Goal: Task Accomplishment & Management: Manage account settings

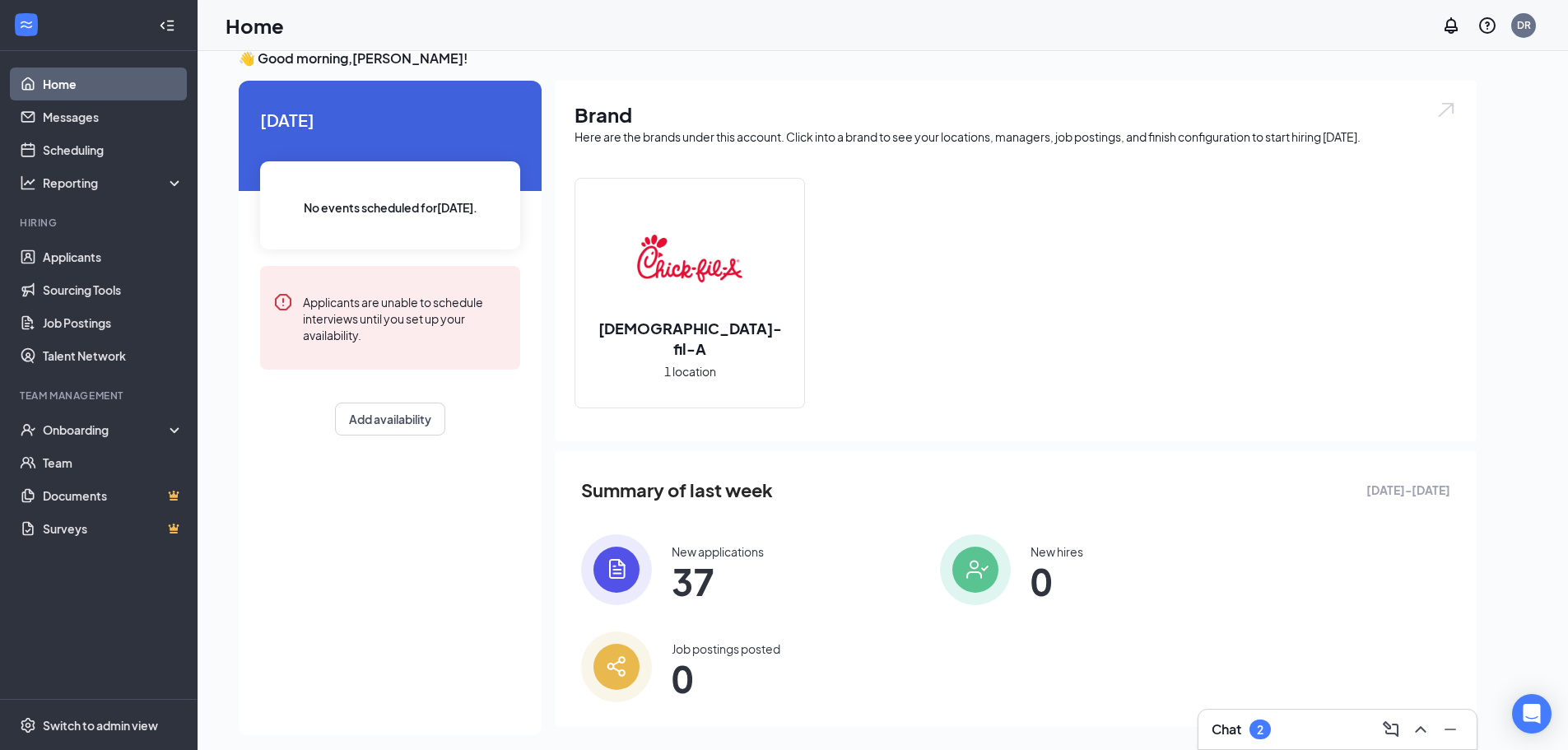
scroll to position [35, 0]
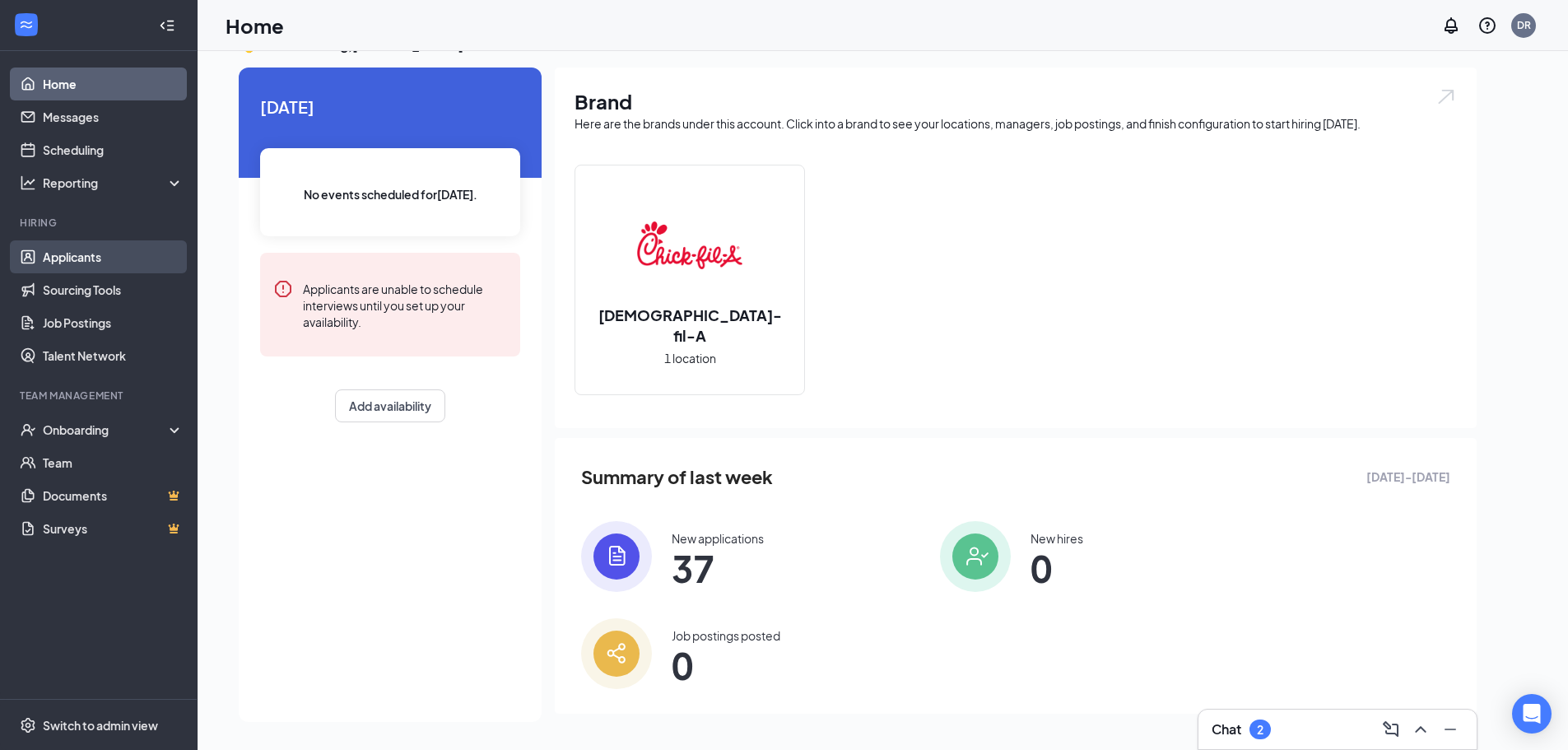
click at [43, 251] on link "Applicants" at bounding box center [113, 257] width 141 height 33
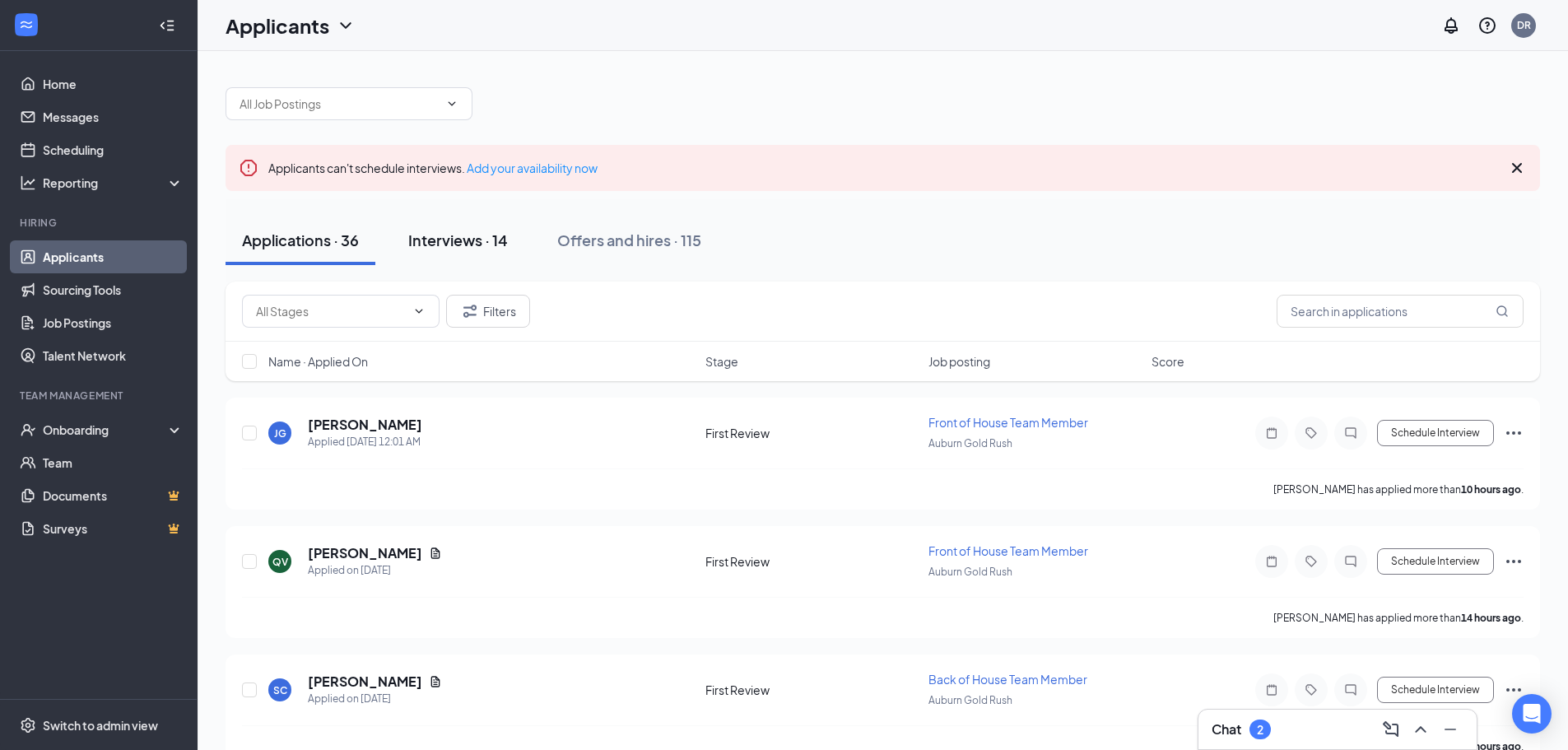
click at [442, 249] on div "Interviews · 14" at bounding box center [458, 240] width 99 height 21
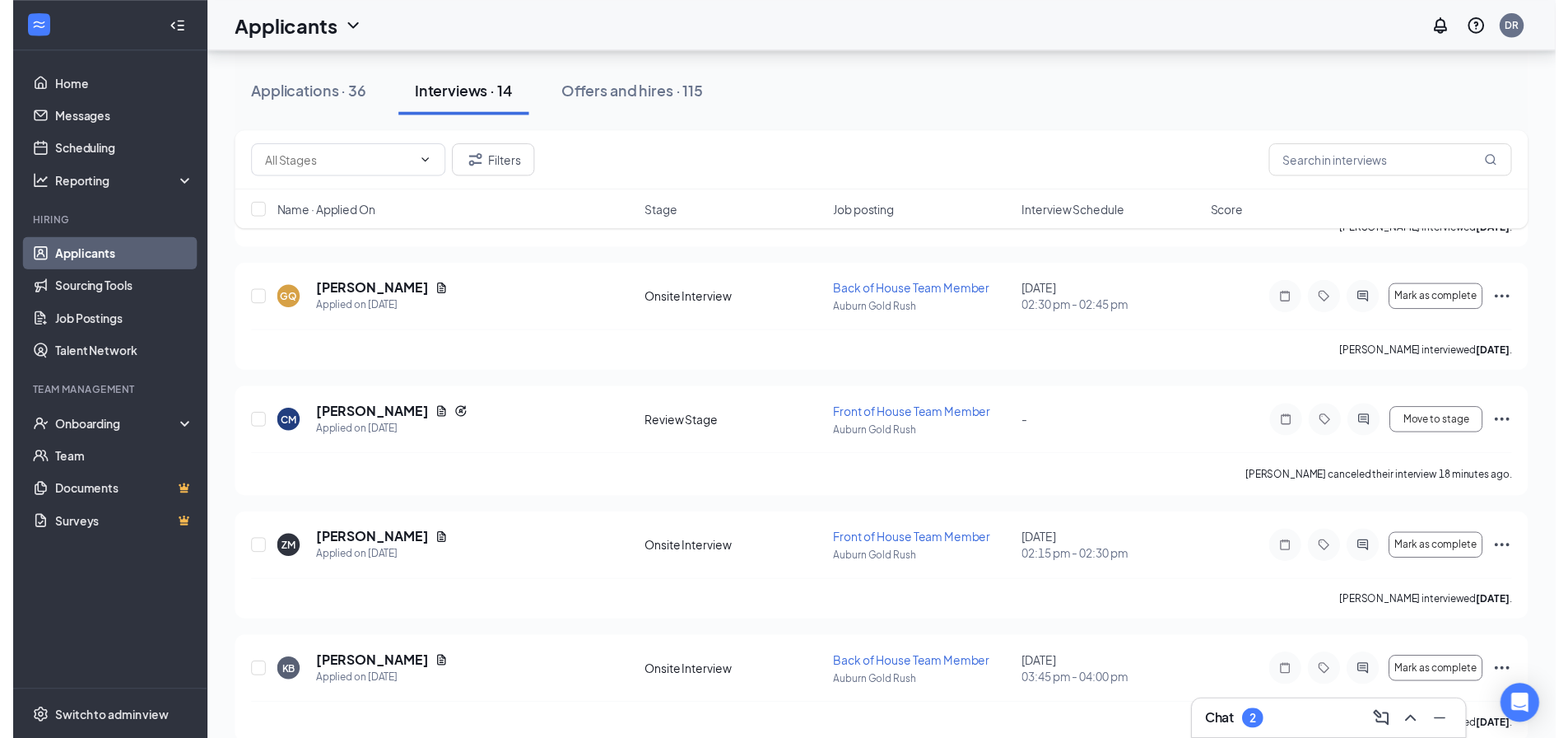
scroll to position [1406, 0]
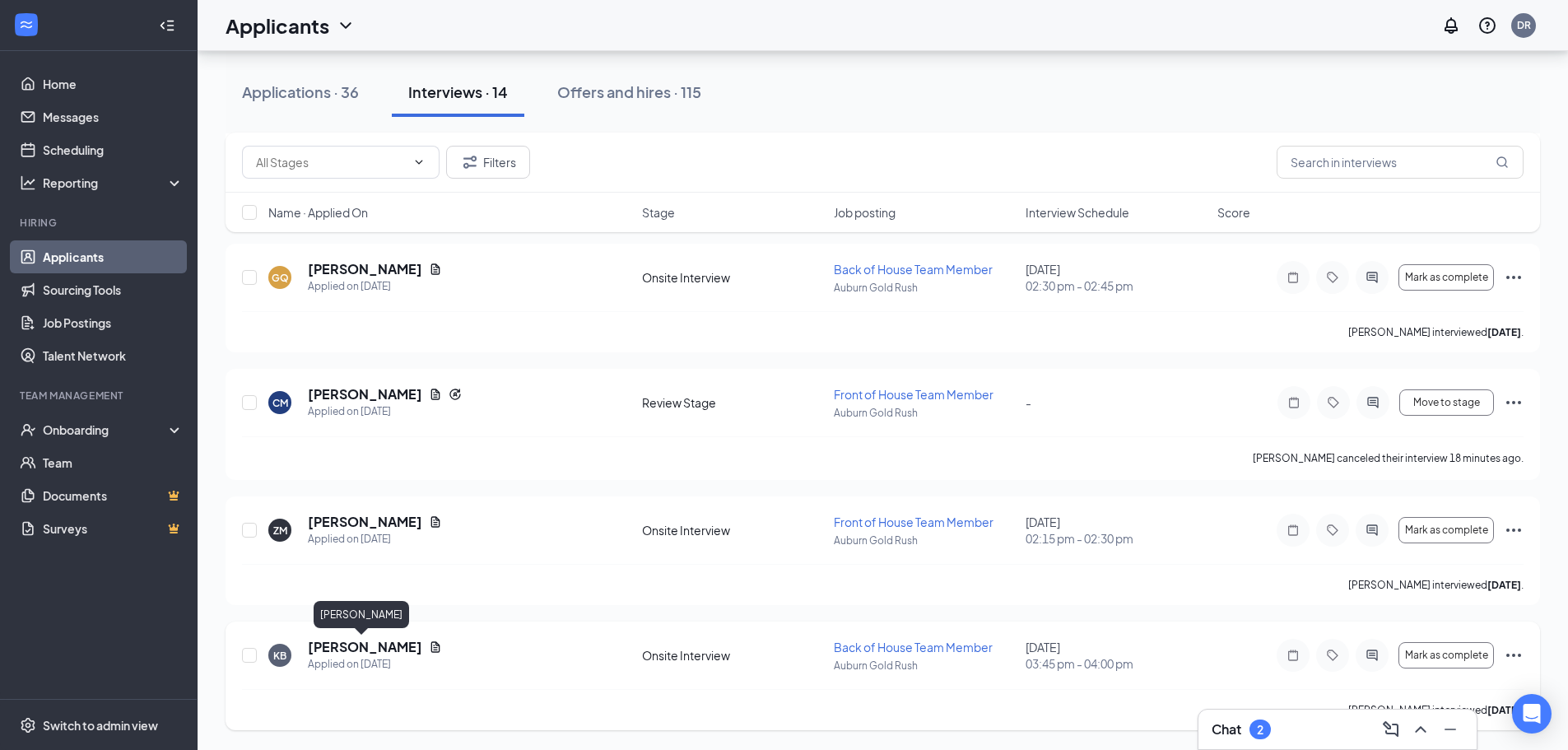
click at [373, 640] on h5 "[PERSON_NAME]" at bounding box center [365, 646] width 114 height 18
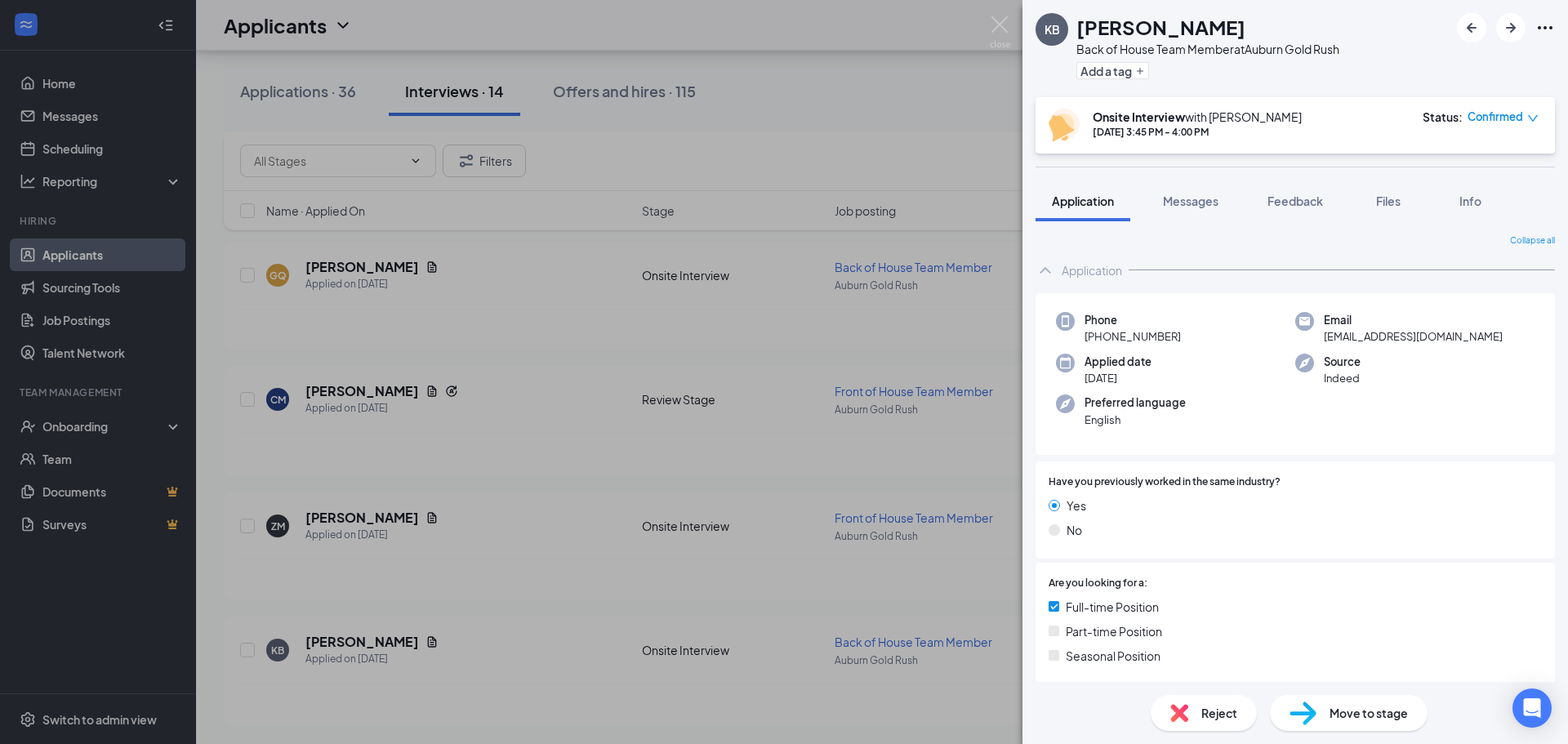
click at [392, 656] on div "KB [PERSON_NAME] Back of House Team Member at [GEOGRAPHIC_DATA] Gold Rush Add a…" at bounding box center [784, 372] width 1568 height 744
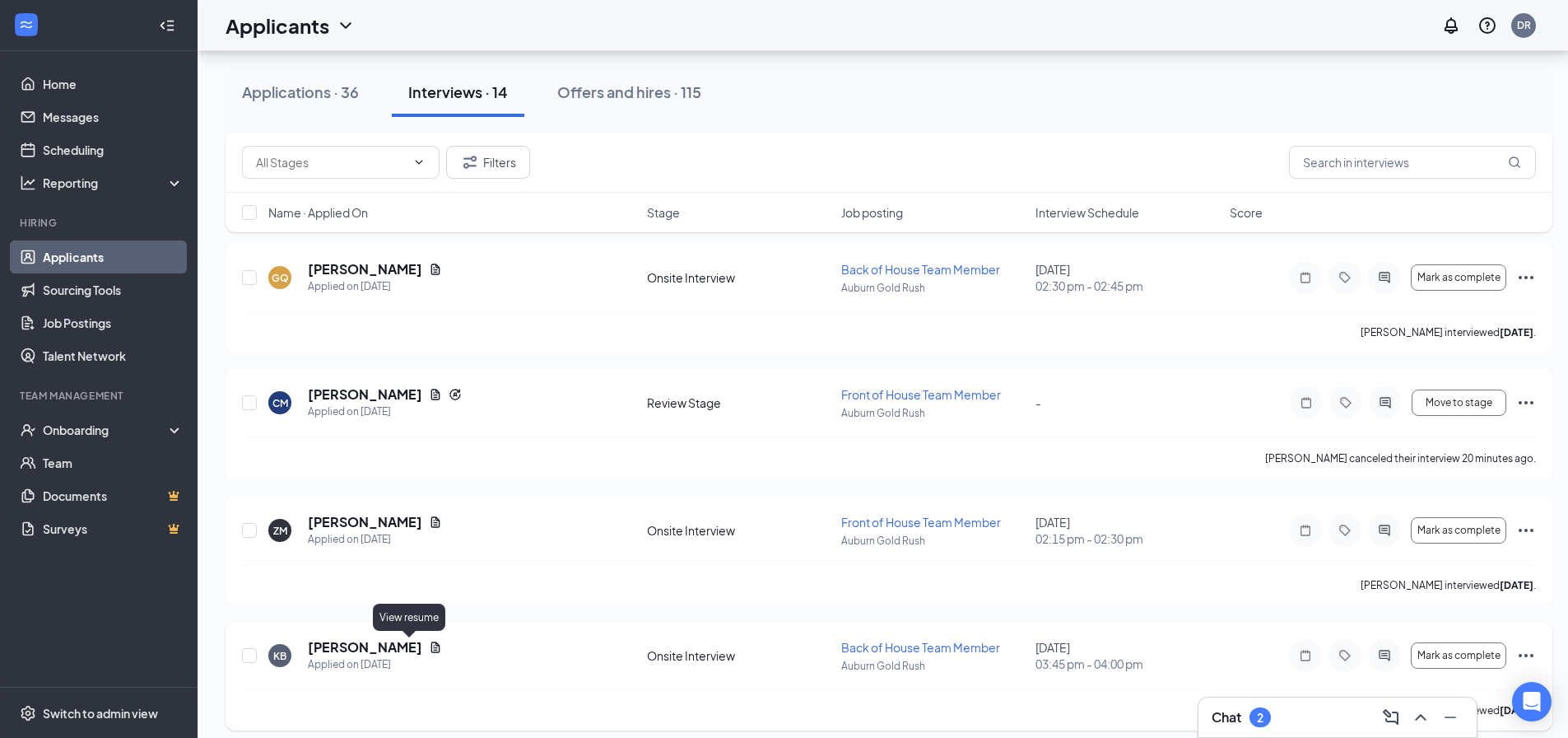
click at [429, 650] on icon "Document" at bounding box center [435, 647] width 13 height 13
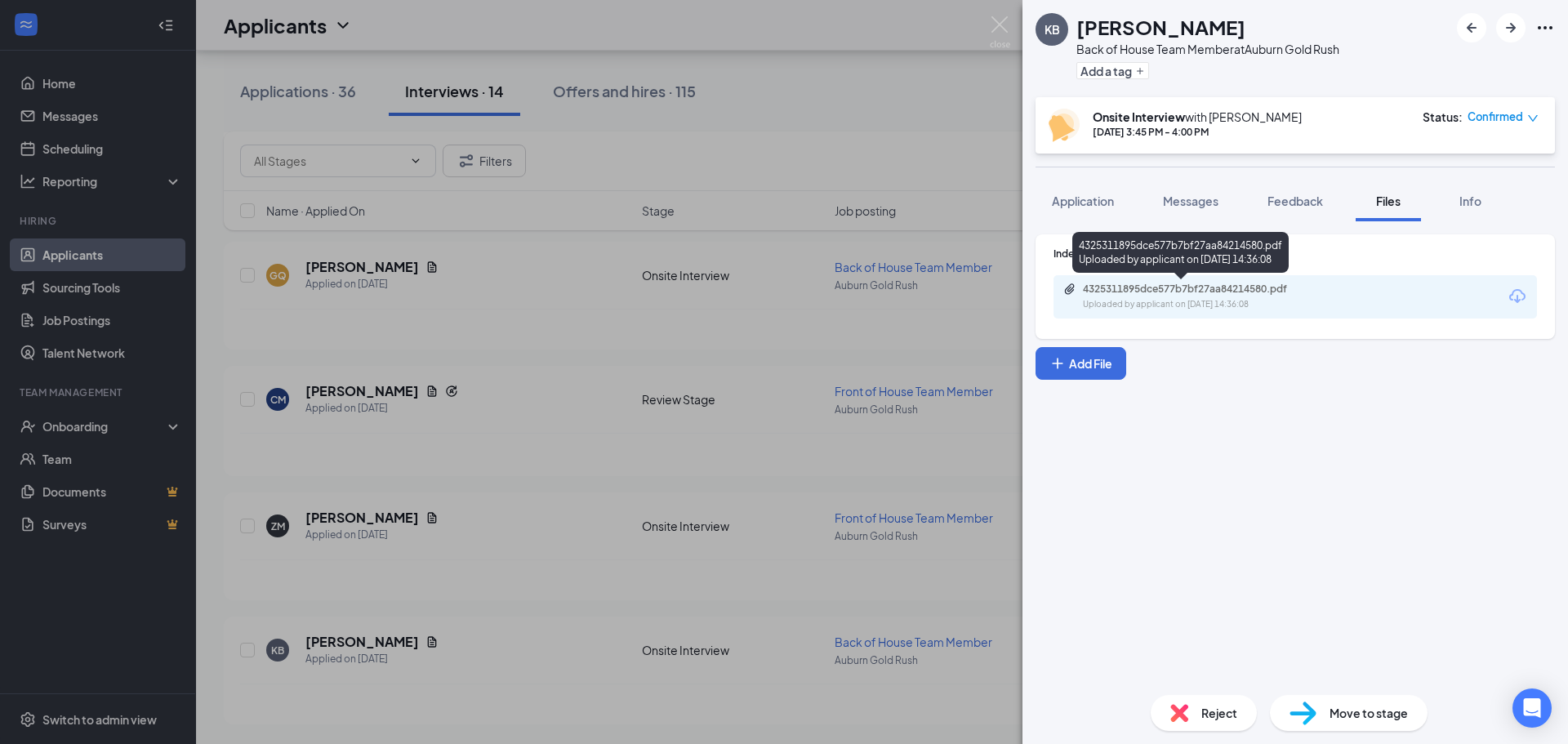
click at [1278, 291] on div "4325311895dce577b7bf27aa84214580.pdf" at bounding box center [1197, 288] width 229 height 13
click at [875, 120] on div "KB [PERSON_NAME] Back of House Team Member at [GEOGRAPHIC_DATA] Gold Rush Add a…" at bounding box center [784, 372] width 1568 height 744
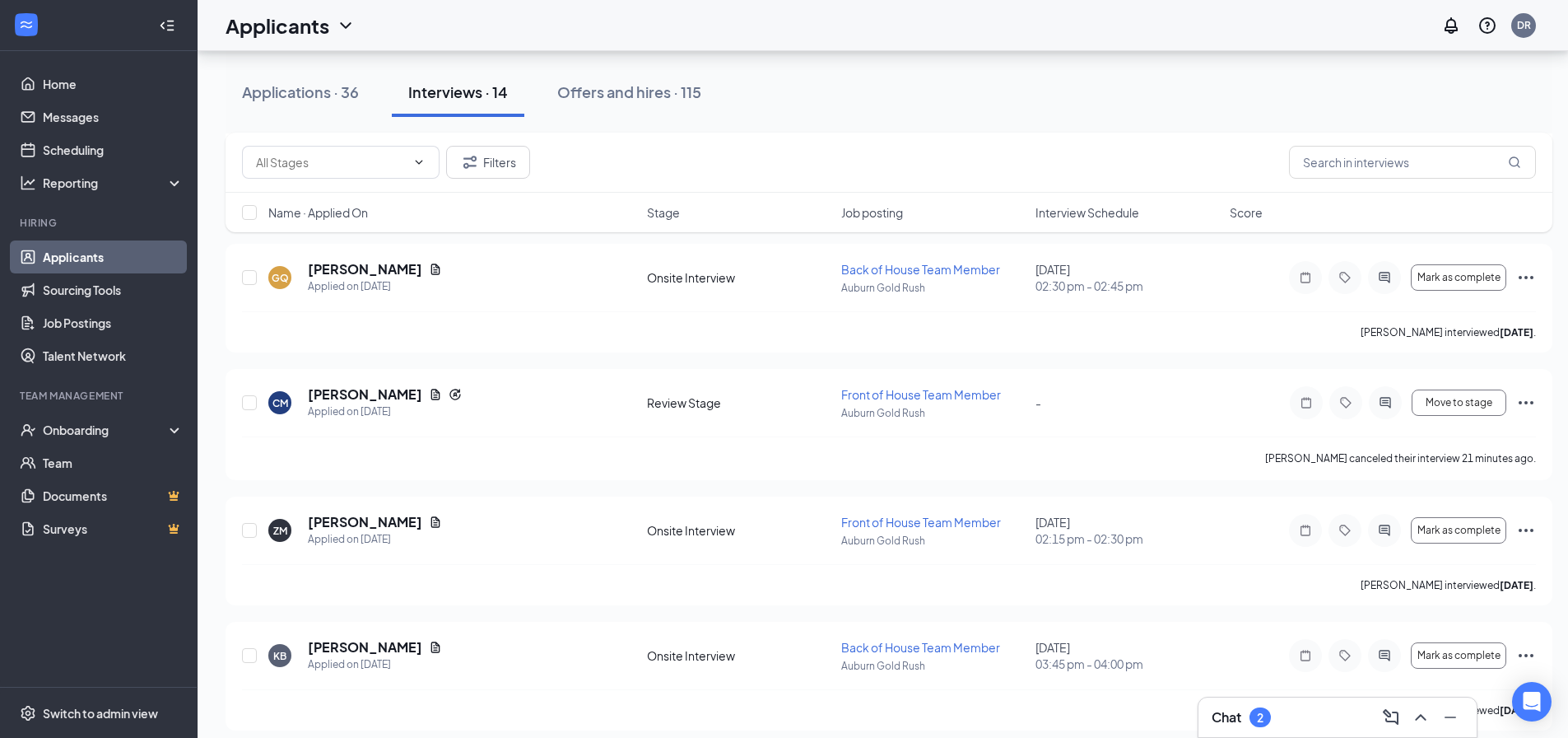
scroll to position [1391, 0]
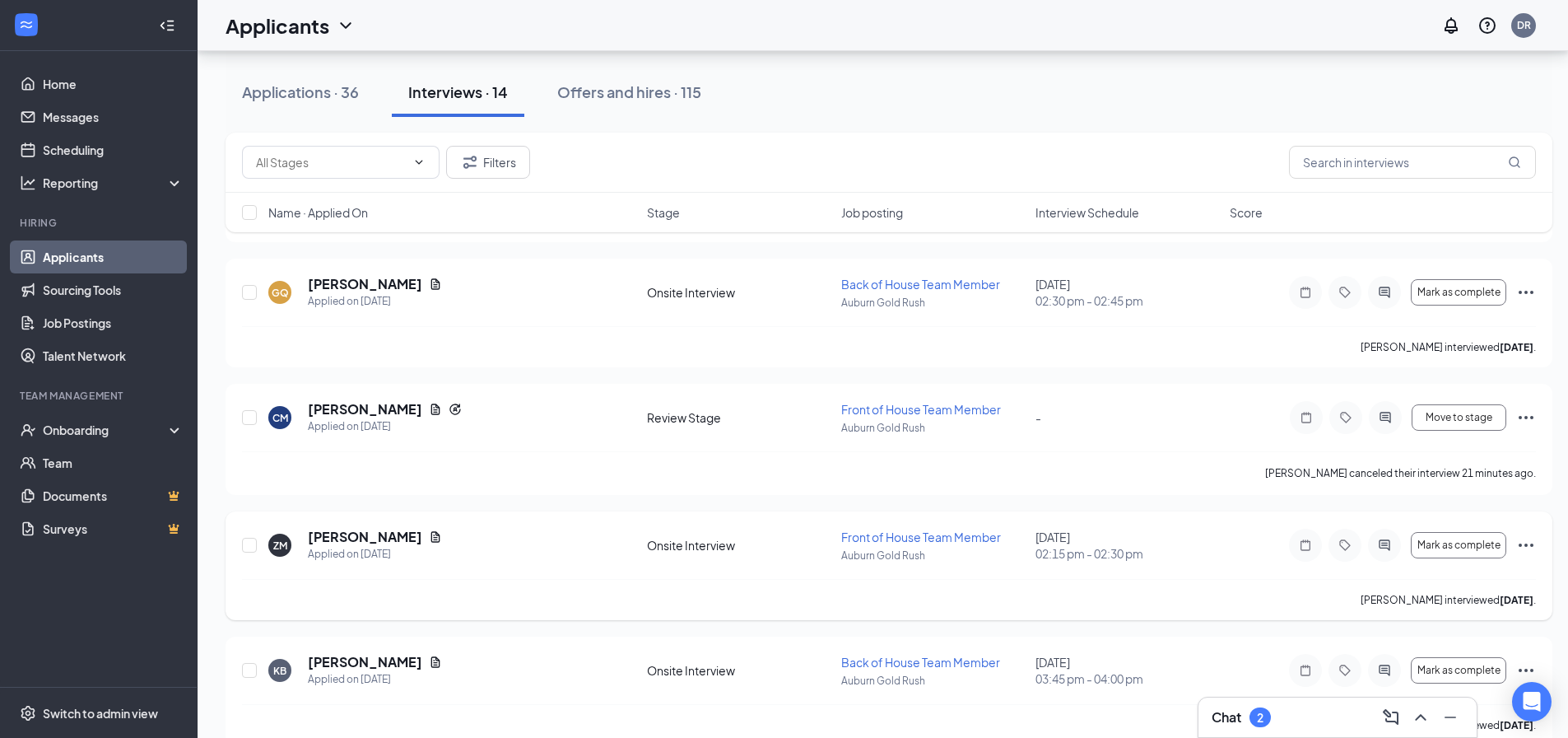
click at [1532, 542] on icon "Ellipses" at bounding box center [1525, 545] width 20 height 20
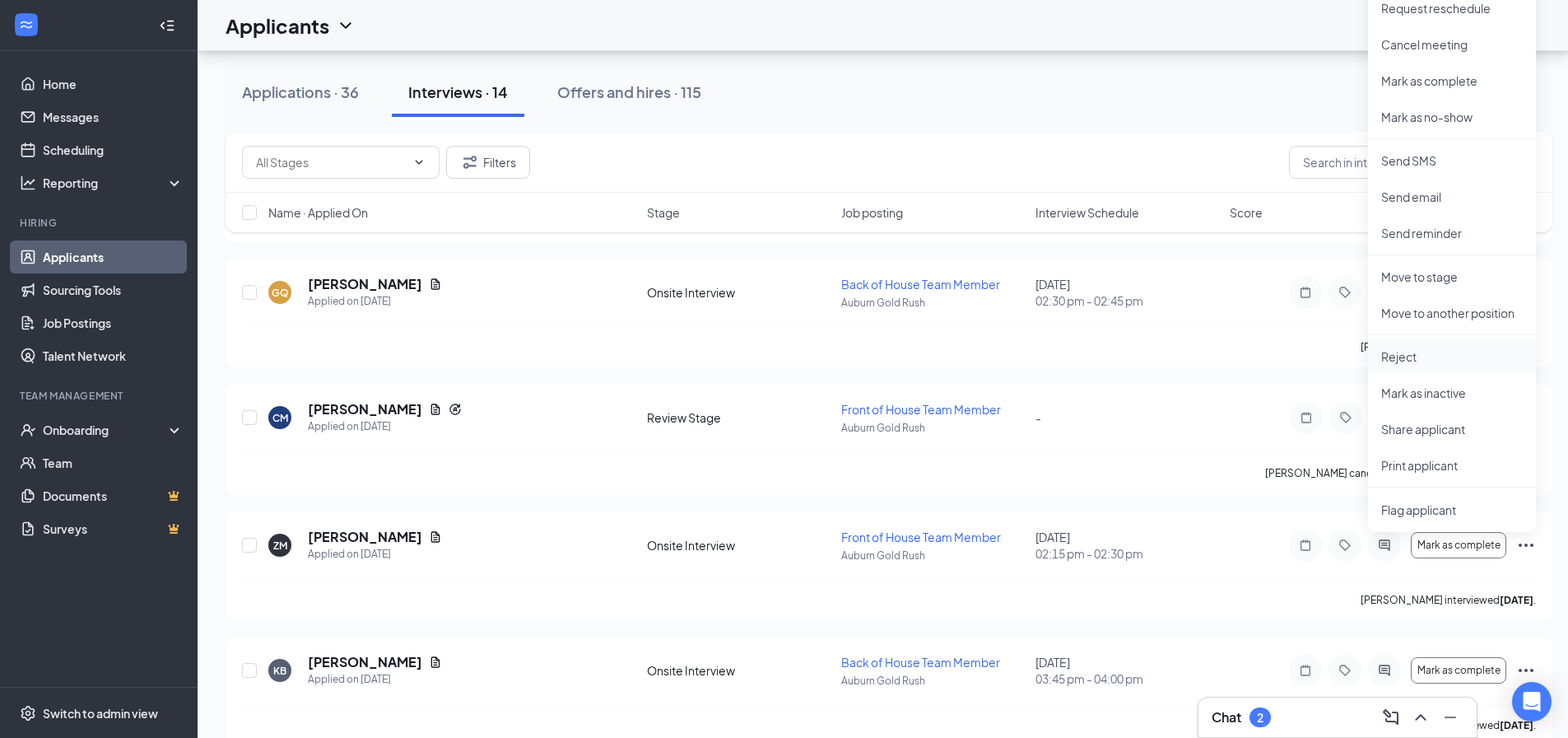
click at [1411, 359] on p "Reject" at bounding box center [1451, 356] width 142 height 17
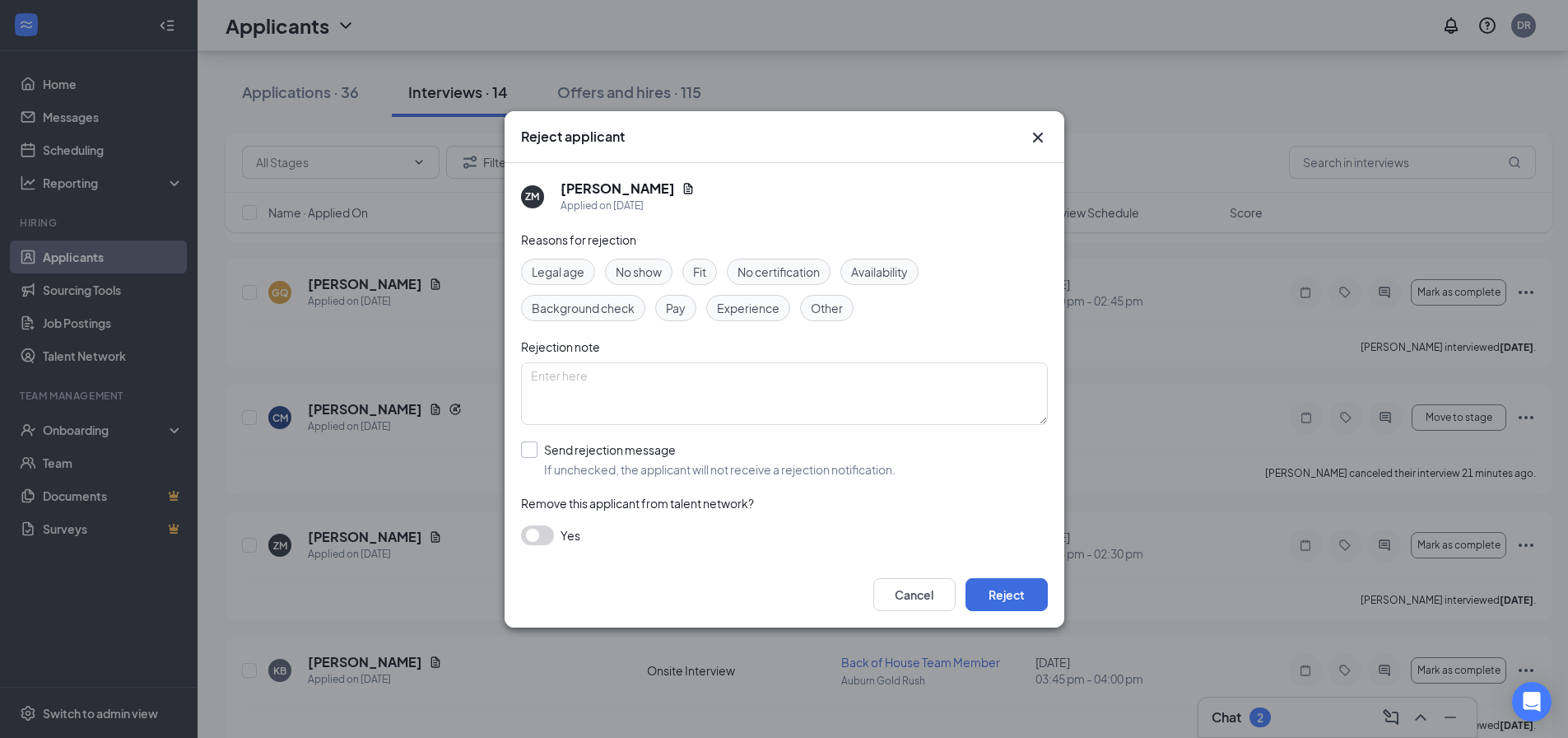
click at [534, 454] on input "Send rejection message If unchecked, the applicant will not receive a rejection…" at bounding box center [708, 460] width 374 height 37
checkbox input "true"
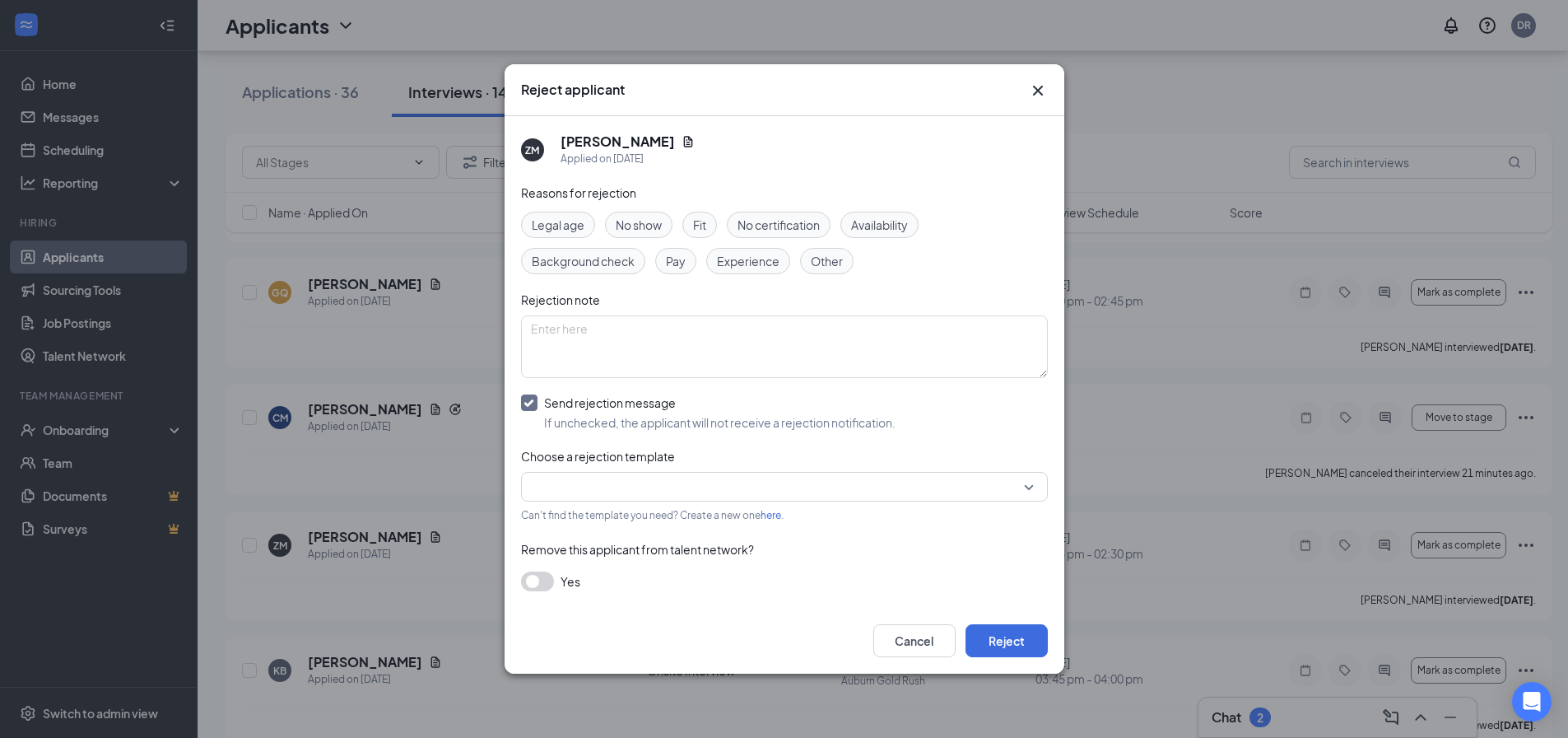
click at [1034, 485] on div at bounding box center [784, 486] width 526 height 30
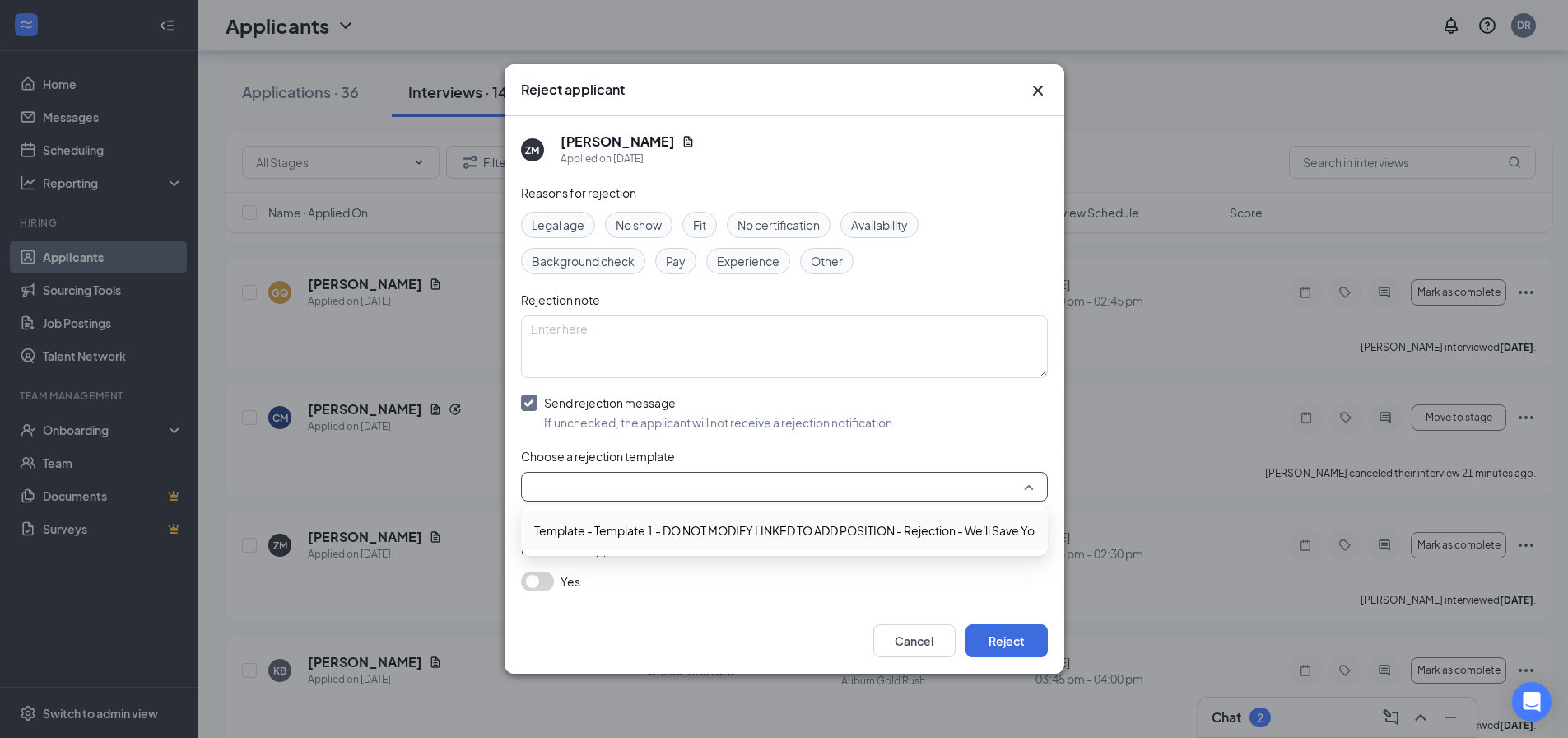
click at [952, 539] on span "Template - Template 1 - DO NOT MODIFY LINKED TO ADD POSITION - Rejection - We'l…" at bounding box center [821, 530] width 573 height 18
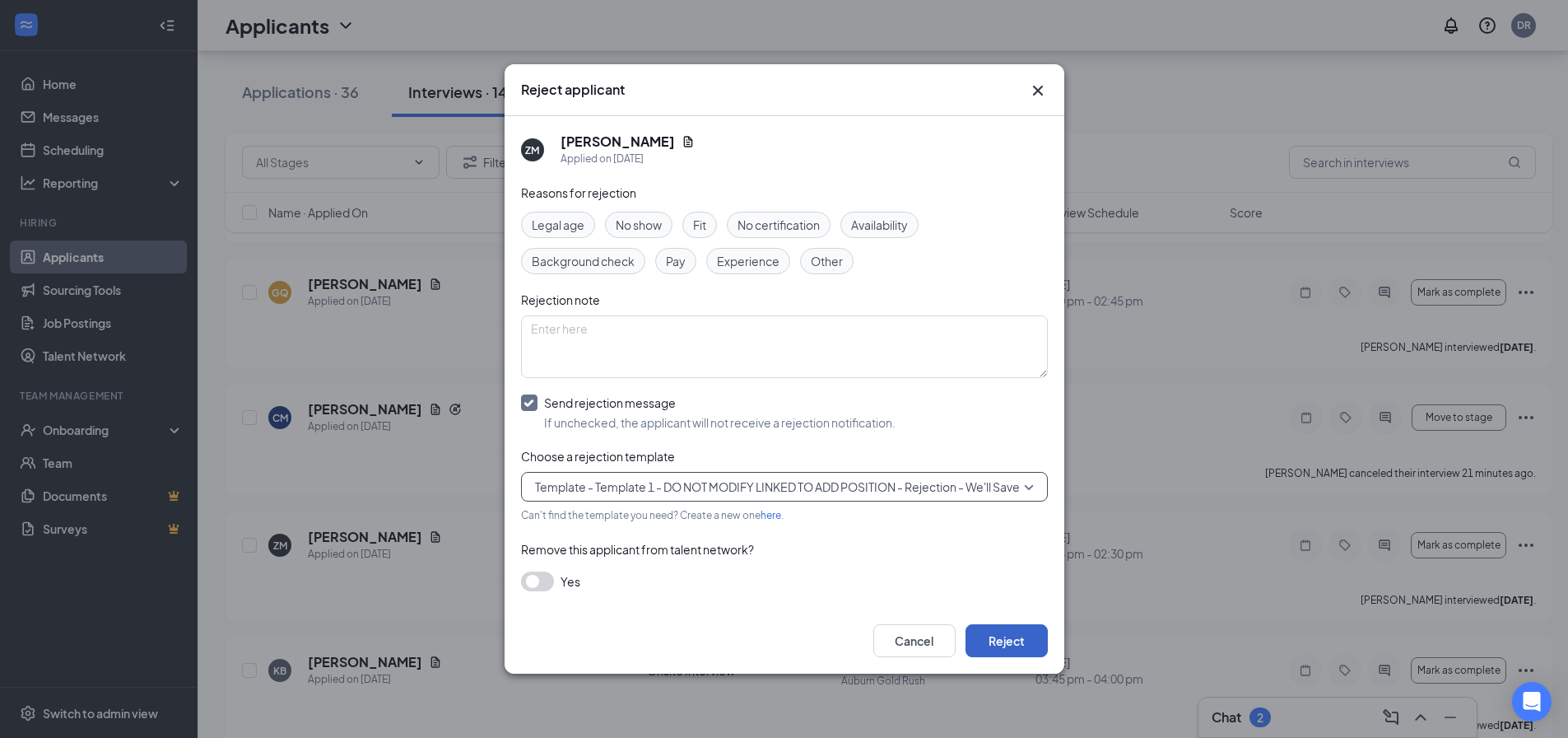
click at [996, 646] on button "Reject" at bounding box center [1007, 641] width 83 height 33
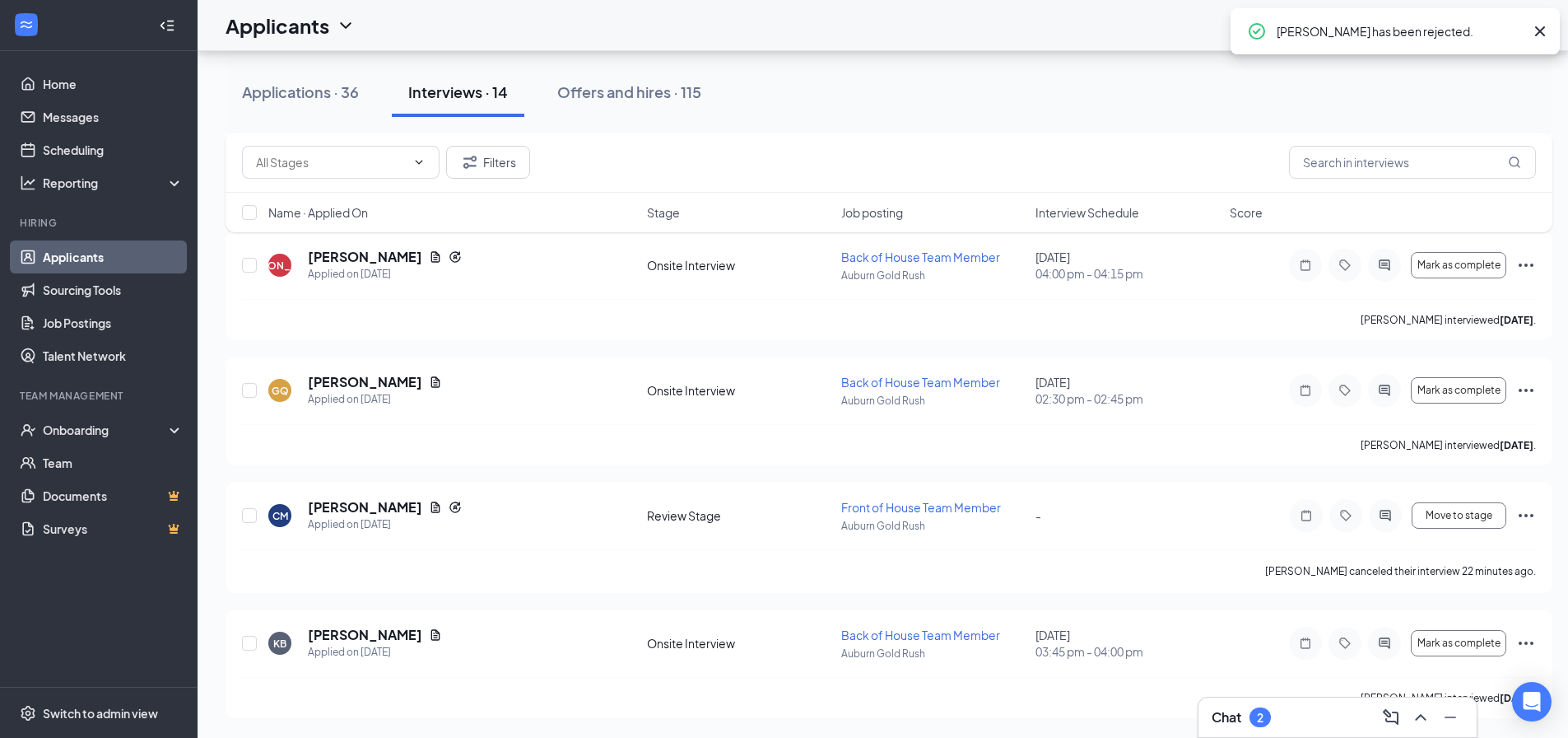
scroll to position [1292, 0]
click at [307, 97] on div "Applications · 36" at bounding box center [300, 92] width 117 height 21
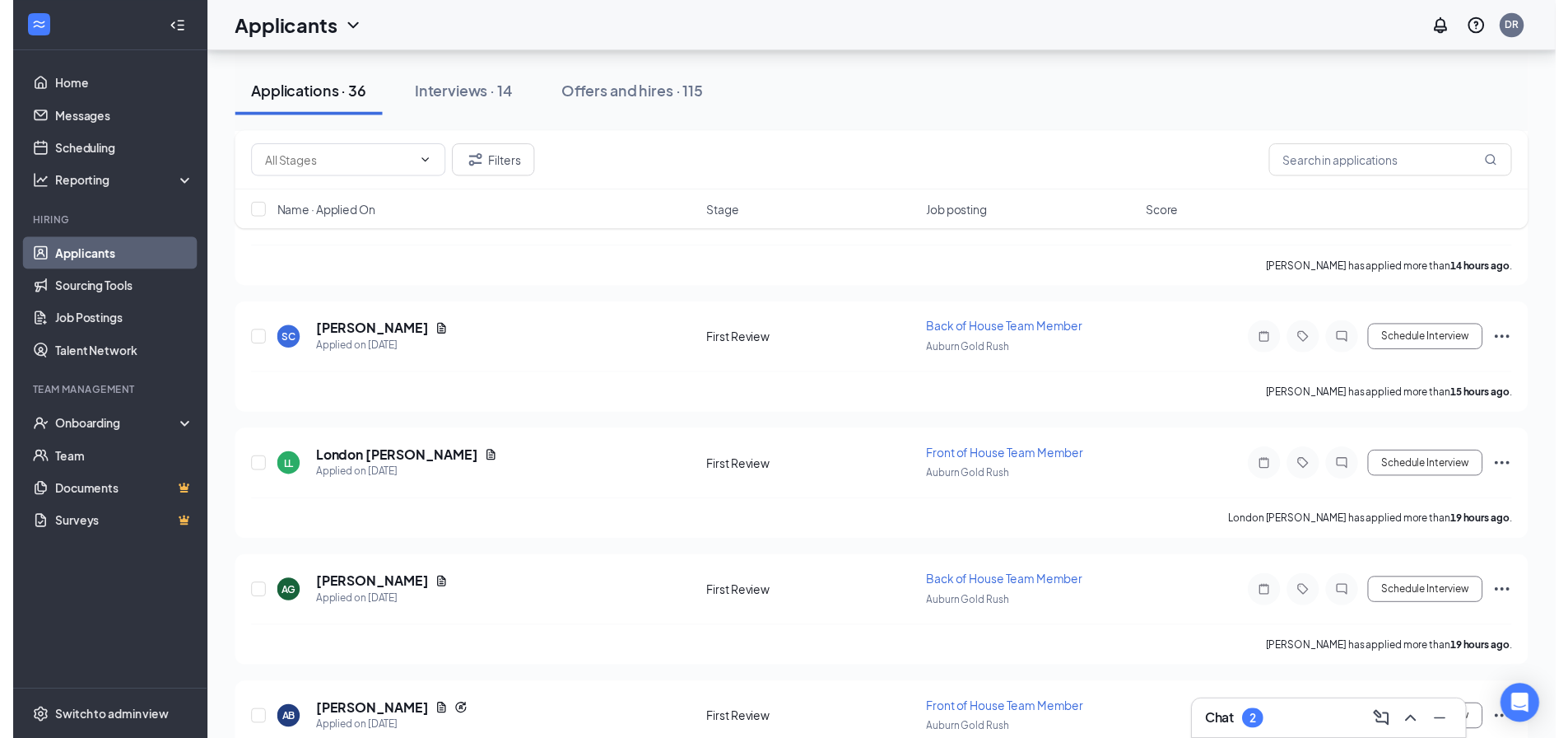
scroll to position [369, 0]
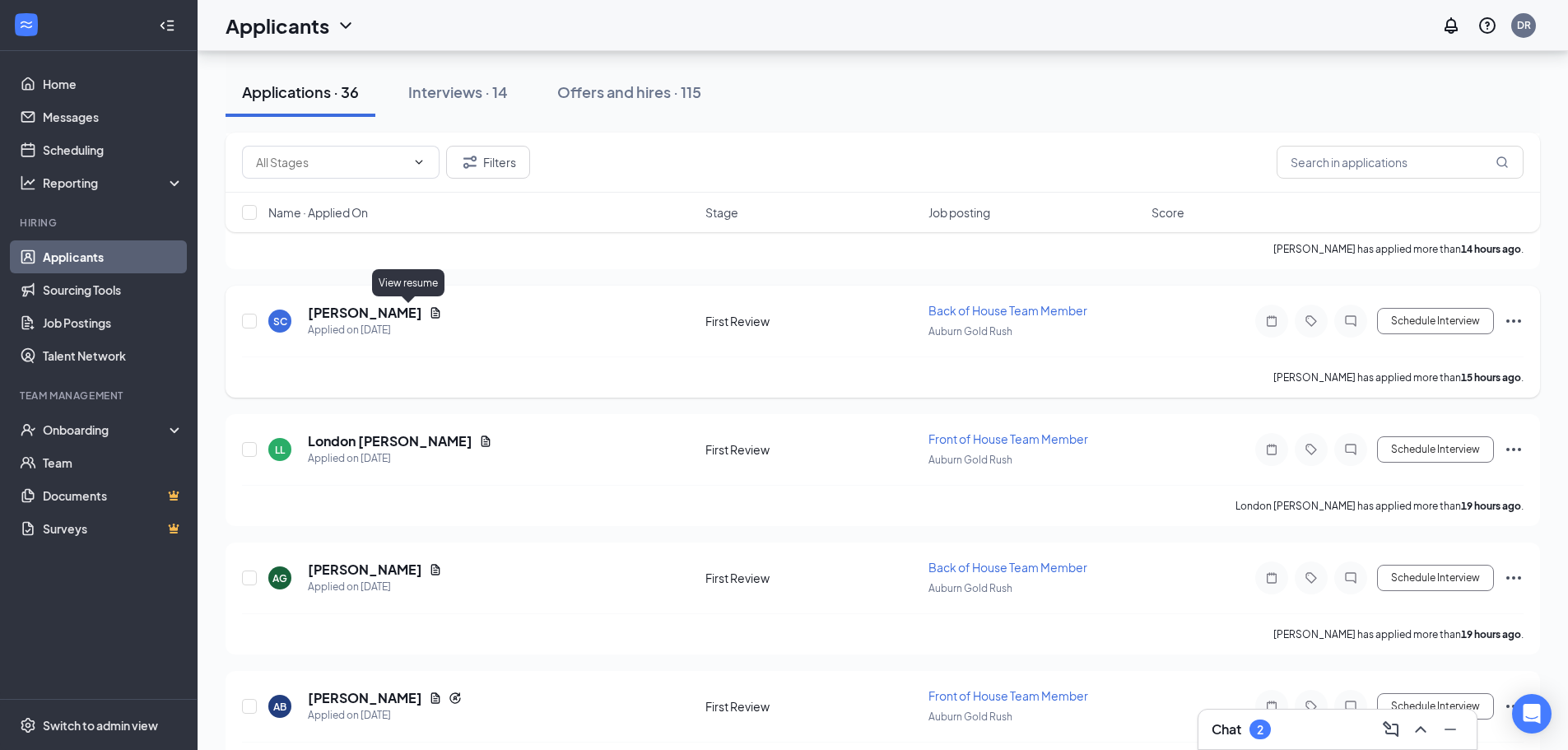
click at [429, 312] on icon "Document" at bounding box center [435, 312] width 13 height 13
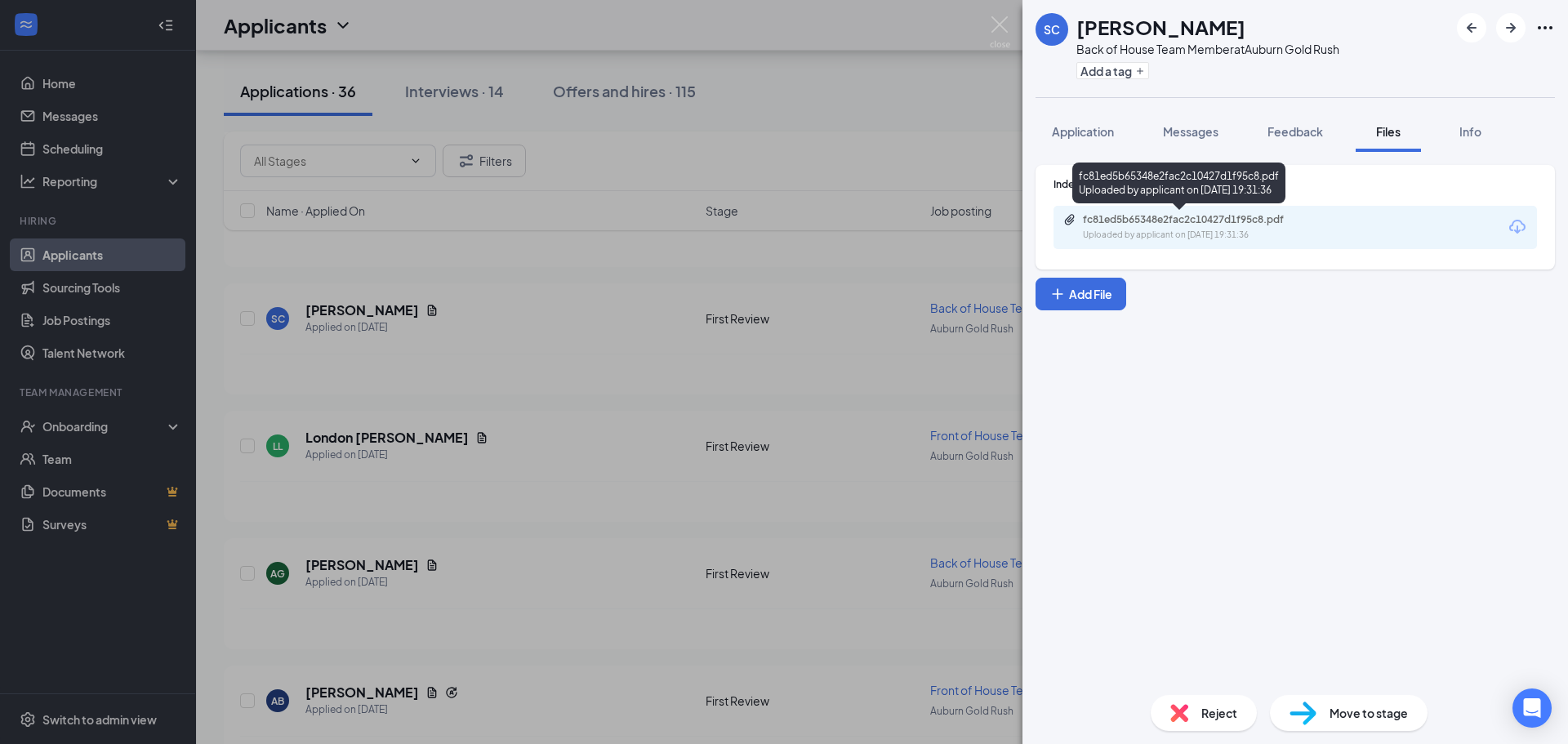
click at [1179, 222] on div "fc81ed5b65348e2fac2c10427d1f95c8.pdf" at bounding box center [1197, 219] width 229 height 13
click at [826, 137] on div "SC [PERSON_NAME] Back of House Team Member at [GEOGRAPHIC_DATA] Gold Rush Add a…" at bounding box center [784, 372] width 1568 height 744
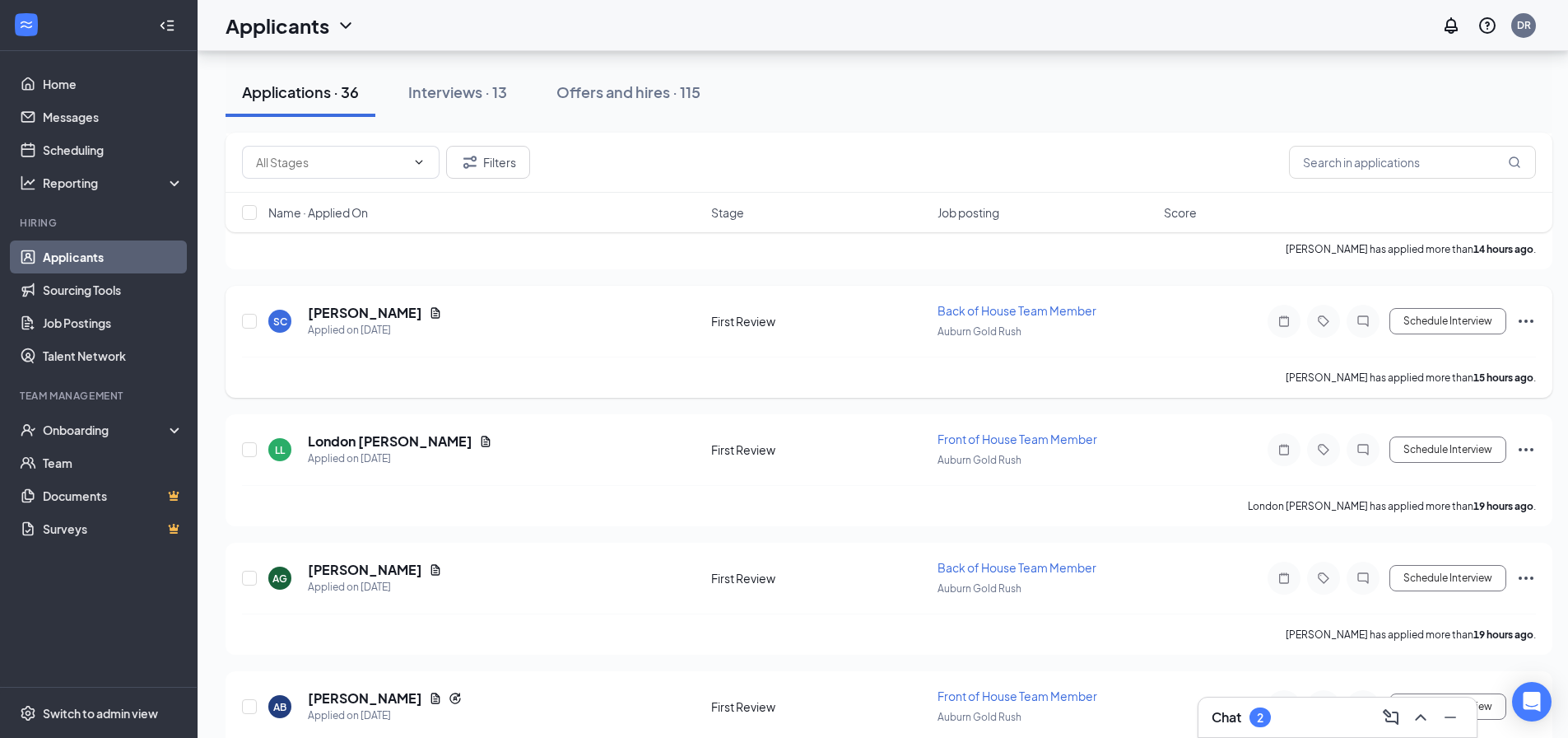
click at [1531, 319] on icon "Ellipses" at bounding box center [1525, 321] width 20 height 20
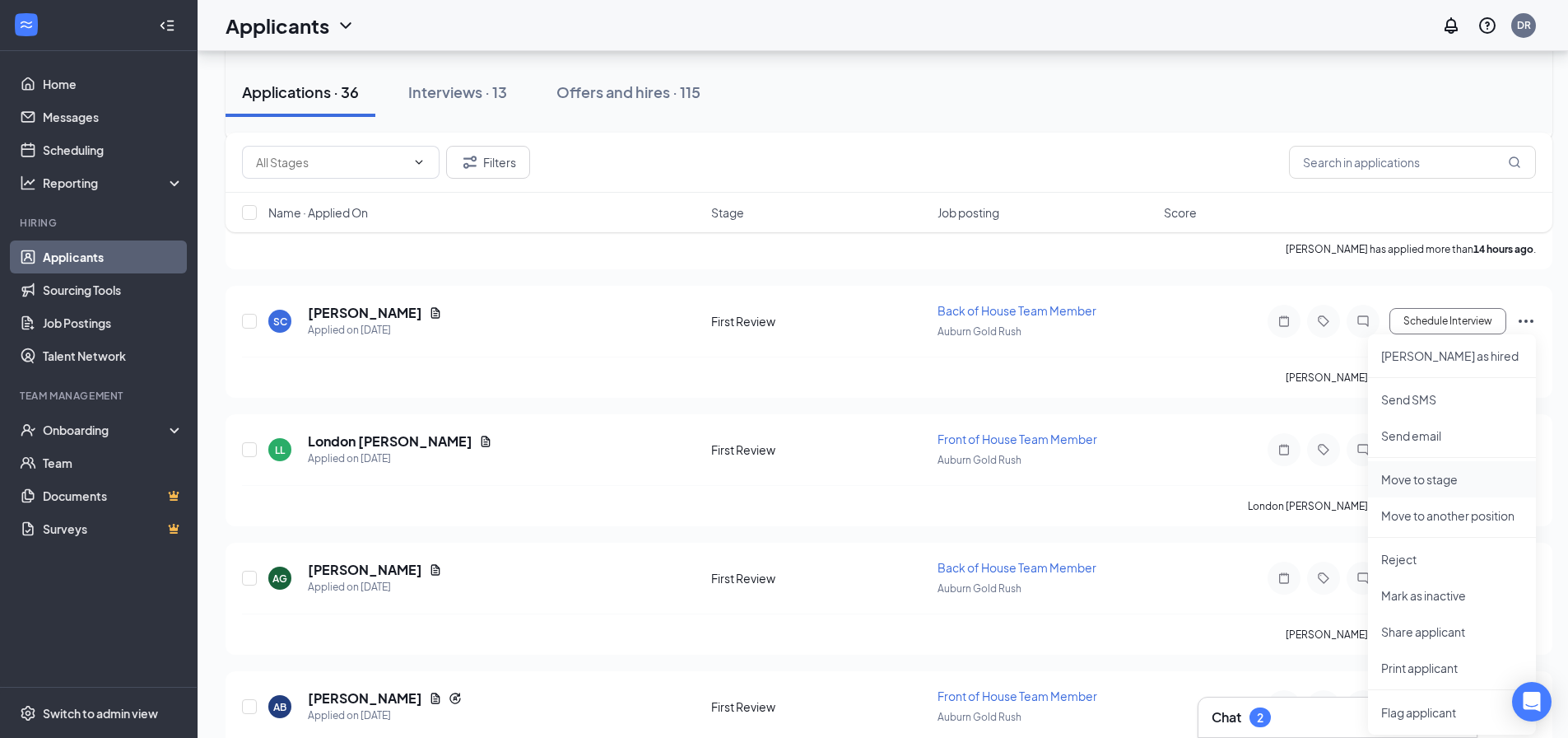
click at [1425, 477] on p "Move to stage" at bounding box center [1451, 479] width 142 height 17
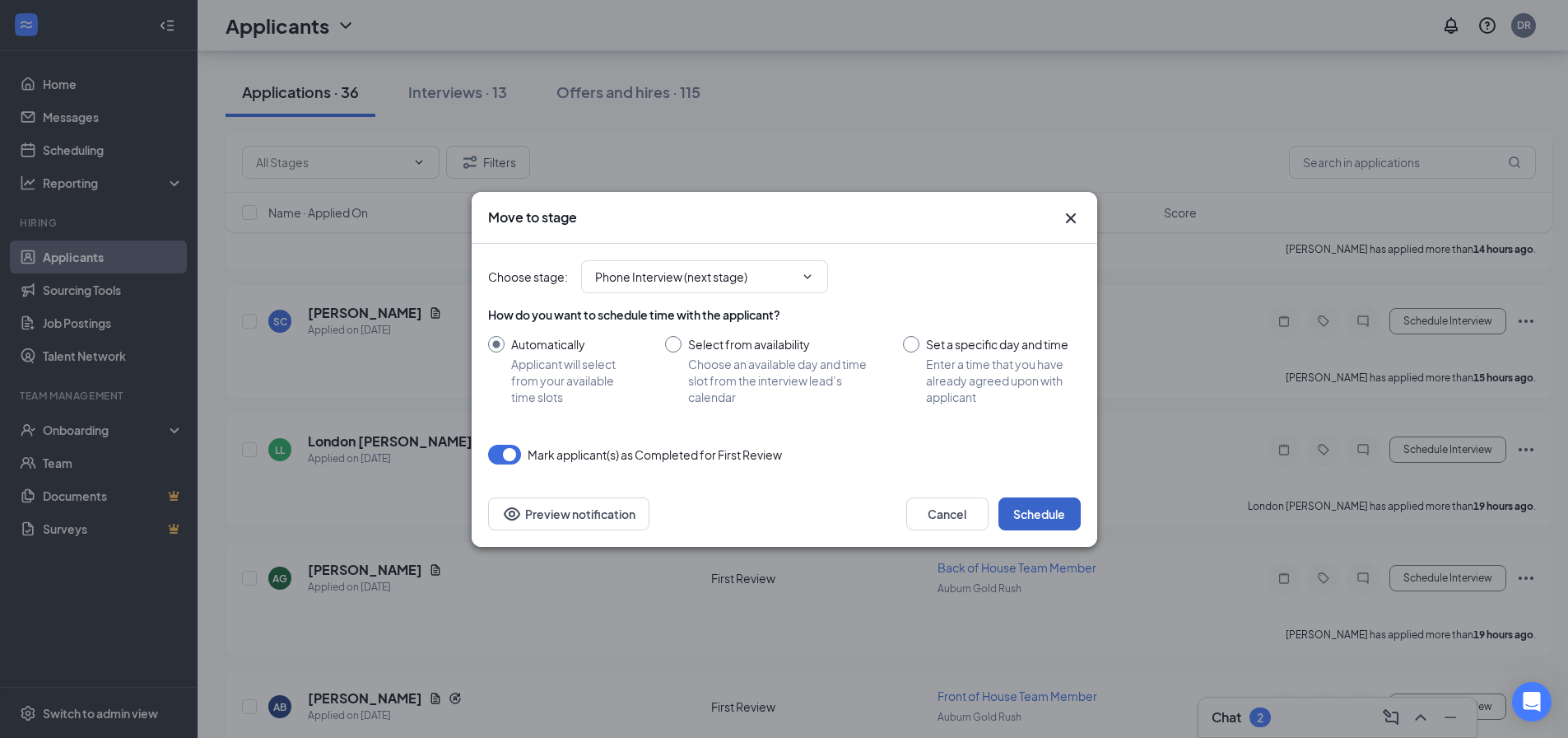
click at [1050, 512] on button "Schedule" at bounding box center [1039, 513] width 83 height 33
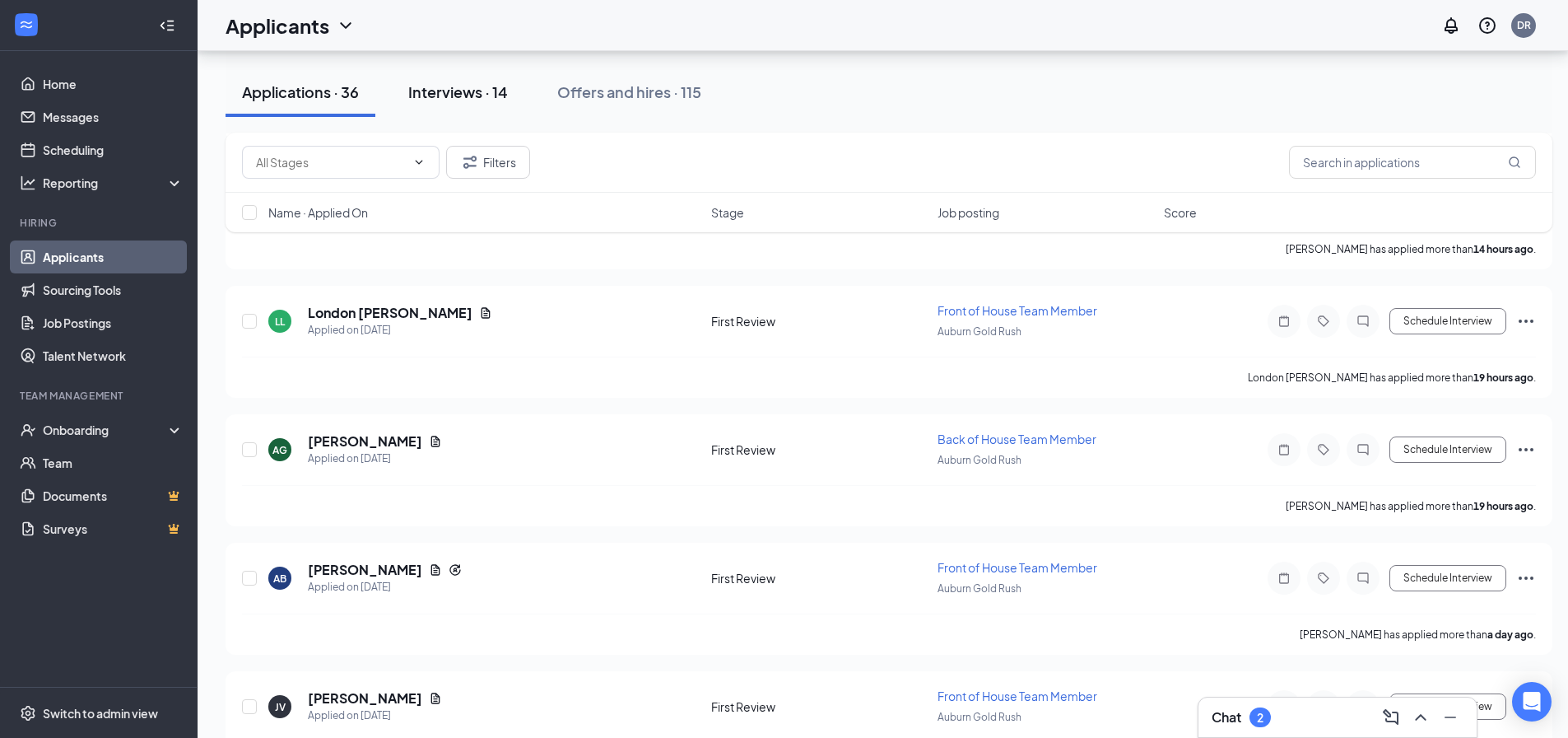
click at [439, 91] on div "Interviews · 14" at bounding box center [458, 92] width 99 height 21
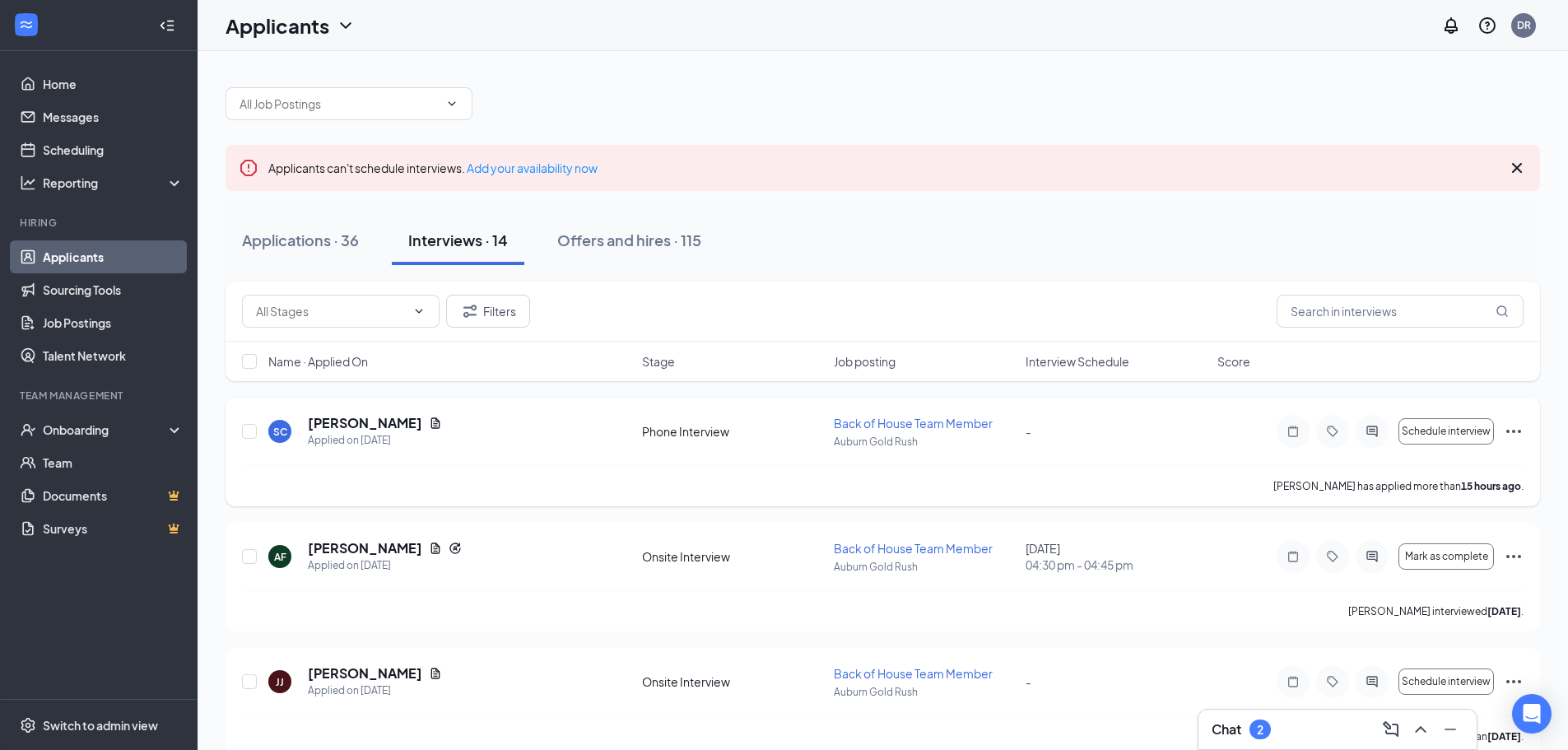
click at [1518, 429] on icon "Ellipses" at bounding box center [1513, 431] width 20 height 20
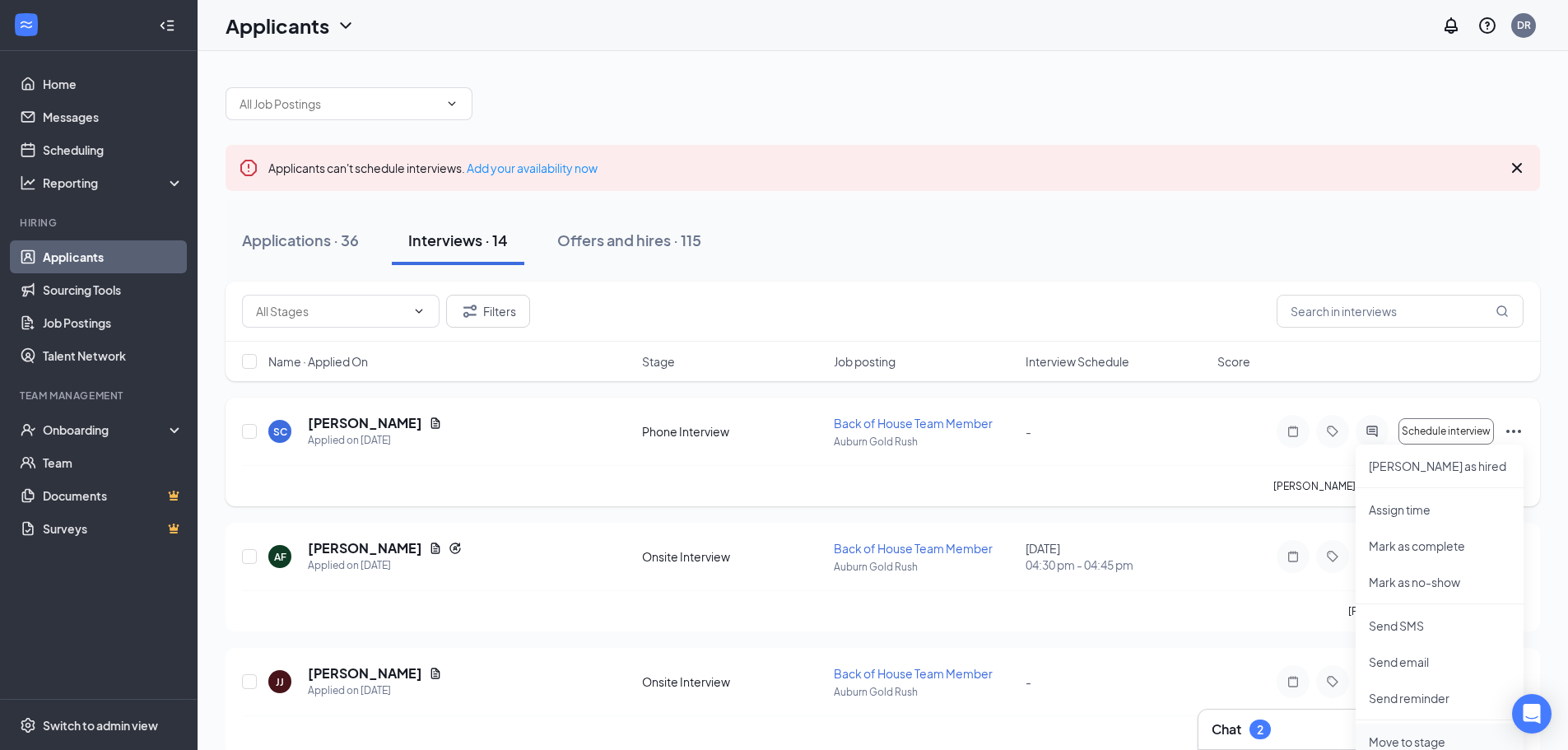
click at [1427, 744] on p "Move to stage" at bounding box center [1439, 741] width 142 height 17
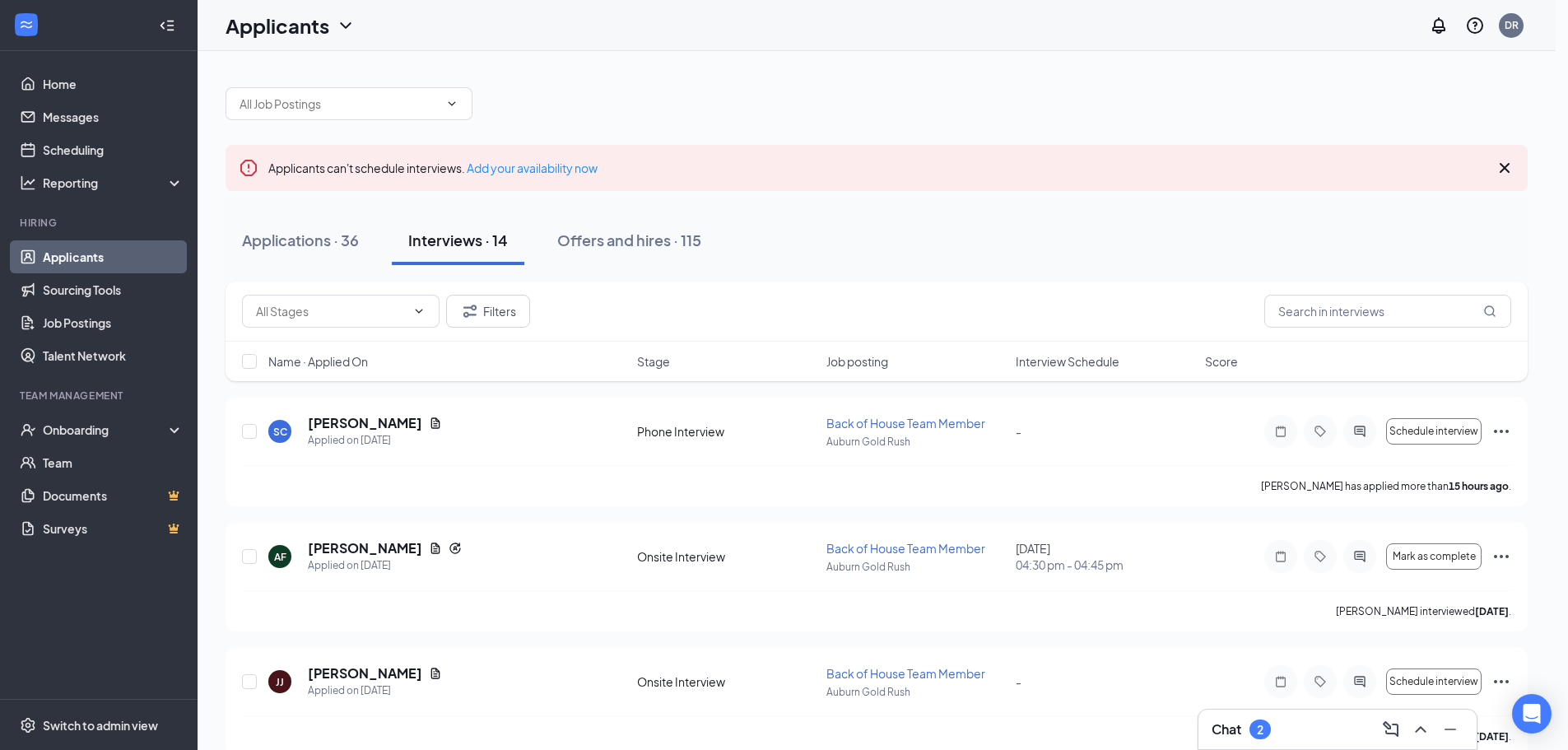
type input "Review Stage (next stage)"
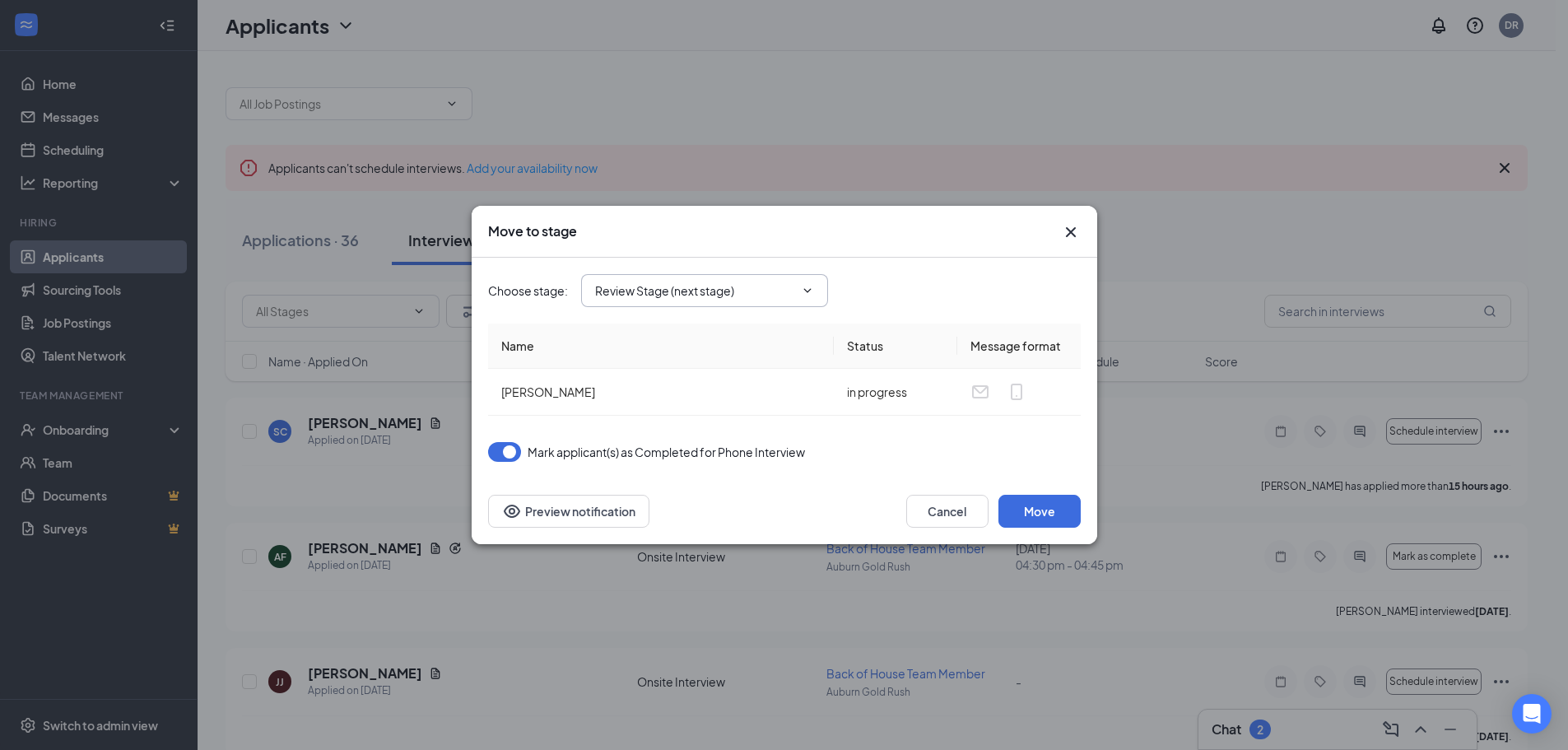
click at [810, 285] on icon "ChevronDown" at bounding box center [807, 290] width 13 height 13
click at [808, 293] on icon "ChevronDown" at bounding box center [807, 290] width 13 height 13
click at [807, 287] on icon "ChevronDown" at bounding box center [807, 290] width 13 height 13
click at [1037, 514] on button "Move" at bounding box center [1039, 512] width 83 height 33
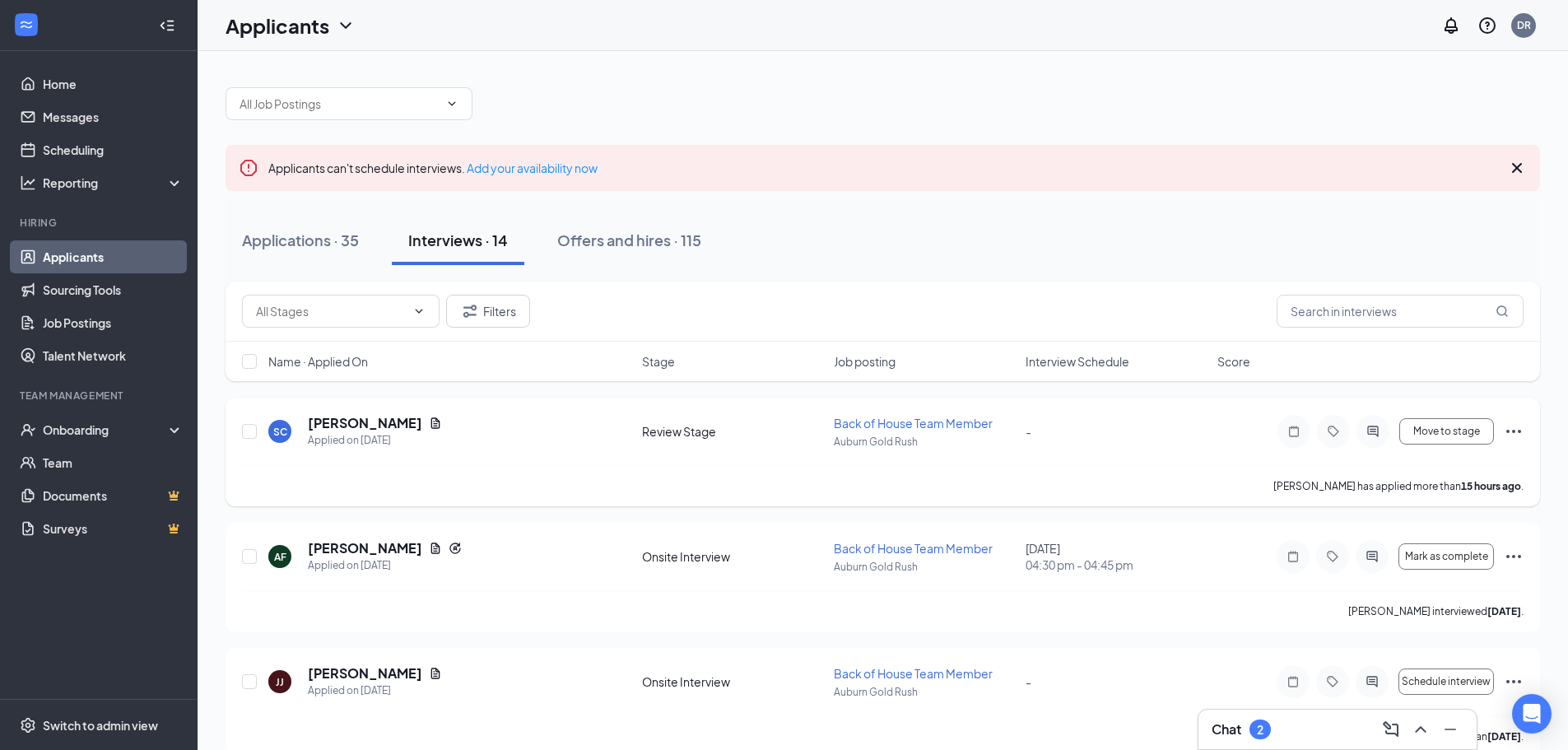
click at [1505, 426] on icon "Ellipses" at bounding box center [1513, 431] width 20 height 20
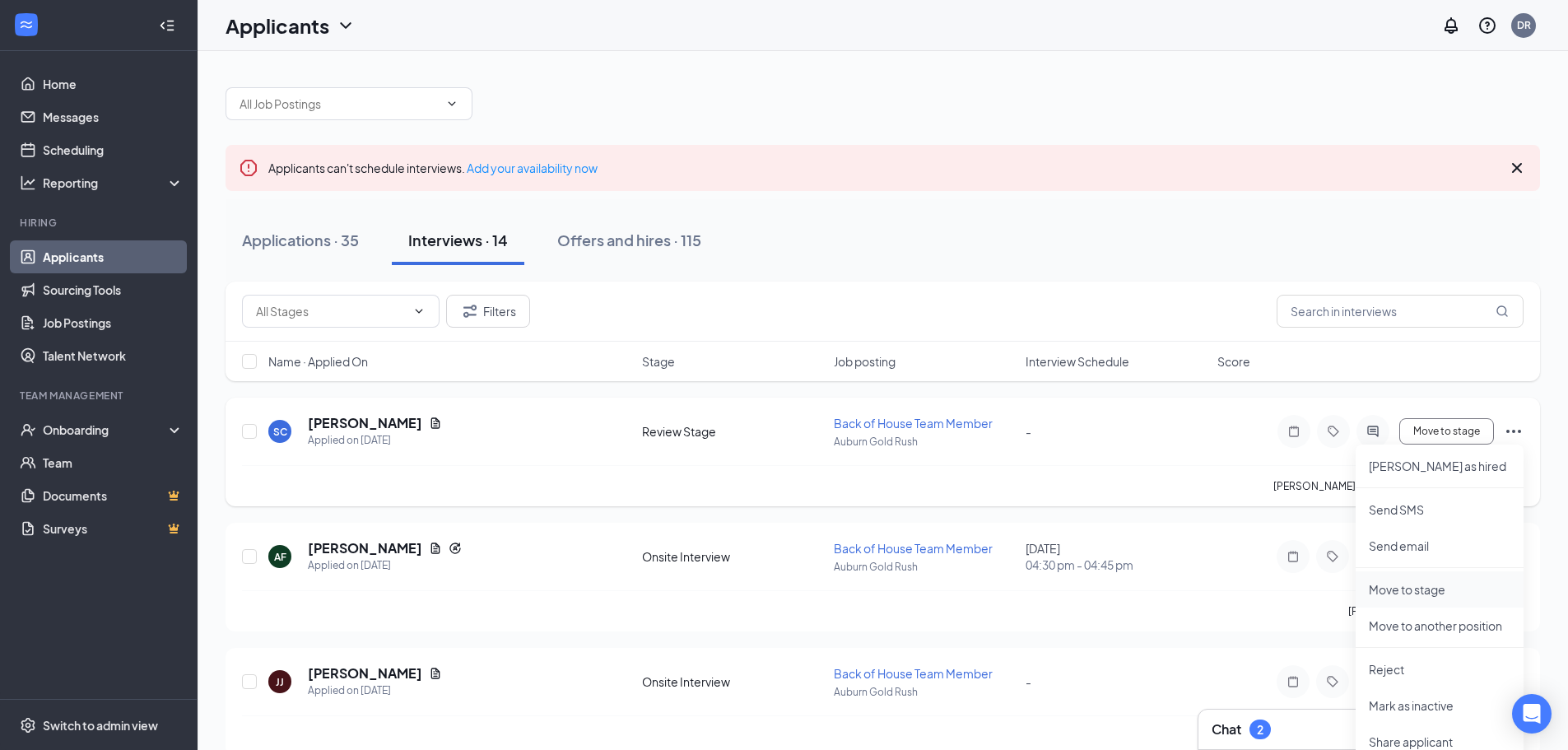
click at [1422, 586] on p "Move to stage" at bounding box center [1439, 589] width 142 height 17
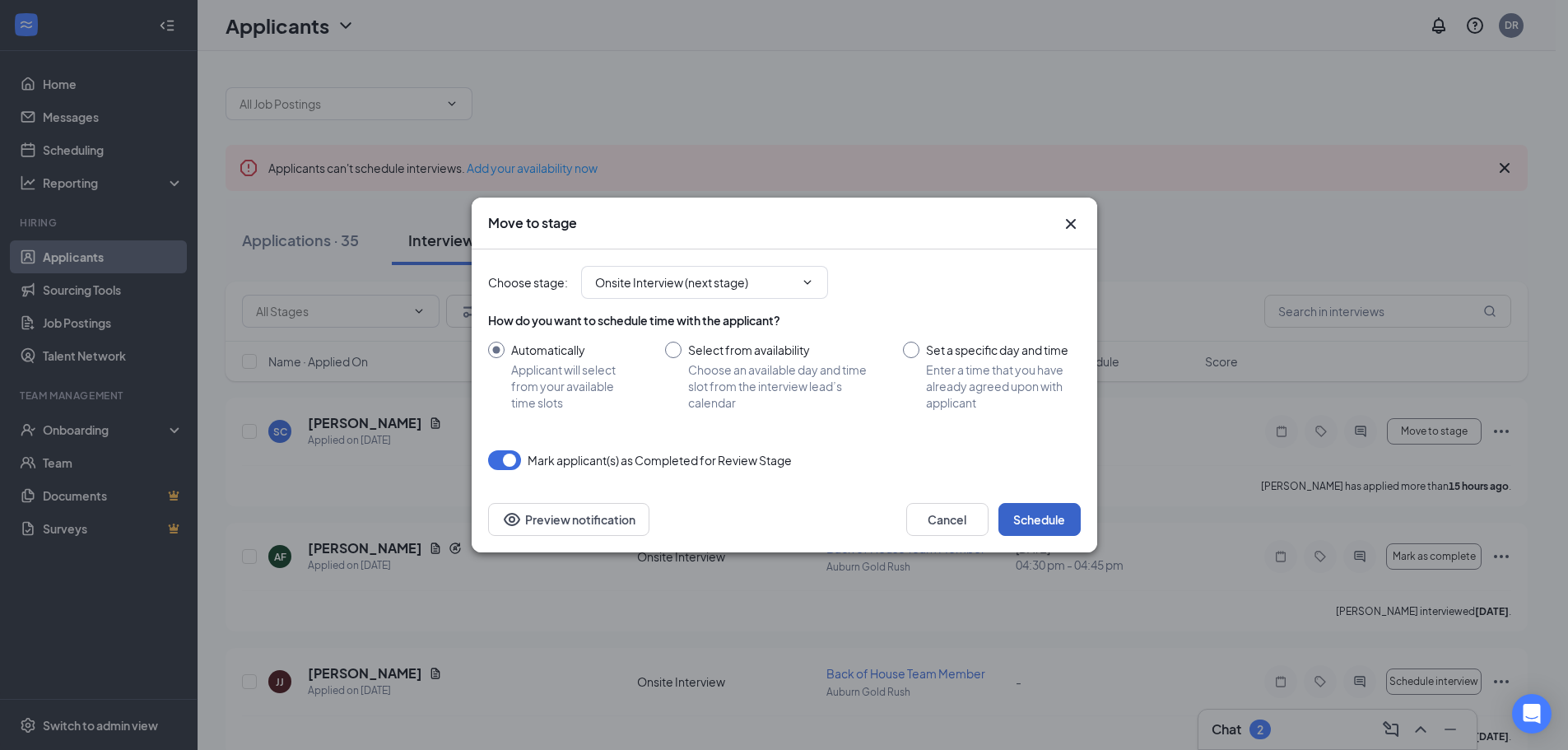
click at [1036, 516] on button "Schedule" at bounding box center [1039, 519] width 83 height 33
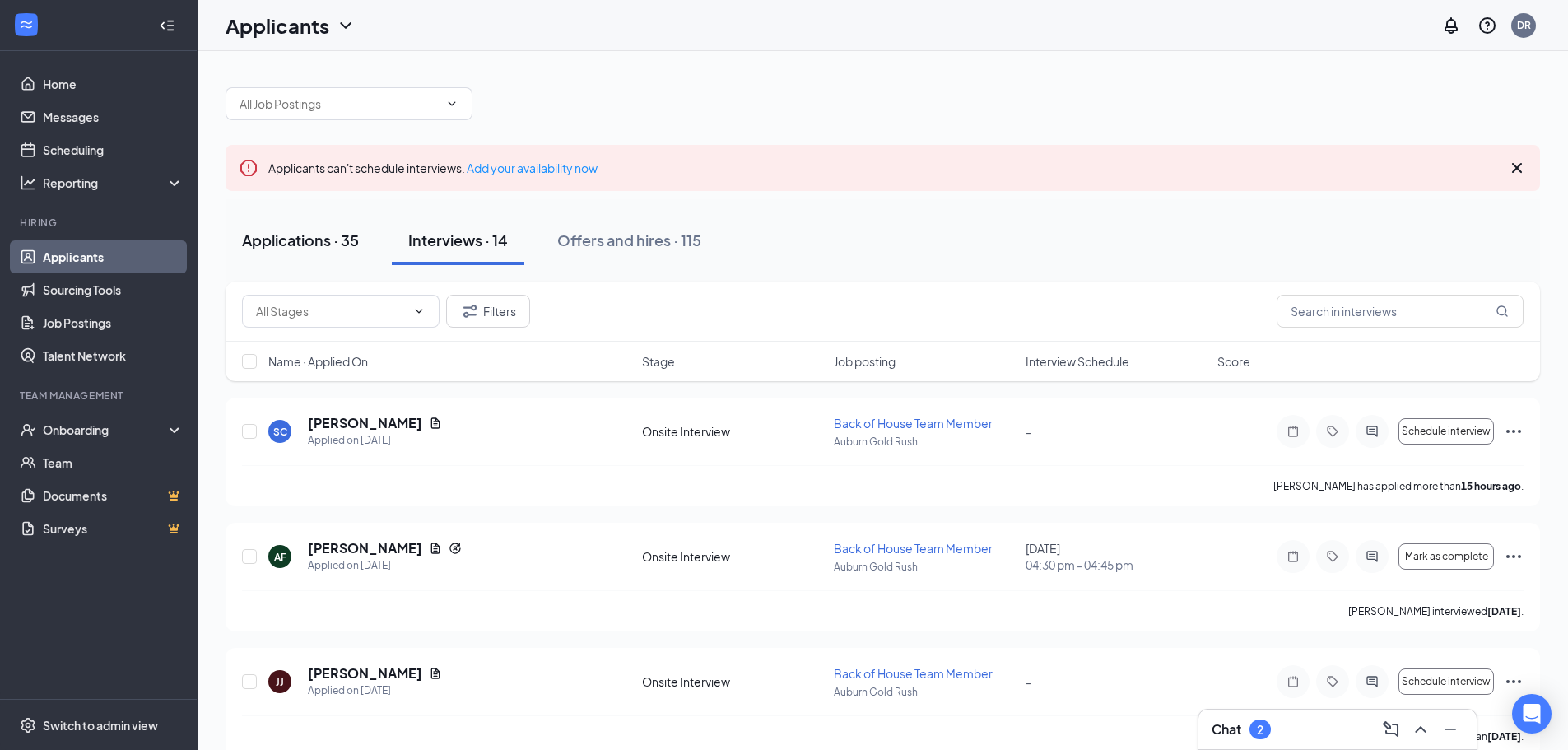
click at [283, 250] on div "Applications · 35" at bounding box center [300, 240] width 117 height 21
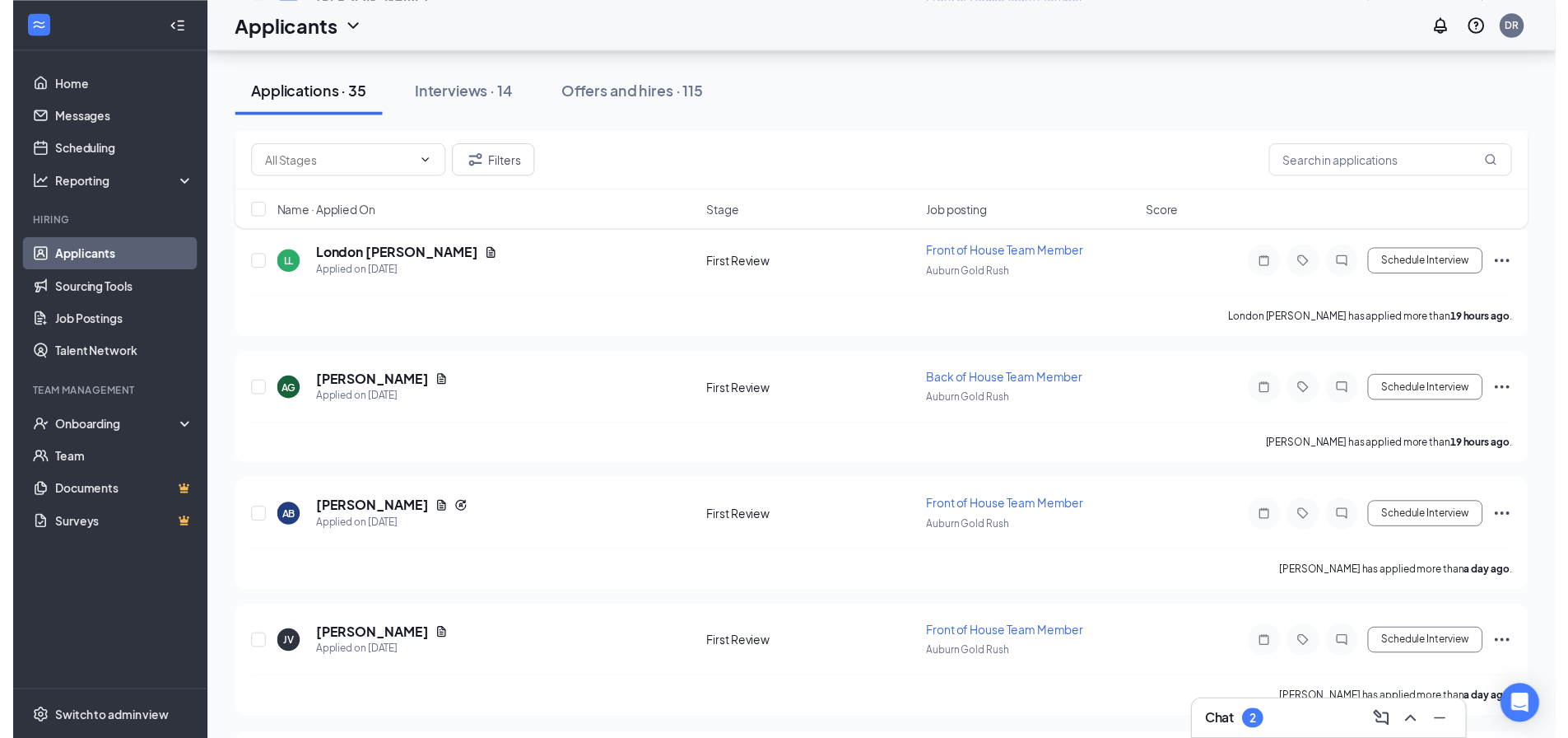
scroll to position [466, 0]
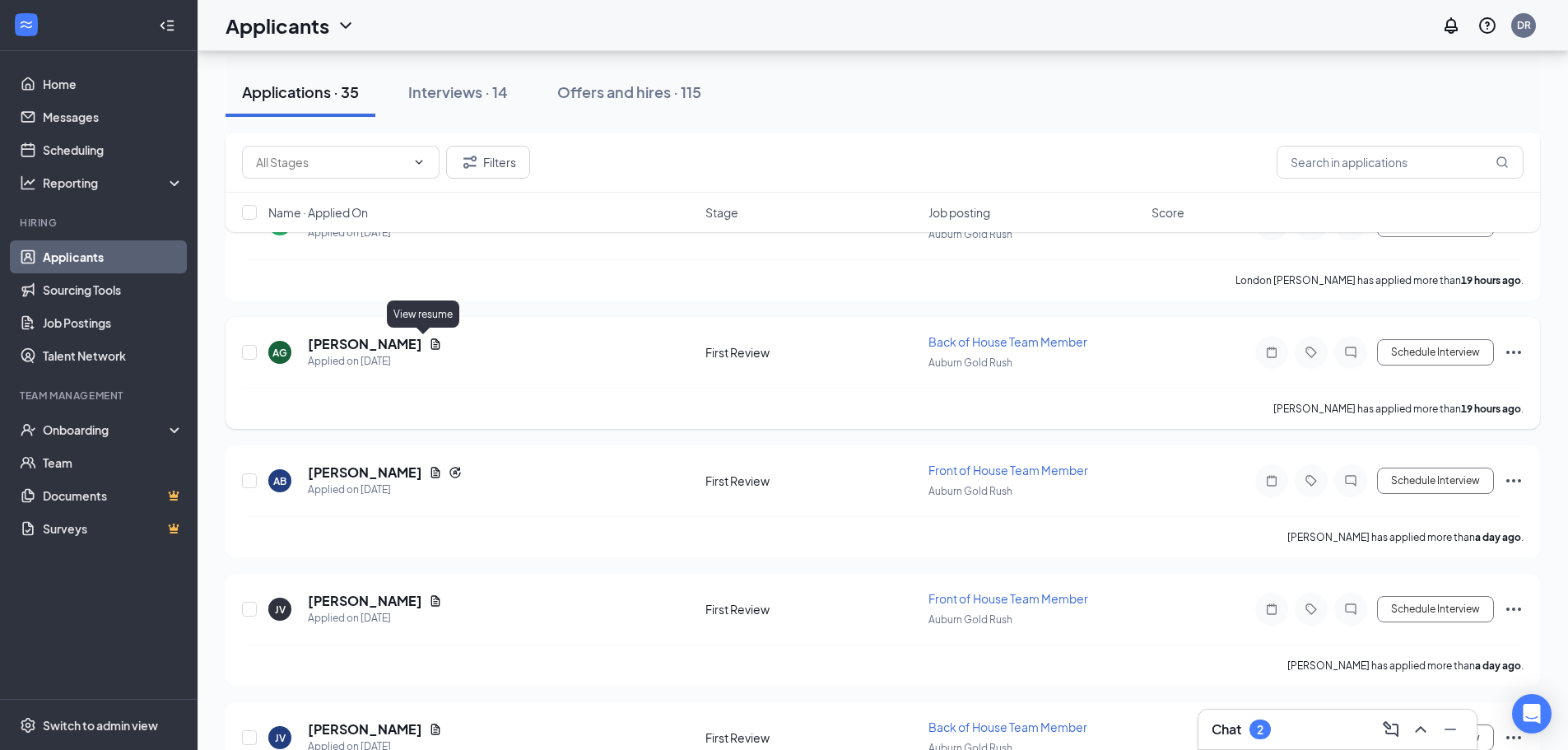
click at [432, 343] on icon "Document" at bounding box center [436, 344] width 9 height 10
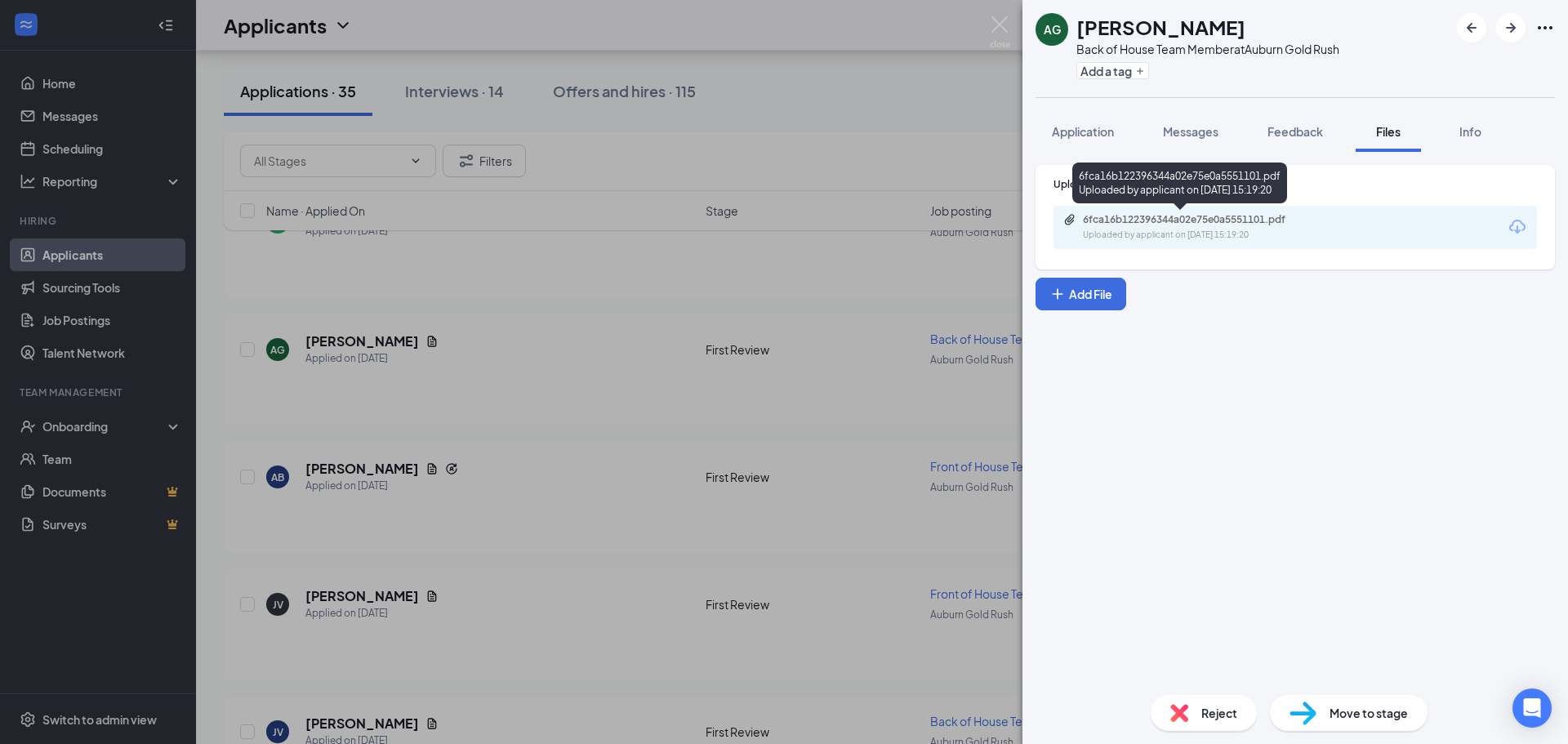
click at [1221, 227] on div "6fca16b122396344a02e75e0a5551101.pdf Uploaded by applicant on [DATE] 15:19:20" at bounding box center [1196, 227] width 264 height 28
click at [682, 325] on div "AG [PERSON_NAME] Back of House Team Member at [GEOGRAPHIC_DATA] Gold Rush Add a…" at bounding box center [784, 372] width 1568 height 744
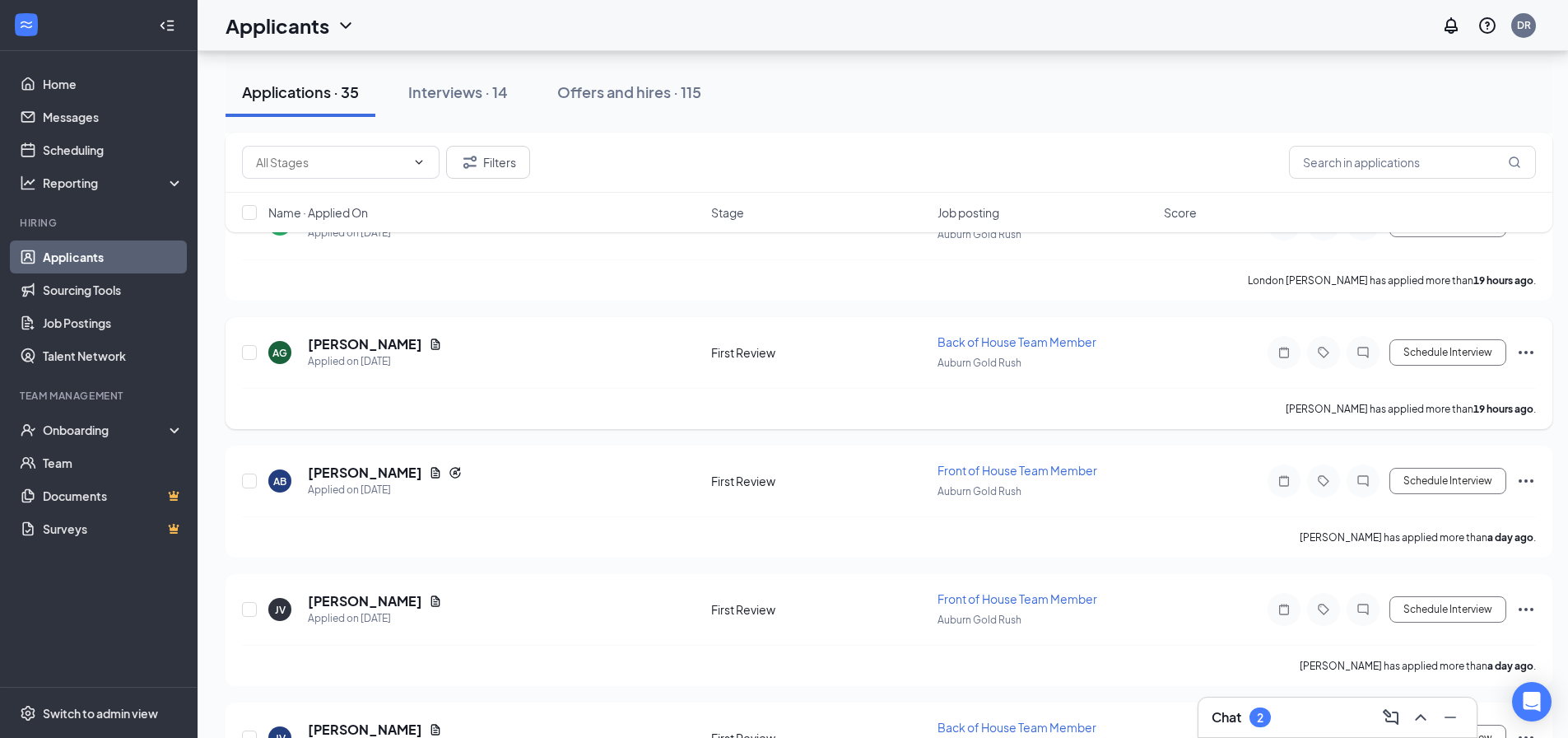
click at [1531, 347] on icon "Ellipses" at bounding box center [1525, 352] width 20 height 20
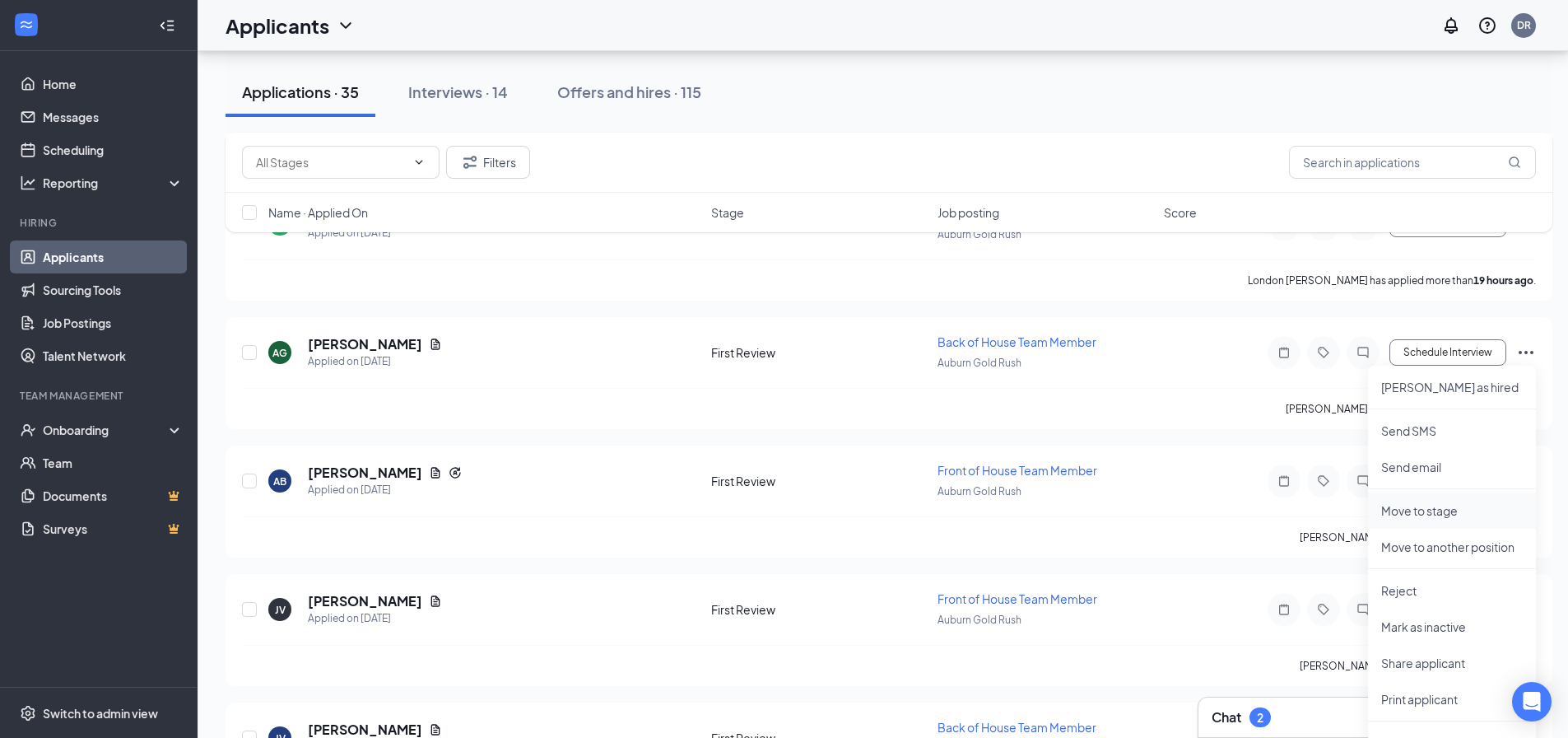
click at [1437, 512] on p "Move to stage" at bounding box center [1451, 510] width 142 height 17
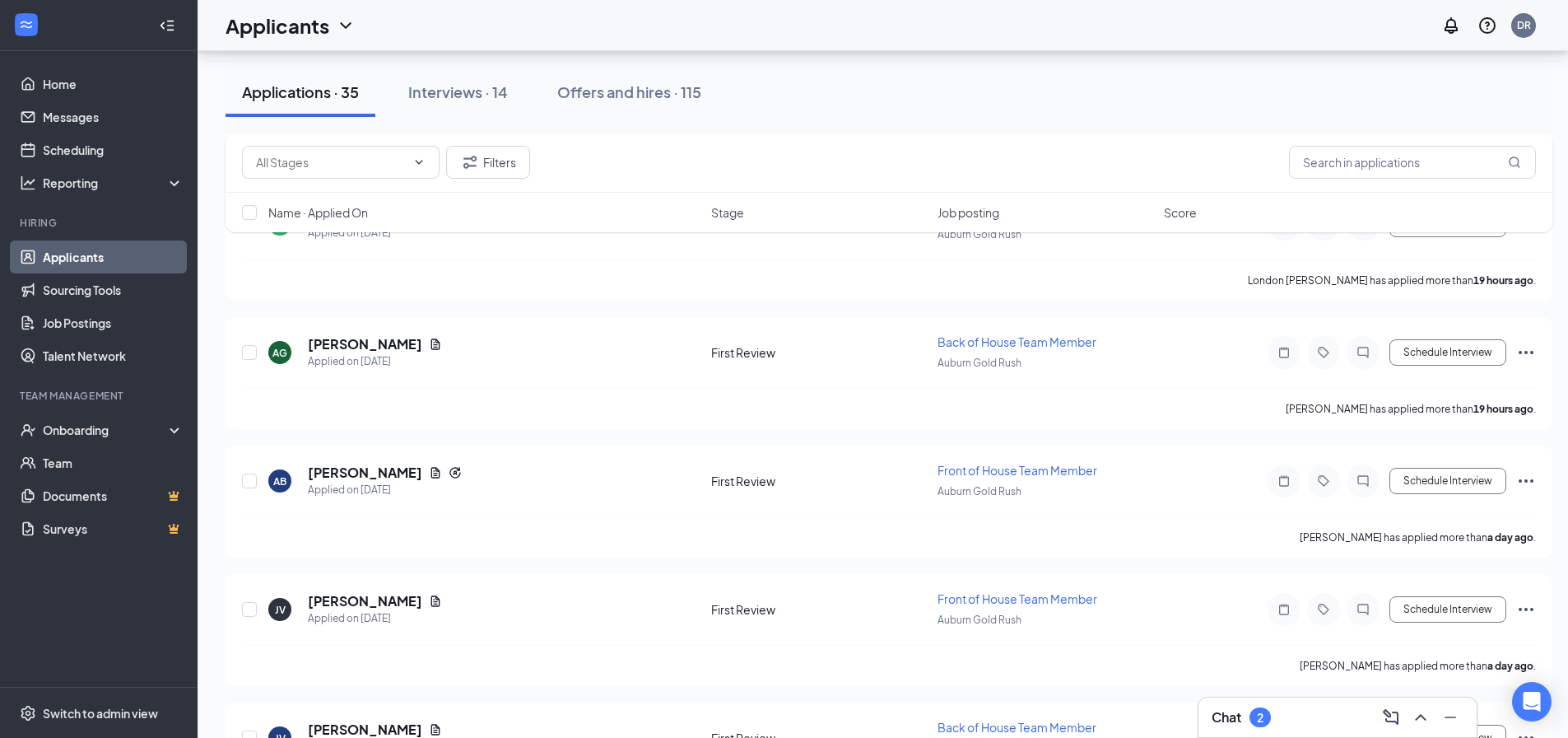
type input "Phone Interview (next stage)"
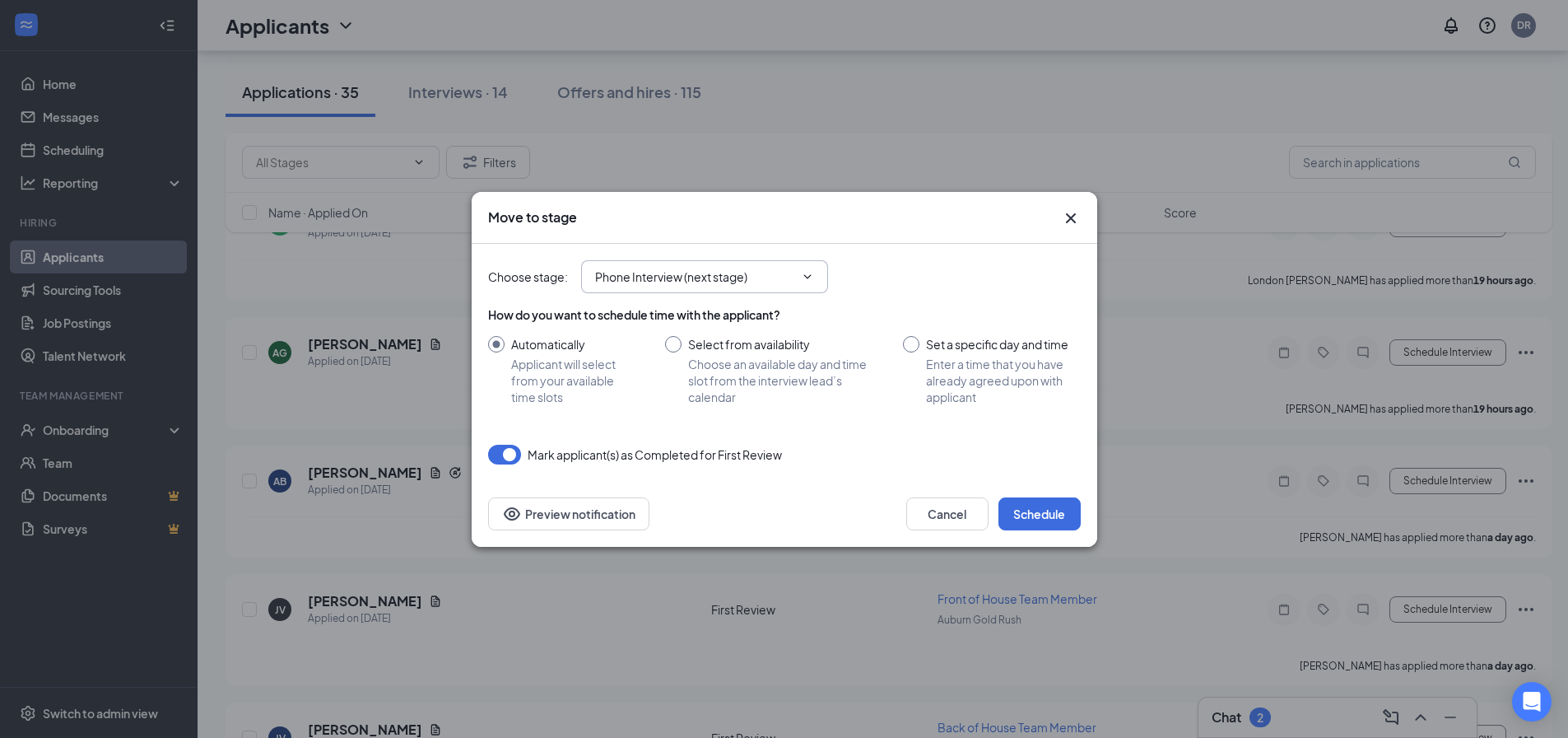
click at [811, 274] on icon "ChevronDown" at bounding box center [807, 276] width 8 height 4
click at [813, 276] on icon "ChevronDown" at bounding box center [807, 276] width 13 height 13
click at [1036, 511] on button "Schedule" at bounding box center [1039, 513] width 83 height 33
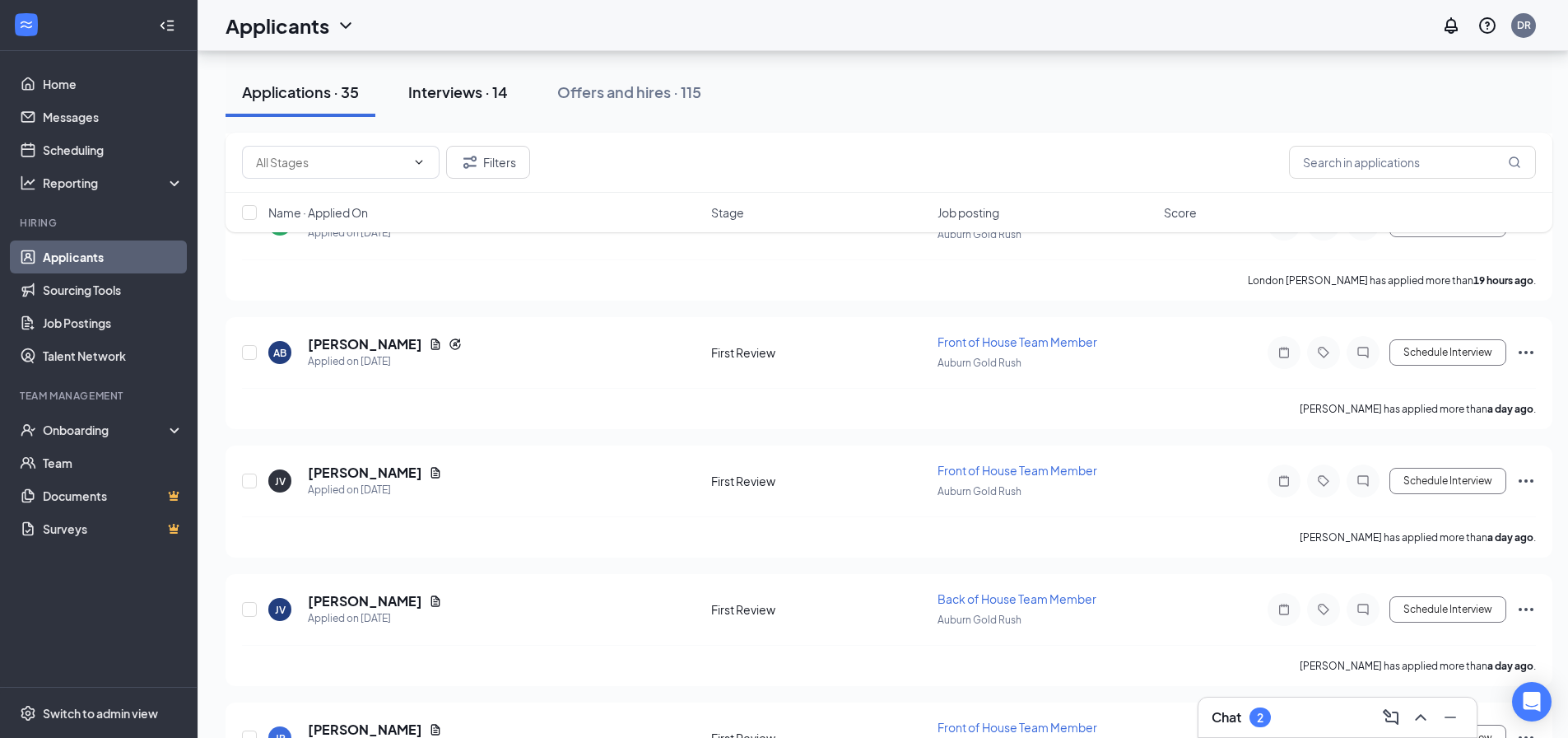
click at [470, 93] on div "Interviews · 14" at bounding box center [458, 92] width 99 height 21
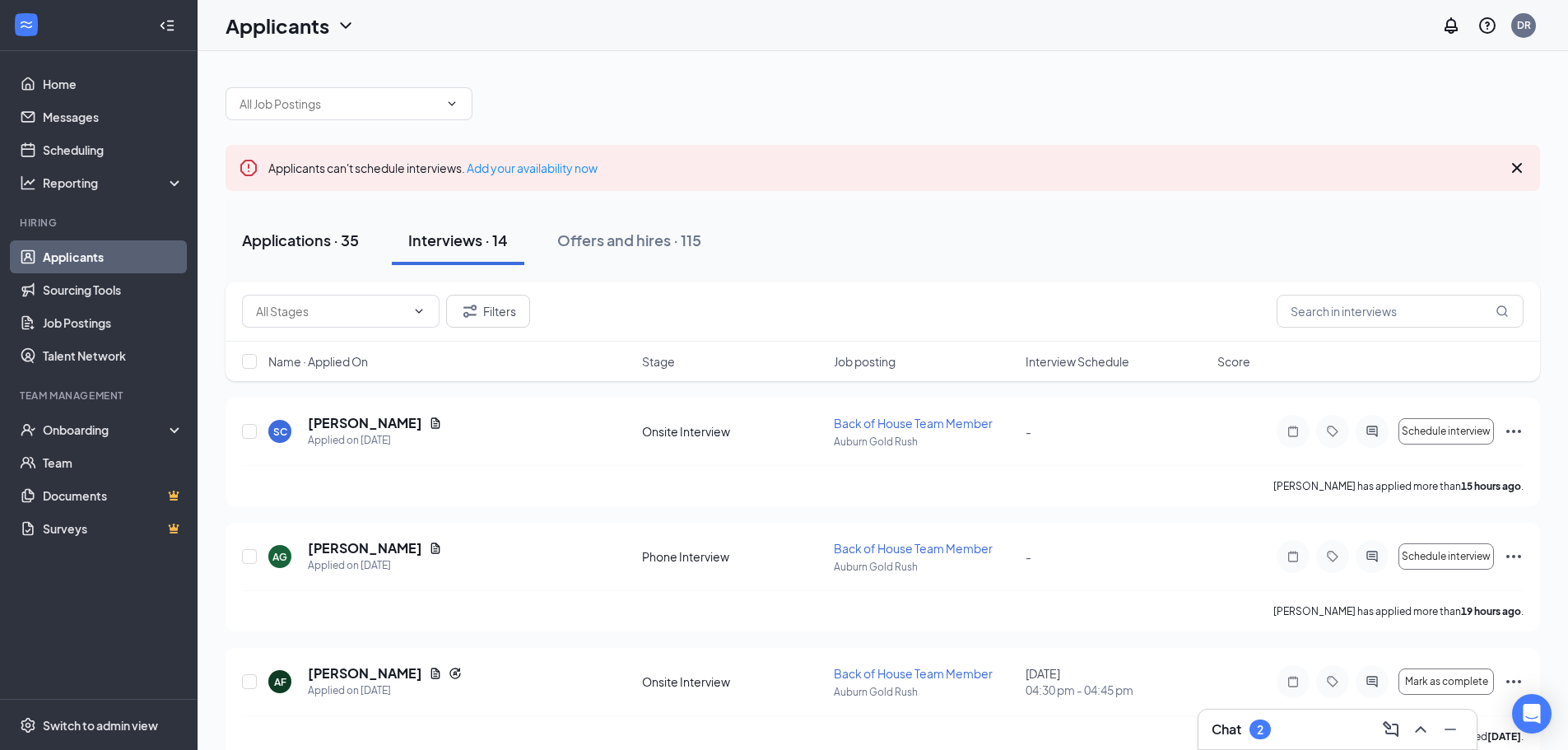
click at [280, 237] on div "Applications · 35" at bounding box center [300, 240] width 117 height 21
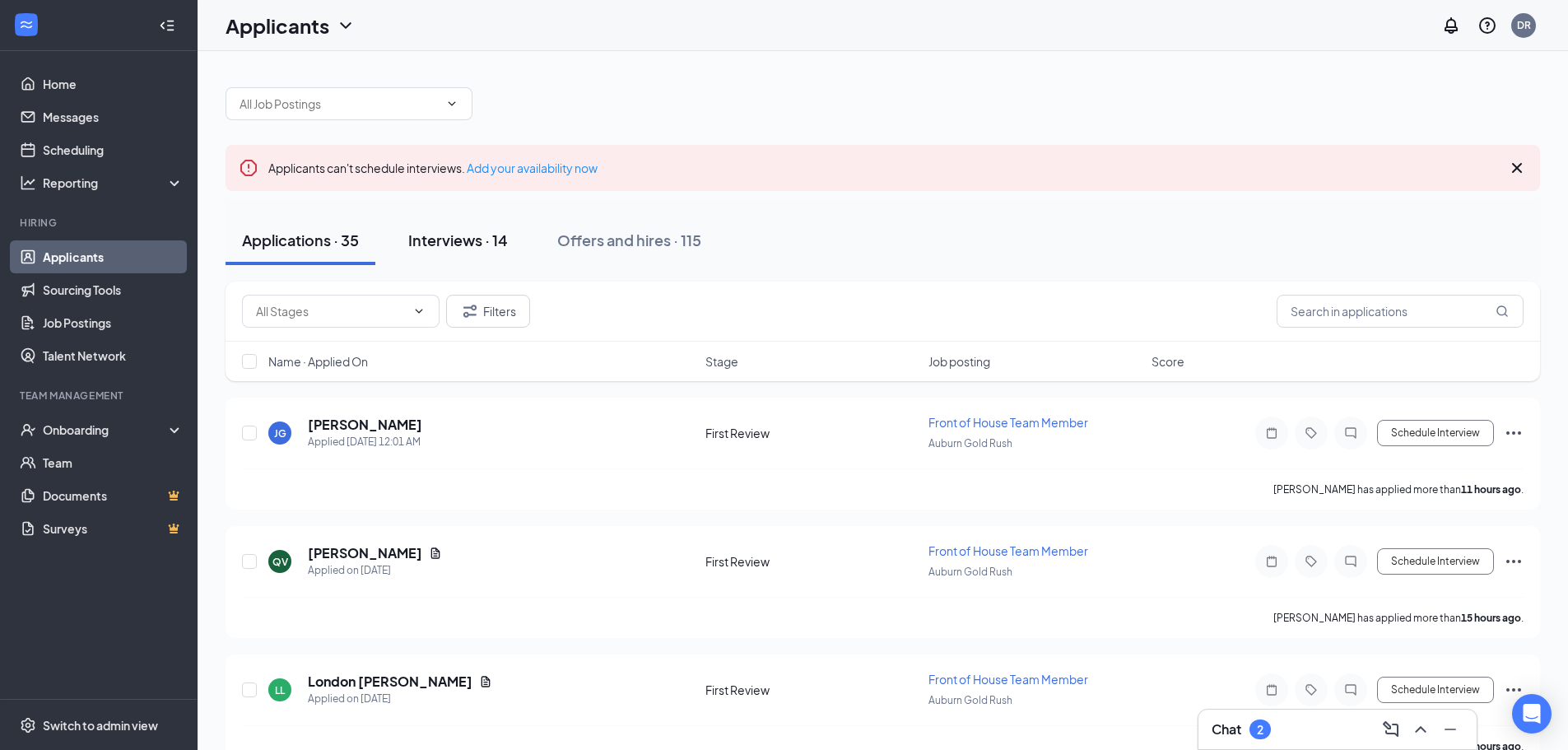
click at [474, 250] on div "Interviews · 14" at bounding box center [458, 240] width 99 height 21
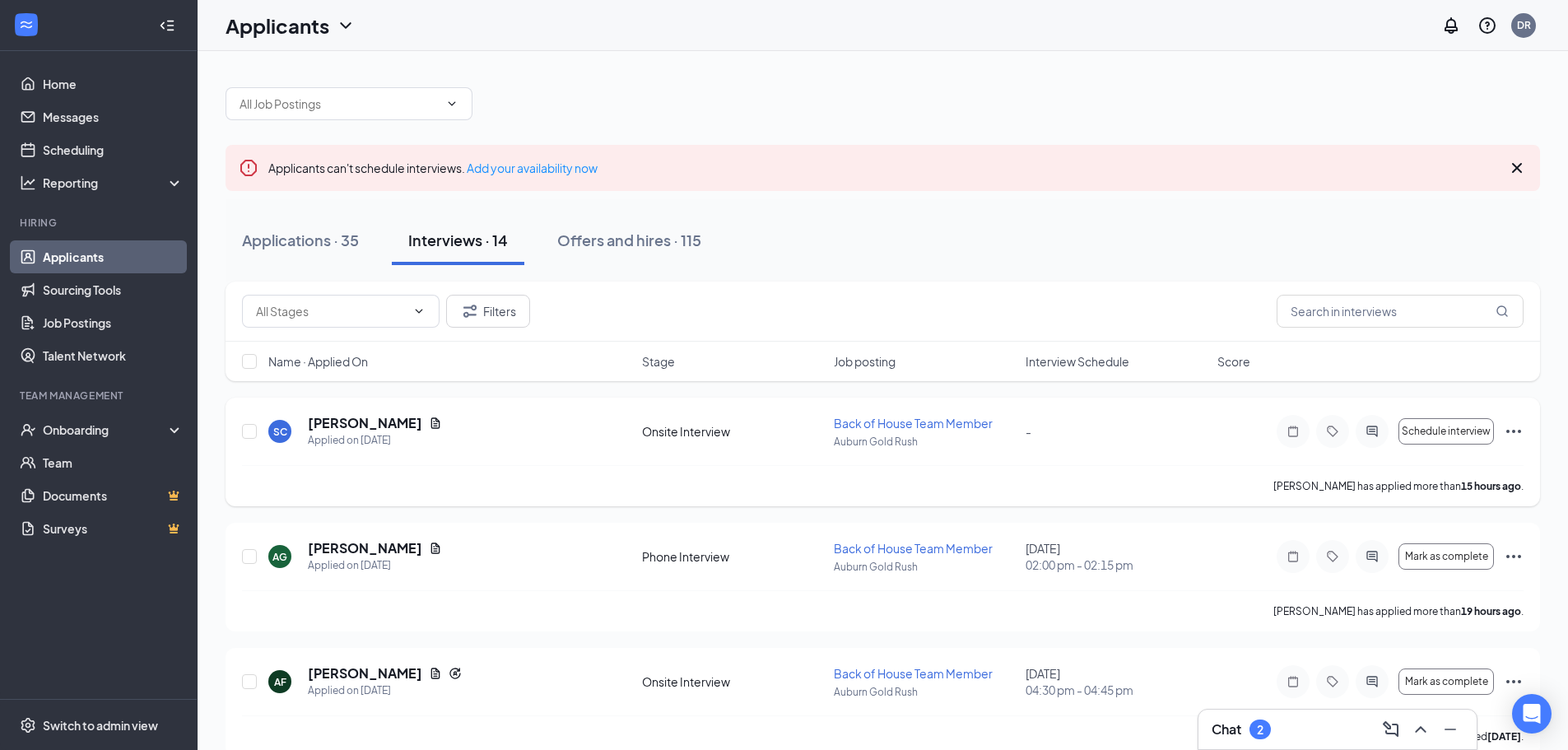
click at [1518, 428] on icon "Ellipses" at bounding box center [1513, 431] width 20 height 20
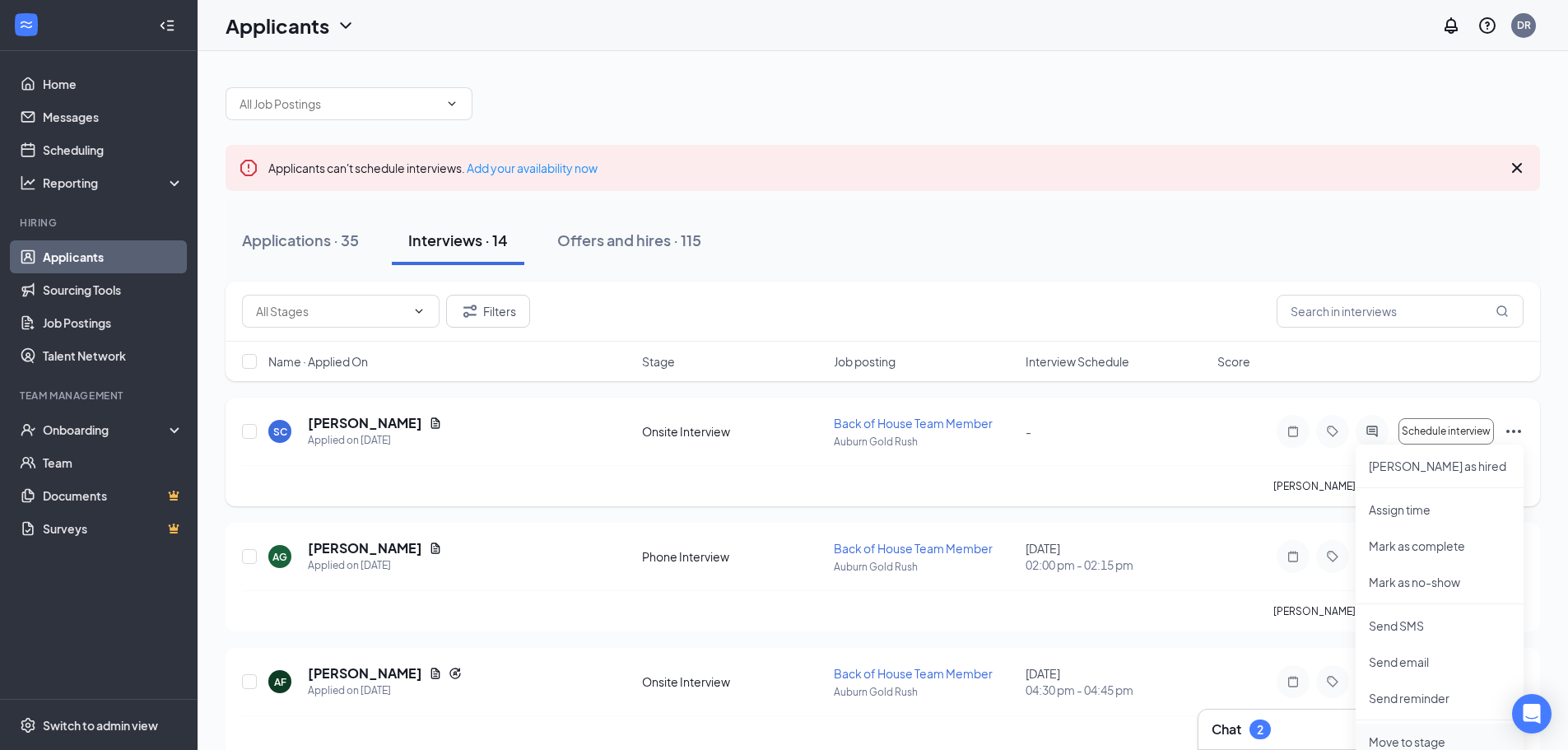
click at [1430, 740] on p "Move to stage" at bounding box center [1439, 741] width 142 height 17
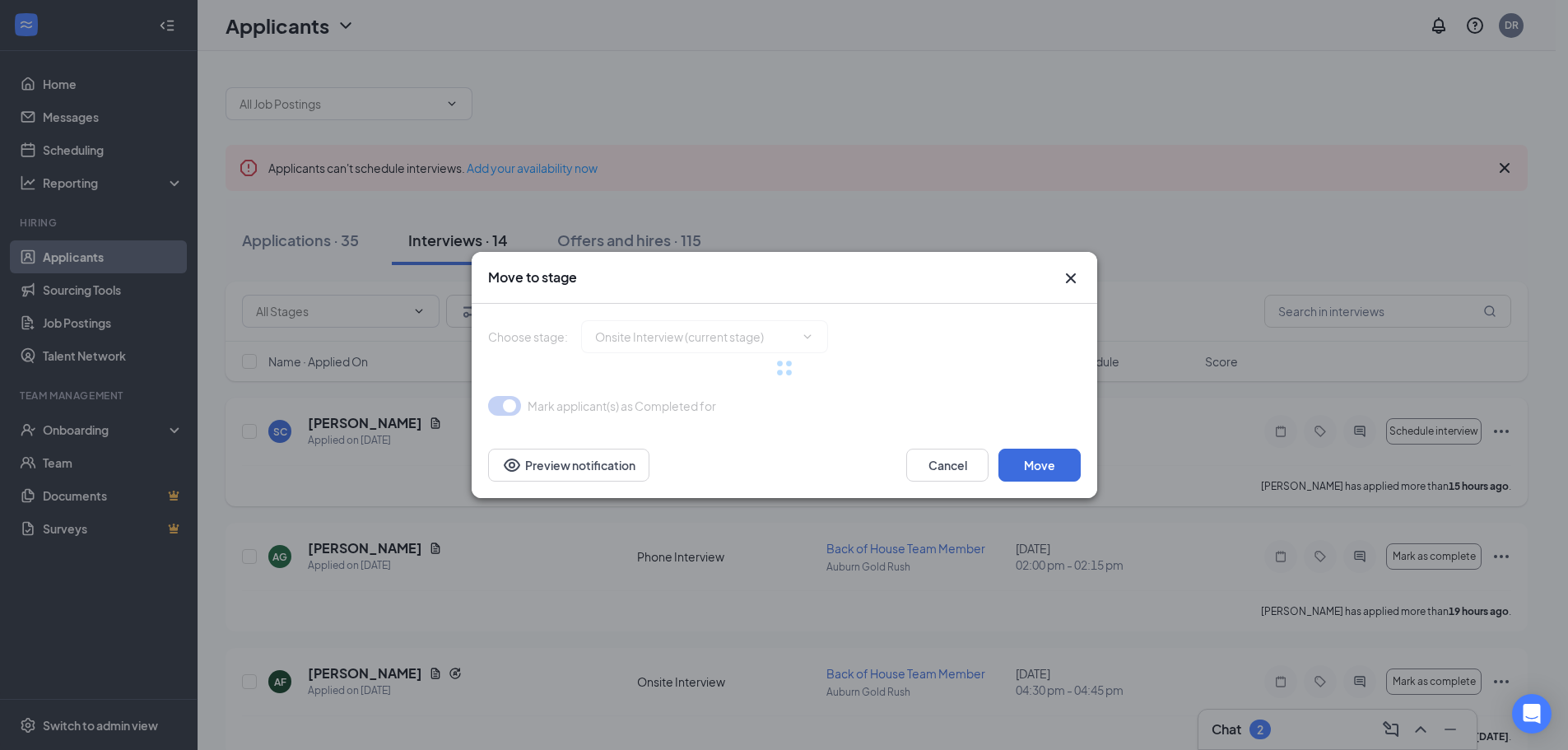
type input "Document Upload (next stage)"
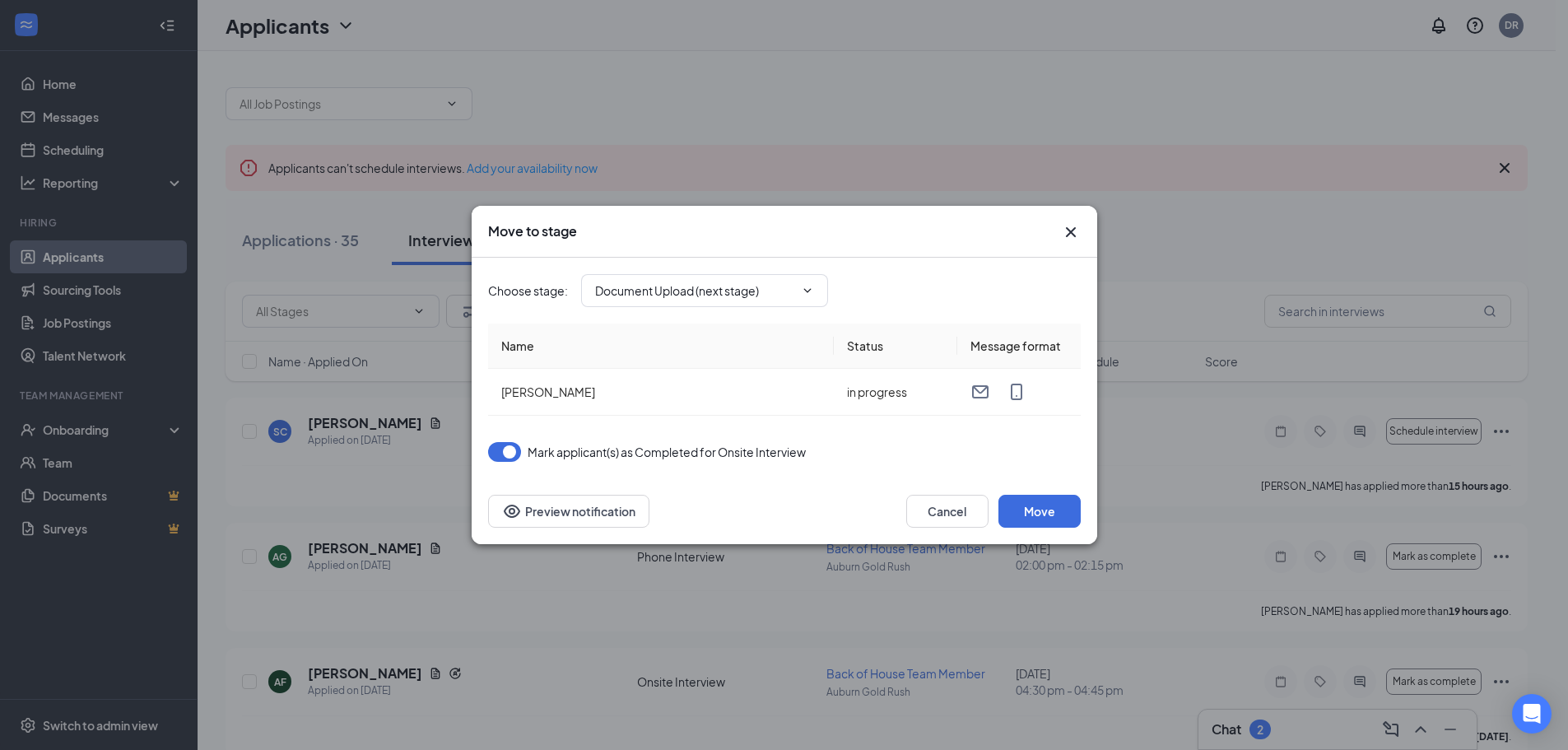
click at [1072, 232] on icon "Cross" at bounding box center [1070, 231] width 20 height 20
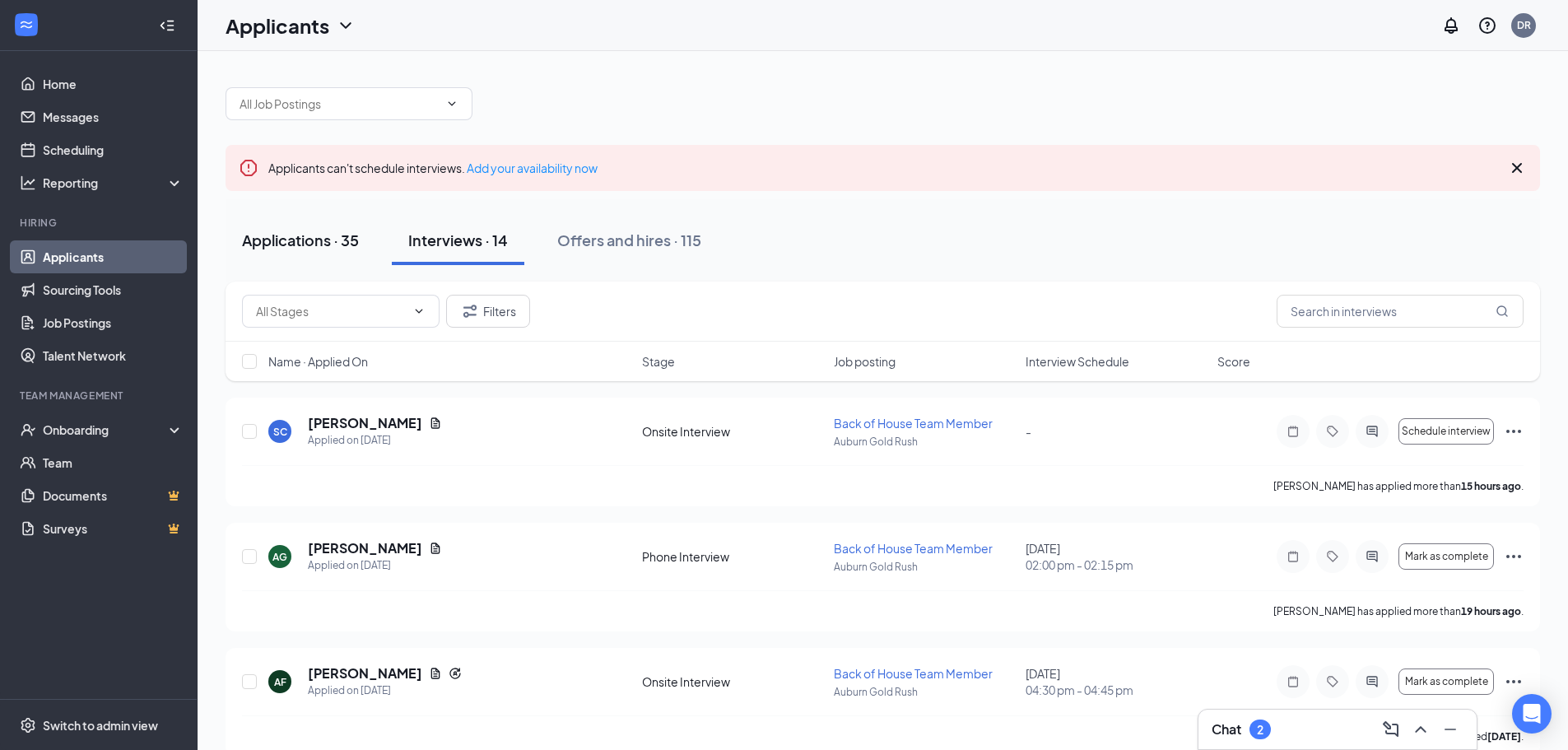
click at [308, 242] on div "Applications · 35" at bounding box center [300, 240] width 117 height 21
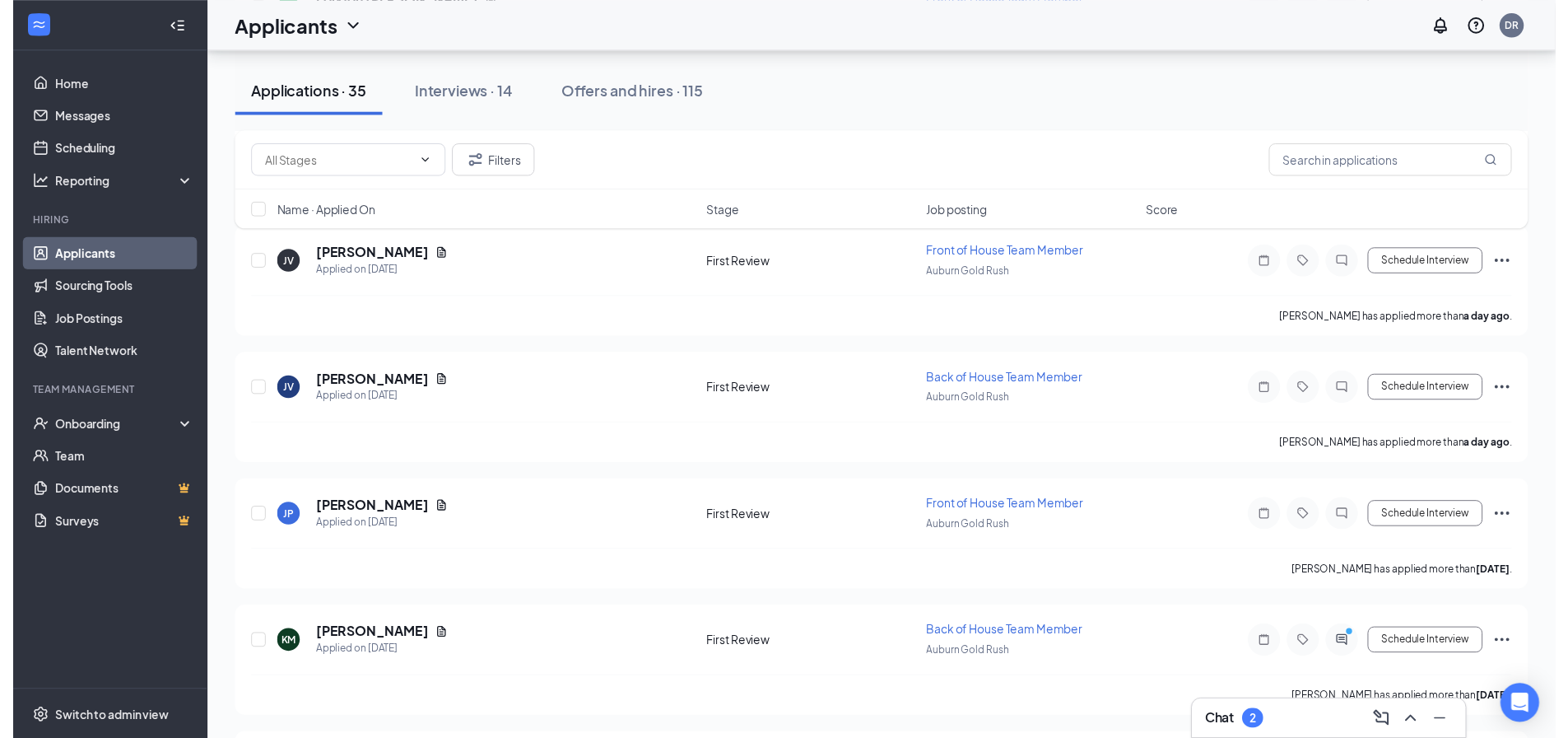
scroll to position [686, 0]
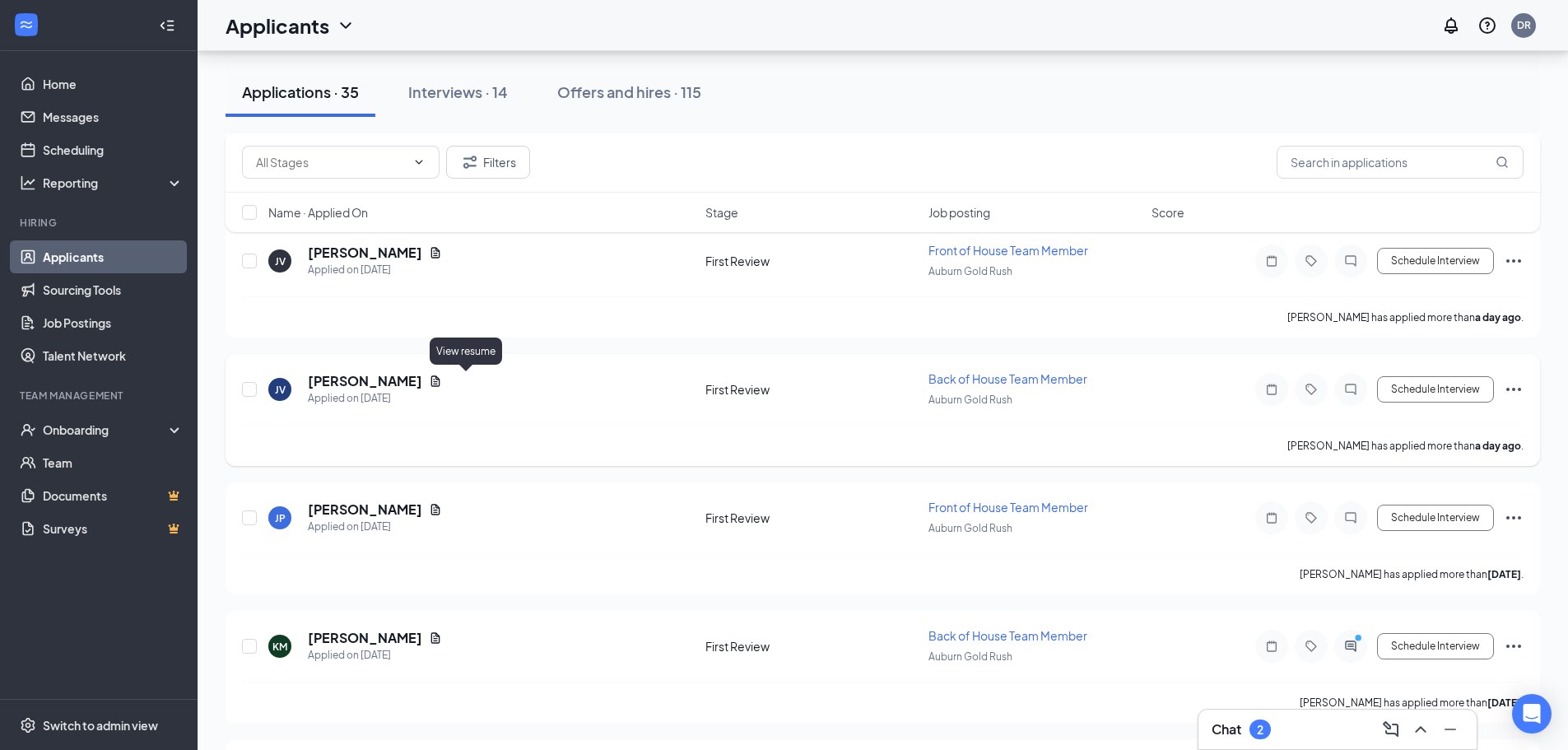
click at [442, 380] on icon "Document" at bounding box center [435, 380] width 13 height 13
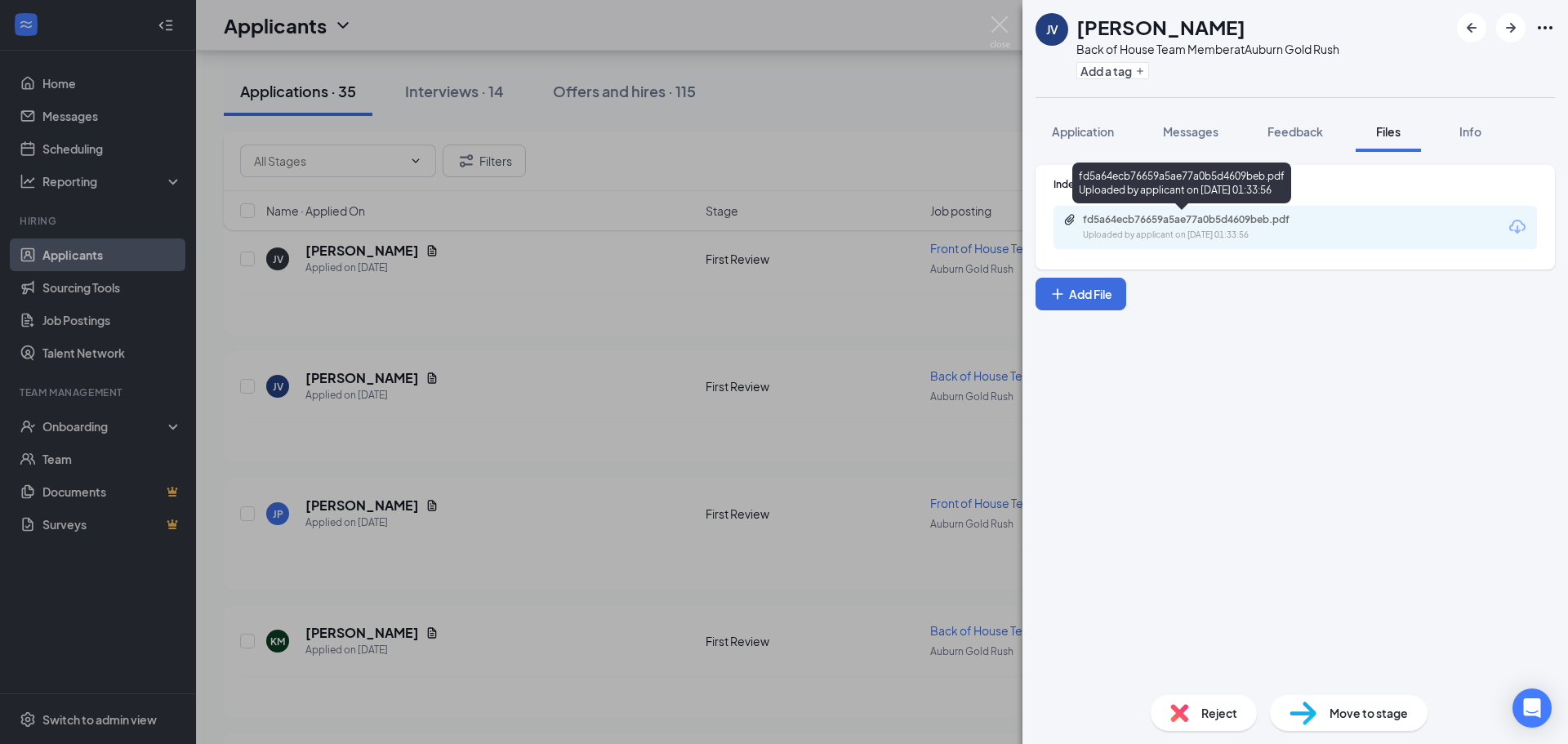
click at [1198, 217] on div "fd5a64ecb76659a5ae77a0b5d4609beb.pdf" at bounding box center [1197, 219] width 229 height 13
click at [458, 422] on div "JV [PERSON_NAME] Back of House Team Member at [GEOGRAPHIC_DATA] Gold Rush Add a…" at bounding box center [784, 372] width 1568 height 744
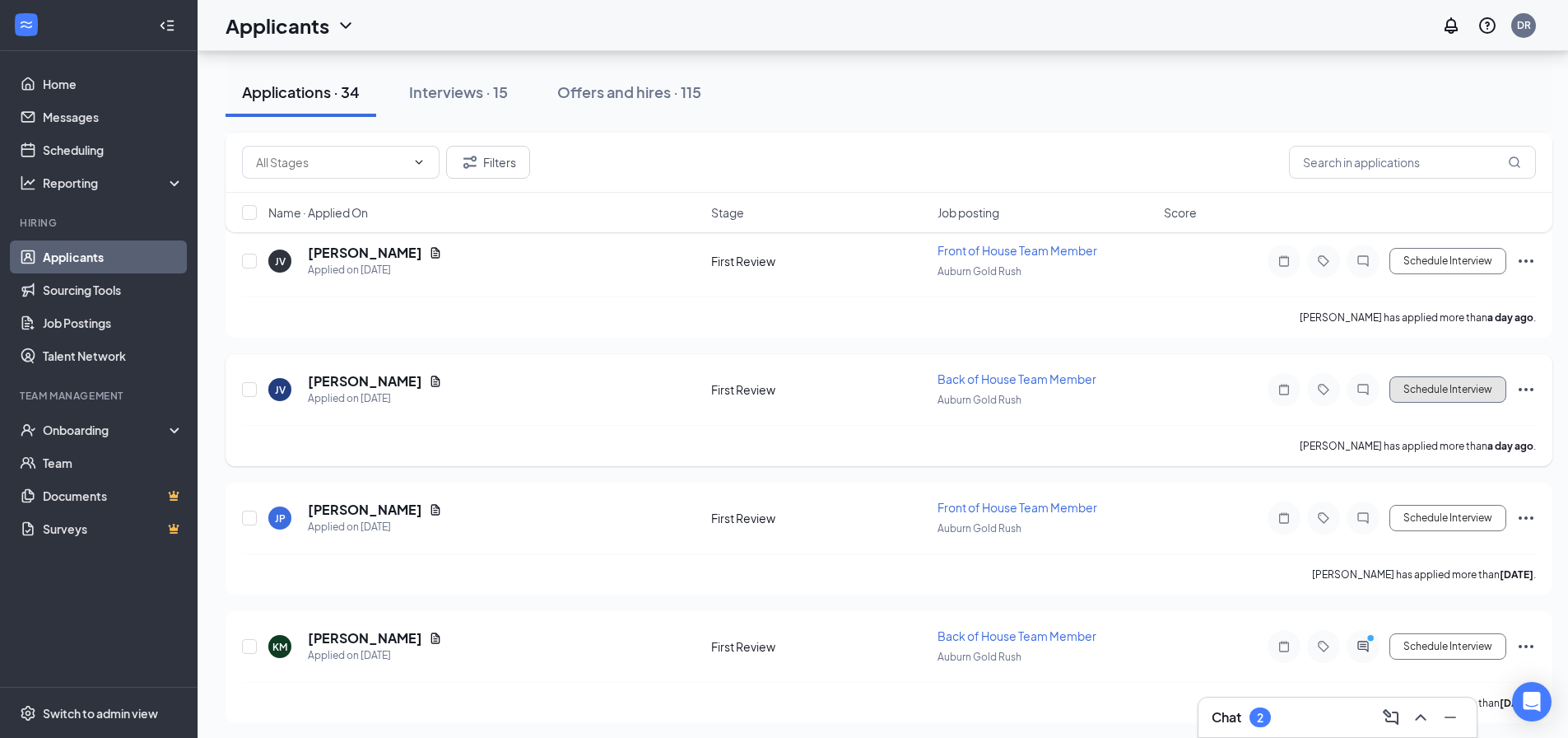
click at [1458, 391] on button "Schedule Interview" at bounding box center [1448, 389] width 117 height 26
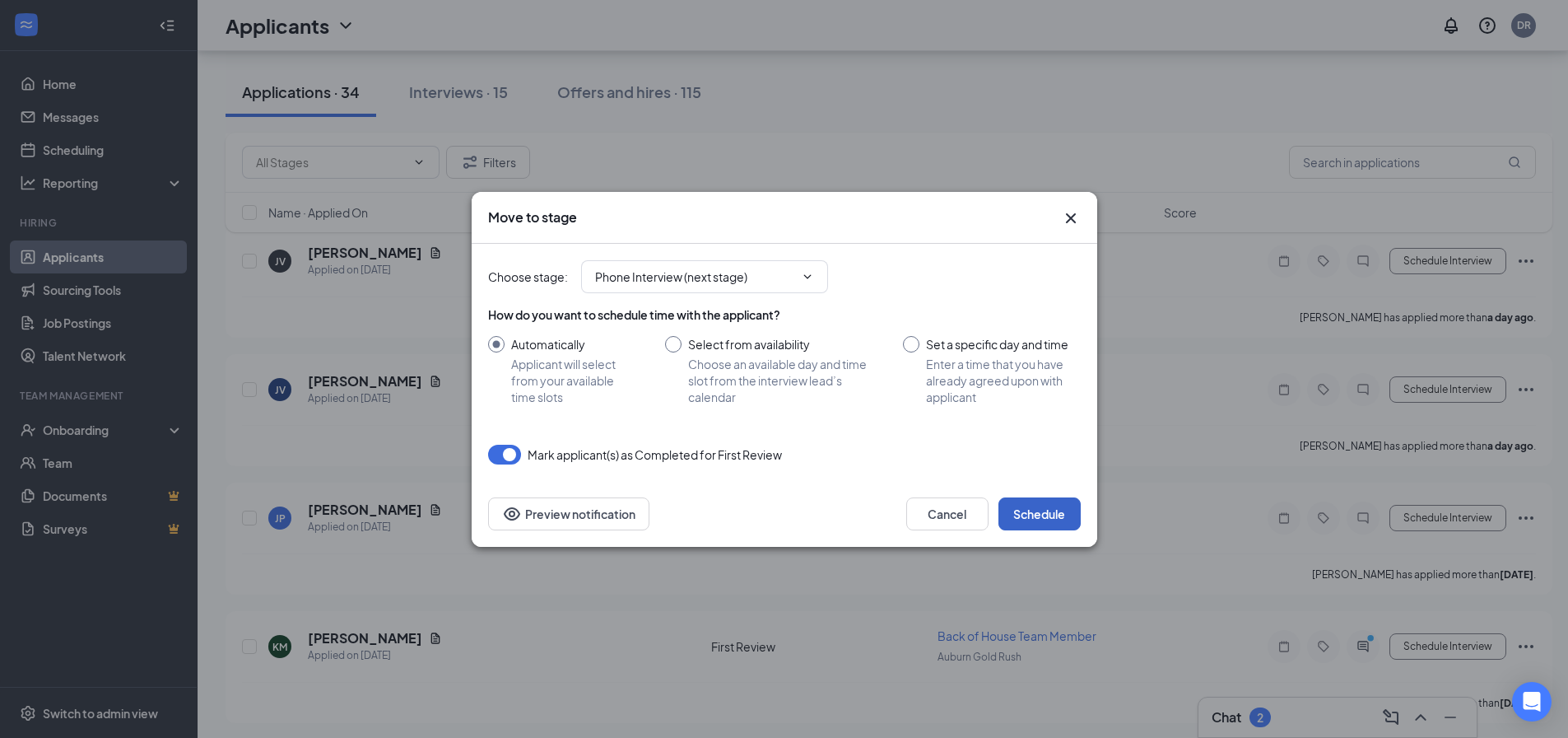
click at [1066, 515] on button "Schedule" at bounding box center [1039, 513] width 83 height 33
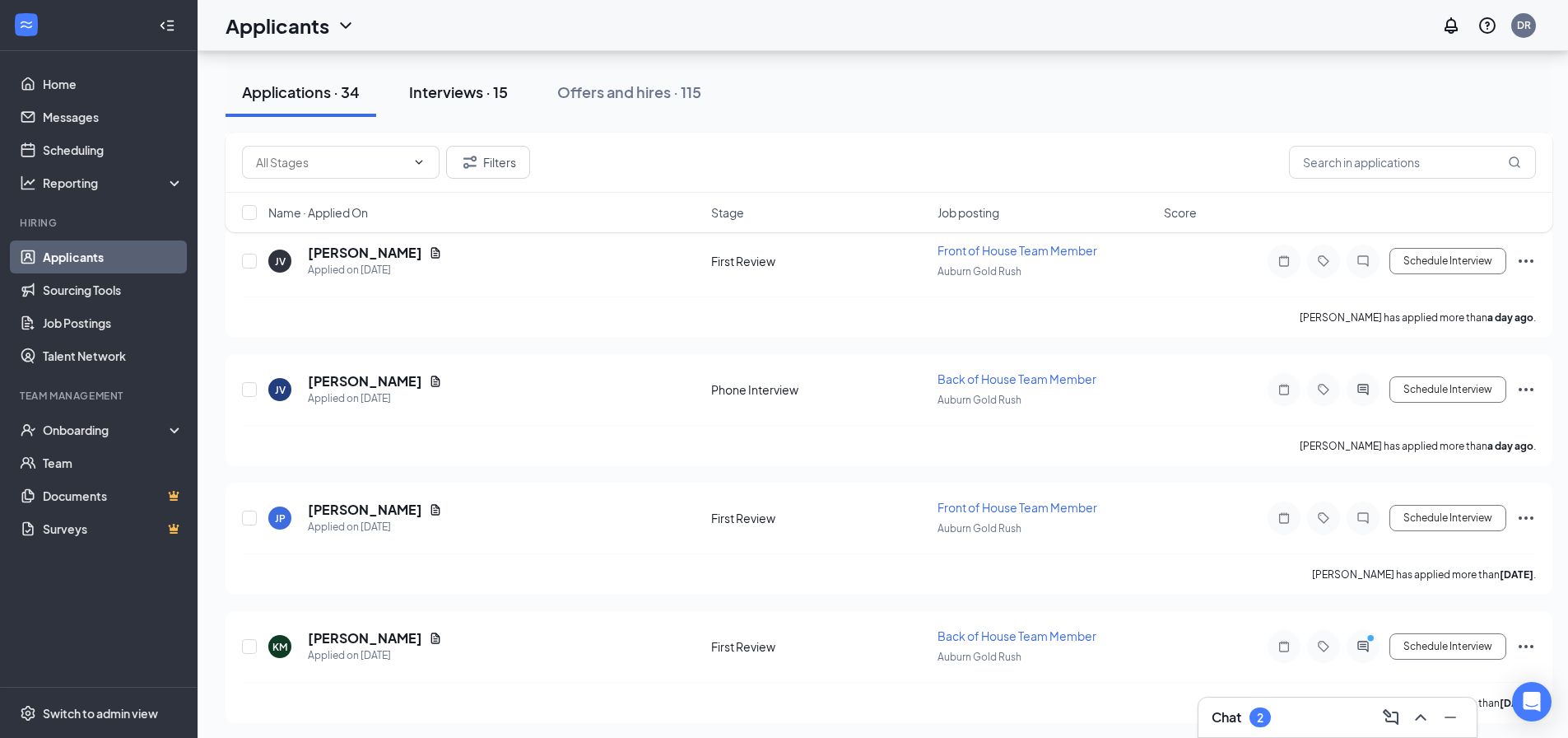
click at [465, 94] on div "Interviews · 15" at bounding box center [459, 92] width 99 height 21
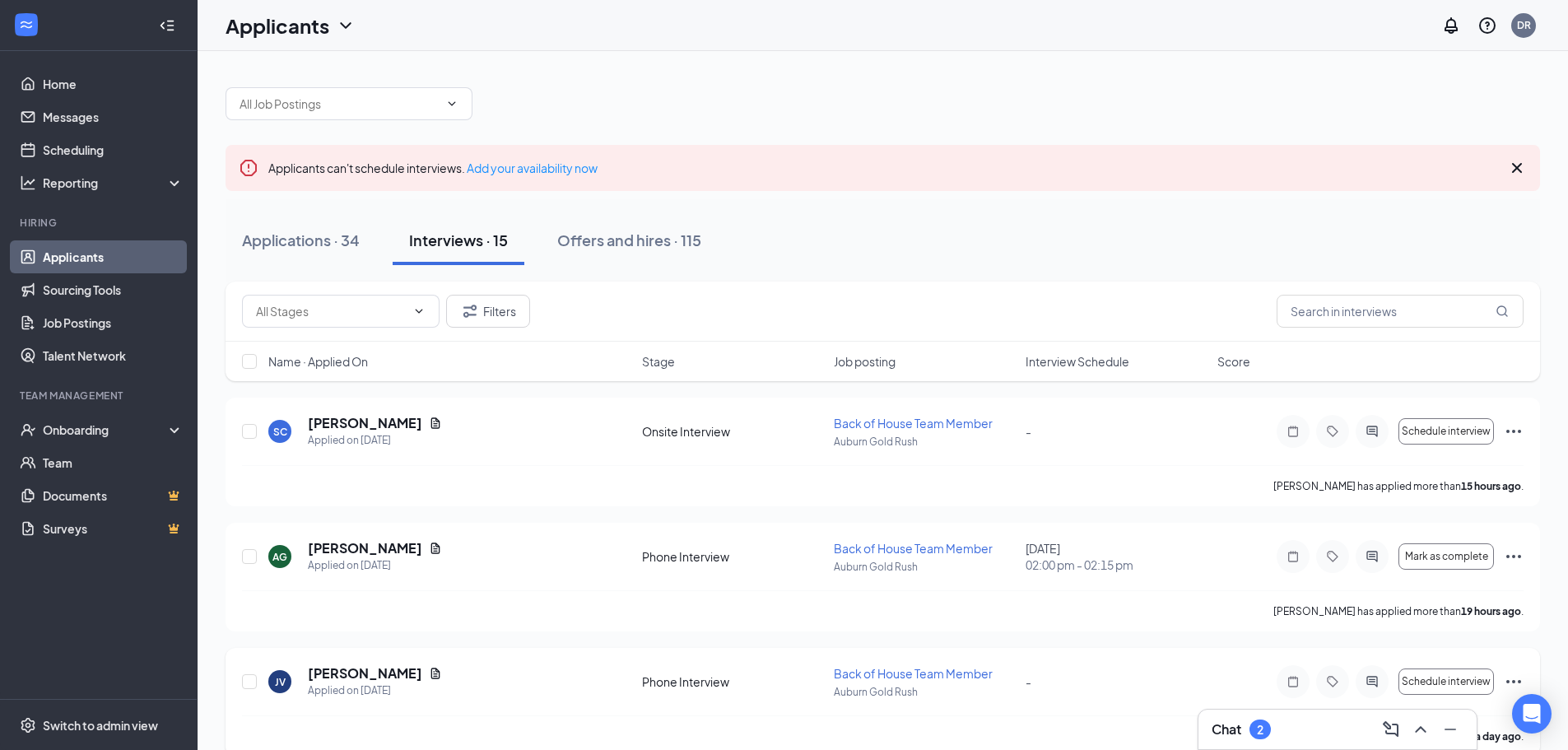
click at [1510, 676] on icon "Ellipses" at bounding box center [1513, 681] width 20 height 20
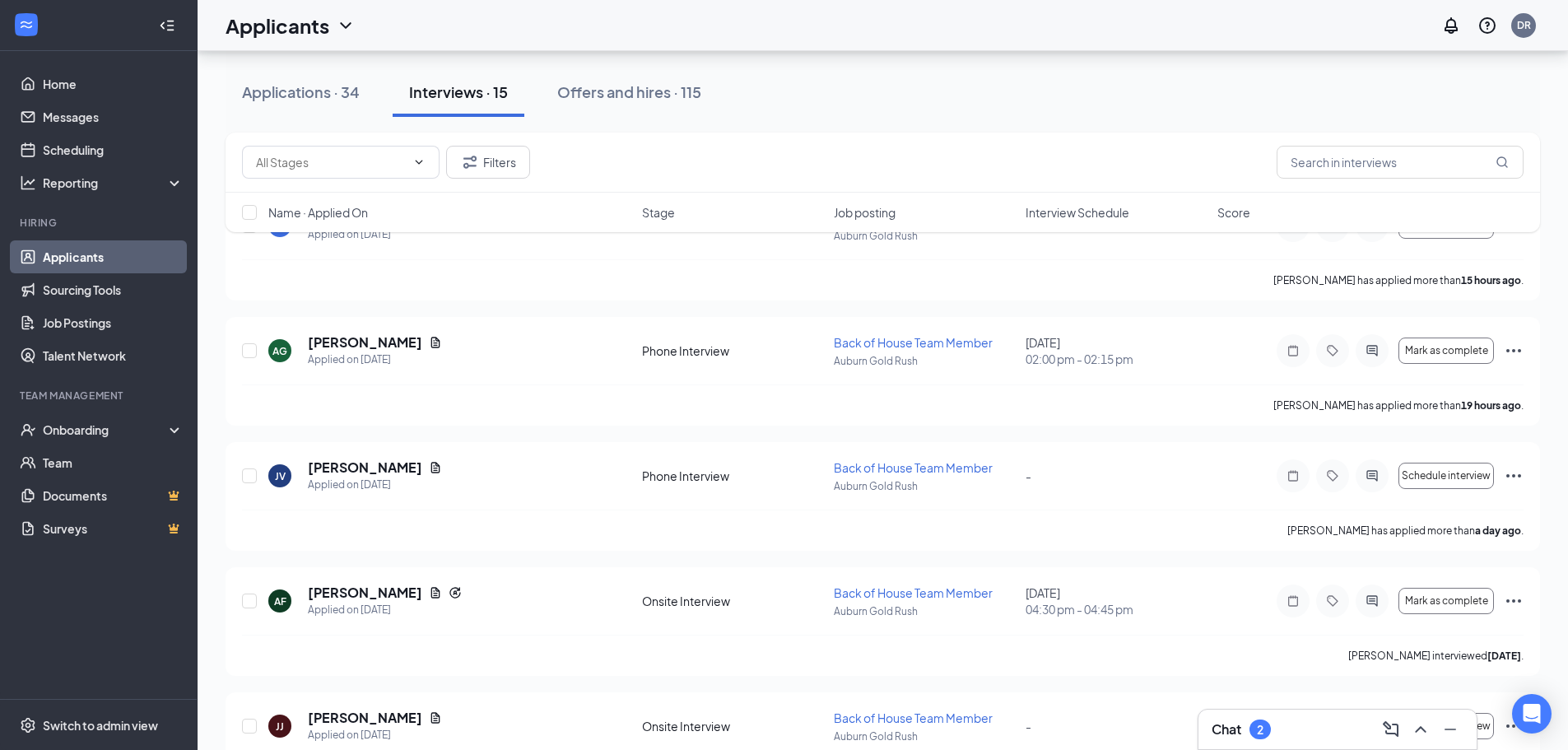
scroll to position [228, 0]
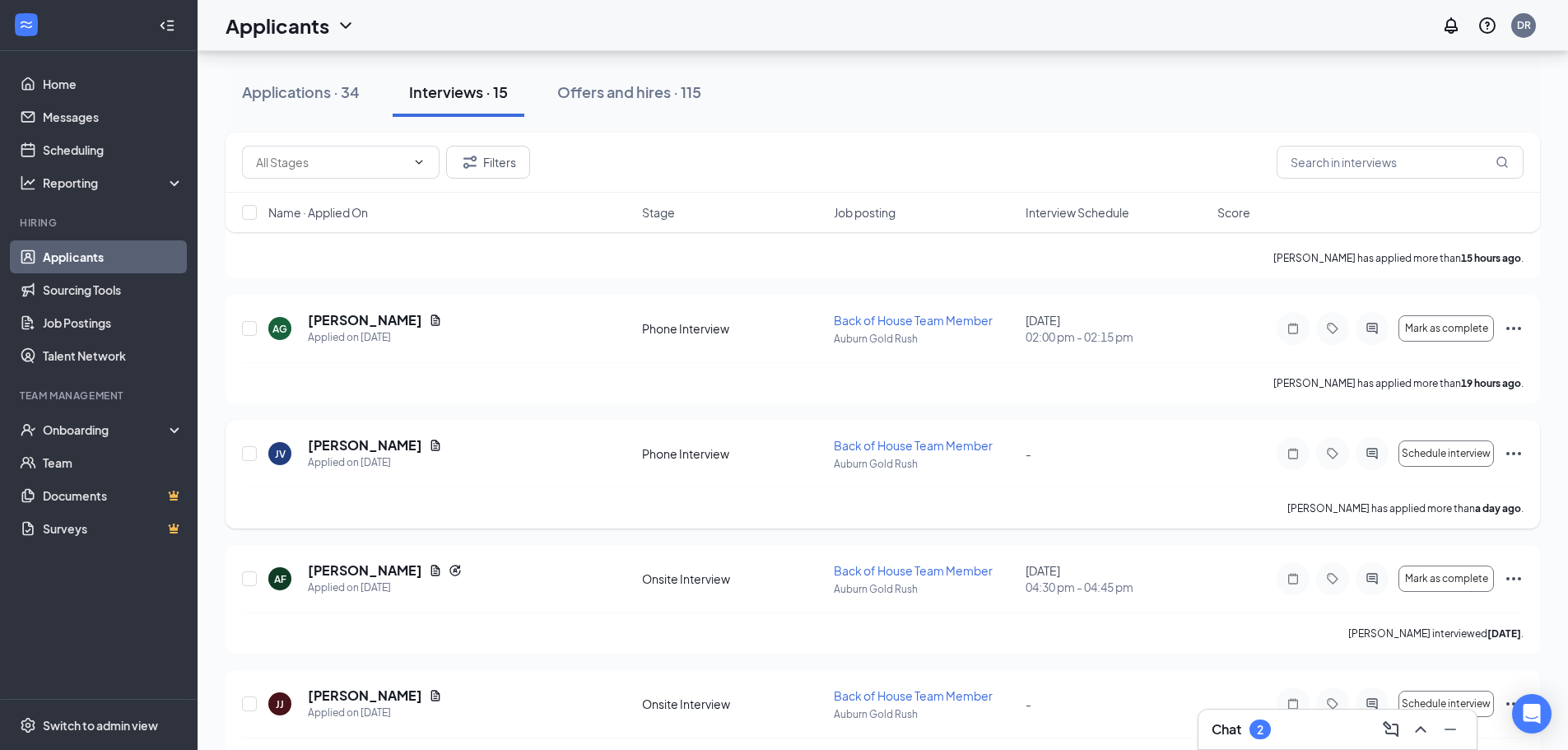
click at [1520, 450] on icon "Ellipses" at bounding box center [1513, 453] width 20 height 20
click at [1193, 498] on div "[PERSON_NAME] has applied more than a day ago ." at bounding box center [882, 507] width 1282 height 41
click at [1464, 459] on span "Schedule interview" at bounding box center [1446, 453] width 89 height 11
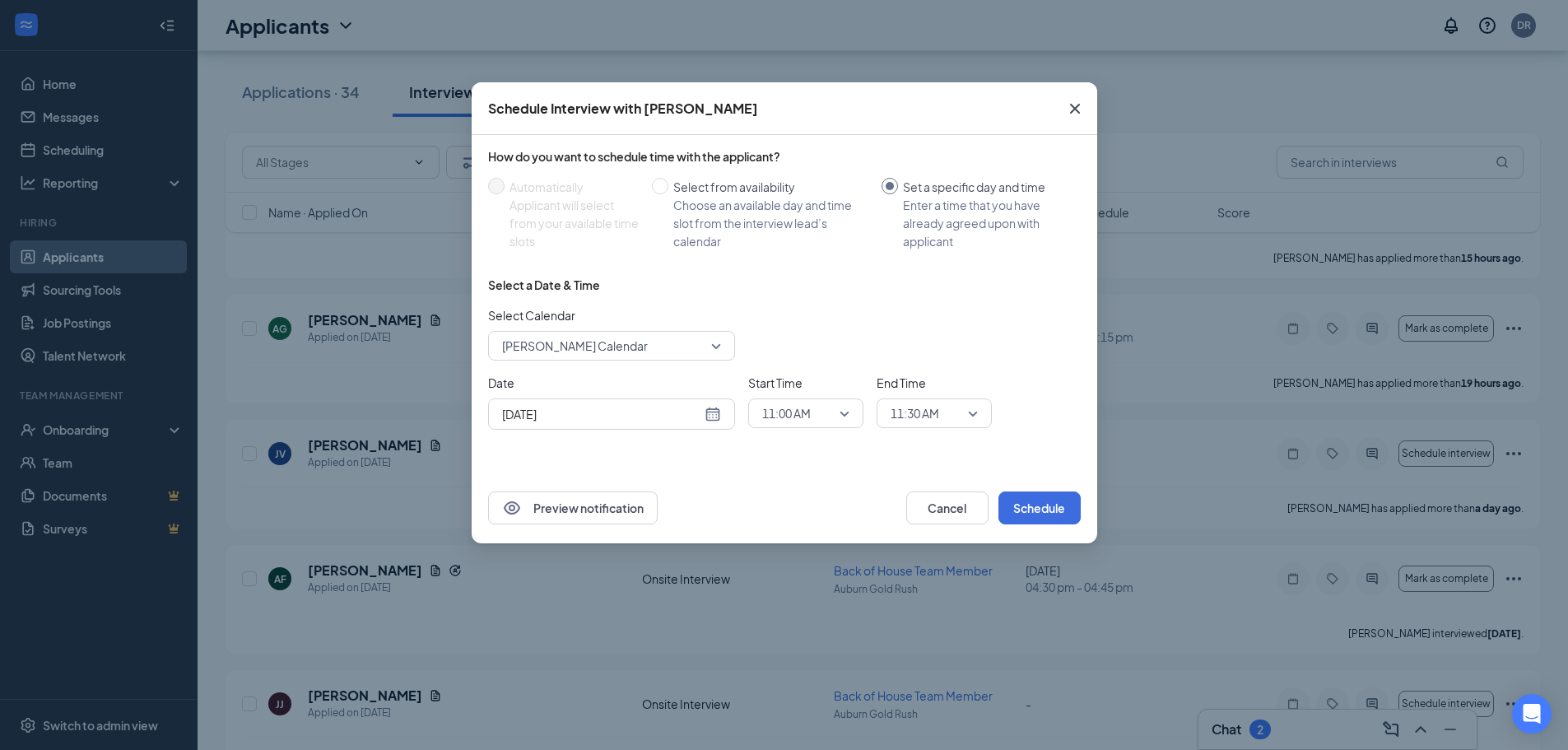
click at [1227, 273] on div "Schedule Interview with [PERSON_NAME] How do you want to schedule time with the…" at bounding box center [784, 375] width 1568 height 750
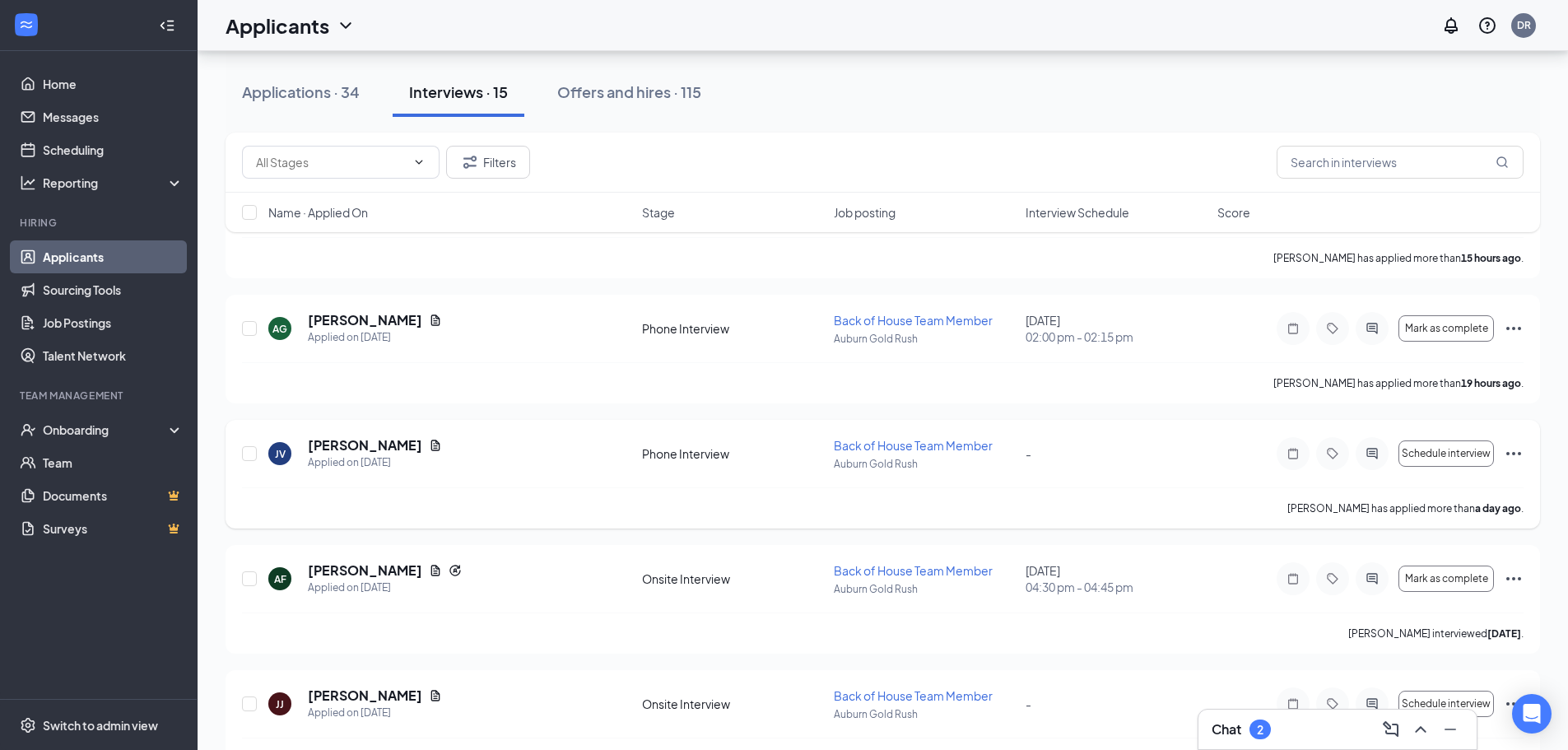
click at [1516, 451] on icon "Ellipses" at bounding box center [1513, 453] width 20 height 20
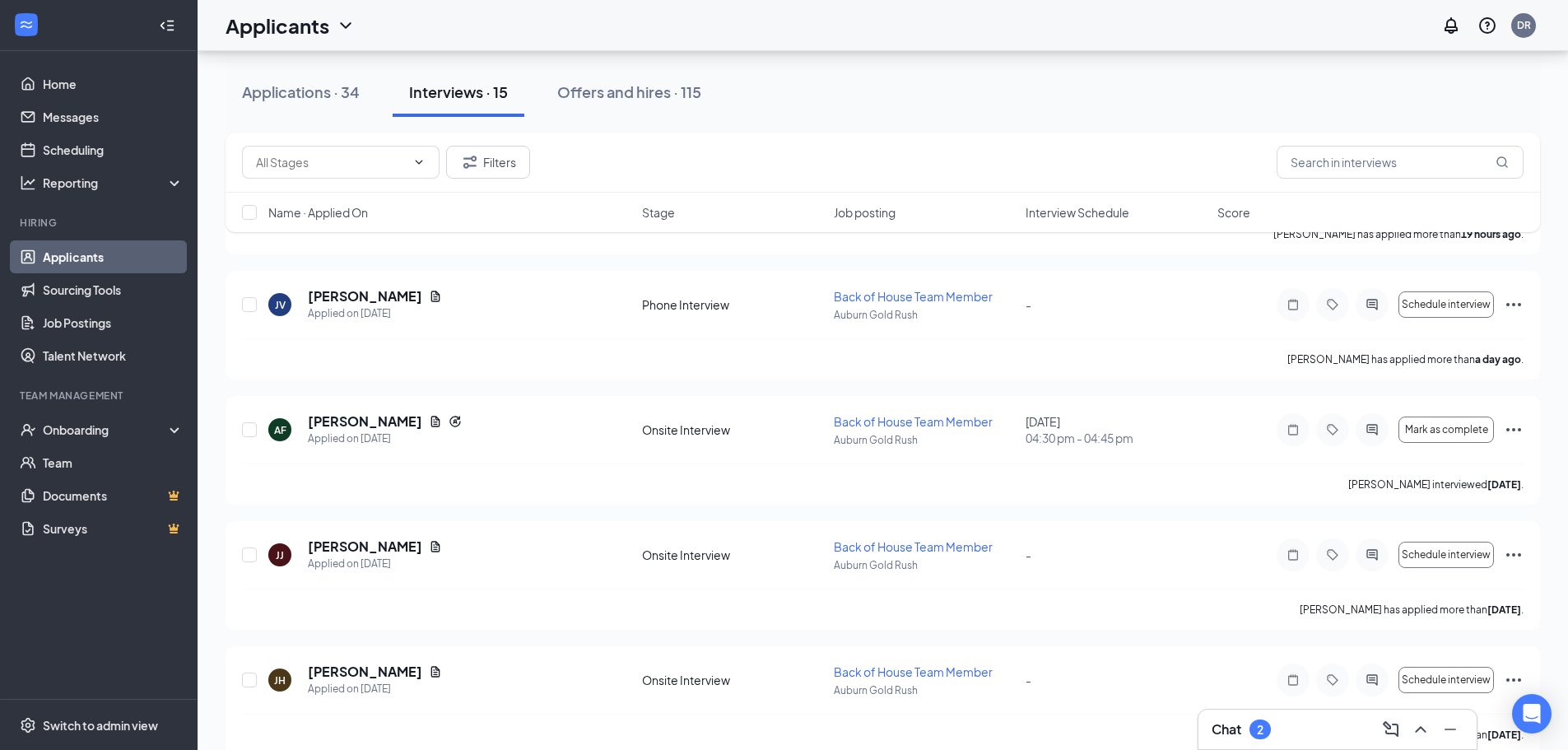
scroll to position [373, 0]
click at [1511, 305] on icon "Ellipses" at bounding box center [1513, 307] width 20 height 20
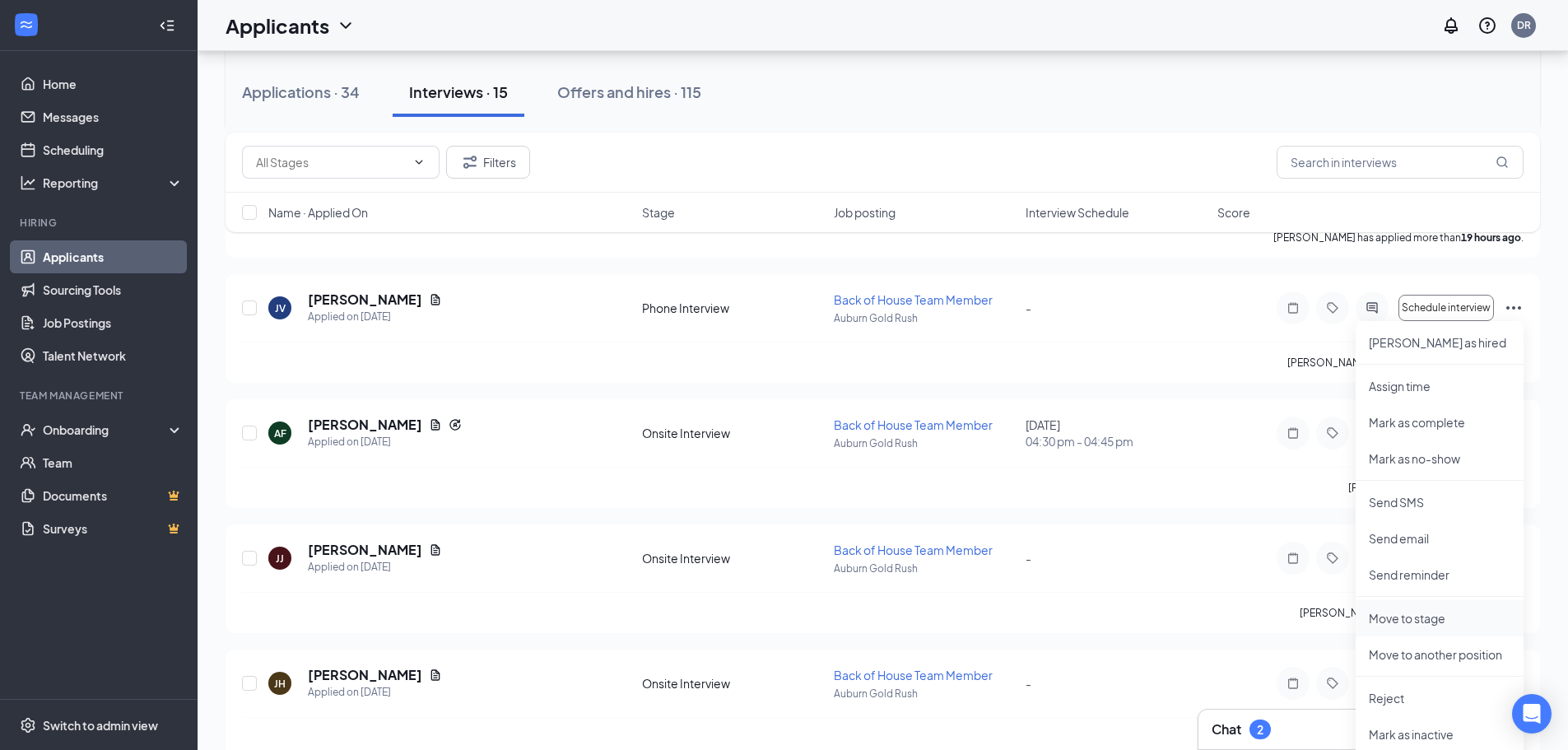
click at [1424, 613] on p "Move to stage" at bounding box center [1439, 618] width 142 height 17
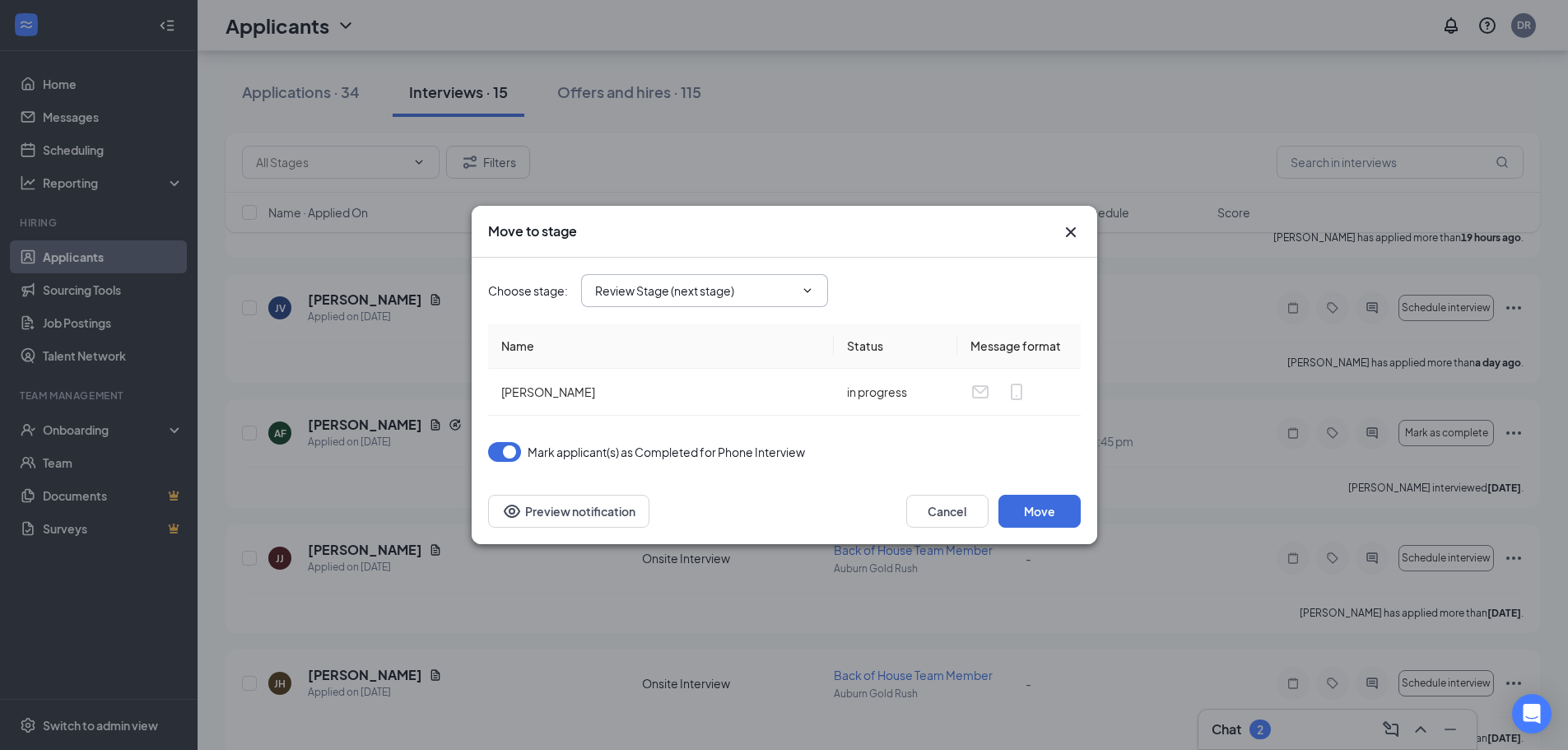
click at [801, 288] on icon "ChevronDown" at bounding box center [807, 290] width 13 height 13
click at [955, 512] on button "Cancel" at bounding box center [948, 512] width 83 height 33
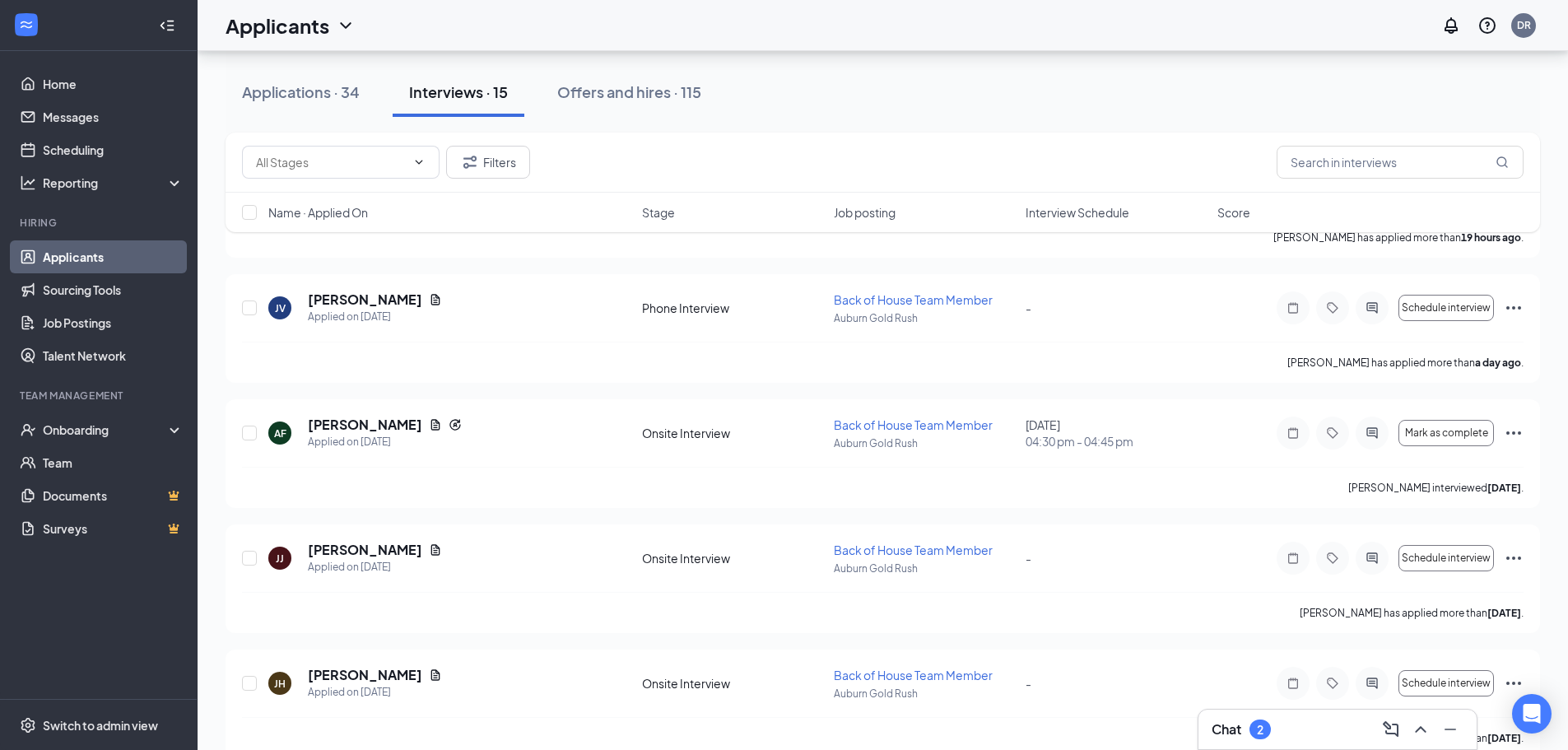
scroll to position [0, 0]
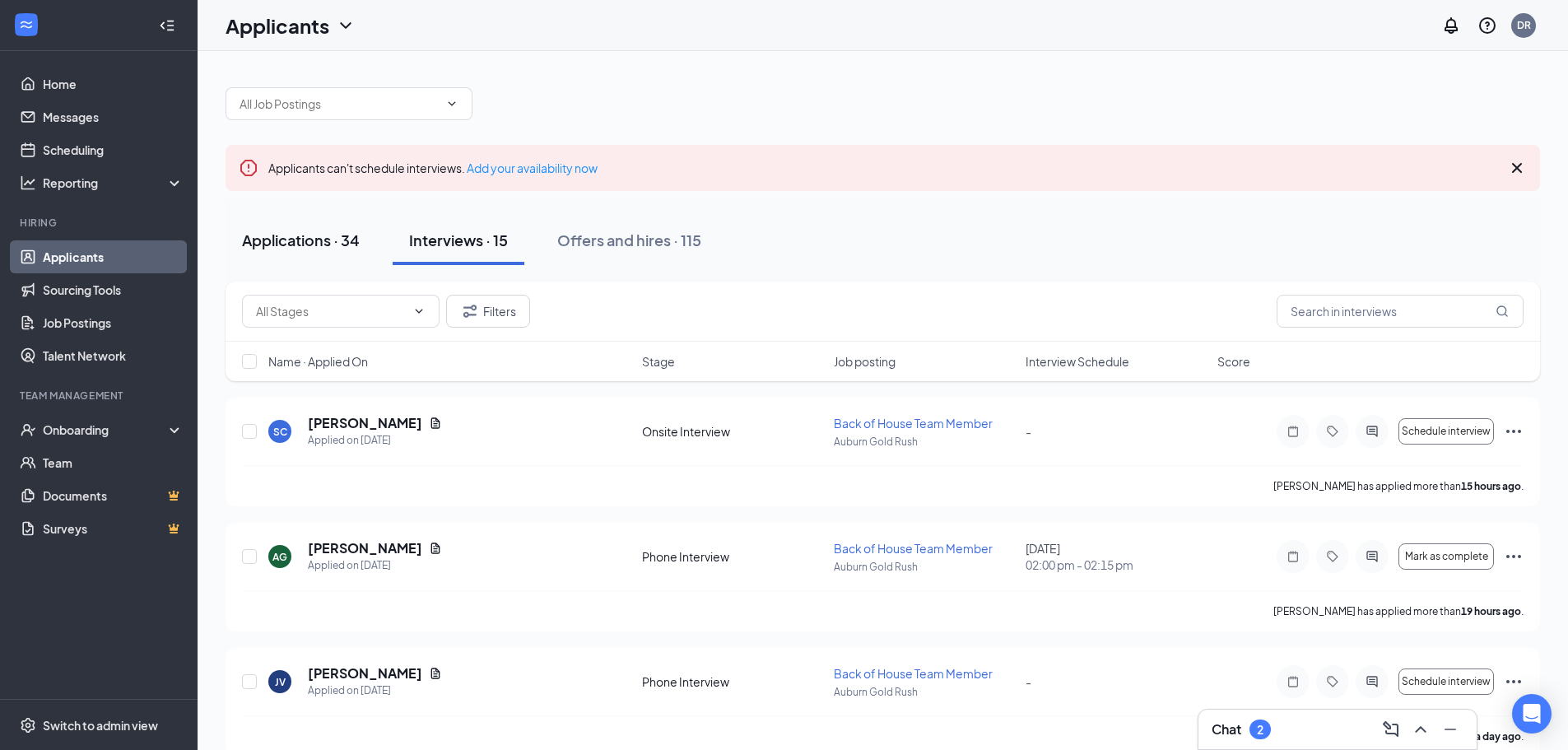
click at [288, 244] on div "Applications · 34" at bounding box center [300, 240] width 117 height 21
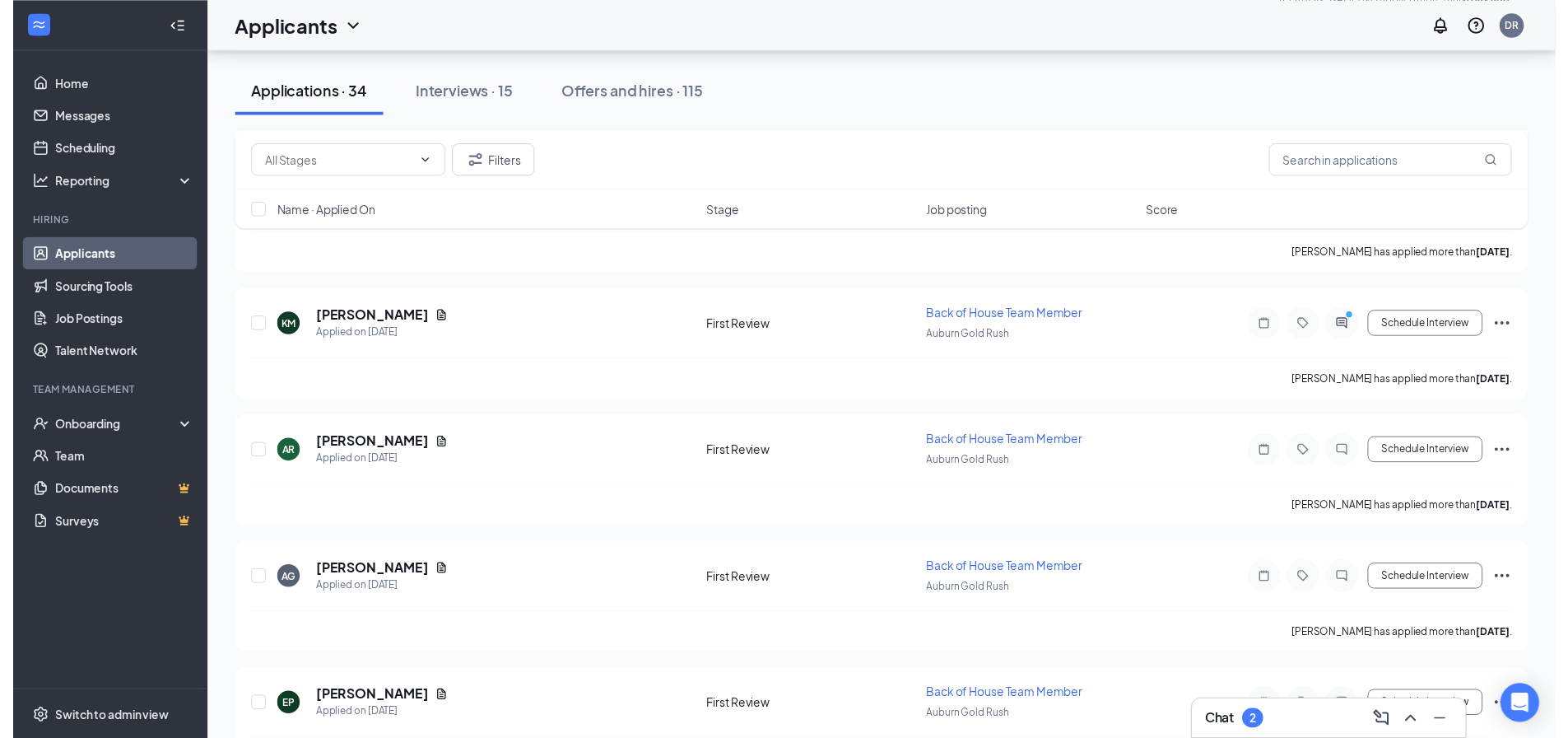
scroll to position [882, 0]
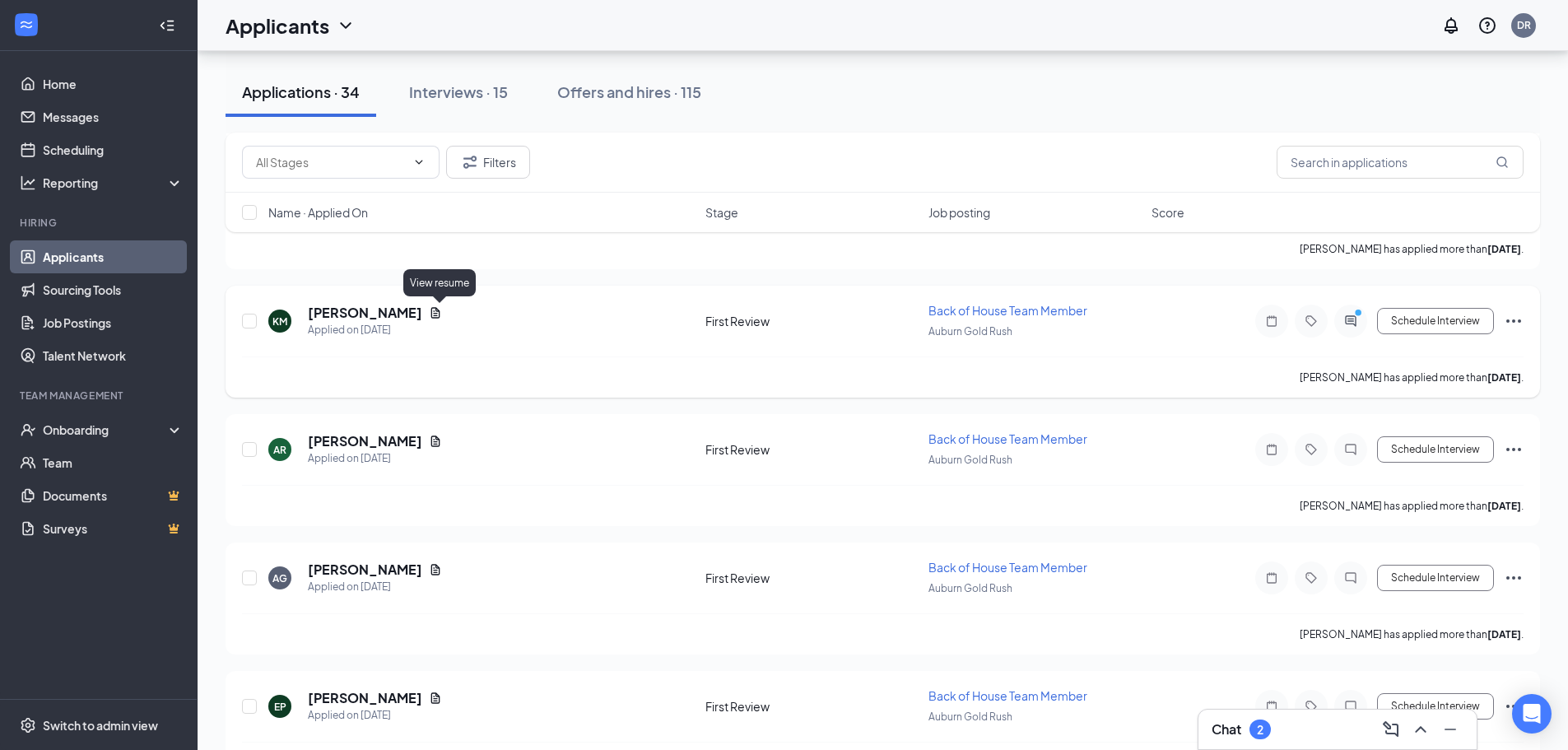
click at [434, 318] on icon "Document" at bounding box center [435, 312] width 13 height 13
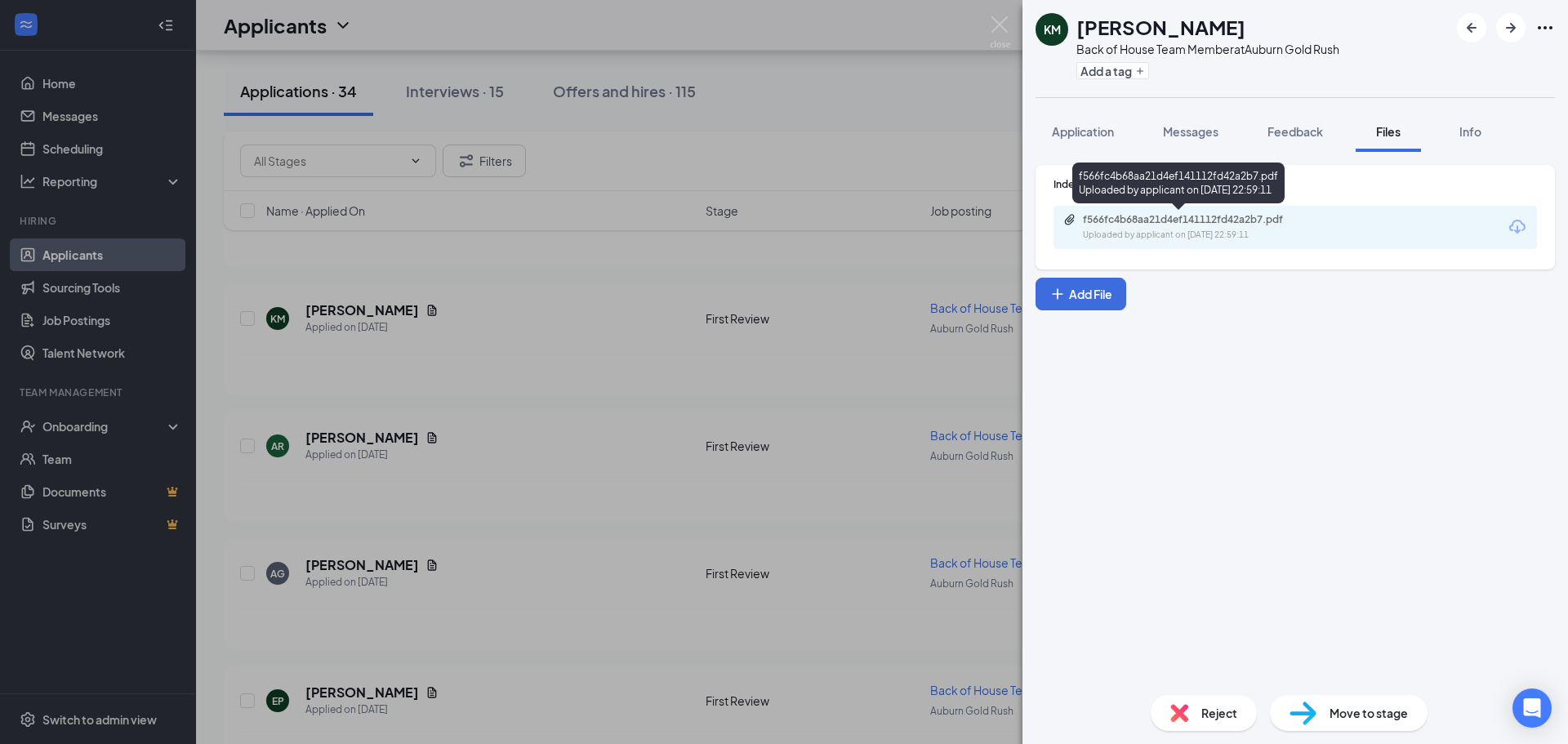
click at [1260, 224] on div "f566fc4b68aa21d4ef141112fd42a2b7.pdf" at bounding box center [1197, 219] width 229 height 13
click at [433, 459] on div "KM [PERSON_NAME] Back of House Team Member at [GEOGRAPHIC_DATA] Gold Rush Add a…" at bounding box center [784, 372] width 1568 height 744
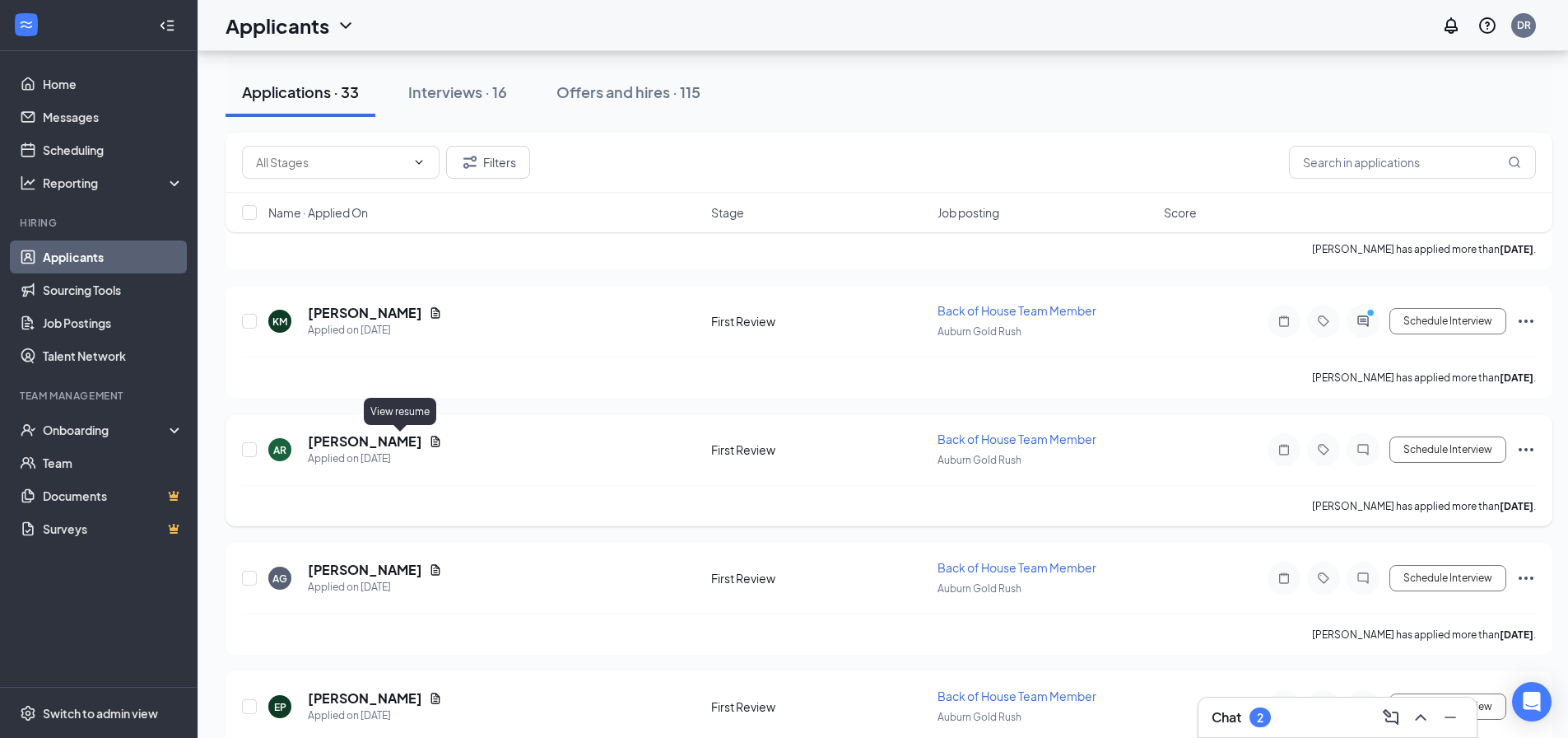
click at [429, 446] on icon "Document" at bounding box center [435, 440] width 13 height 13
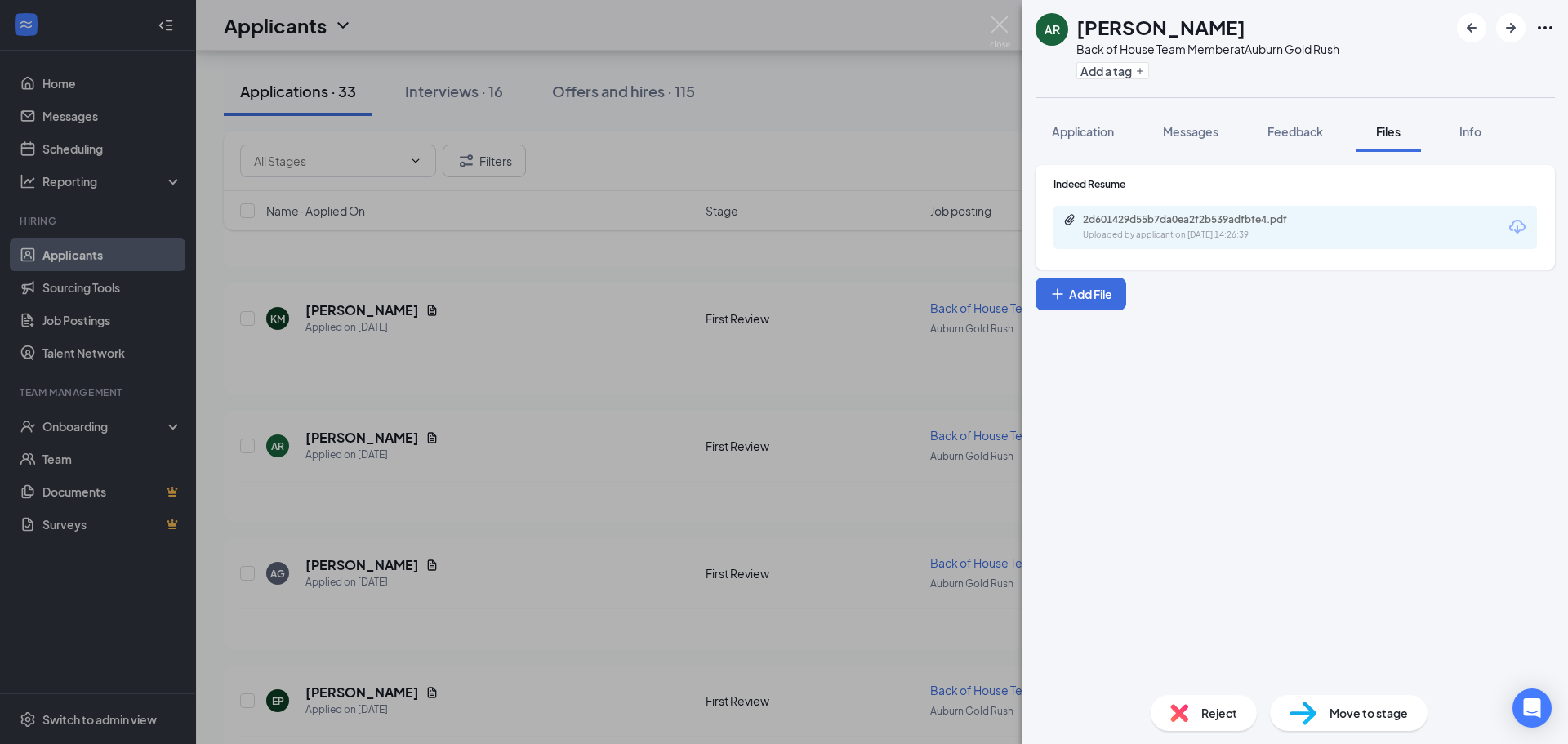
click at [1289, 212] on div "2d601429d55b7da0ea2f2b539adfbfe4.pdf Uploaded by applicant on [DATE] 14:26:39" at bounding box center [1295, 227] width 484 height 43
click at [1280, 230] on div "Uploaded by applicant on [DATE] 14:26:39" at bounding box center [1205, 235] width 245 height 13
click at [444, 468] on div "AR [PERSON_NAME] Back of House Team Member at [GEOGRAPHIC_DATA] Gold Rush Add a…" at bounding box center [784, 372] width 1568 height 744
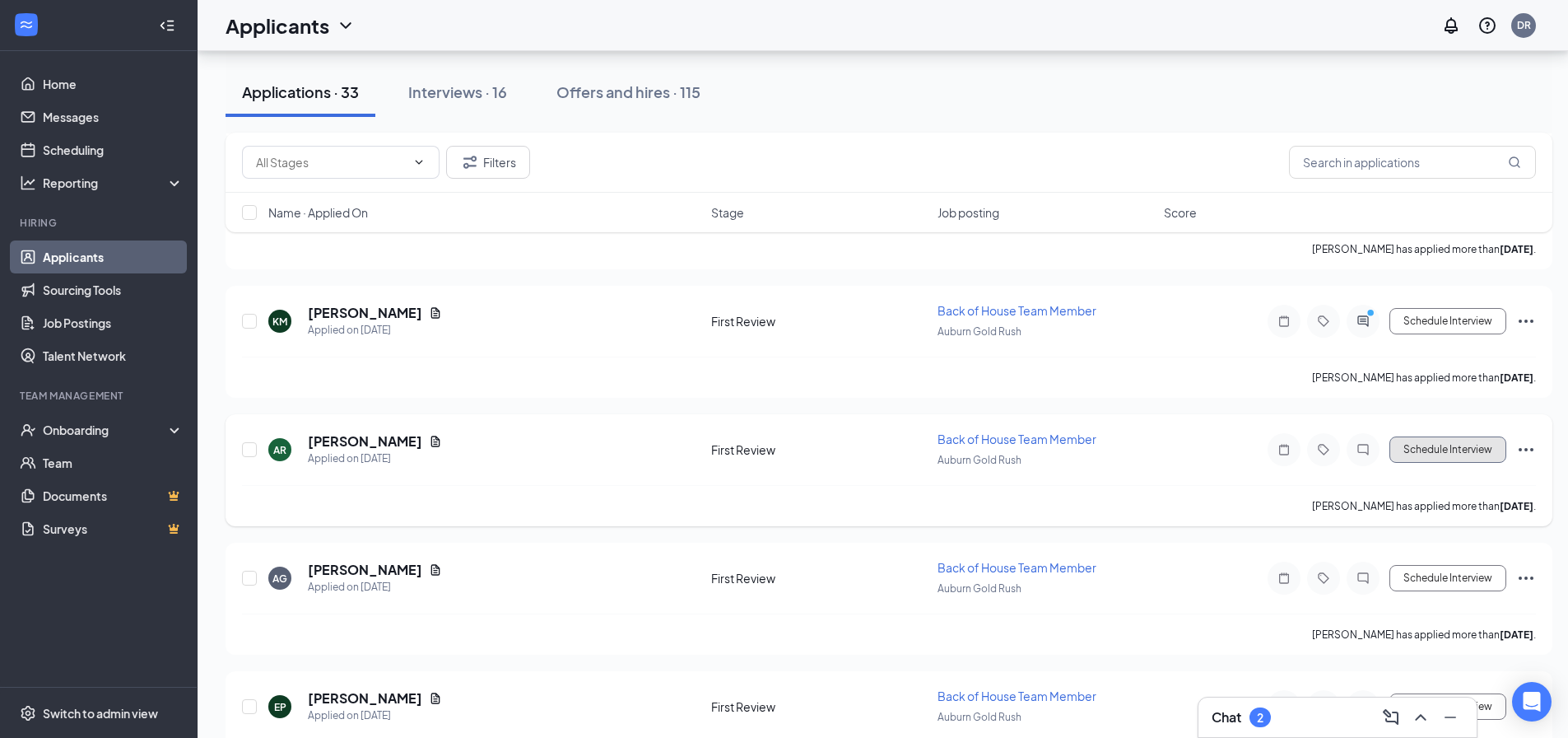
click at [1446, 453] on button "Schedule Interview" at bounding box center [1448, 449] width 117 height 26
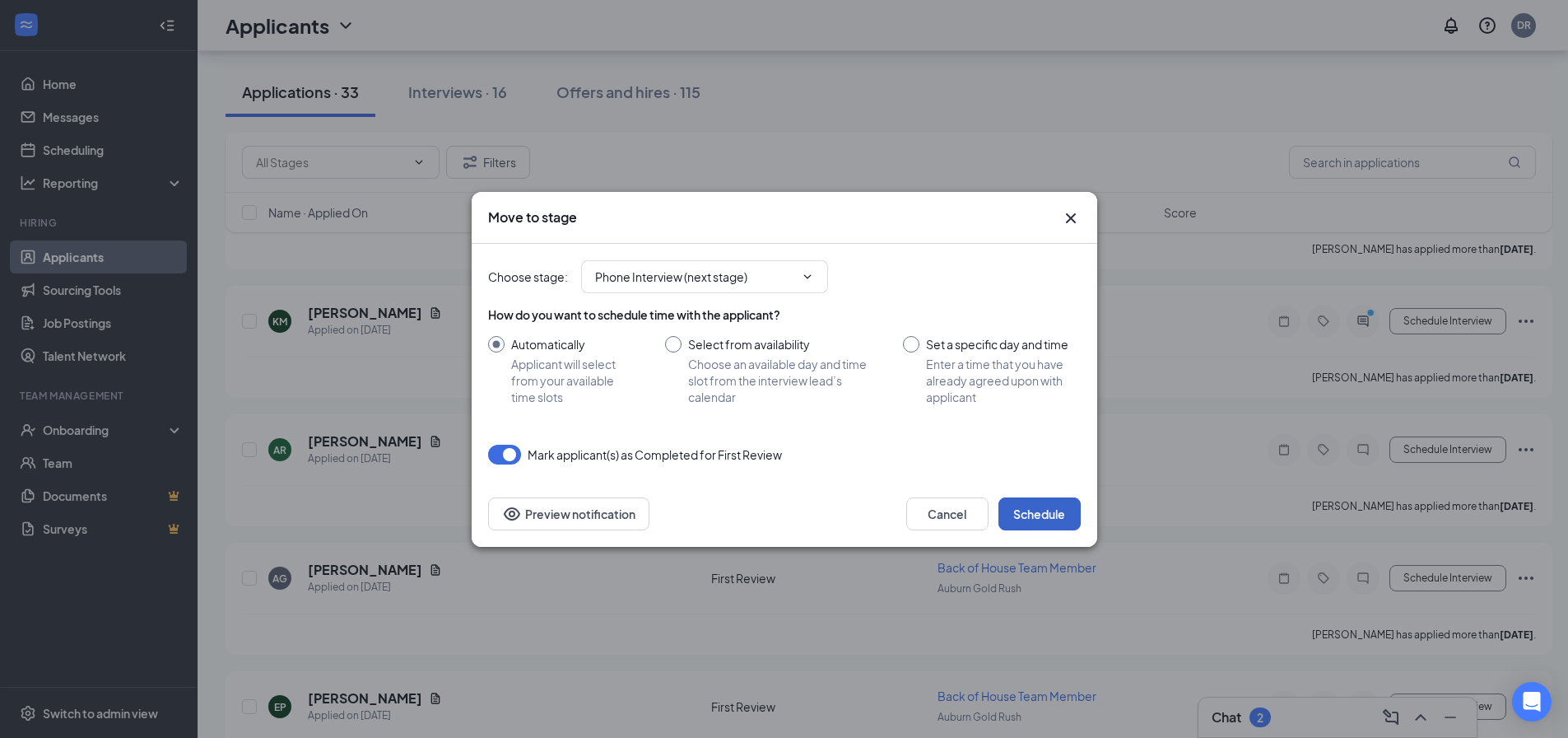
click at [1042, 516] on button "Schedule" at bounding box center [1039, 513] width 83 height 33
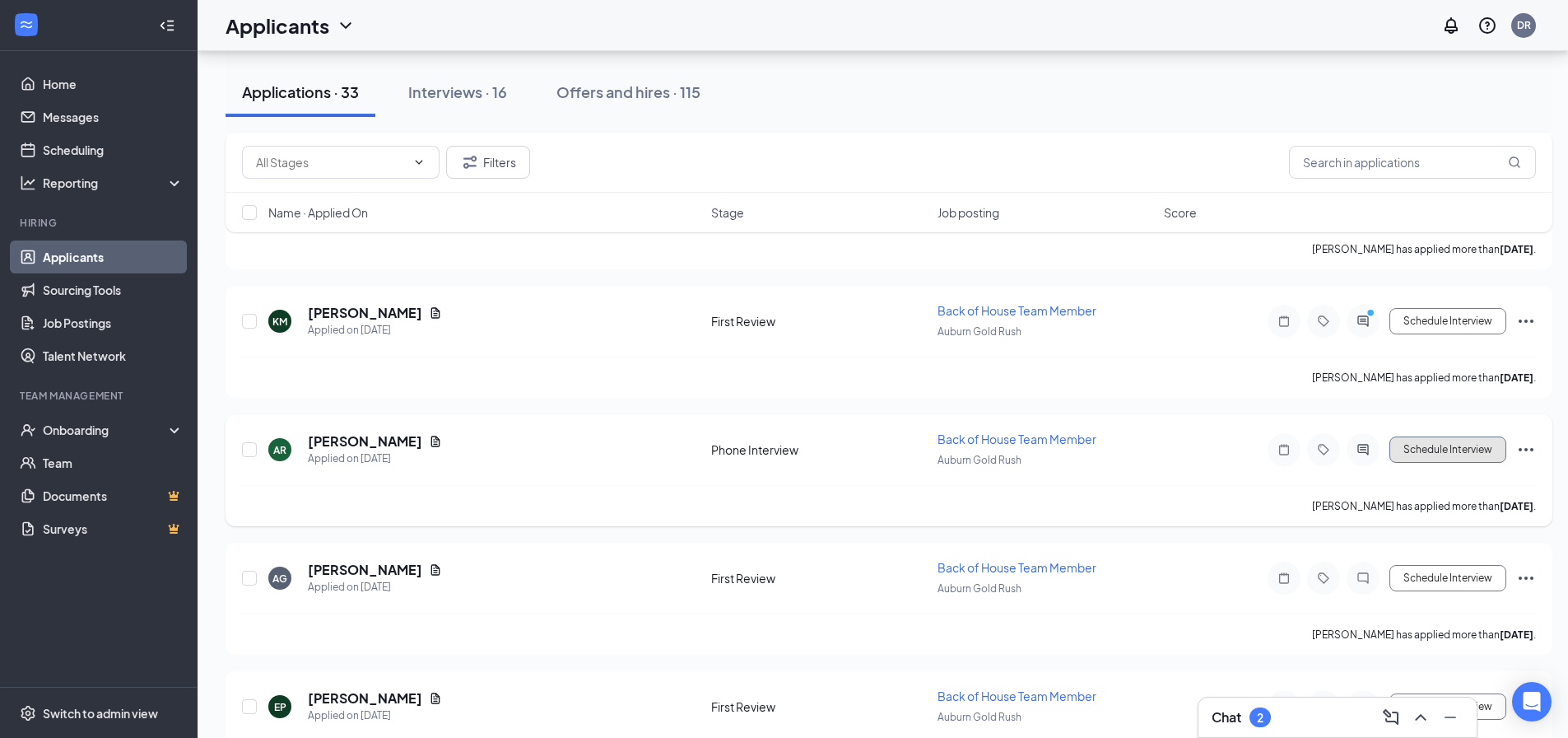
click at [1470, 451] on button "Schedule Interview" at bounding box center [1448, 449] width 117 height 26
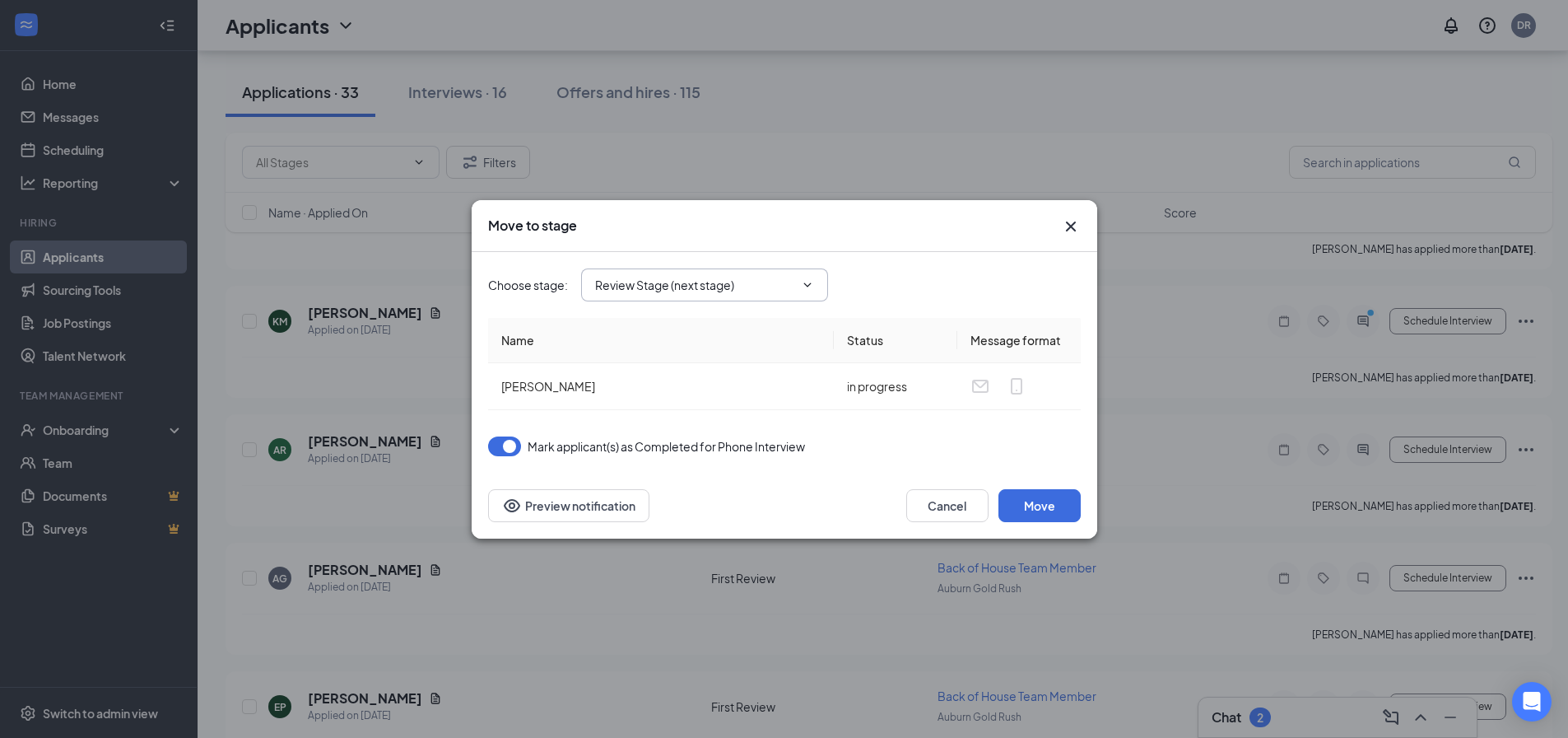
click at [801, 286] on icon "ChevronDown" at bounding box center [807, 285] width 13 height 13
click at [897, 74] on div "Move to stage Choose stage : Review Stage (next stage) Name Status Message form…" at bounding box center [784, 369] width 1568 height 738
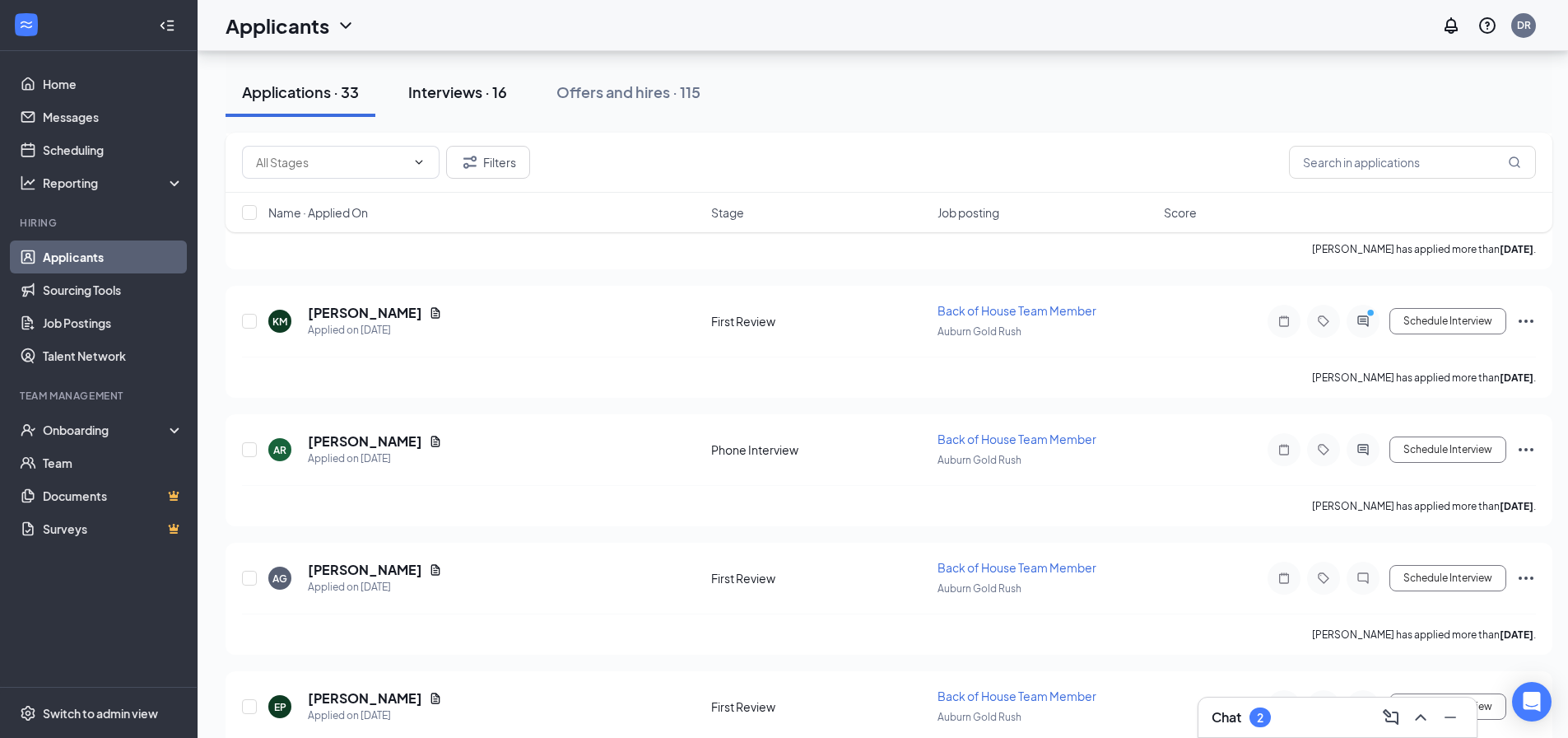
click at [427, 89] on div "Interviews · 16" at bounding box center [458, 92] width 99 height 21
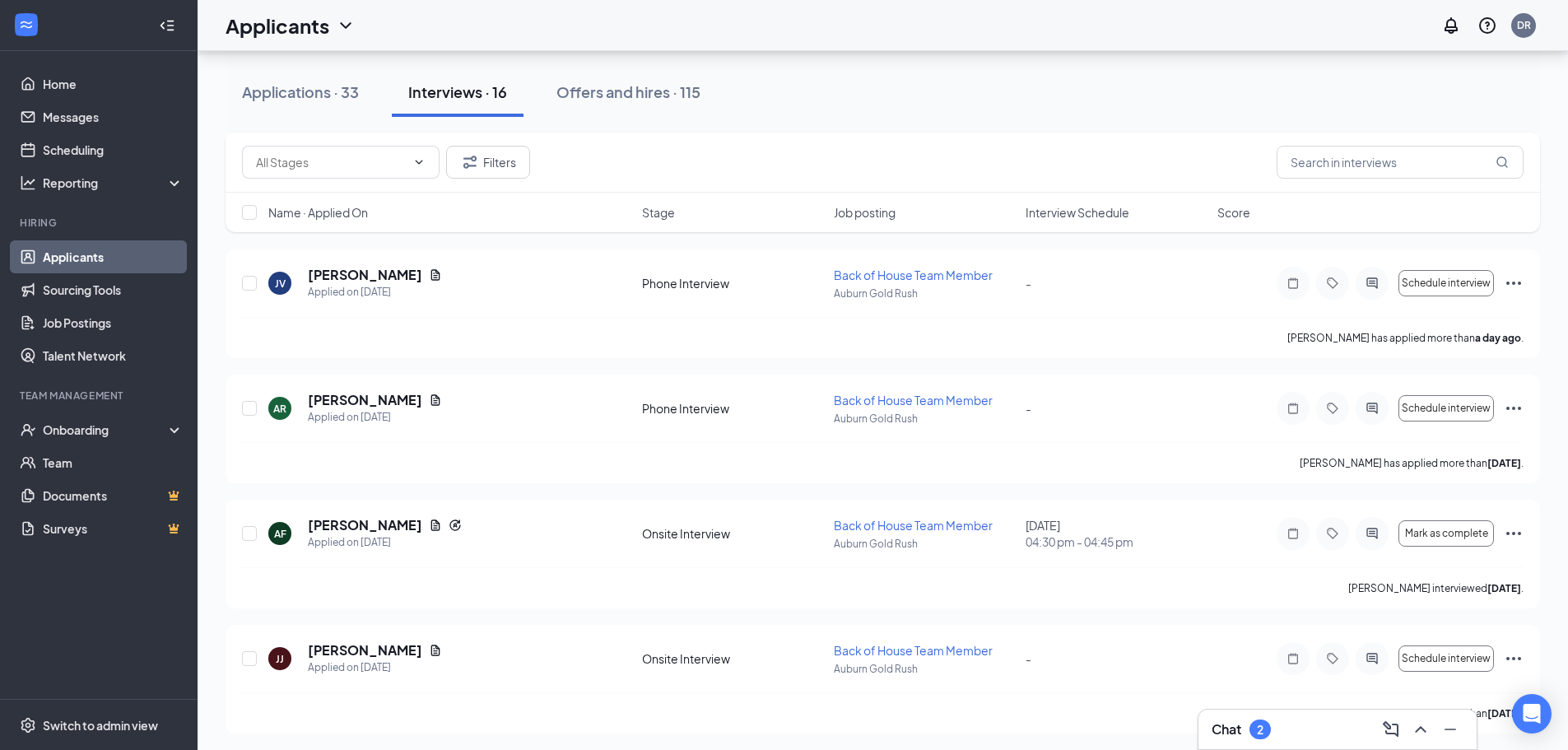
scroll to position [415, 0]
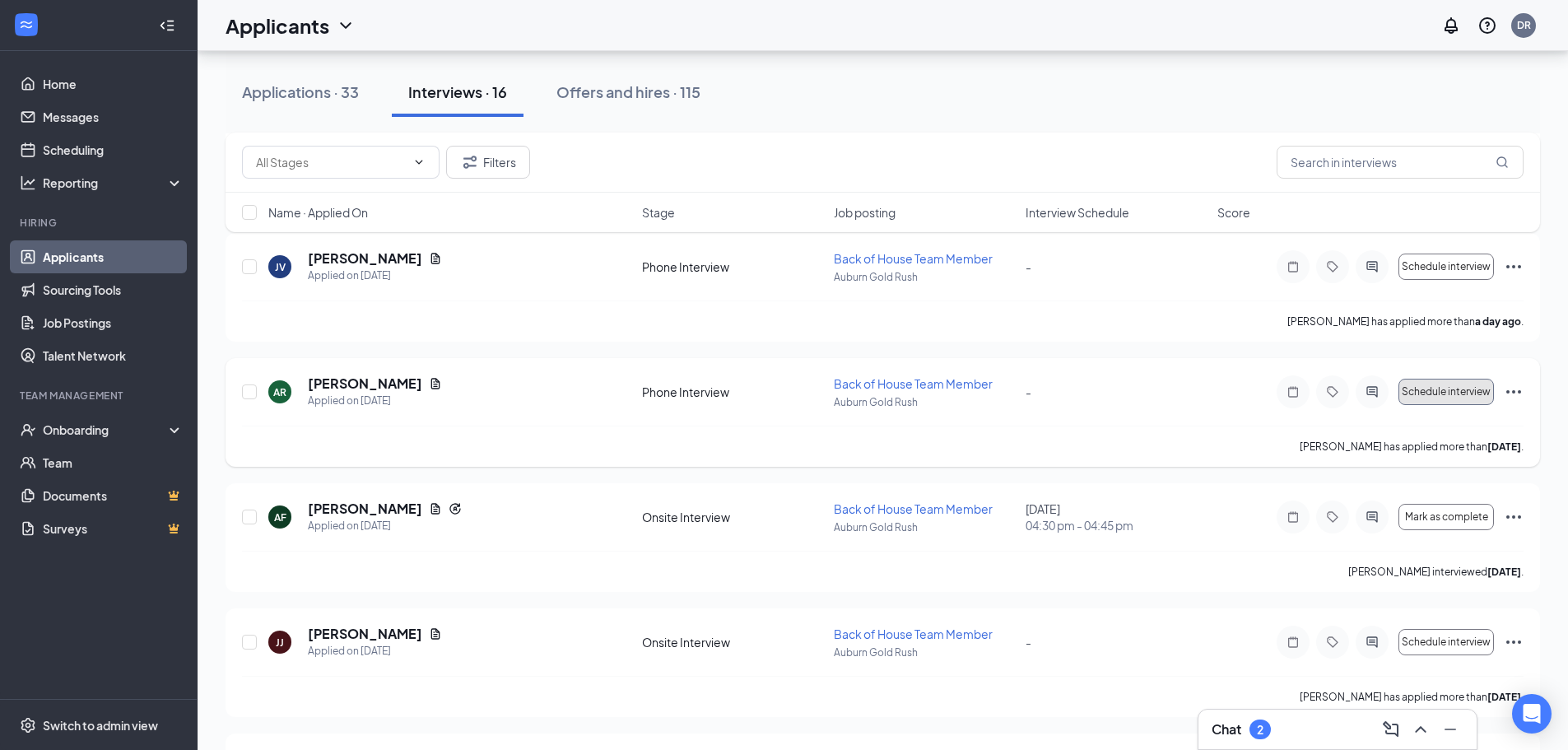
click at [1424, 394] on span "Schedule interview" at bounding box center [1446, 392] width 89 height 11
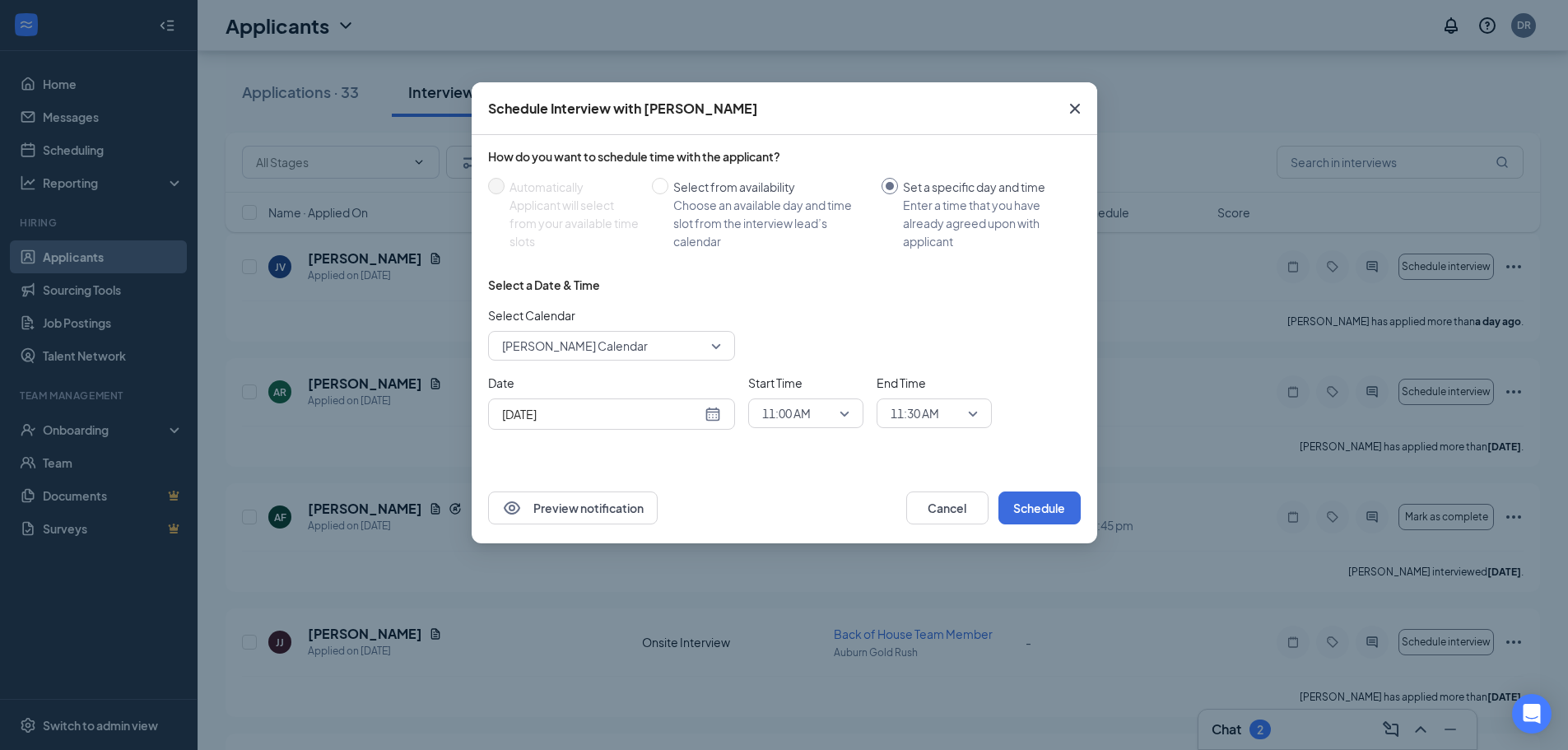
click at [1081, 107] on icon "Cross" at bounding box center [1075, 109] width 20 height 20
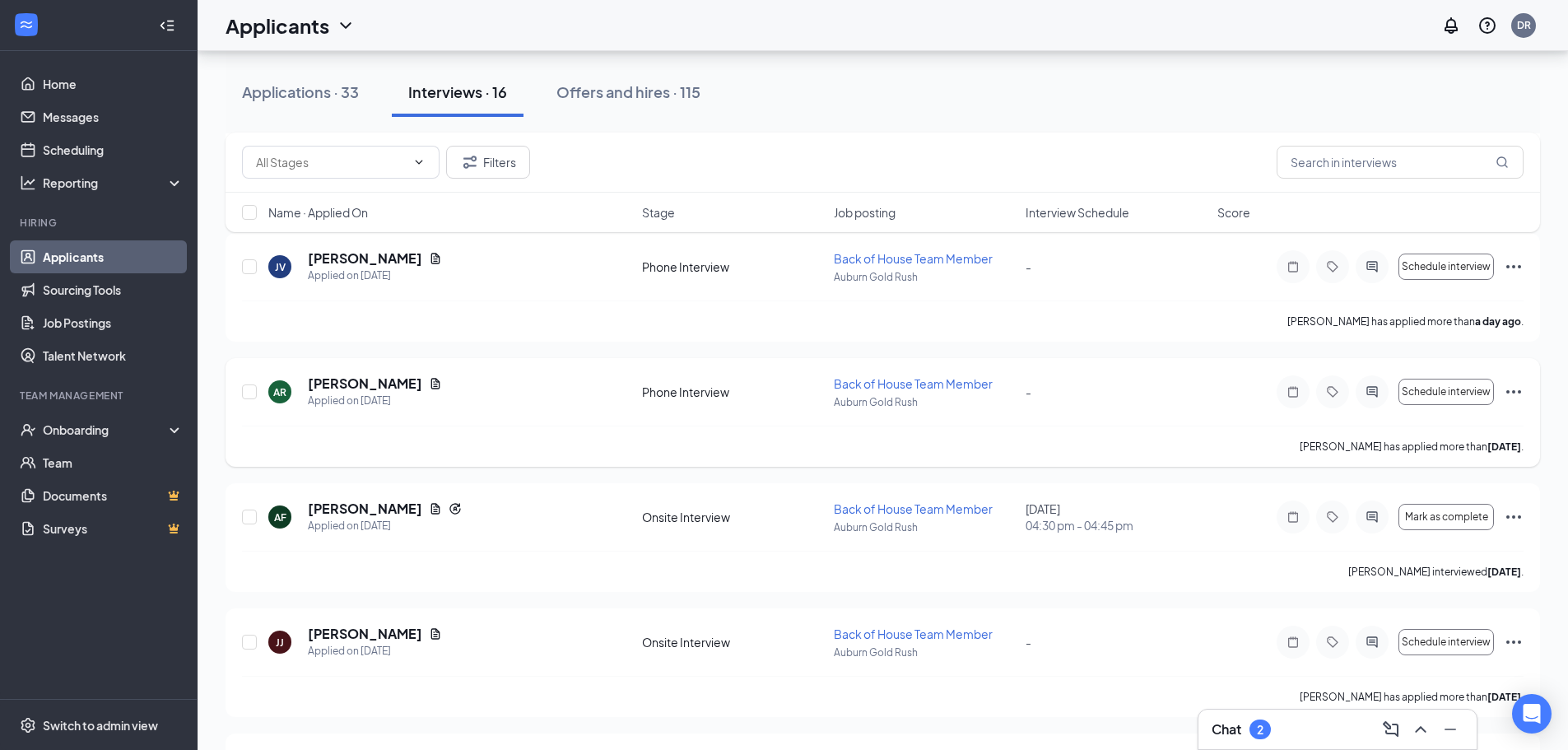
click at [1512, 392] on icon "Ellipses" at bounding box center [1513, 392] width 15 height 3
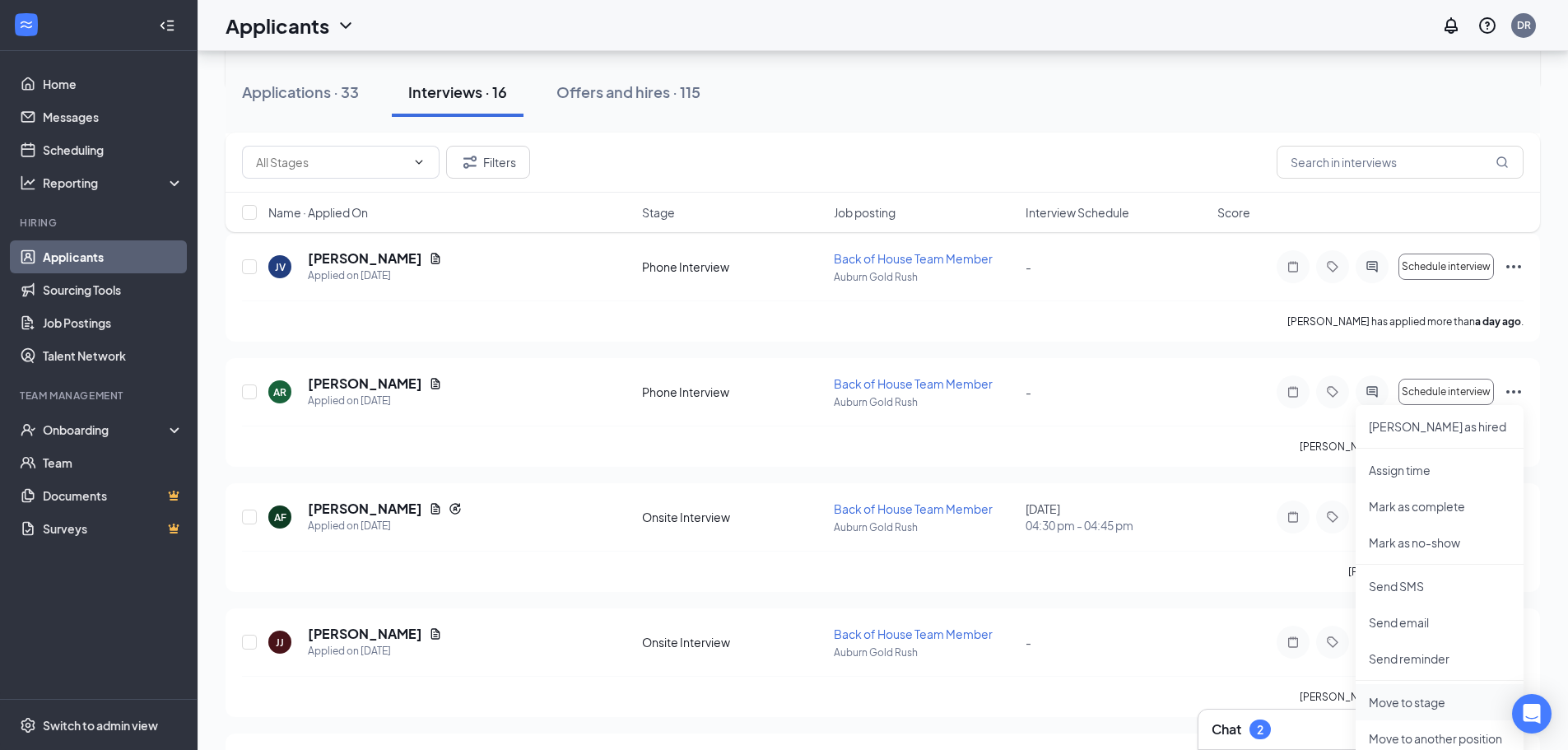
click at [1423, 699] on p "Move to stage" at bounding box center [1439, 701] width 142 height 17
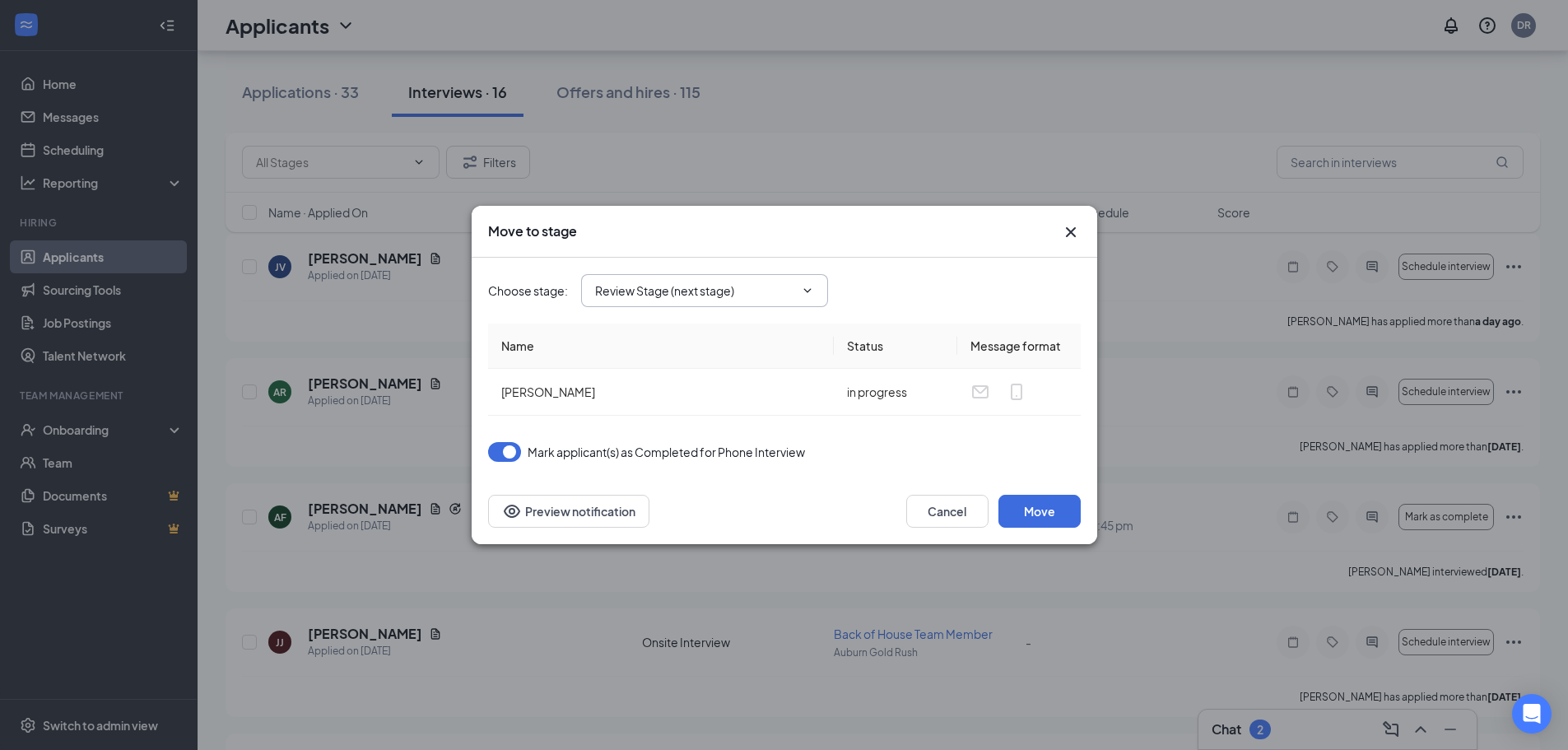
click at [810, 297] on icon "ChevronDown" at bounding box center [807, 290] width 13 height 13
click at [807, 287] on icon "ChevronDown" at bounding box center [807, 290] width 13 height 13
click at [1051, 508] on button "Move" at bounding box center [1039, 512] width 83 height 33
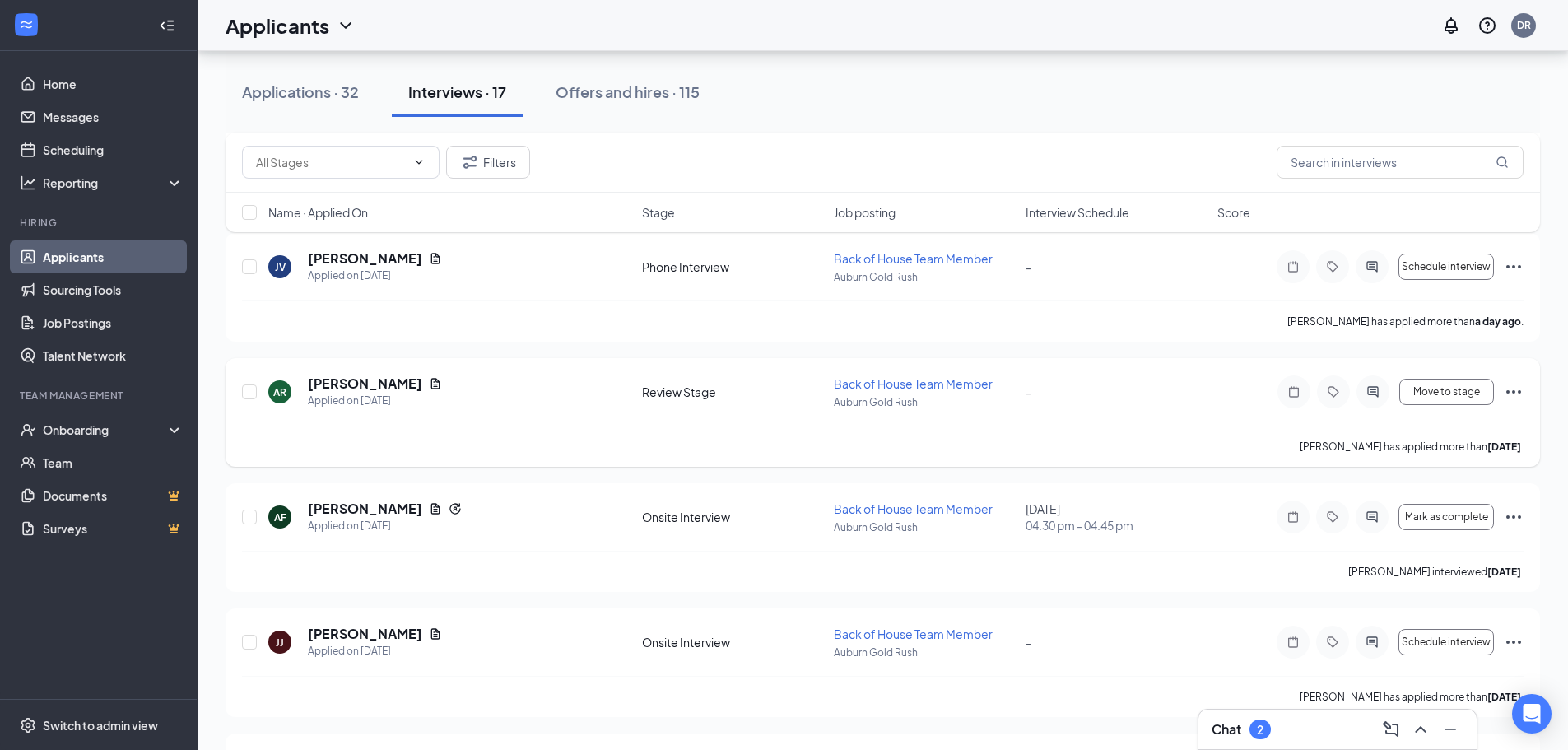
click at [1506, 389] on icon "Ellipses" at bounding box center [1513, 392] width 20 height 20
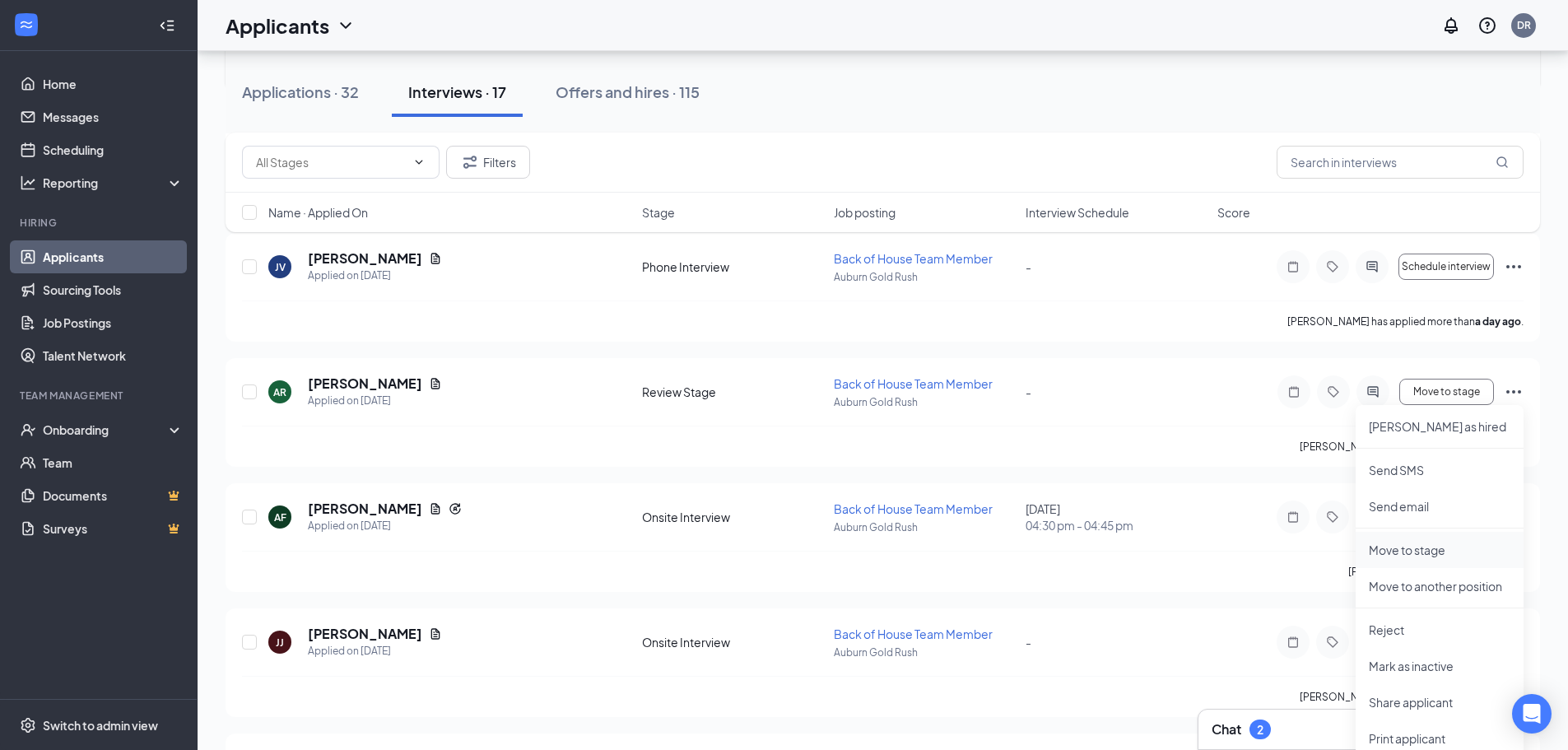
click at [1417, 546] on p "Move to stage" at bounding box center [1439, 549] width 142 height 17
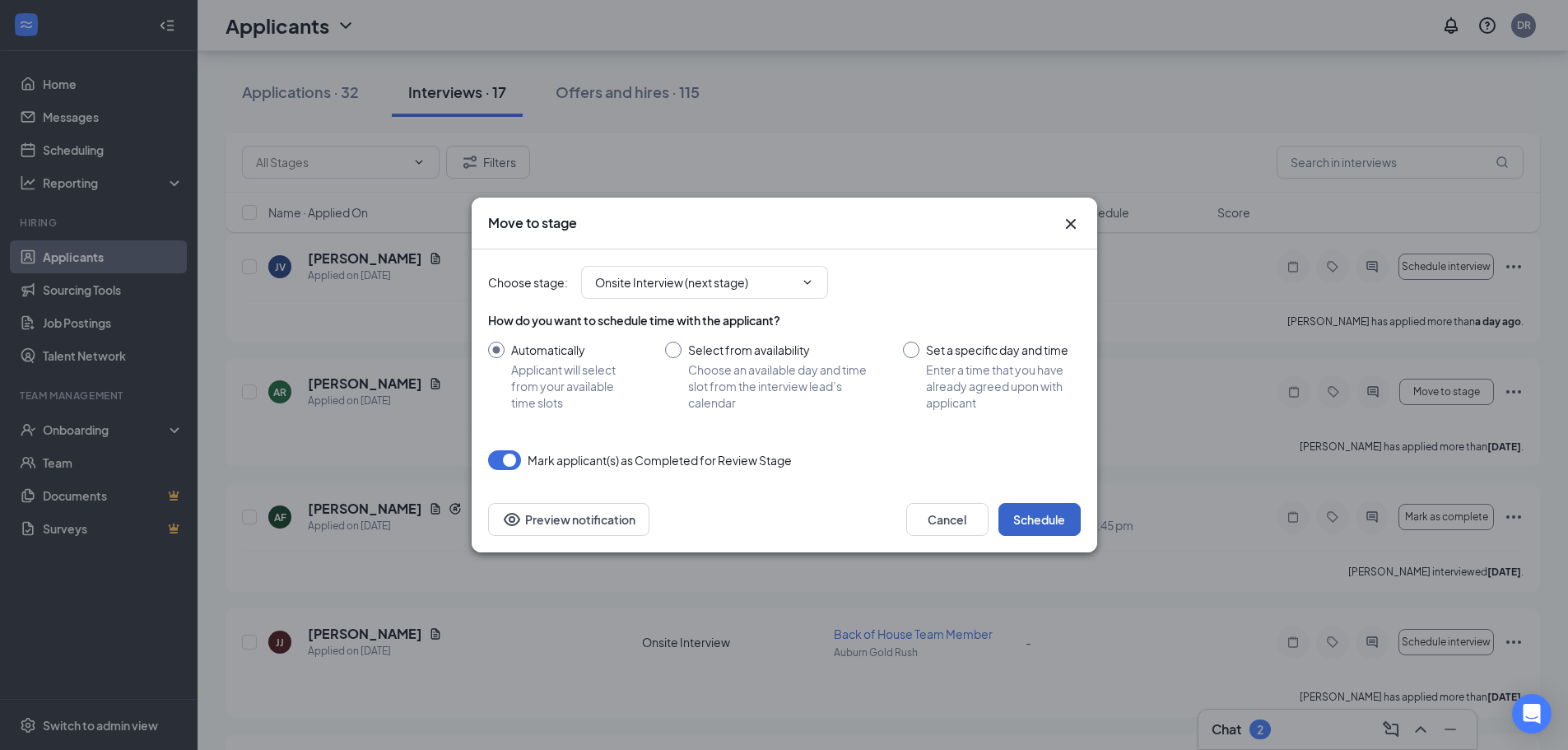
click at [1049, 516] on button "Schedule" at bounding box center [1039, 519] width 83 height 33
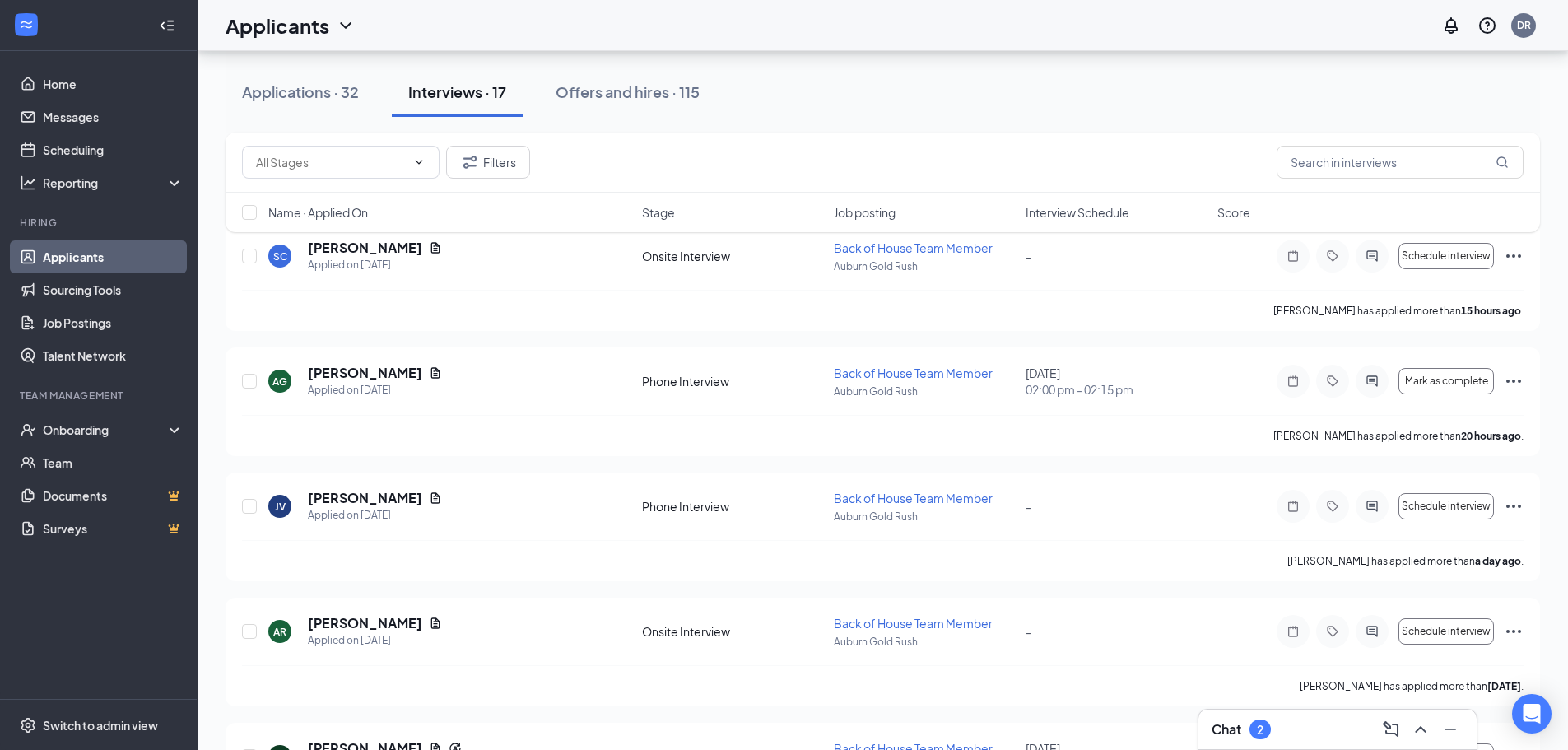
scroll to position [178, 0]
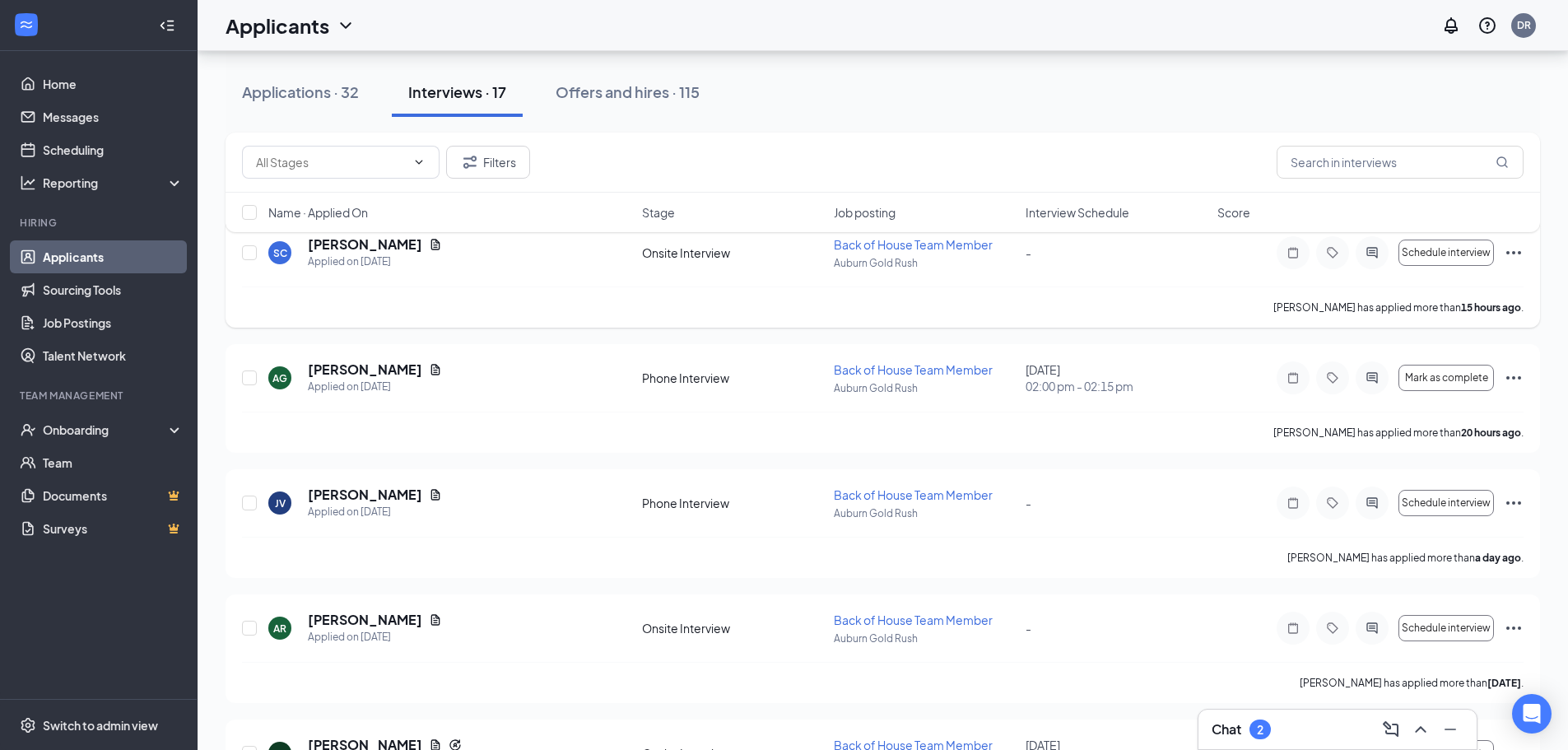
click at [1509, 251] on icon "Ellipses" at bounding box center [1513, 252] width 20 height 20
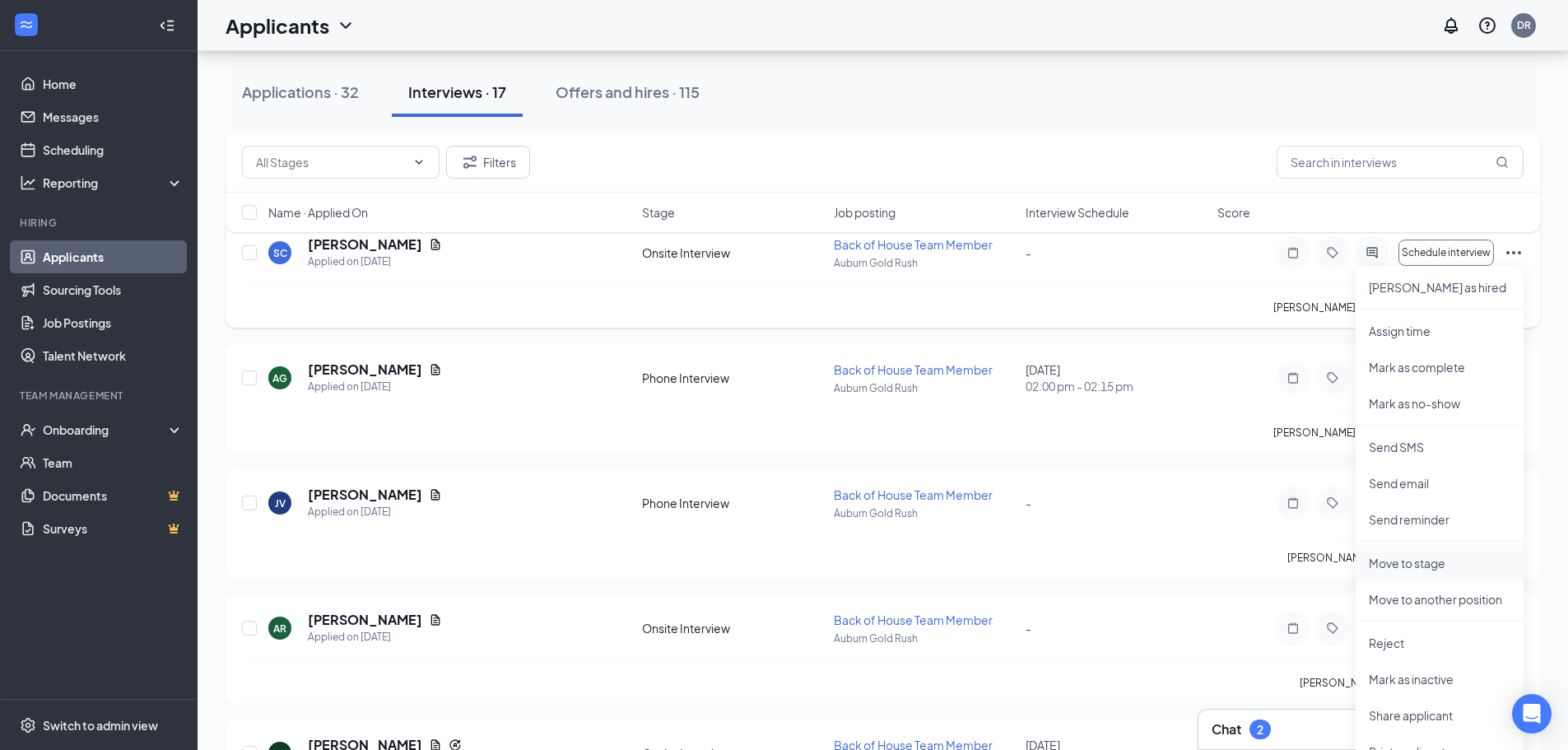
click at [1391, 566] on p "Move to stage" at bounding box center [1439, 563] width 142 height 17
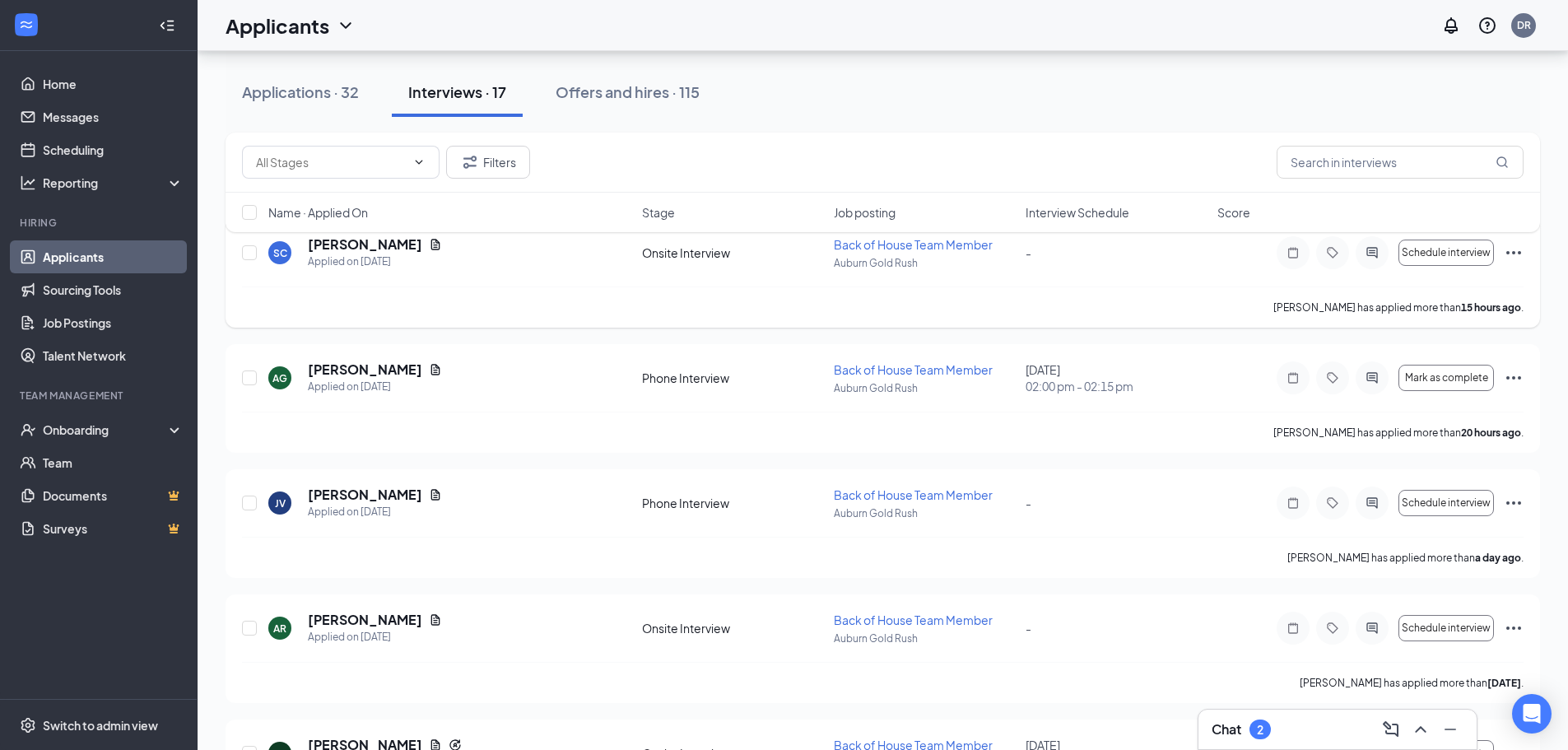
type input "Document Upload (next stage)"
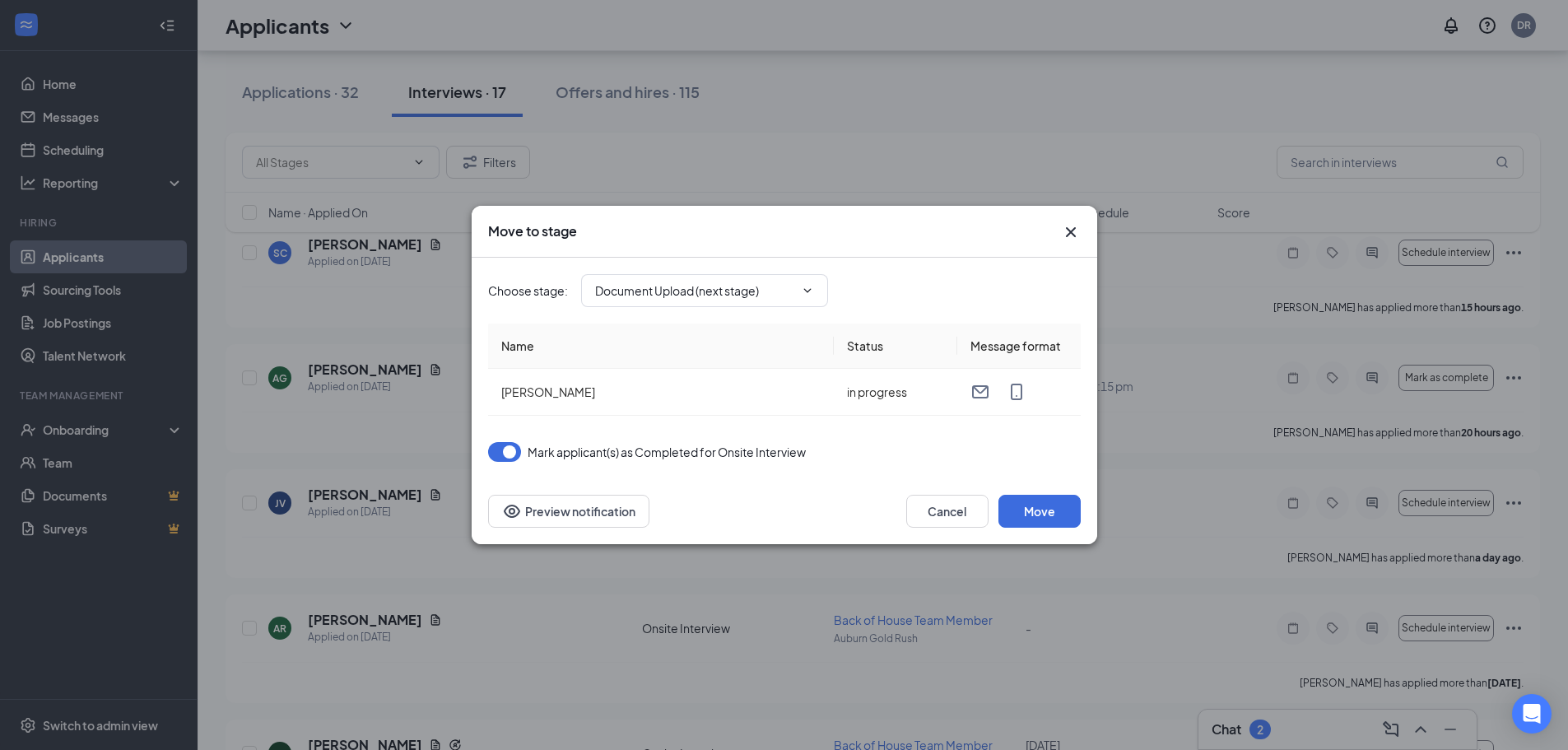
click at [1074, 231] on icon "Cross" at bounding box center [1070, 231] width 20 height 20
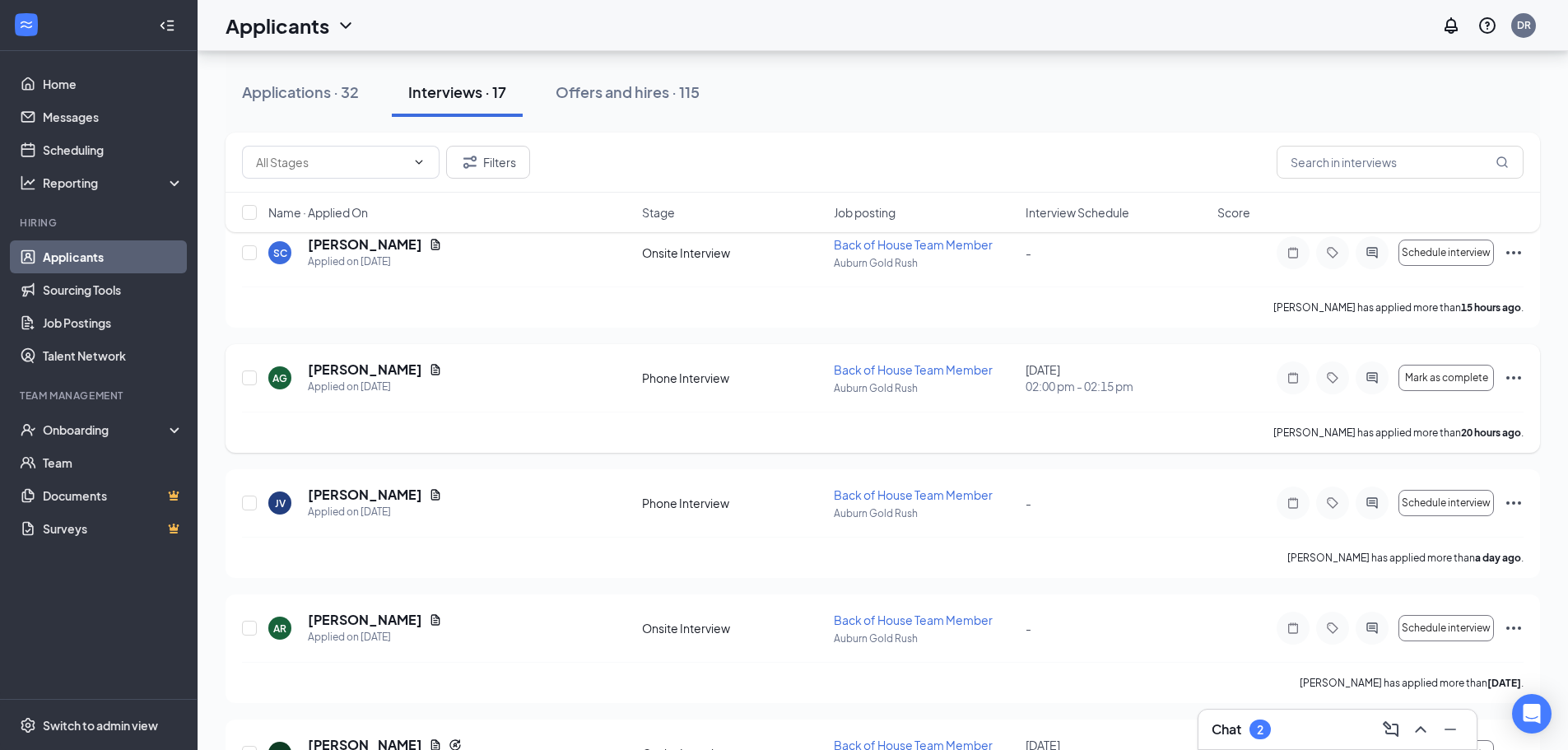
click at [1516, 378] on icon "Ellipses" at bounding box center [1513, 378] width 15 height 3
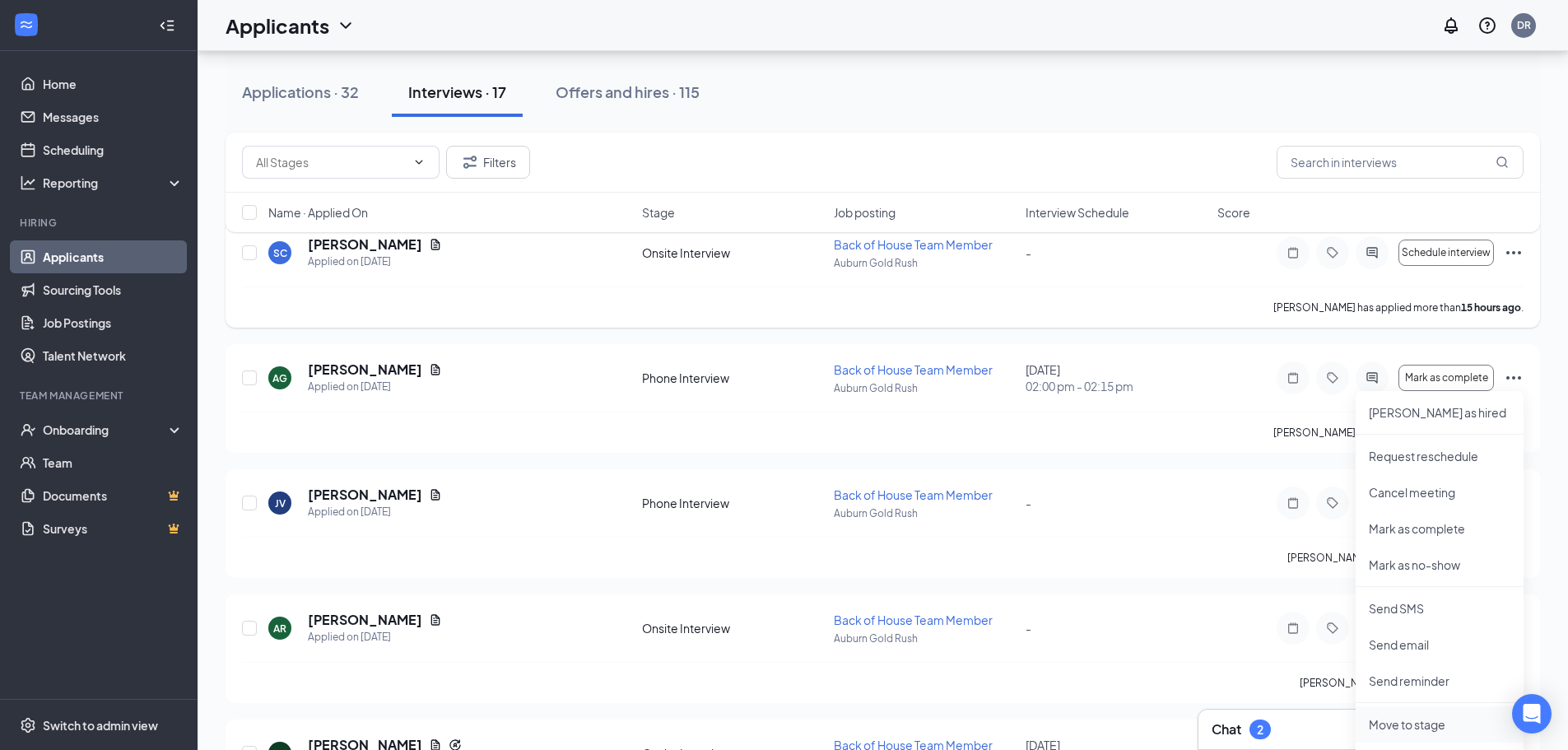
click at [1412, 728] on p "Move to stage" at bounding box center [1439, 724] width 142 height 17
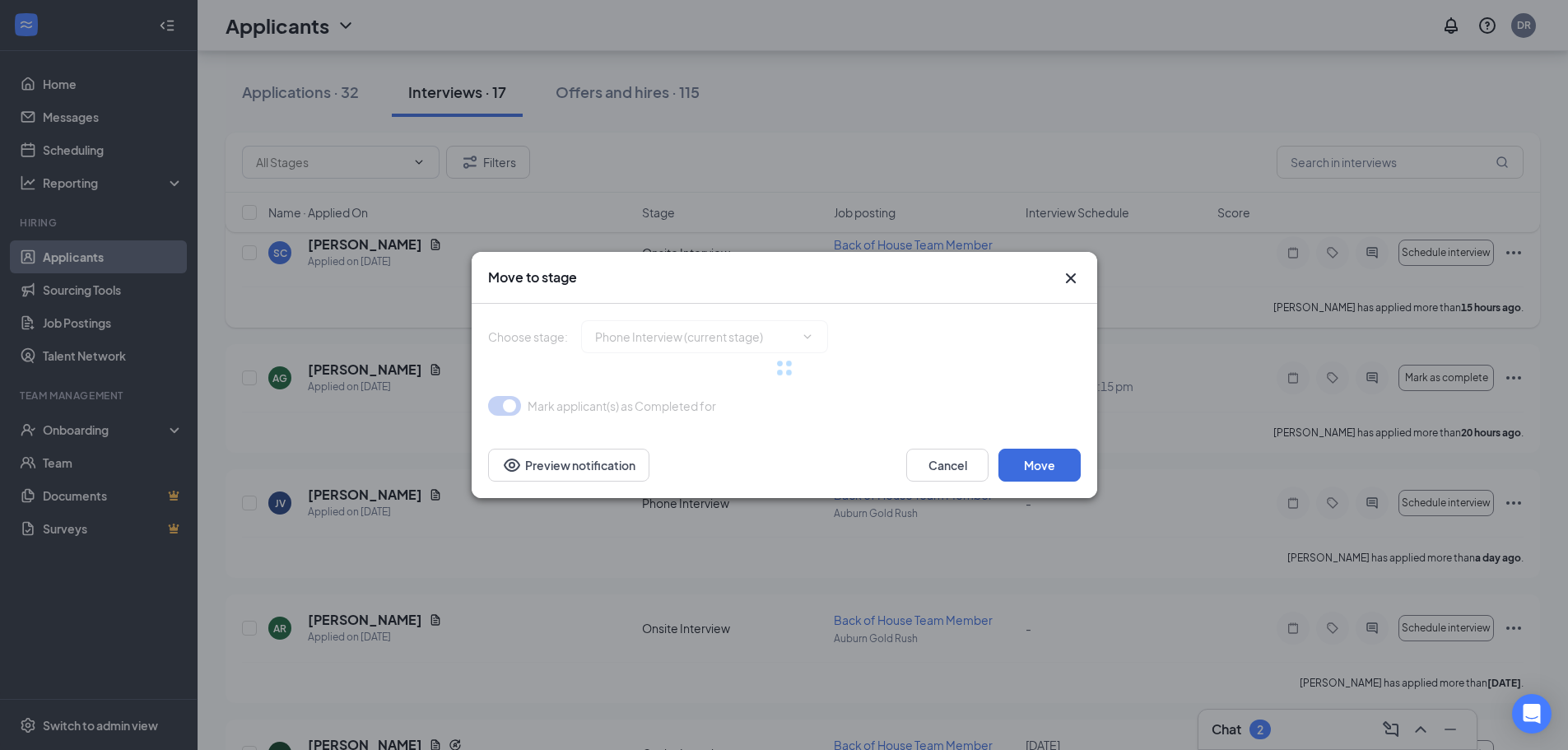
type input "Review Stage (next stage)"
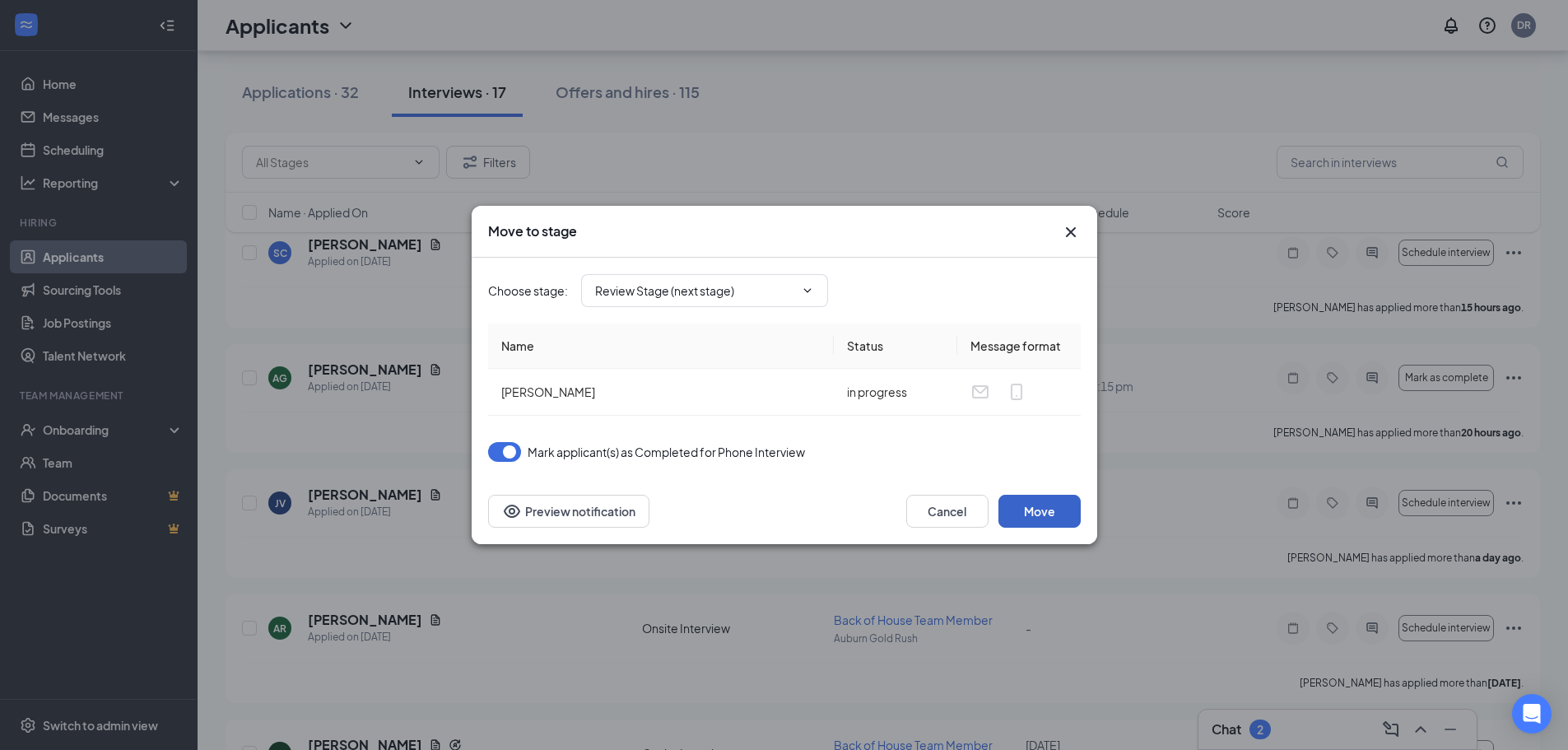
click at [1059, 512] on button "Move" at bounding box center [1039, 512] width 83 height 33
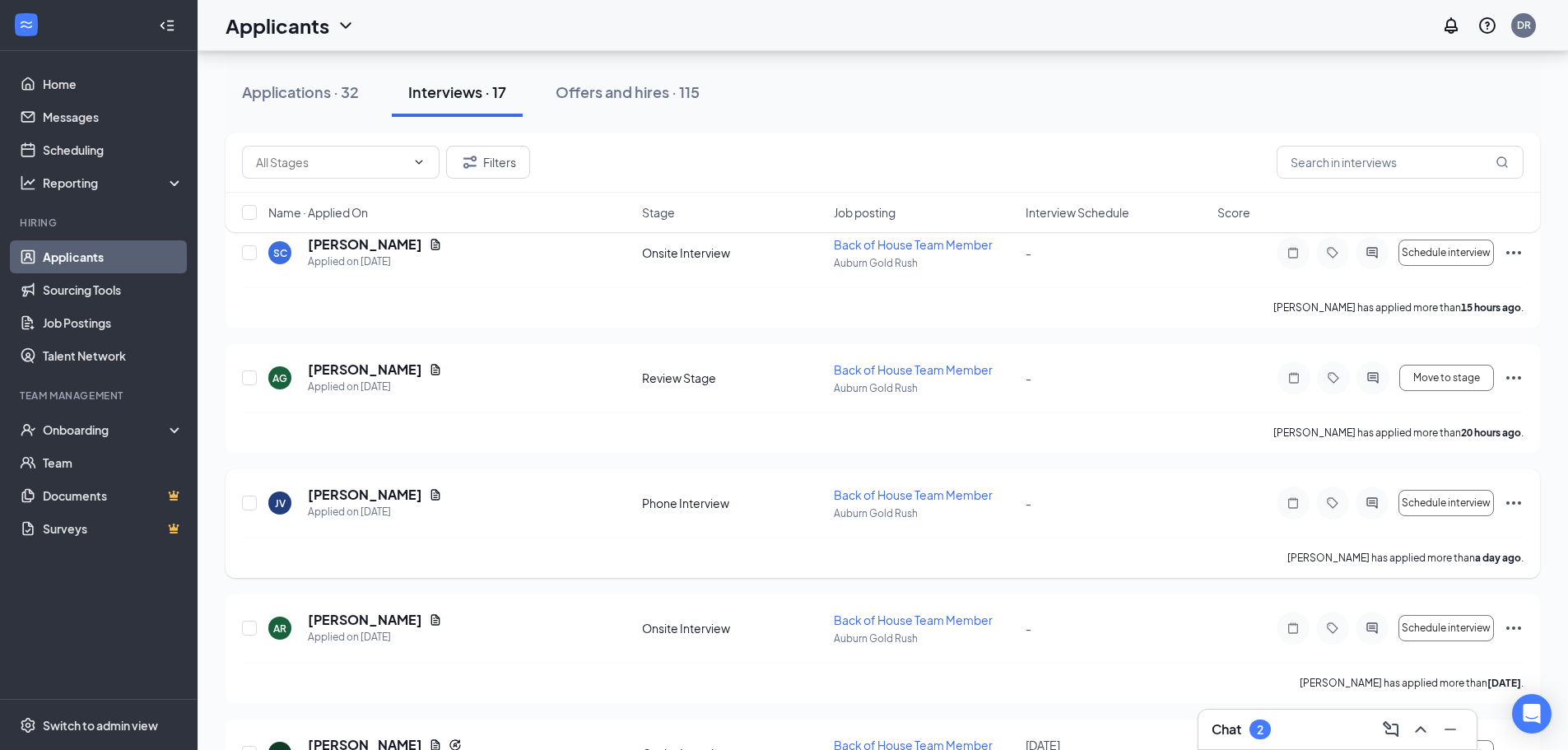
click at [1514, 499] on icon "Ellipses" at bounding box center [1513, 503] width 20 height 20
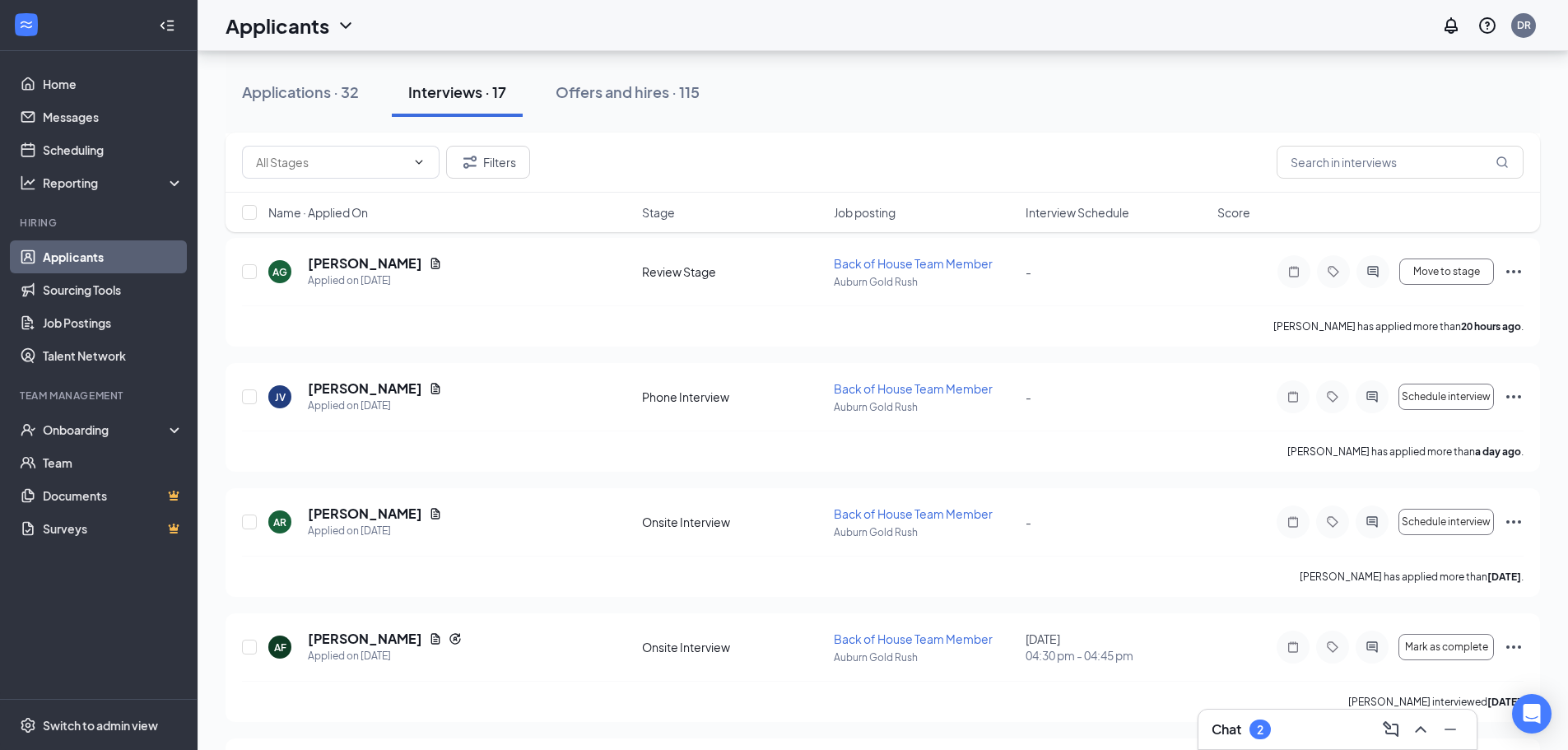
scroll to position [409, 0]
click at [1512, 268] on icon "Ellipses" at bounding box center [1513, 272] width 20 height 20
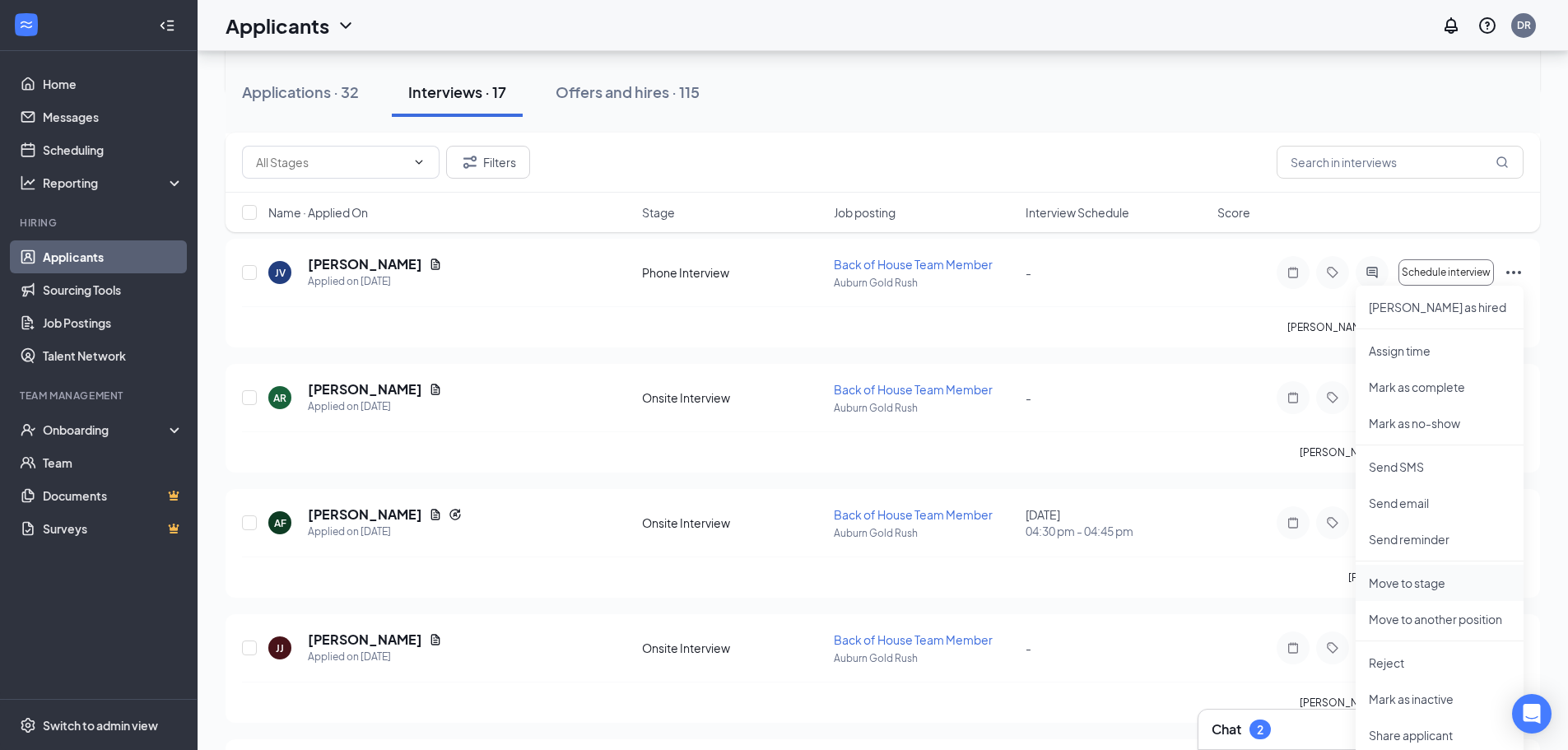
click at [1415, 590] on p "Move to stage" at bounding box center [1439, 582] width 142 height 17
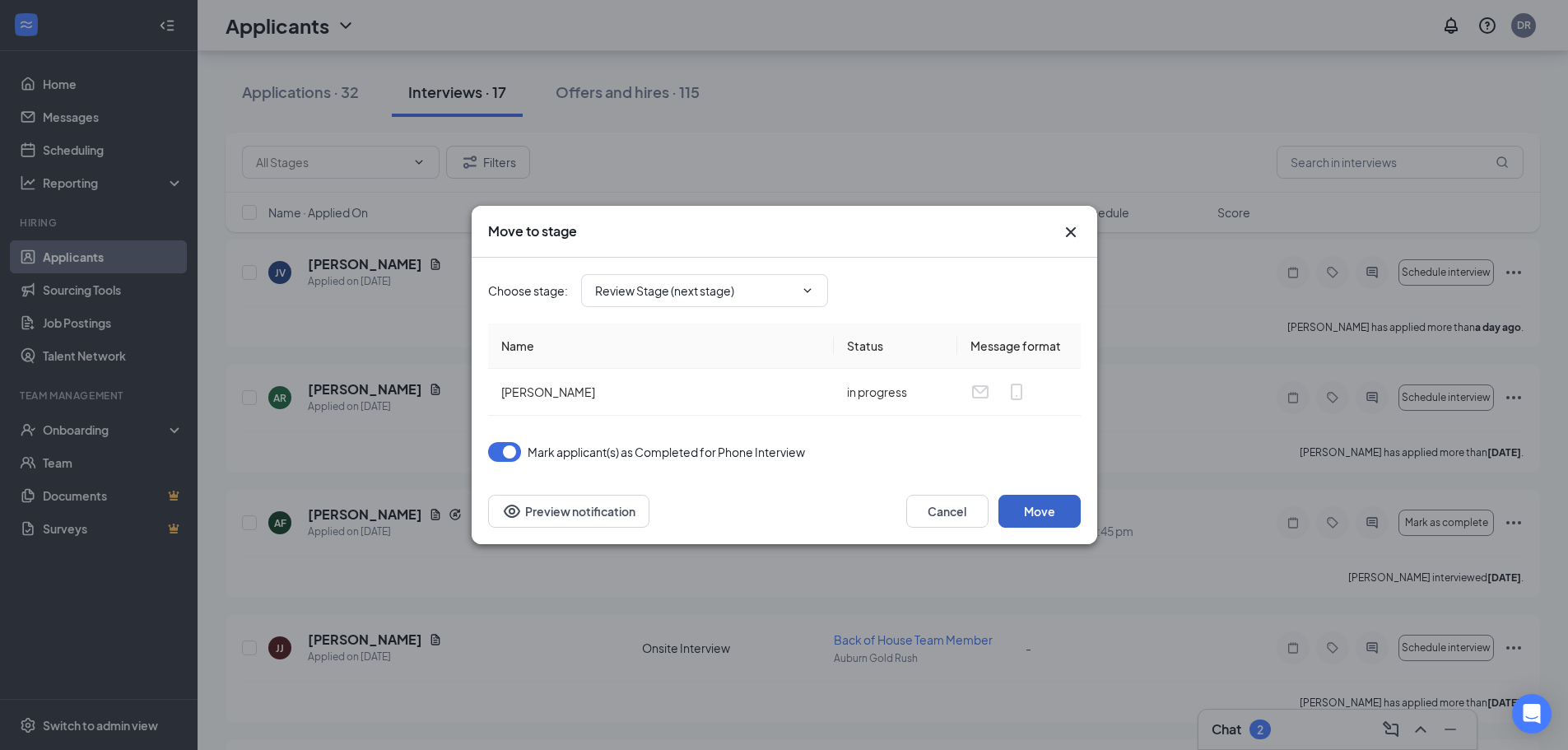
click at [1049, 509] on button "Move" at bounding box center [1039, 512] width 83 height 33
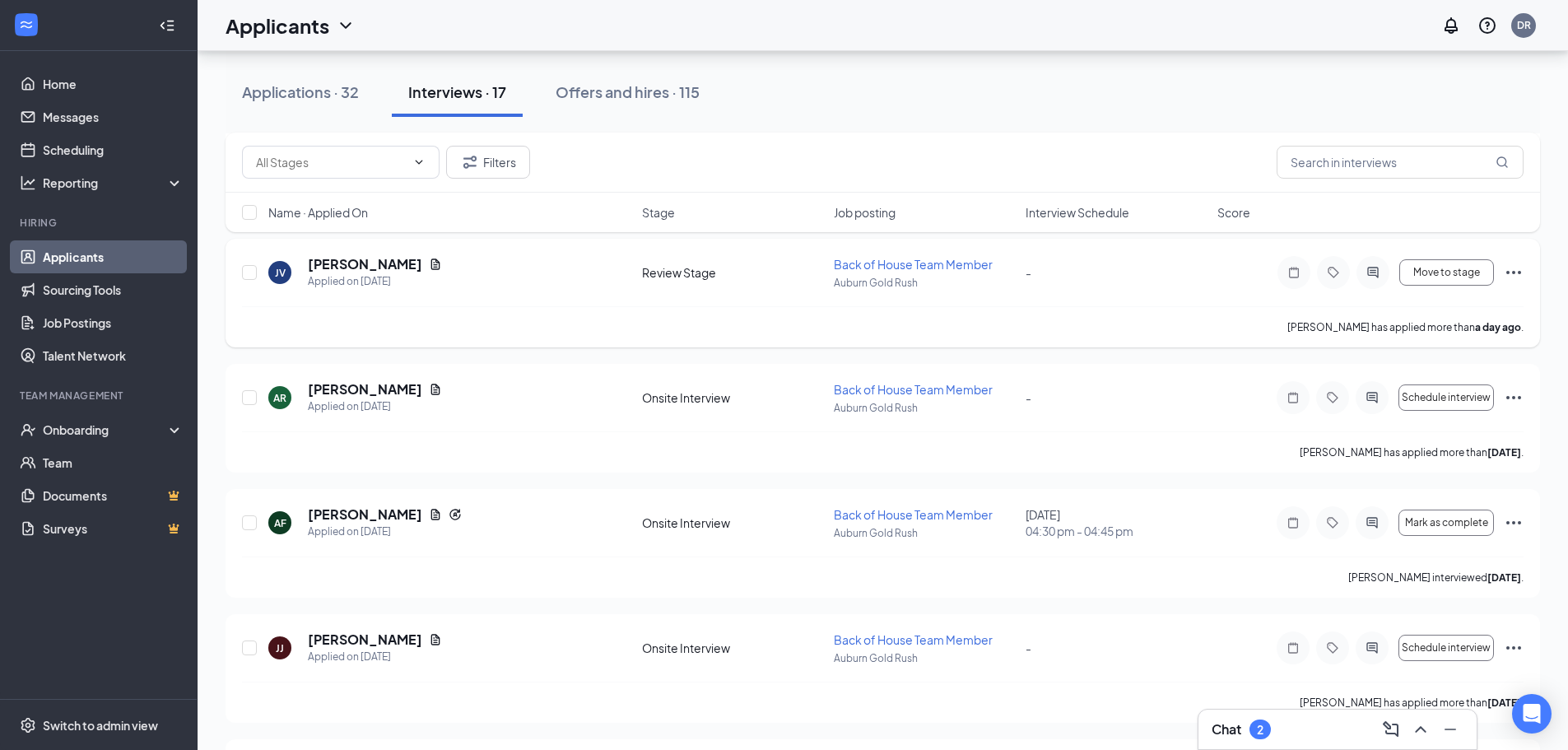
click at [1513, 272] on icon "Ellipses" at bounding box center [1513, 272] width 15 height 3
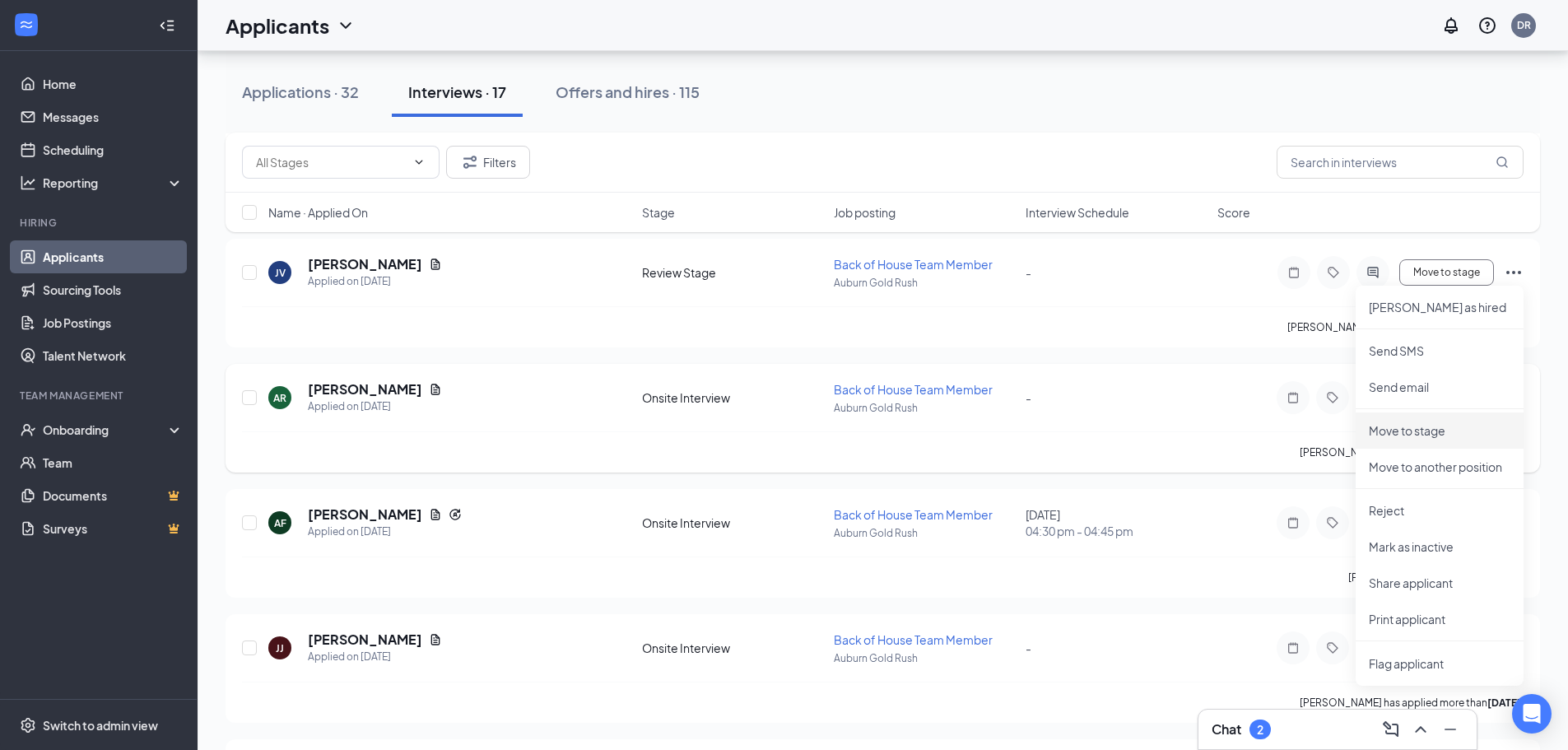
click at [1393, 432] on p "Move to stage" at bounding box center [1439, 430] width 142 height 17
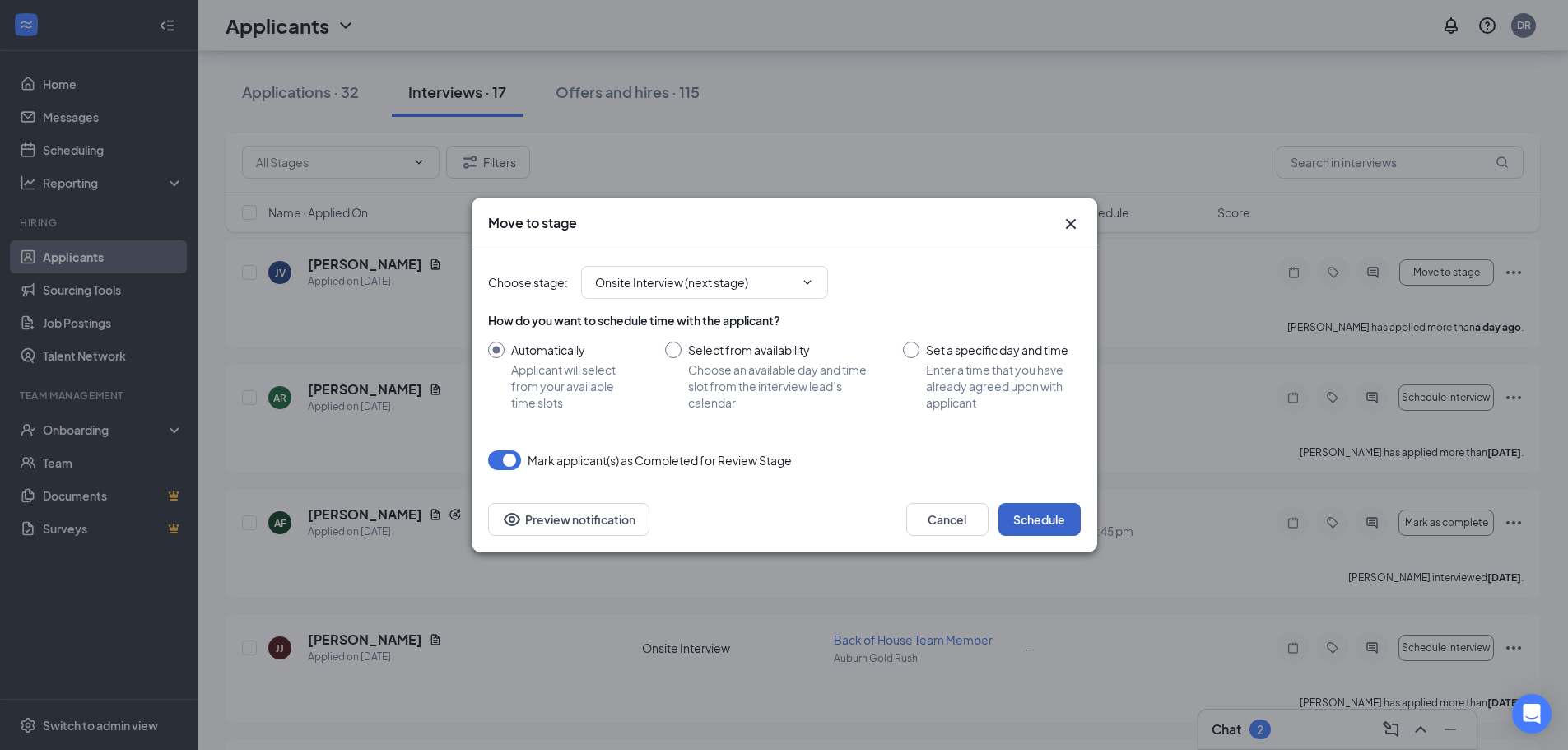
drag, startPoint x: 1023, startPoint y: 523, endPoint x: 1025, endPoint y: 514, distance: 9.2
click at [1023, 522] on button "Schedule" at bounding box center [1039, 519] width 83 height 33
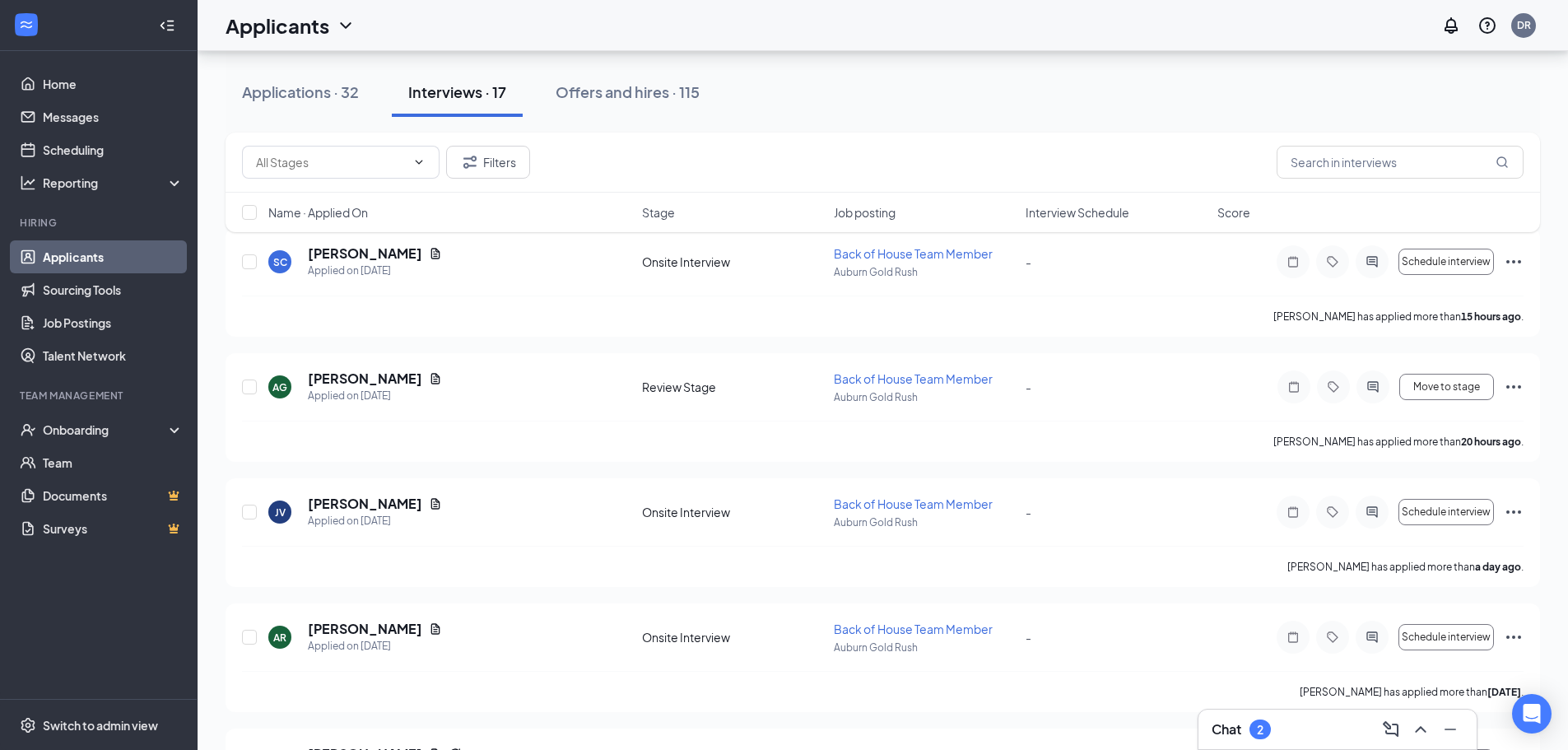
scroll to position [172, 0]
click at [1433, 383] on span "Move to stage" at bounding box center [1446, 384] width 67 height 11
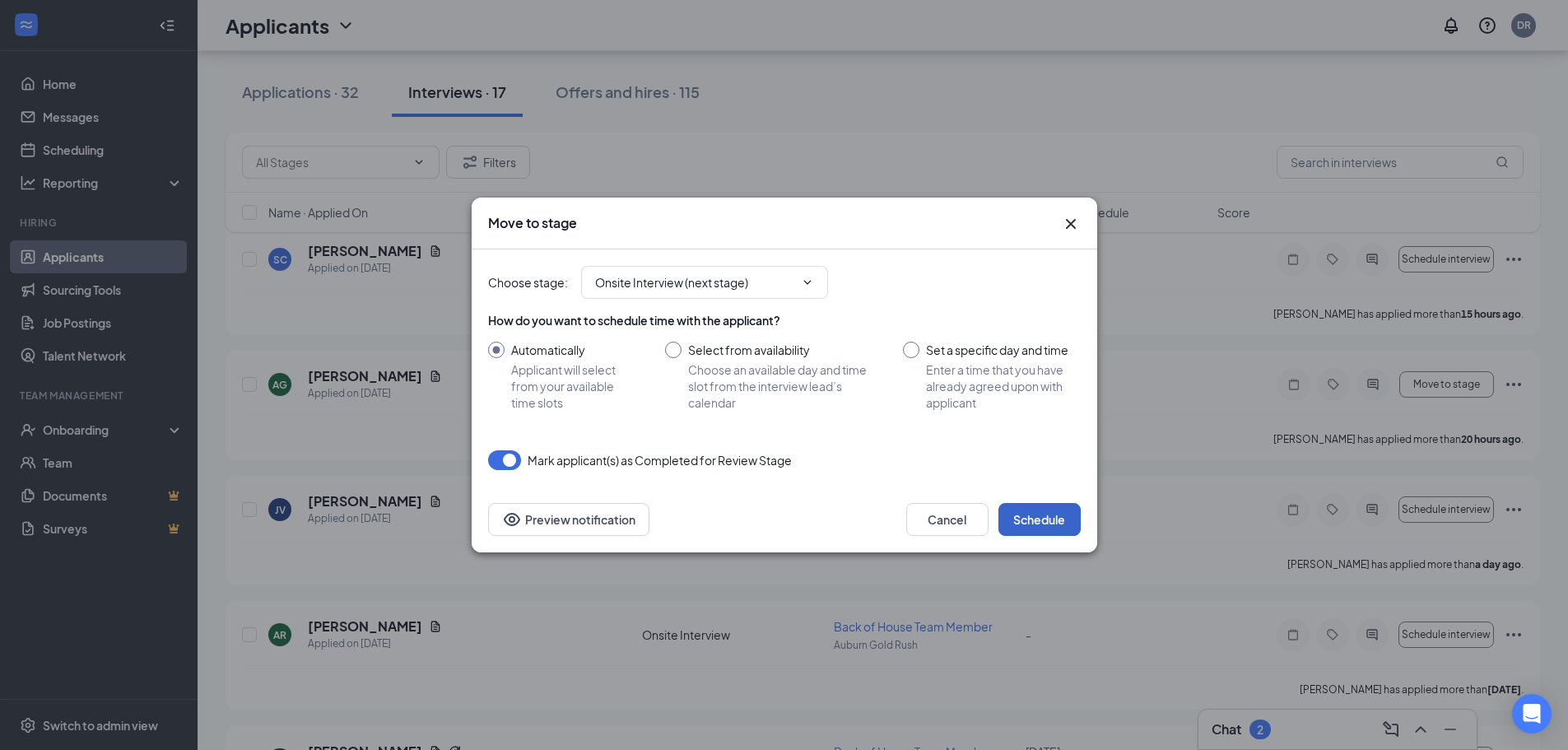
click at [1059, 513] on button "Schedule" at bounding box center [1039, 519] width 83 height 33
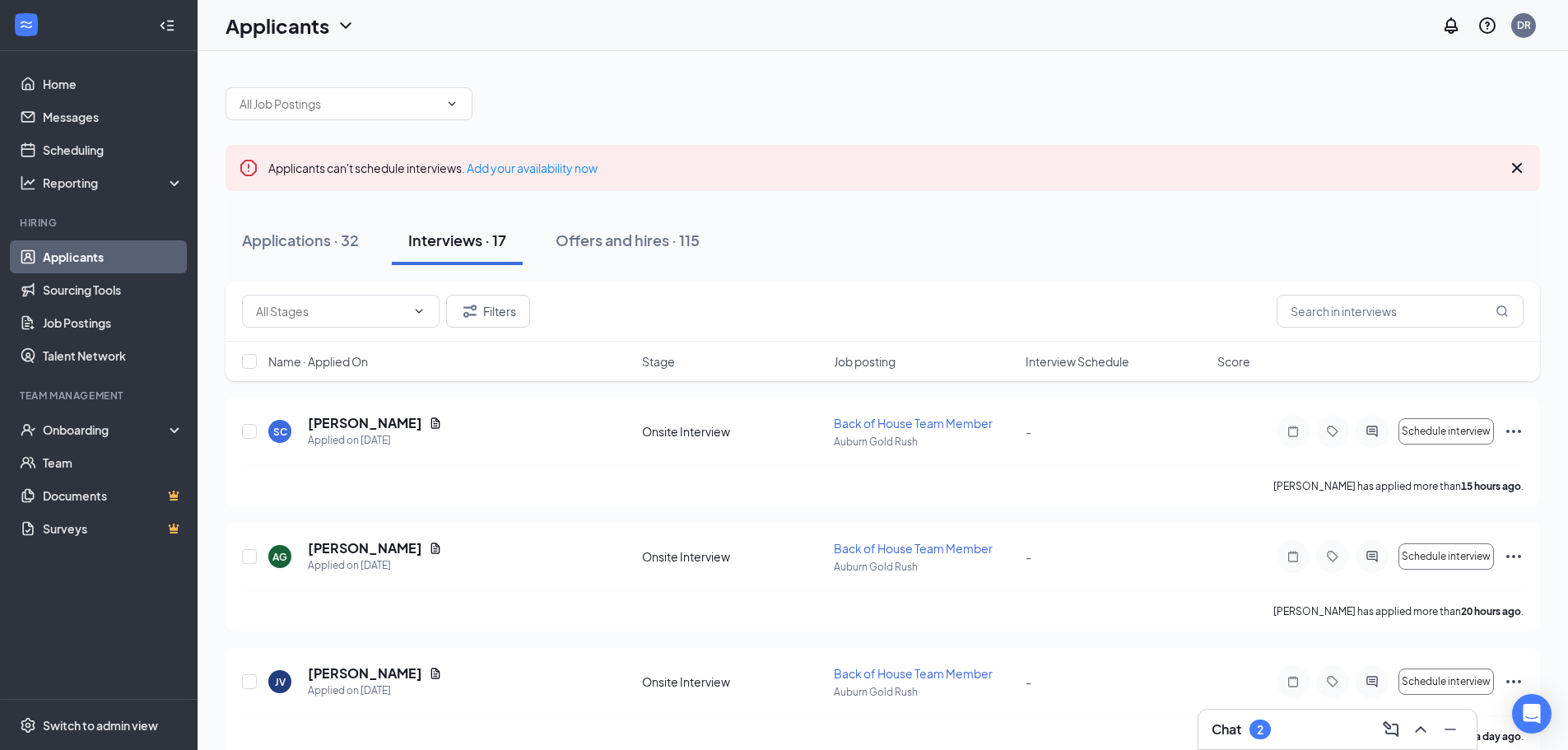
scroll to position [30, 0]
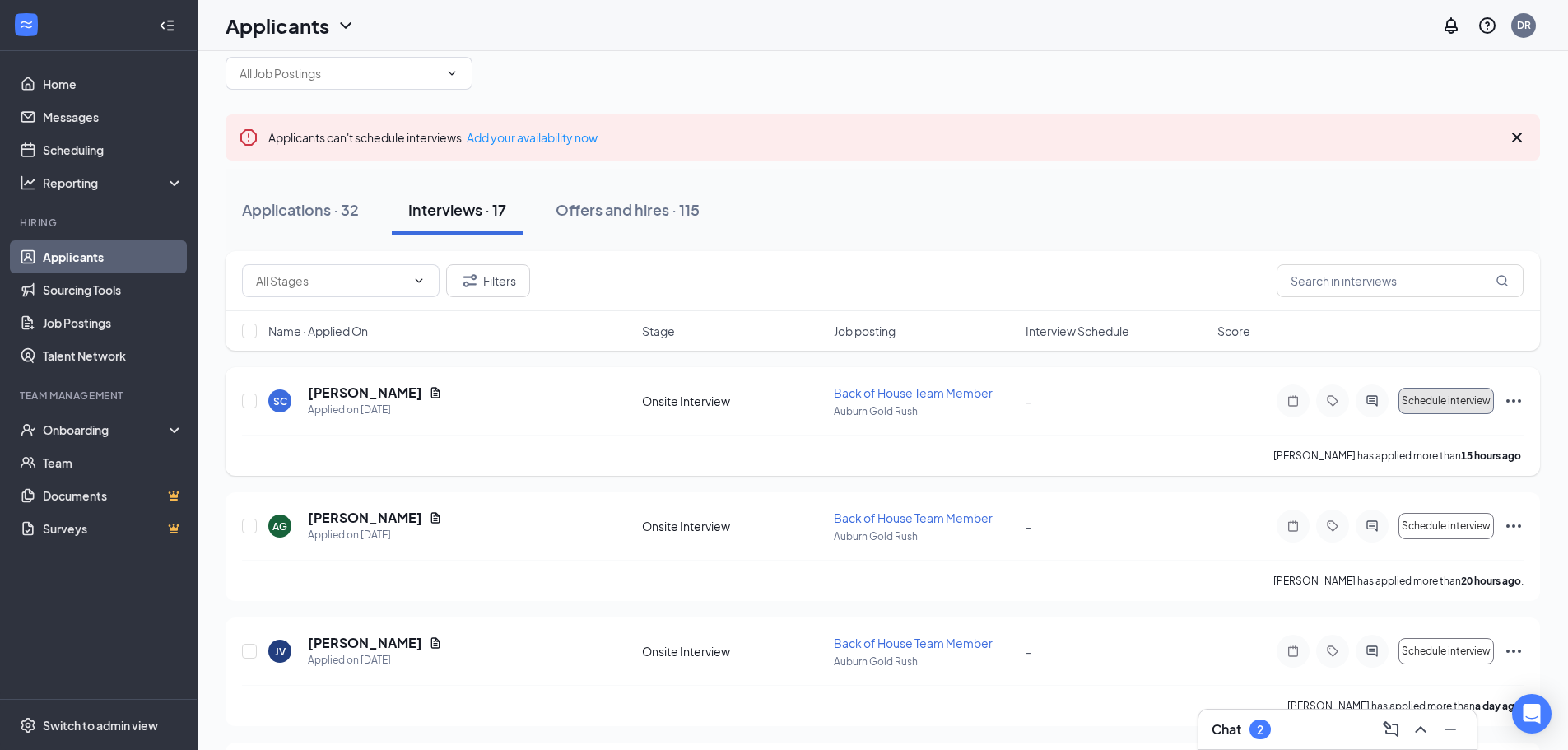
click at [1473, 398] on span "Schedule interview" at bounding box center [1446, 400] width 89 height 11
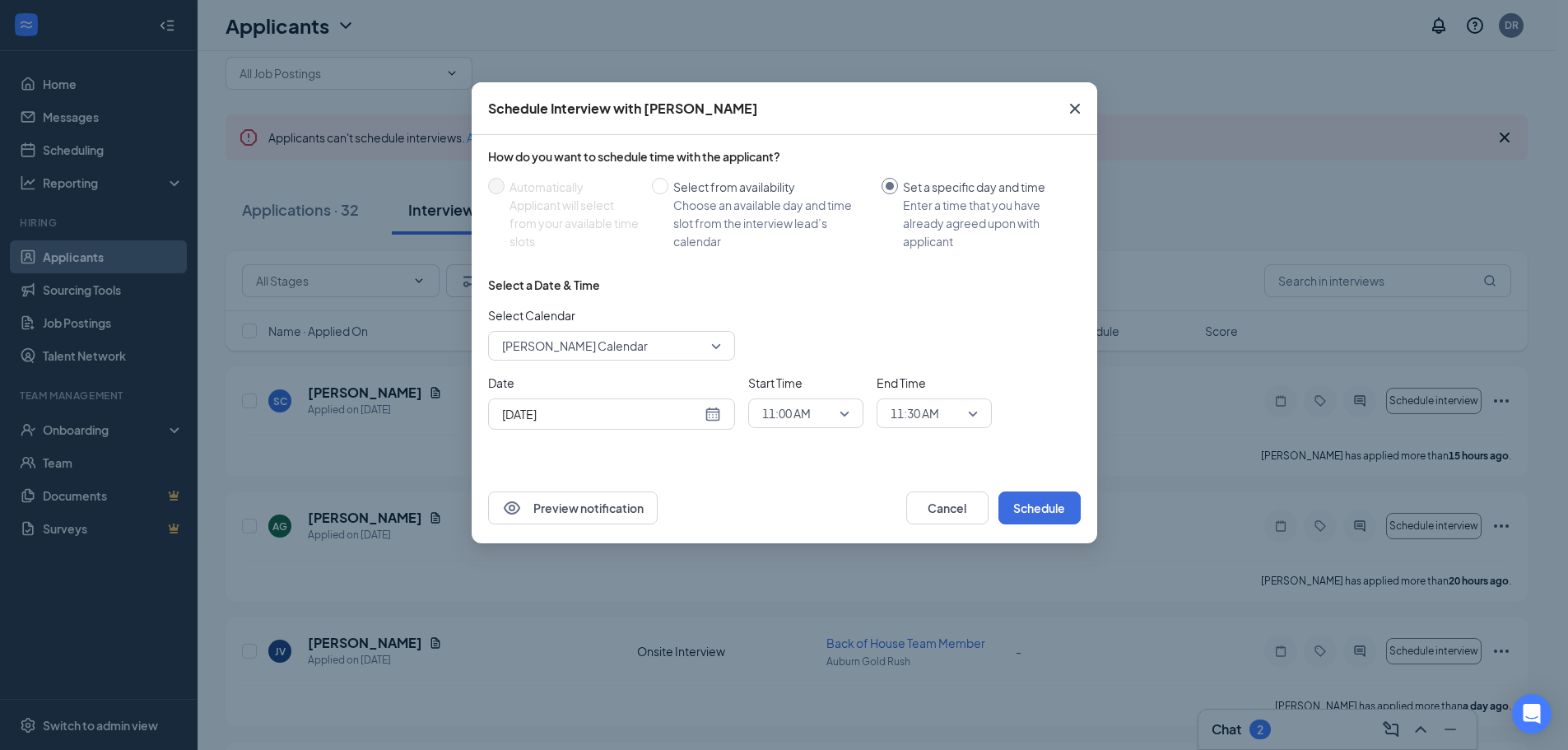
click at [1173, 211] on div "Schedule Interview with [PERSON_NAME] How do you want to schedule time with the…" at bounding box center [784, 375] width 1568 height 750
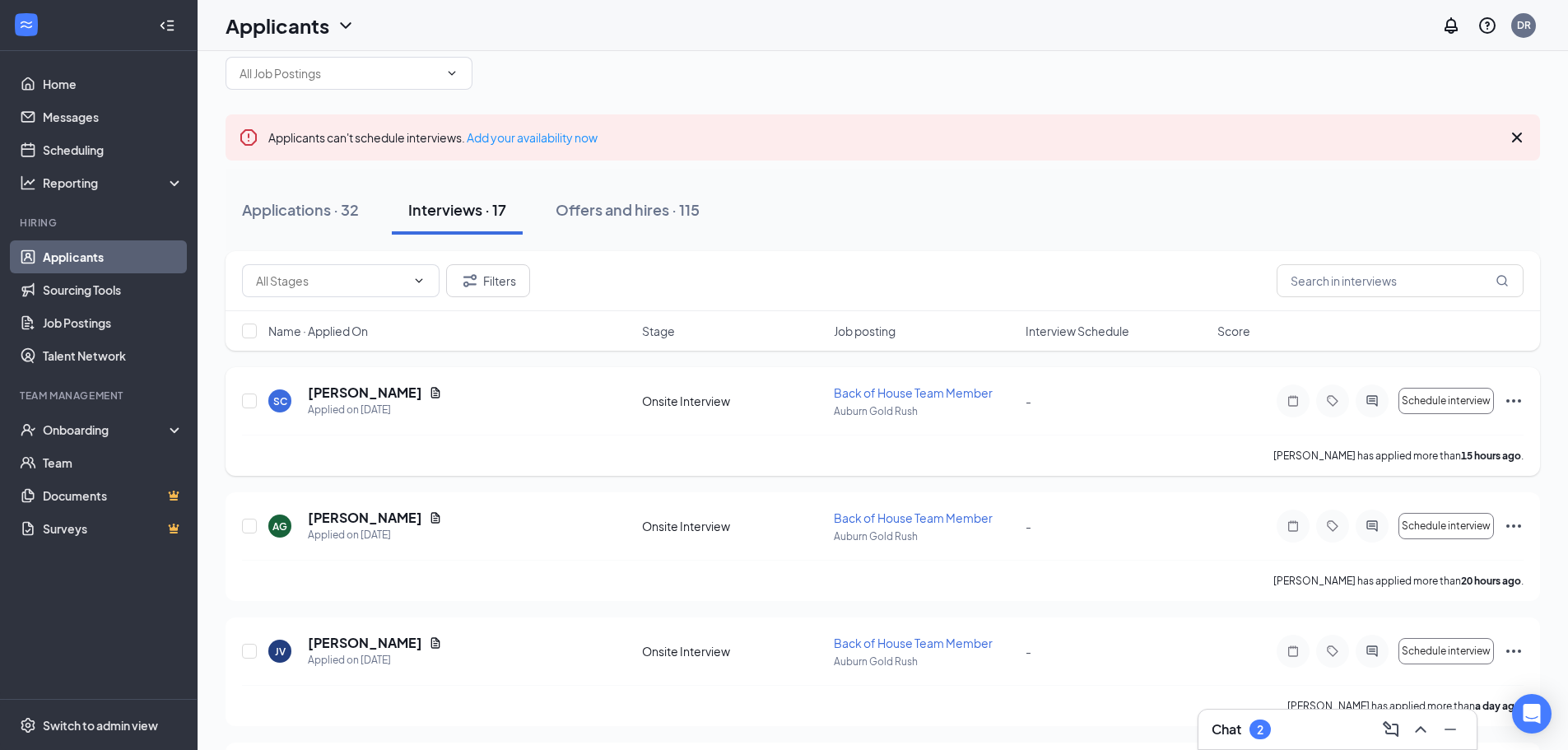
click at [1518, 400] on icon "Ellipses" at bounding box center [1513, 400] width 20 height 20
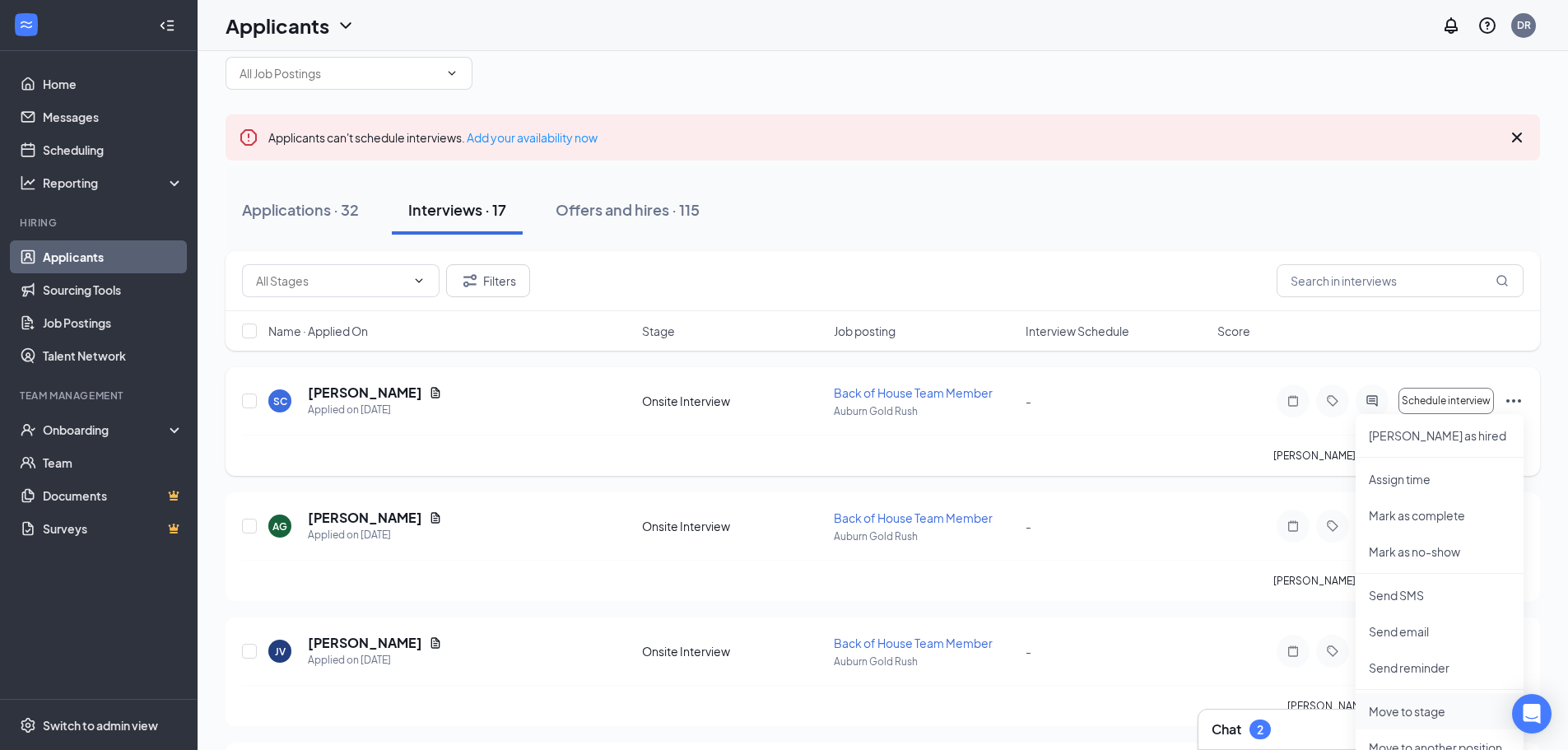
click at [1429, 711] on p "Move to stage" at bounding box center [1439, 711] width 142 height 17
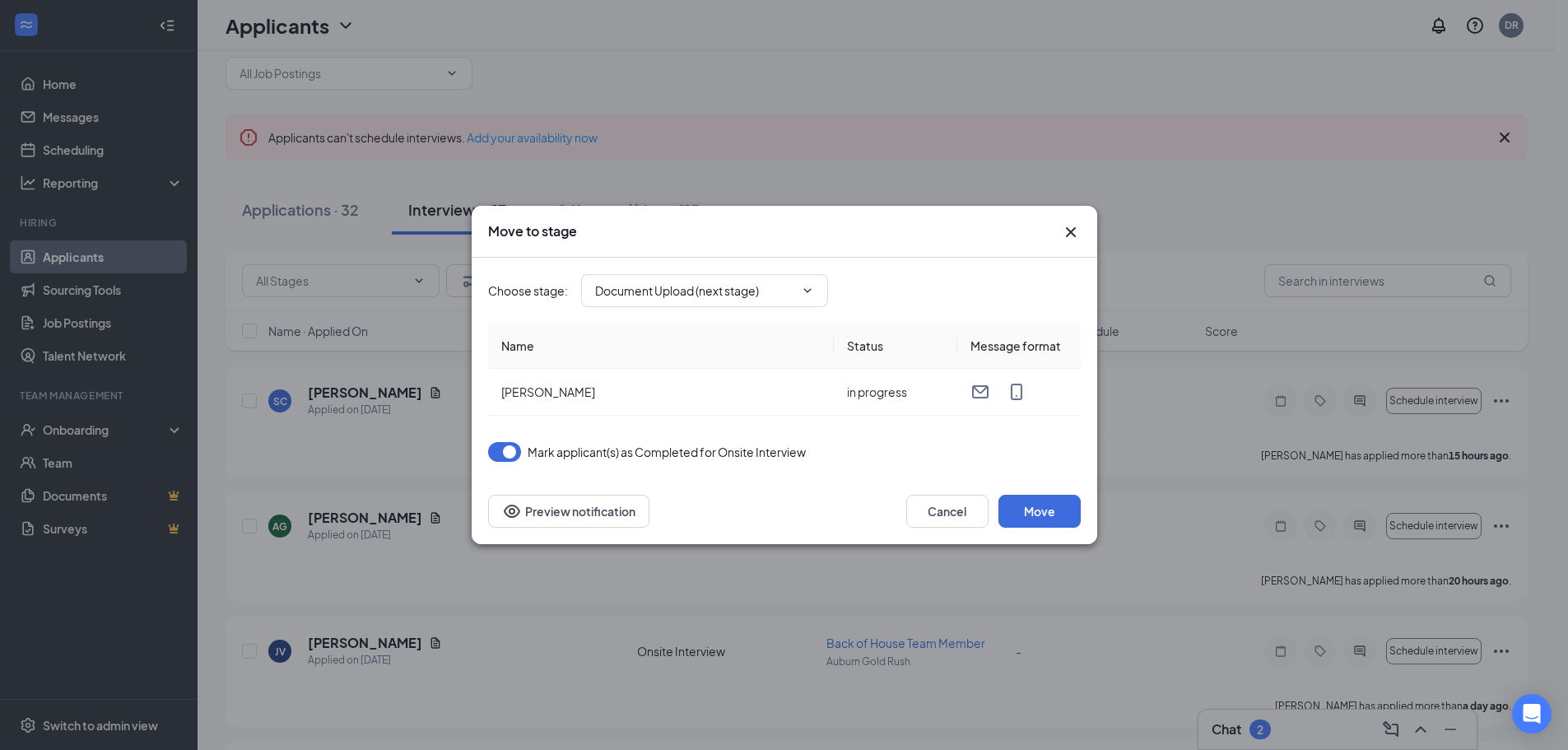
click at [1075, 234] on icon "Cross" at bounding box center [1070, 231] width 20 height 20
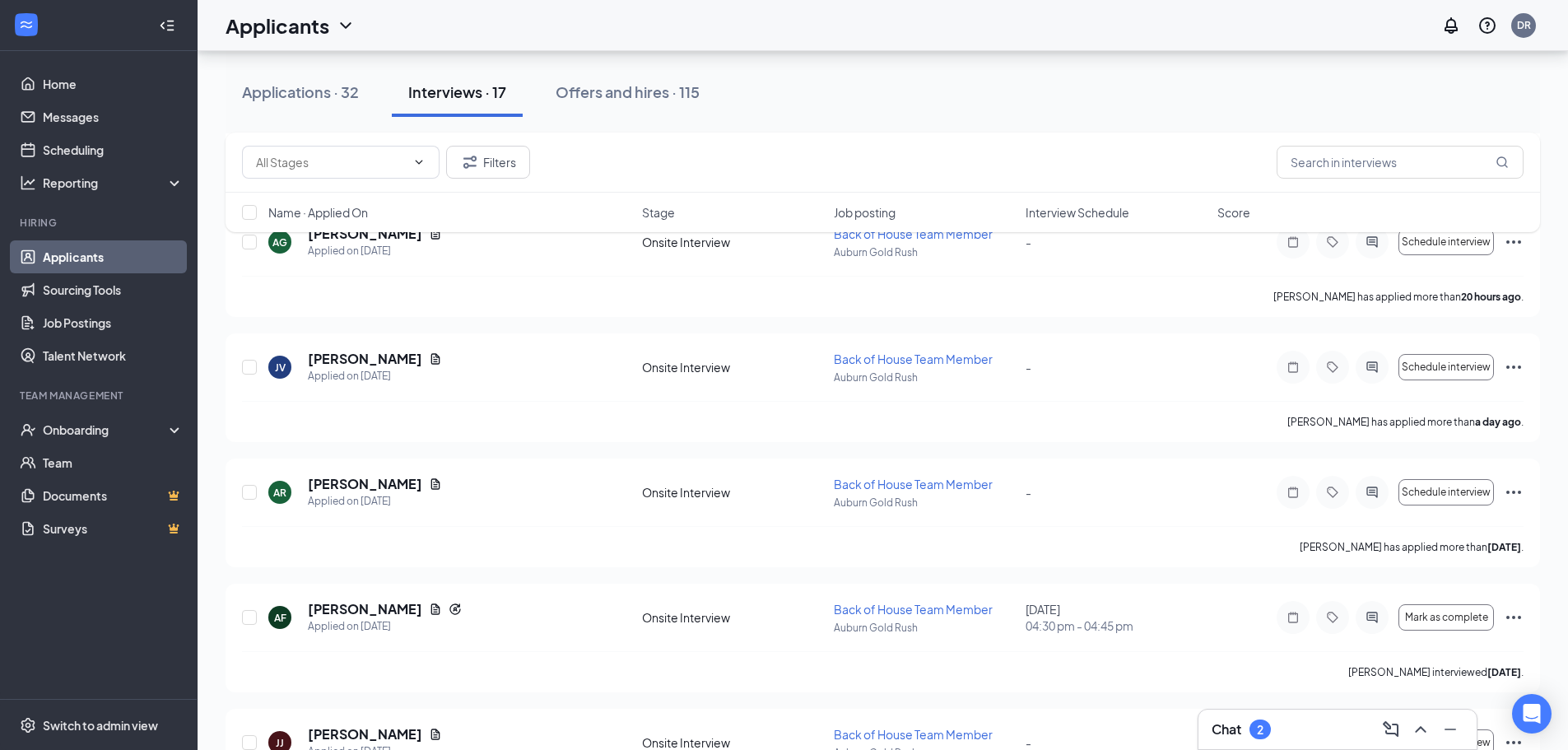
scroll to position [323, 0]
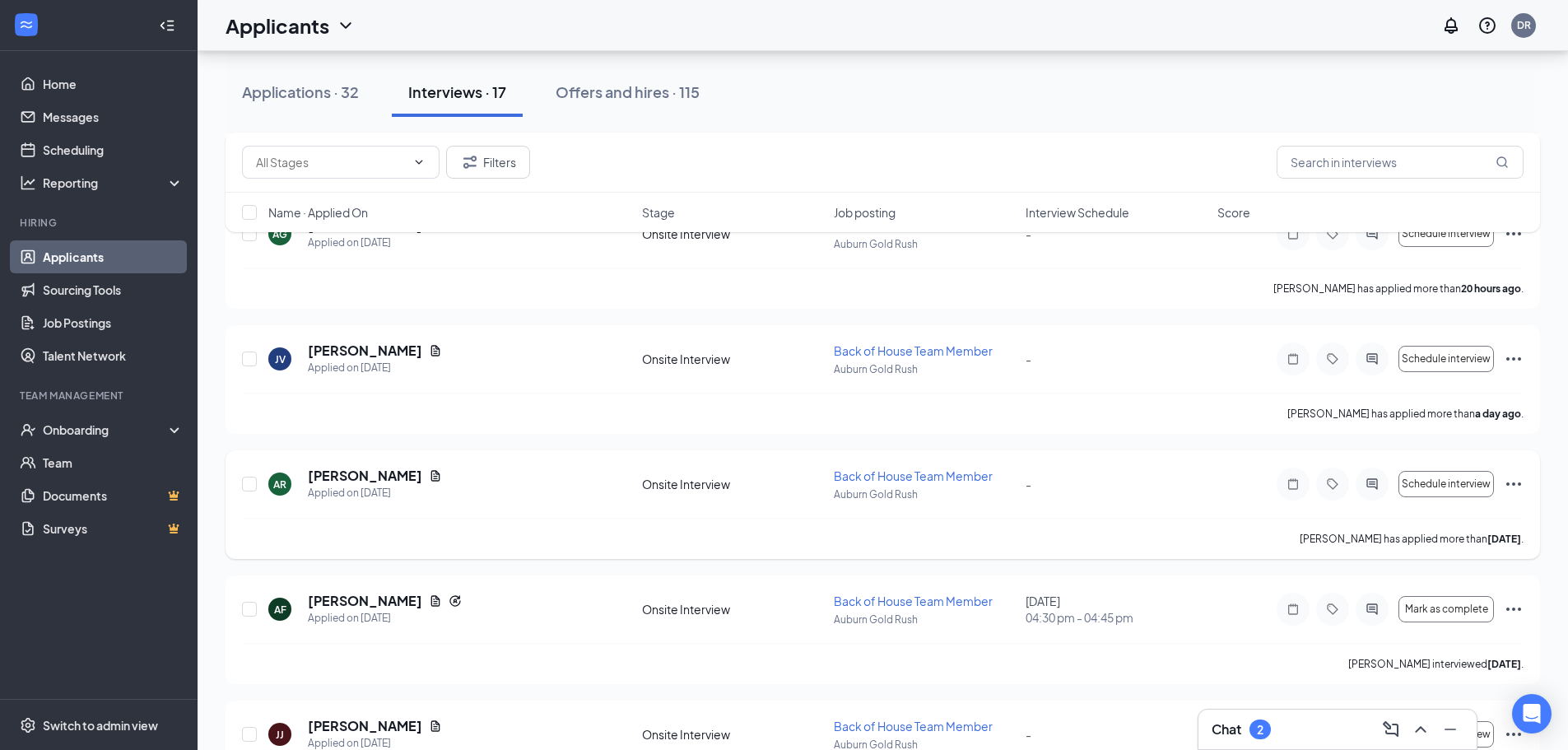
click at [1520, 484] on icon "Ellipses" at bounding box center [1513, 484] width 15 height 3
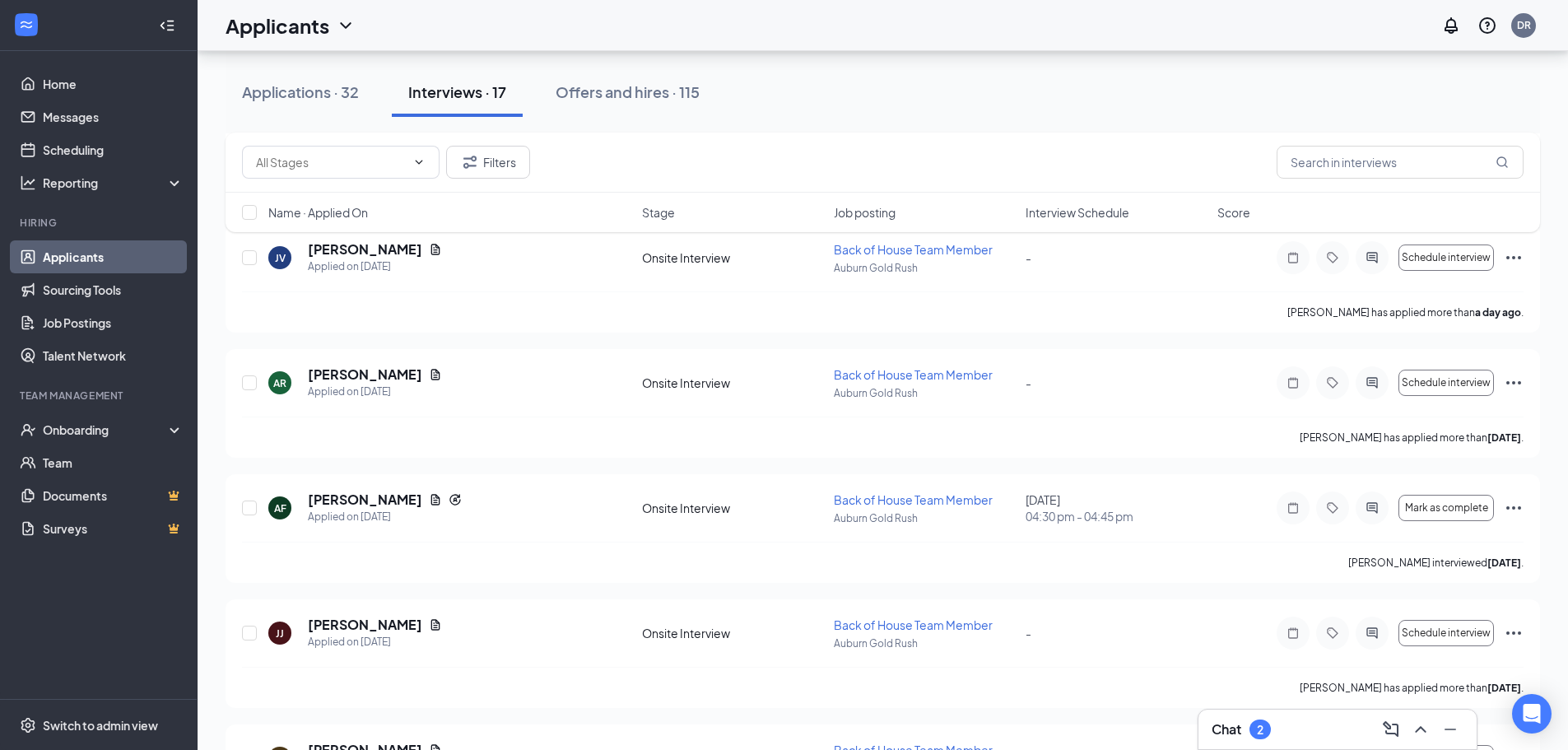
scroll to position [467, 0]
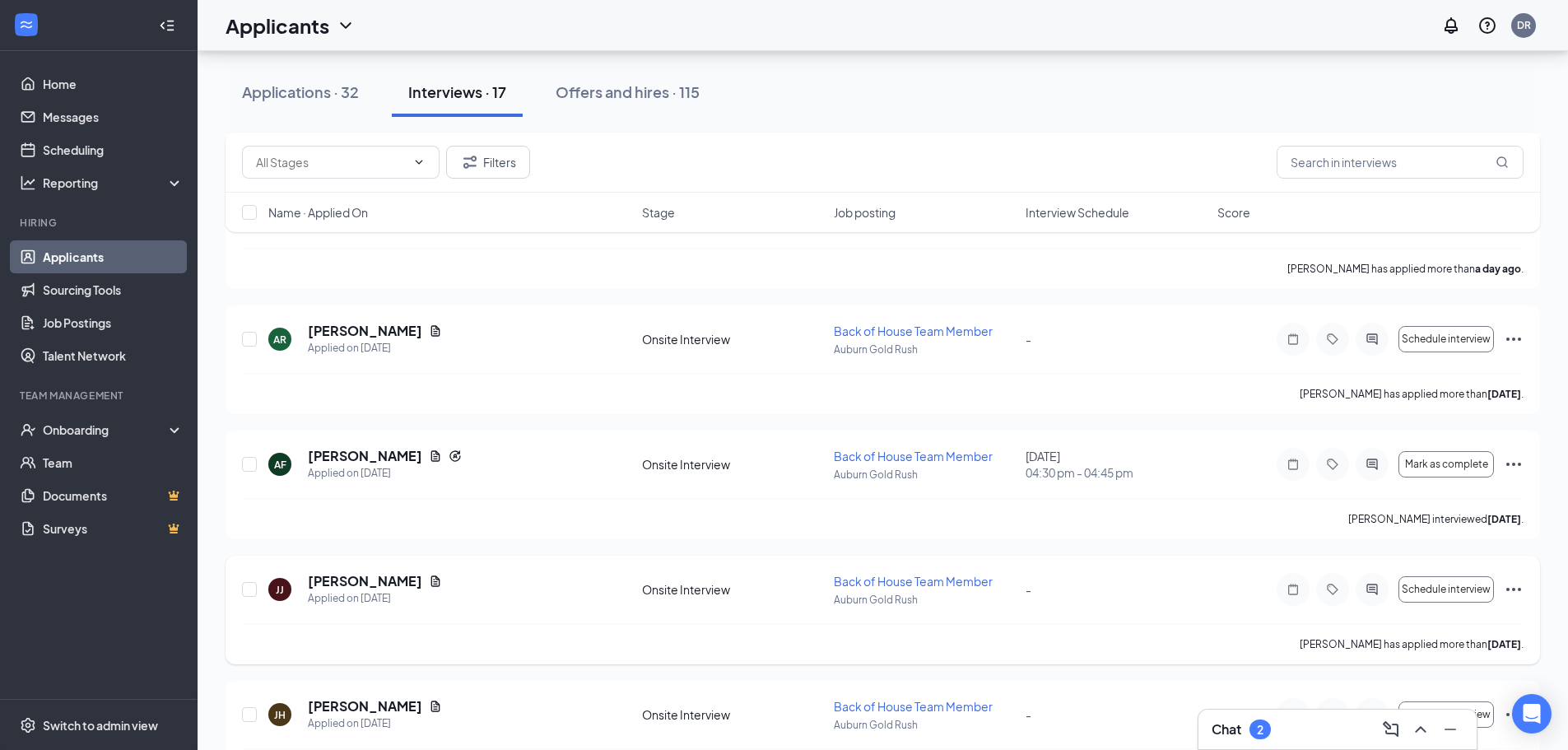
click at [1516, 593] on icon "Ellipses" at bounding box center [1513, 589] width 20 height 20
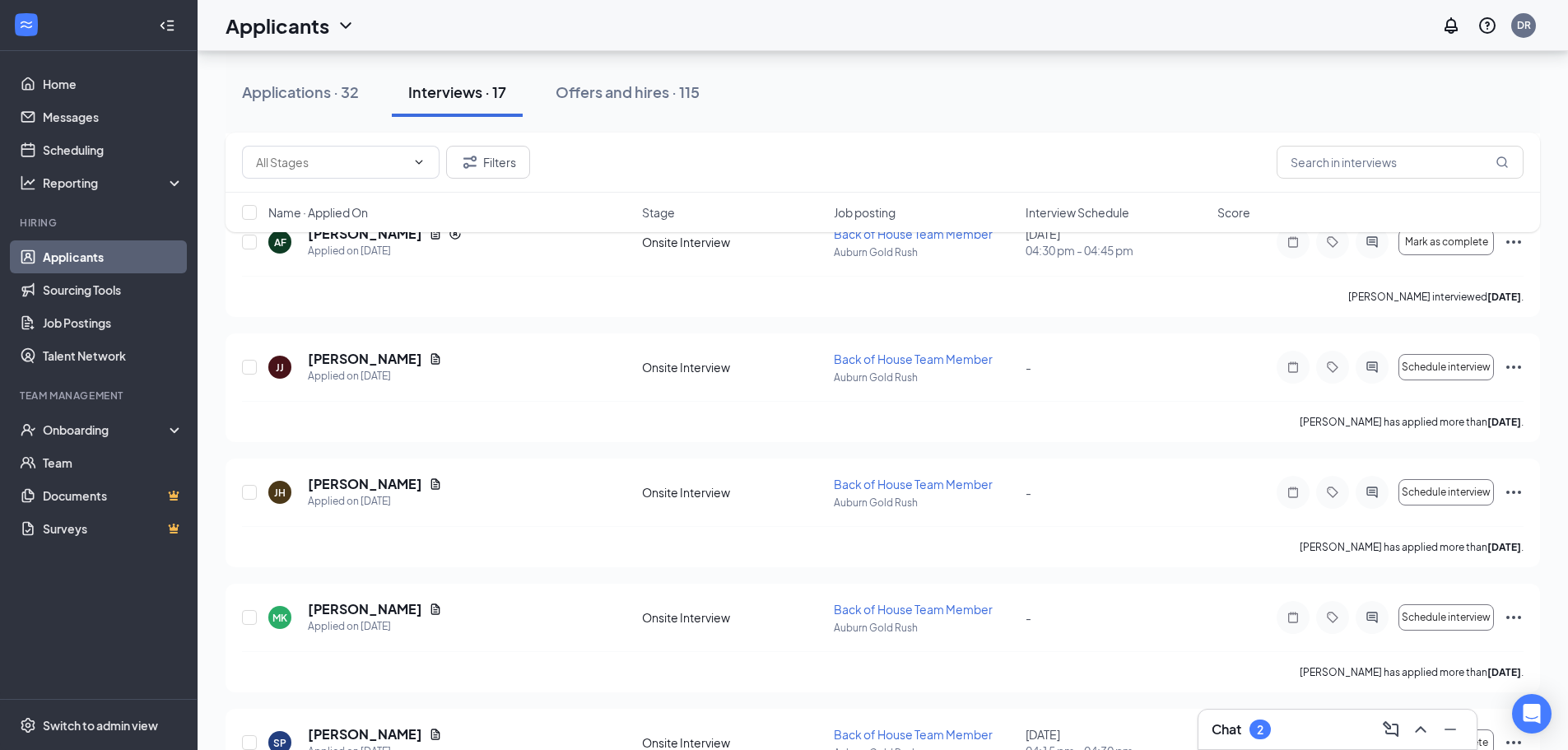
scroll to position [606, 0]
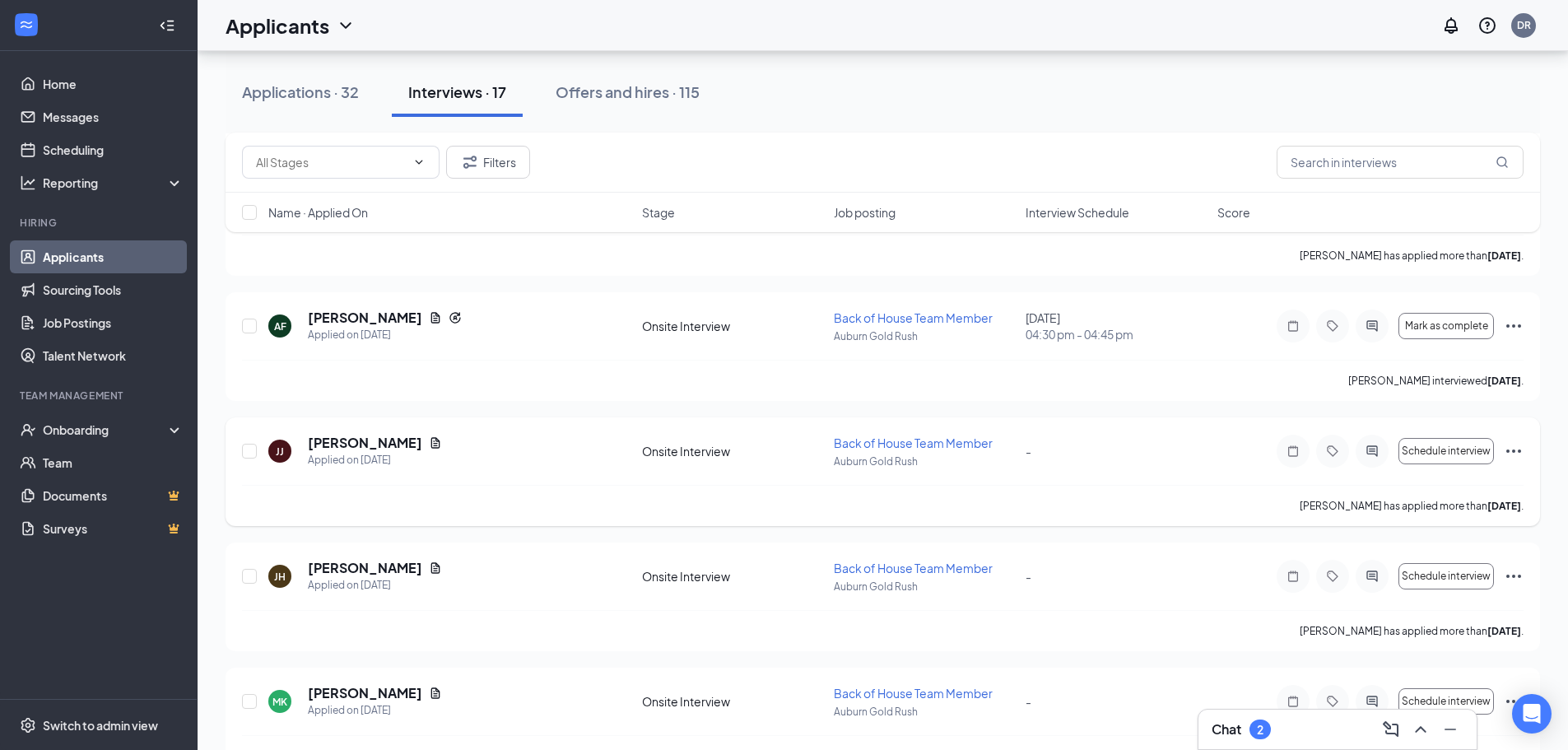
click at [1515, 445] on icon "Ellipses" at bounding box center [1513, 451] width 20 height 20
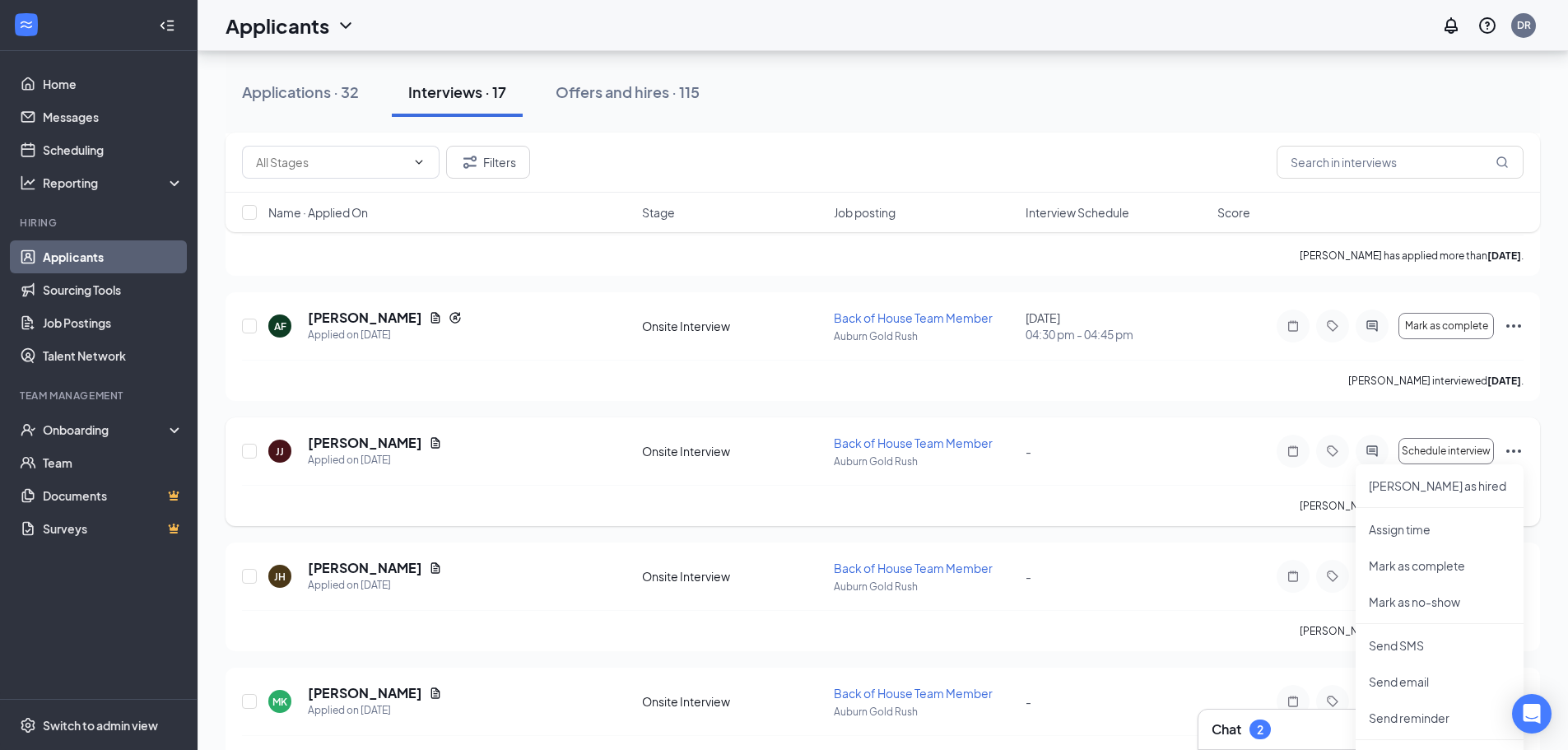
click at [1167, 501] on div "[PERSON_NAME] has applied more than [DATE] ." at bounding box center [882, 505] width 1282 height 41
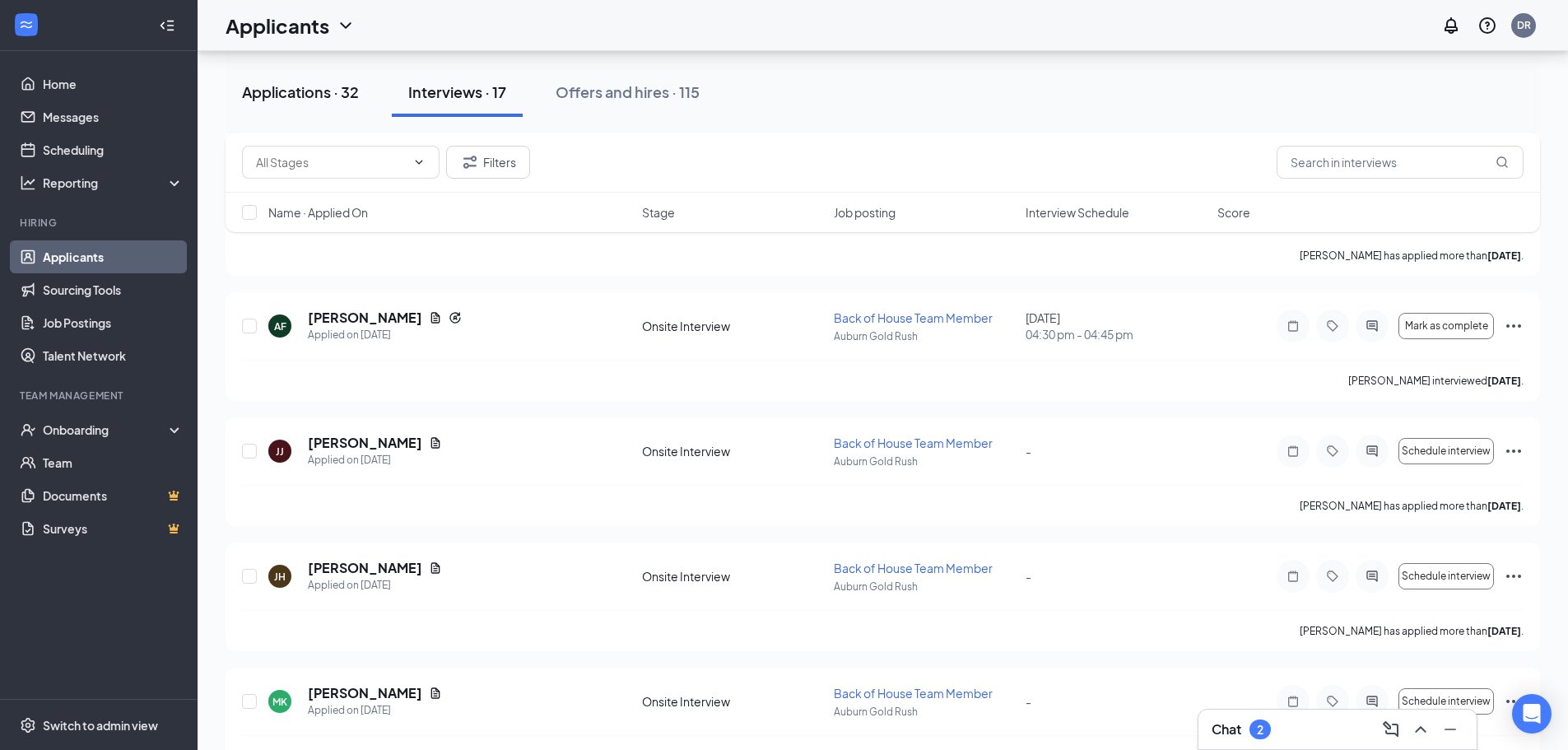
click at [285, 90] on div "Applications · 32" at bounding box center [300, 92] width 117 height 21
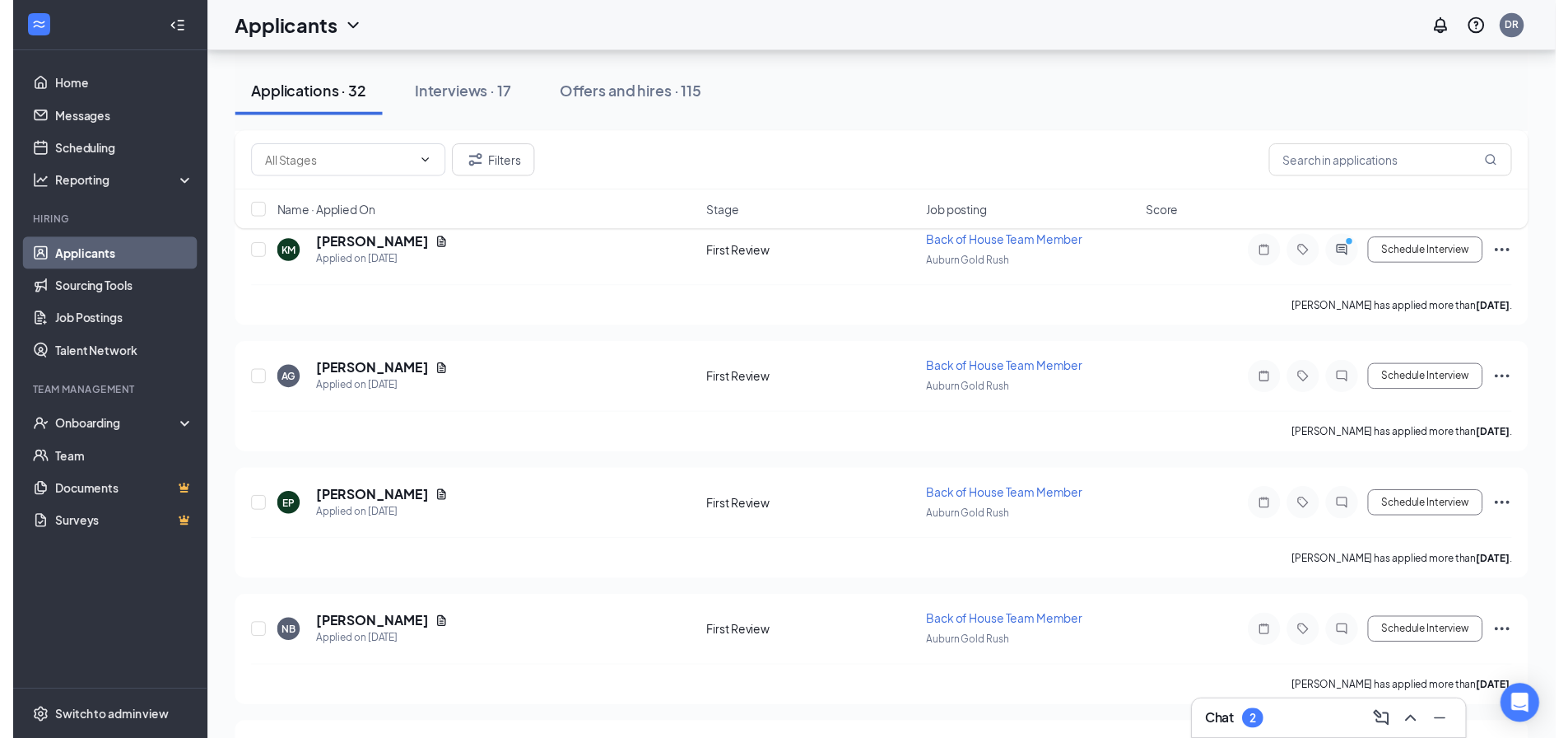
scroll to position [967, 0]
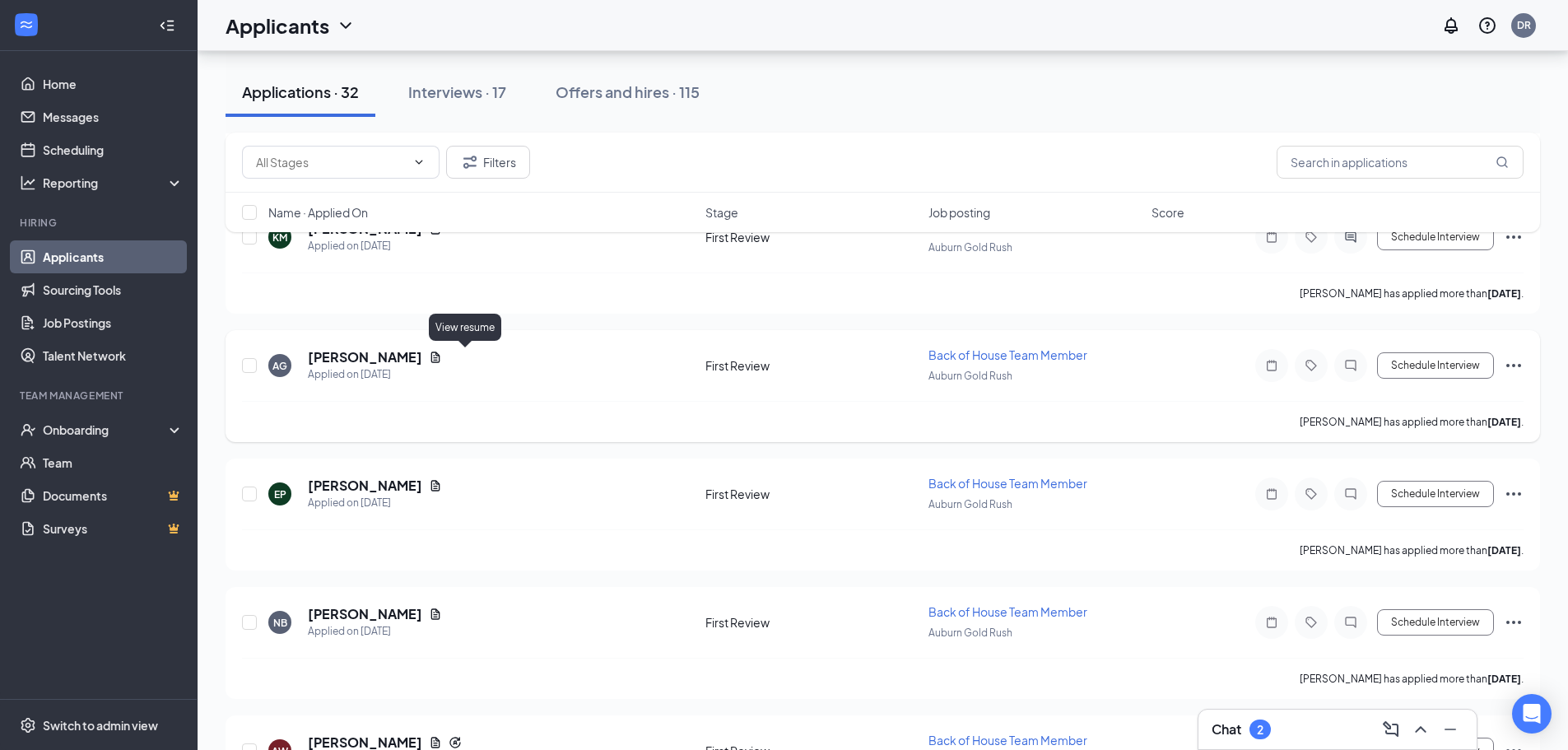
click at [440, 360] on icon "Document" at bounding box center [436, 357] width 9 height 10
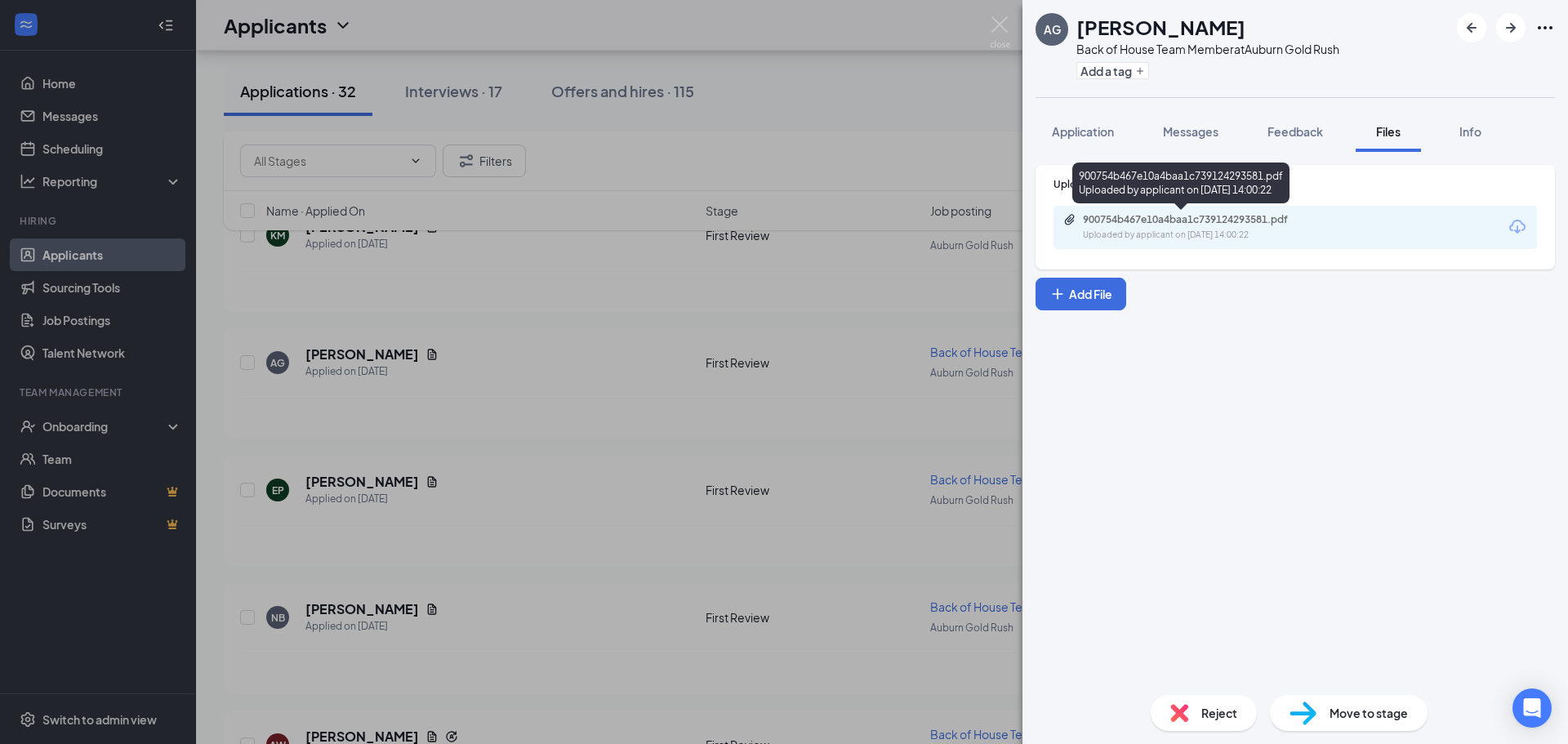
click at [1290, 230] on div "Uploaded by applicant on [DATE] 14:00:22" at bounding box center [1205, 235] width 245 height 13
click at [398, 484] on div "AG [PERSON_NAME] Back of House Team Member at [GEOGRAPHIC_DATA] Gold Rush Add a…" at bounding box center [784, 372] width 1568 height 744
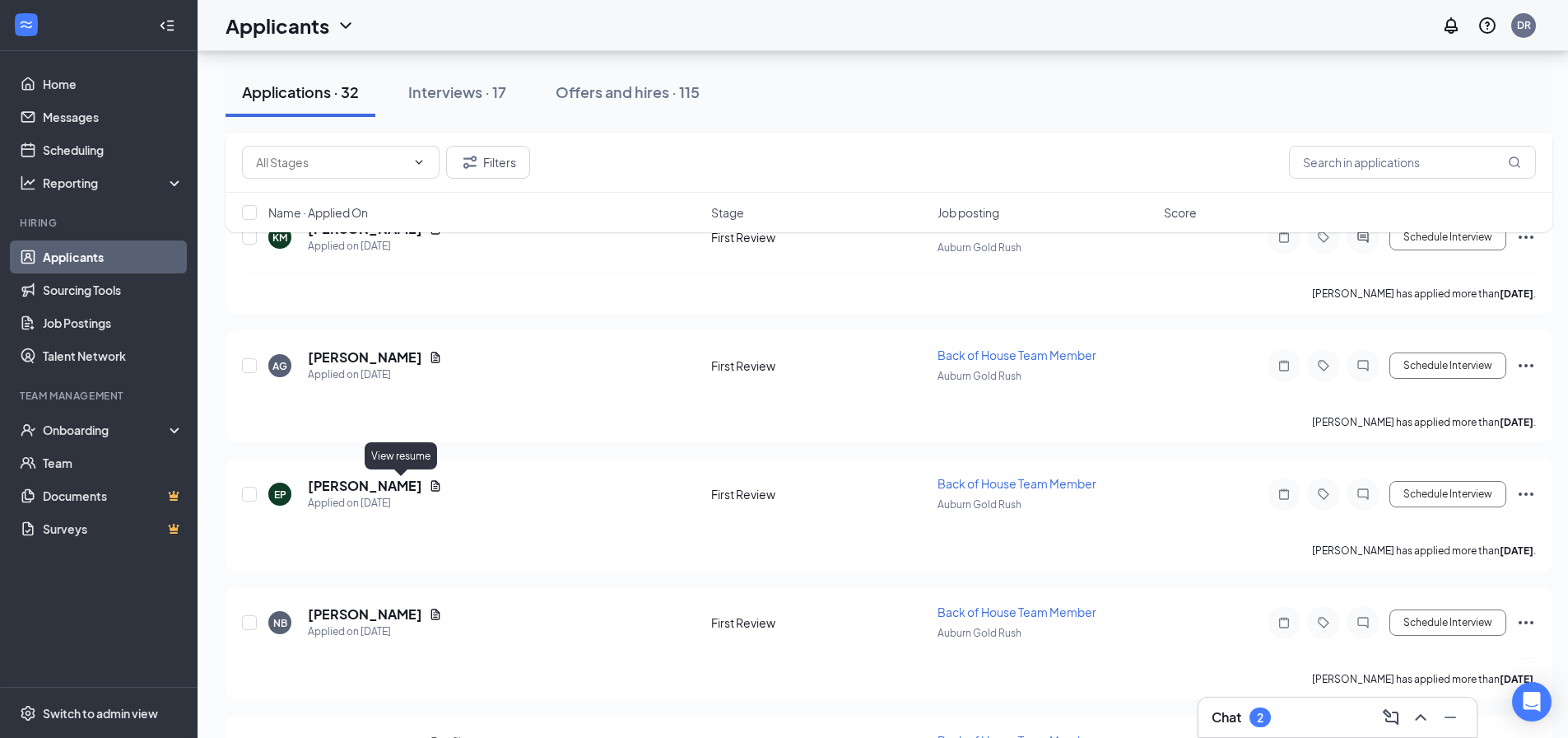
click at [432, 488] on icon "Document" at bounding box center [436, 486] width 9 height 10
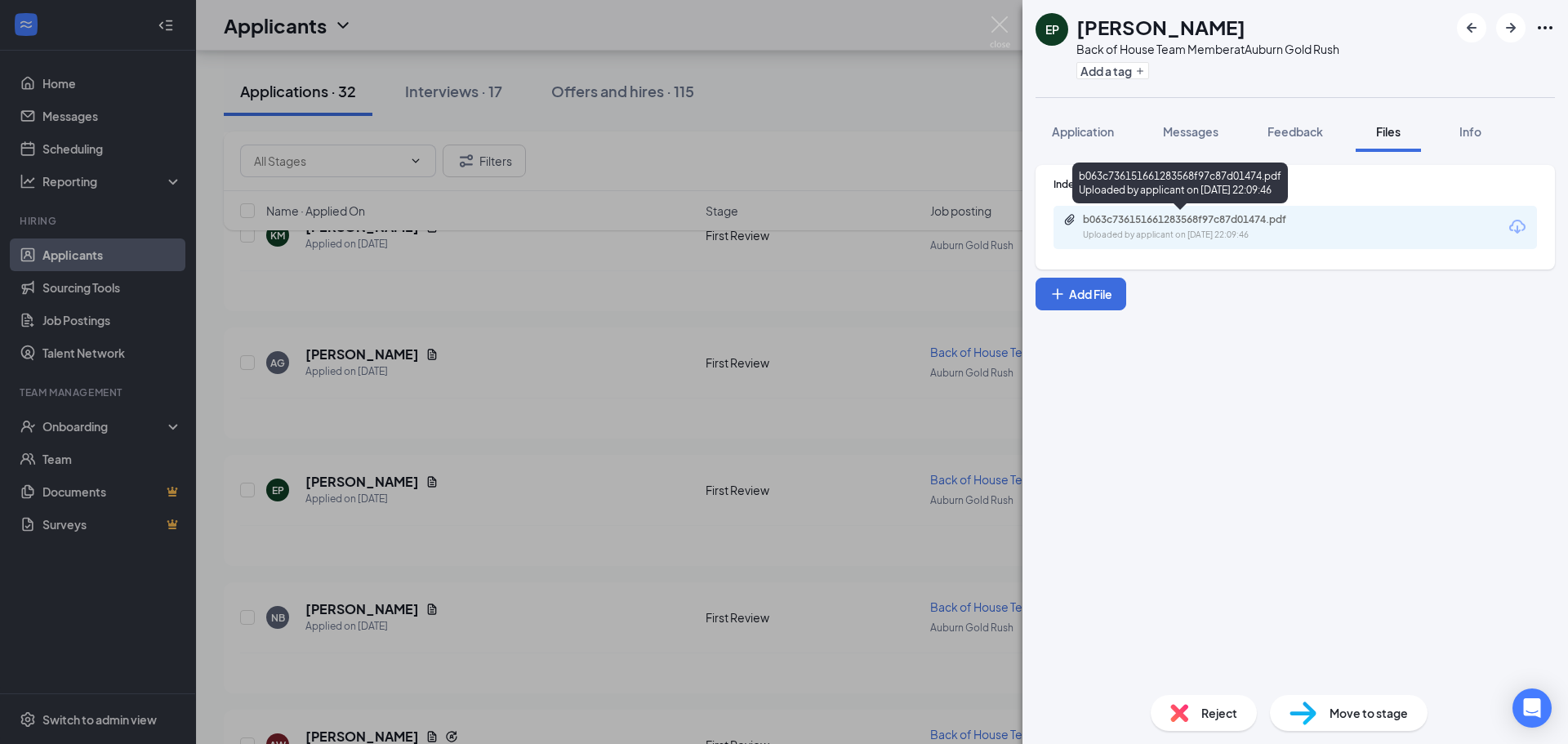
click at [1285, 215] on div "b063c736151661283568f97c87d01474.pdf" at bounding box center [1197, 219] width 229 height 13
click at [554, 489] on div "EP [PERSON_NAME] Back of House Team Member at [GEOGRAPHIC_DATA] Gold Rush Add a…" at bounding box center [784, 372] width 1568 height 744
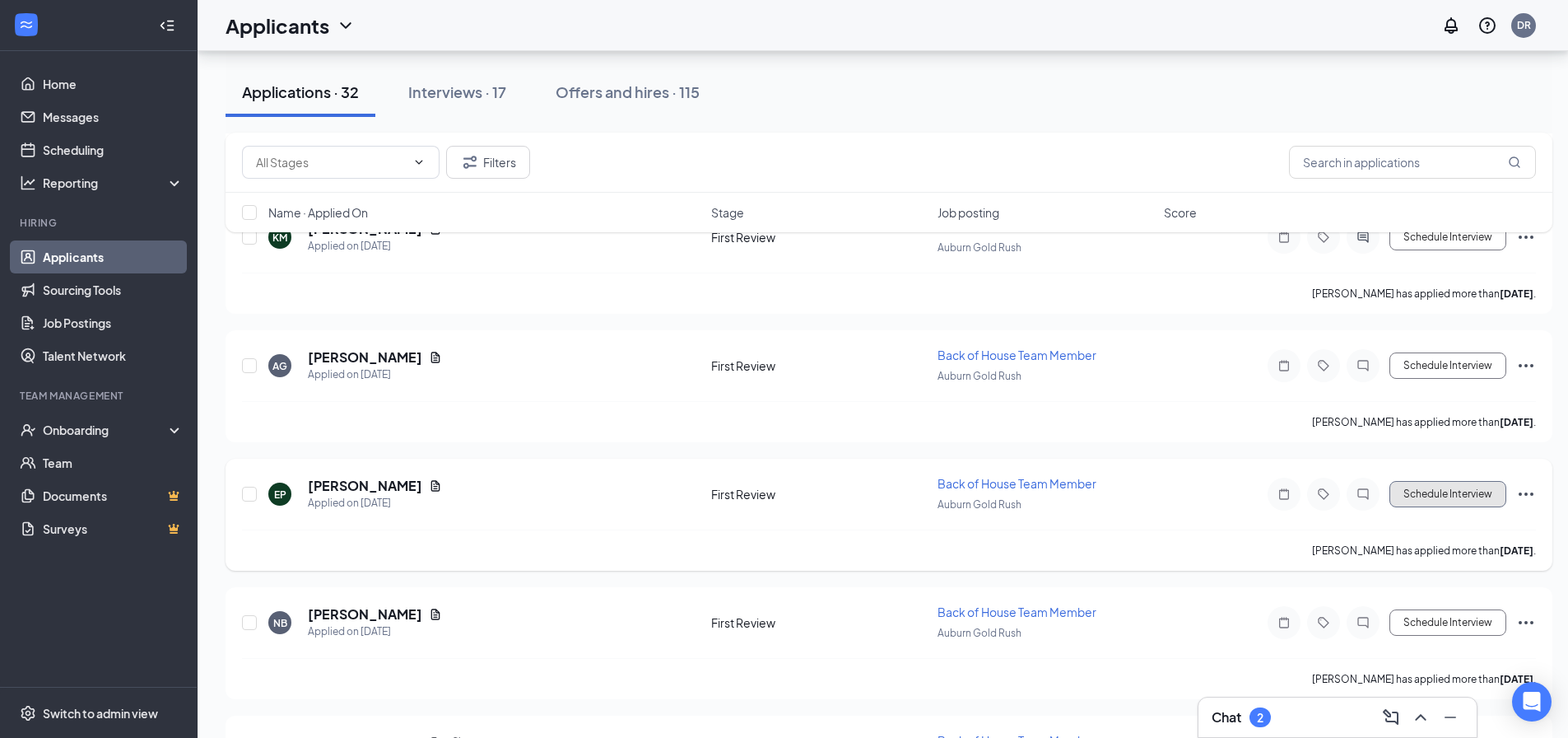
click at [1475, 495] on button "Schedule Interview" at bounding box center [1448, 493] width 117 height 26
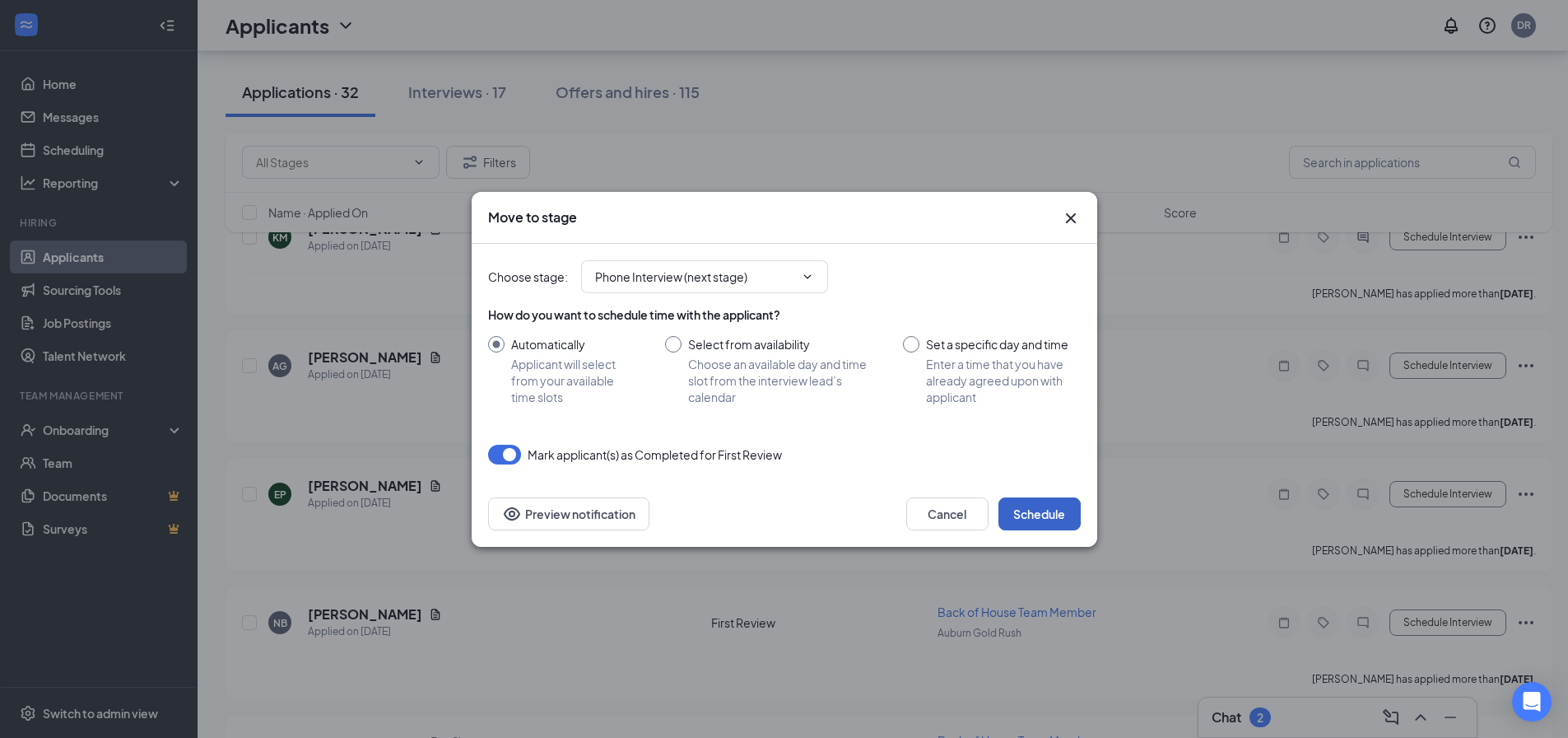
click at [1062, 513] on button "Schedule" at bounding box center [1039, 513] width 83 height 33
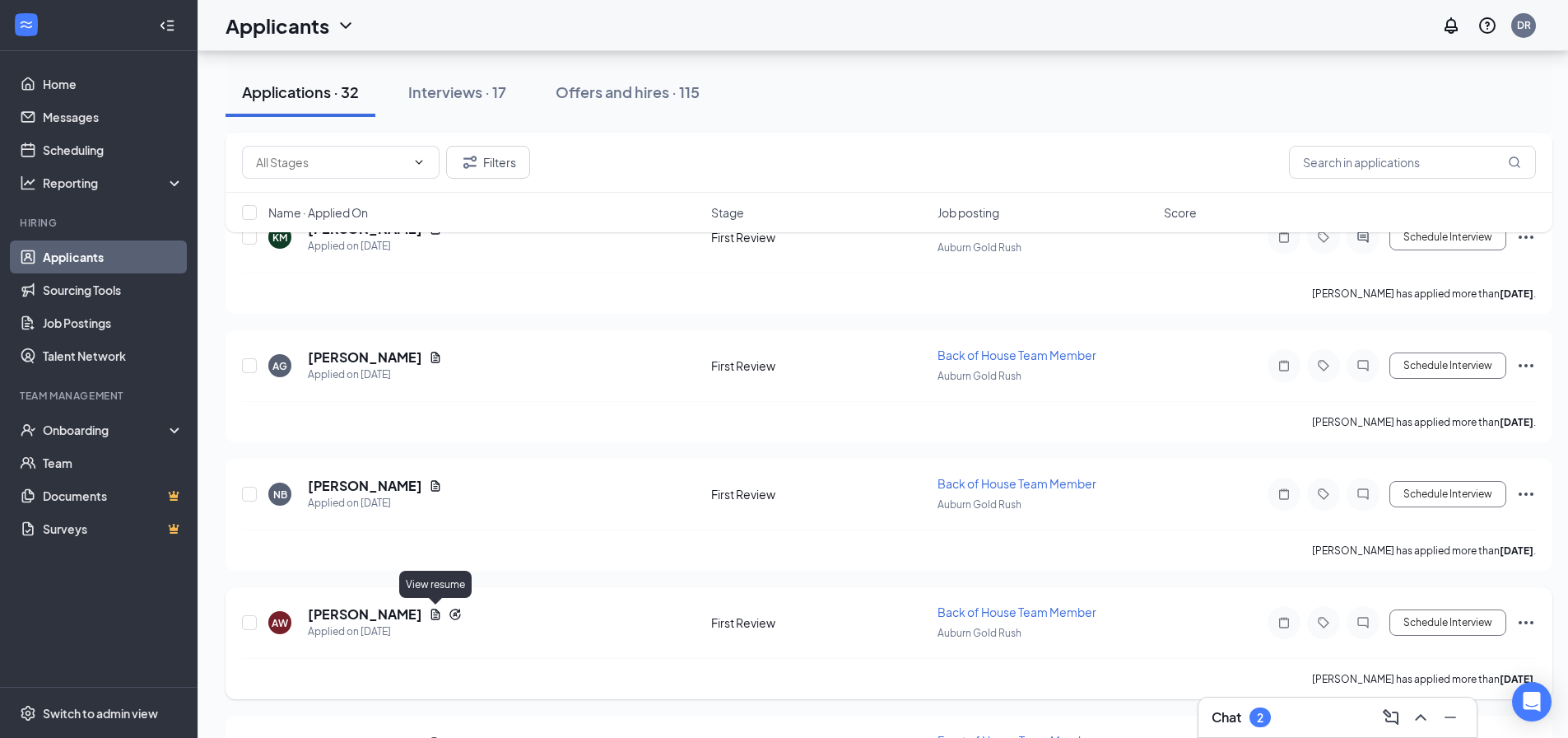
click at [440, 617] on icon "Document" at bounding box center [435, 614] width 13 height 13
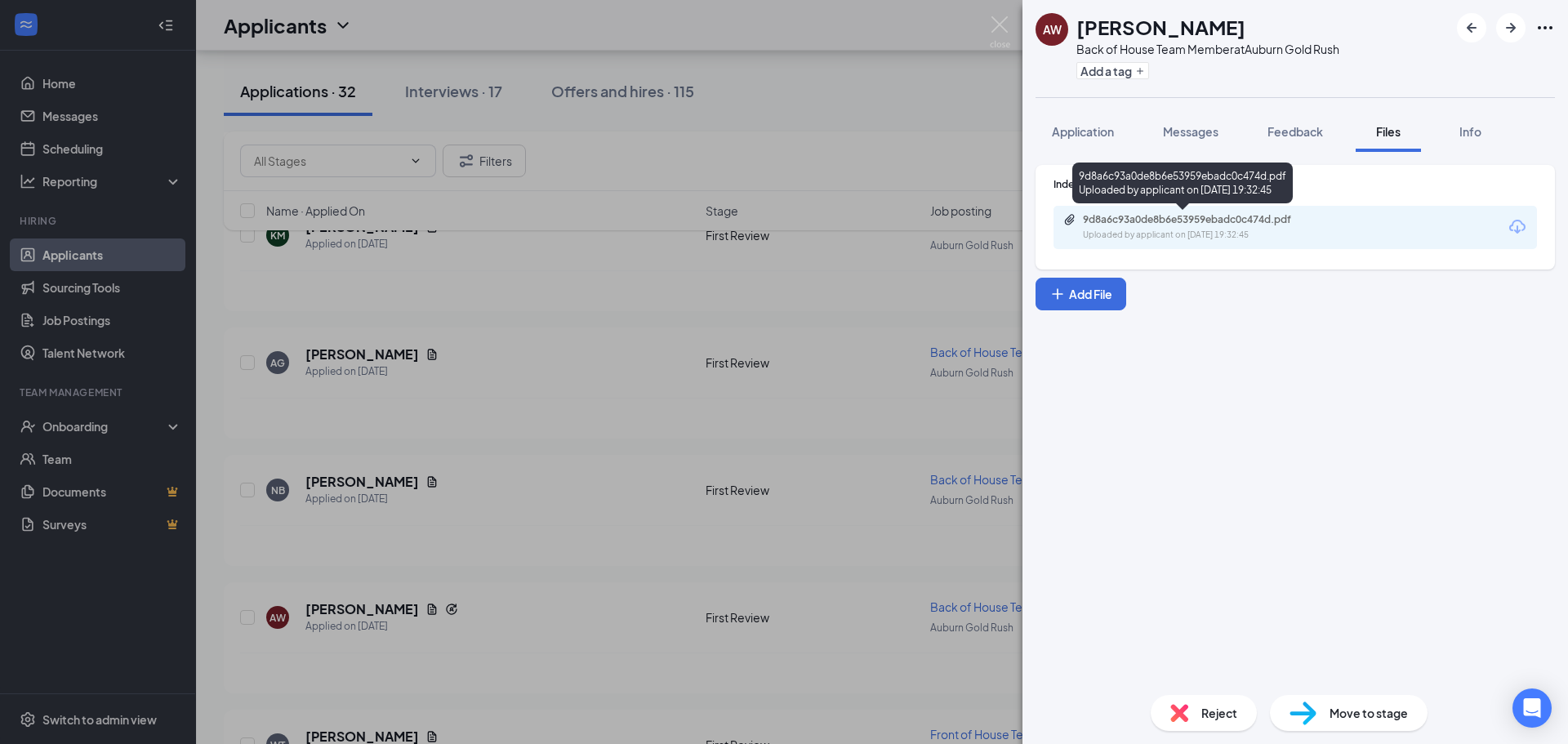
click at [1219, 231] on div "Uploaded by applicant on [DATE] 19:32:45" at bounding box center [1205, 235] width 245 height 13
click at [623, 564] on div "AW [PERSON_NAME] Back of House Team Member at [GEOGRAPHIC_DATA] Gold Rush Add a…" at bounding box center [784, 372] width 1568 height 744
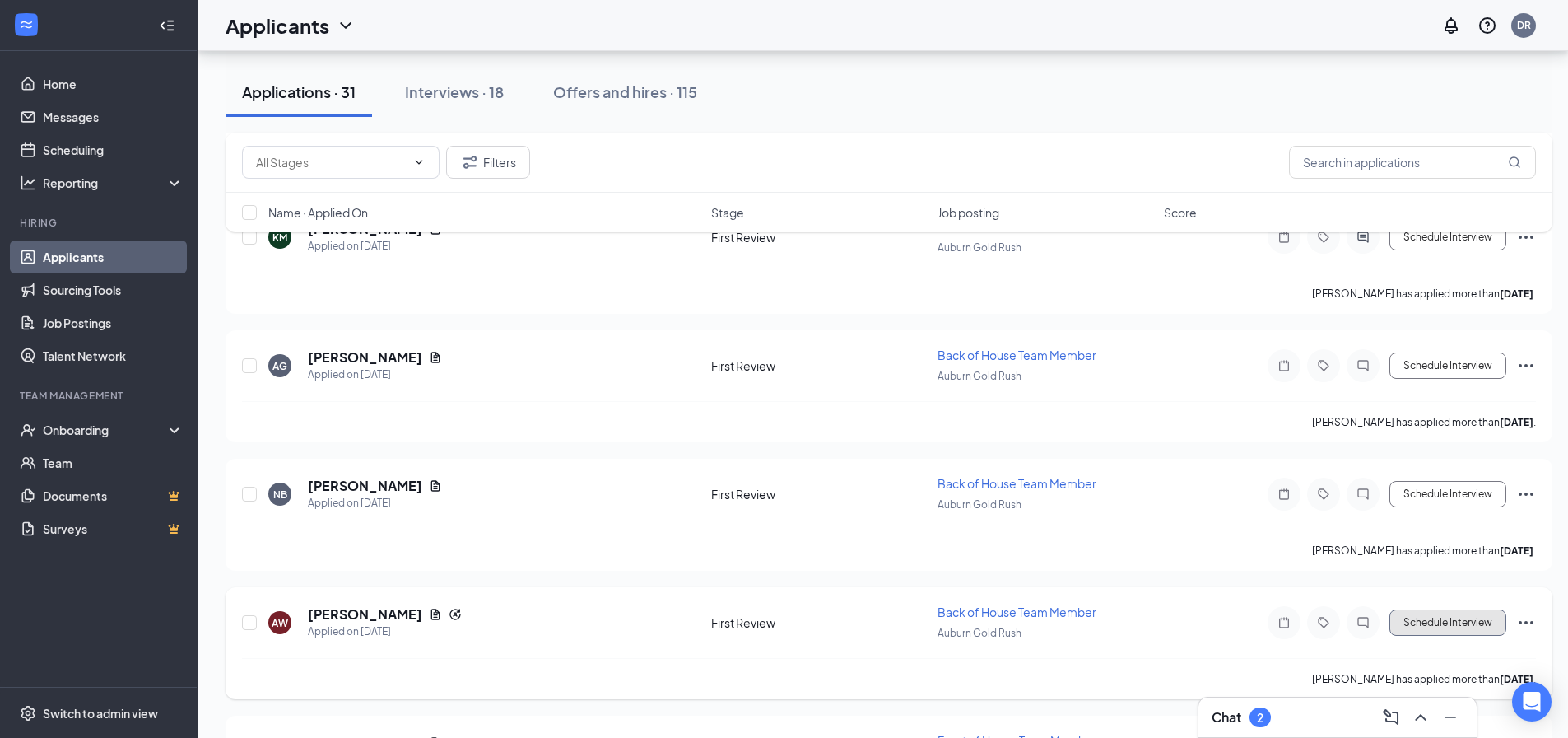
click at [1434, 628] on button "Schedule Interview" at bounding box center [1448, 622] width 117 height 26
type input "Phone Interview (next stage)"
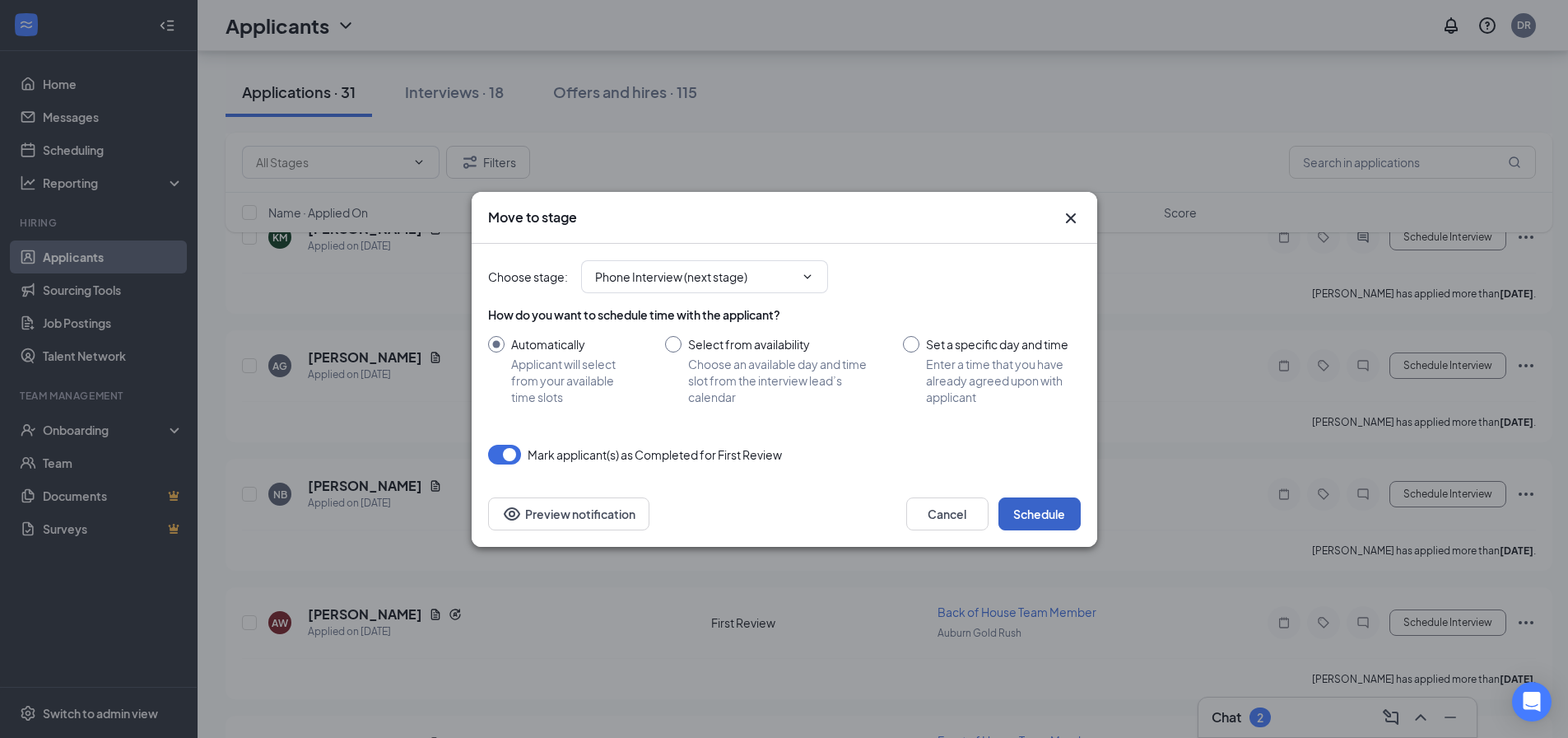
click at [1047, 520] on button "Schedule" at bounding box center [1039, 513] width 83 height 33
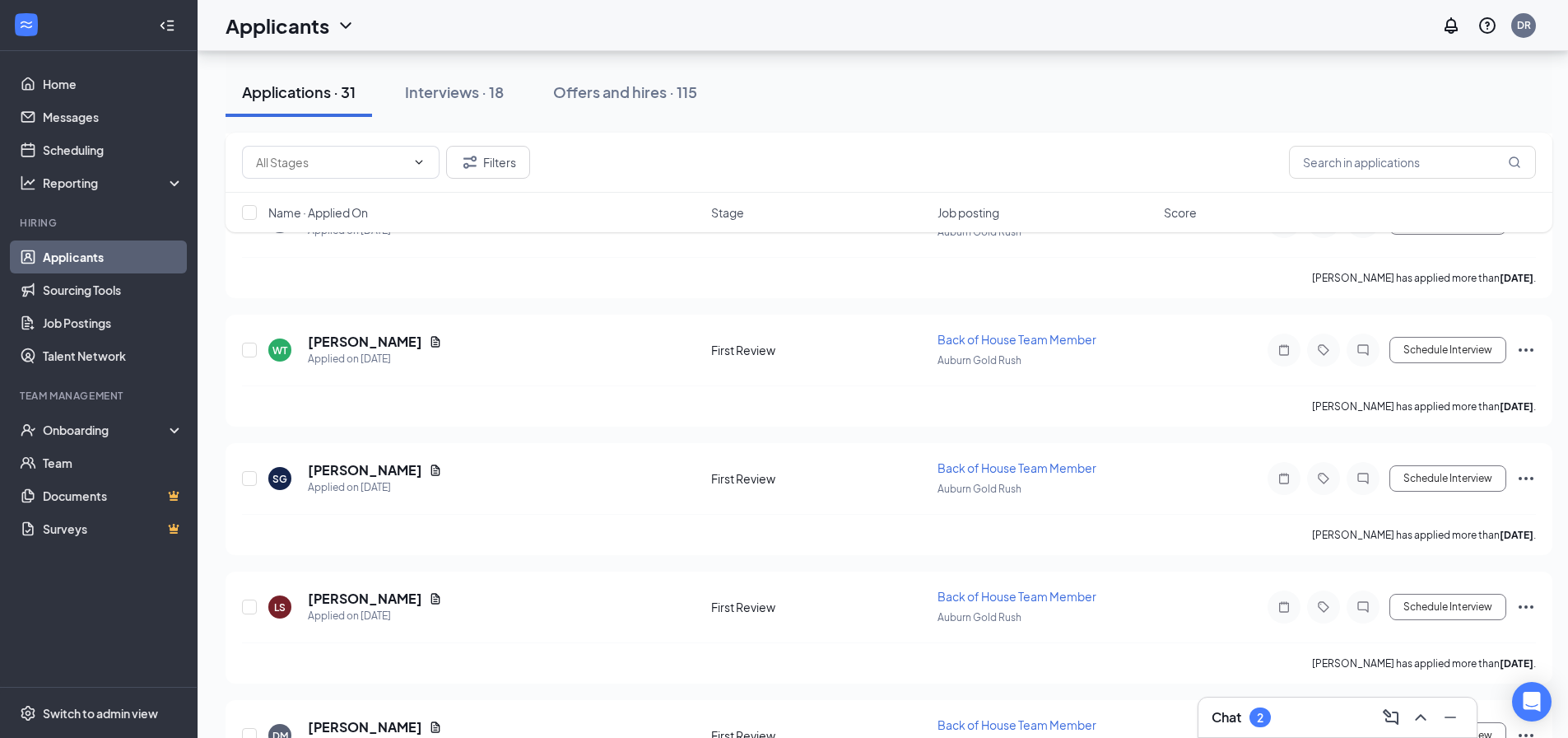
scroll to position [1526, 0]
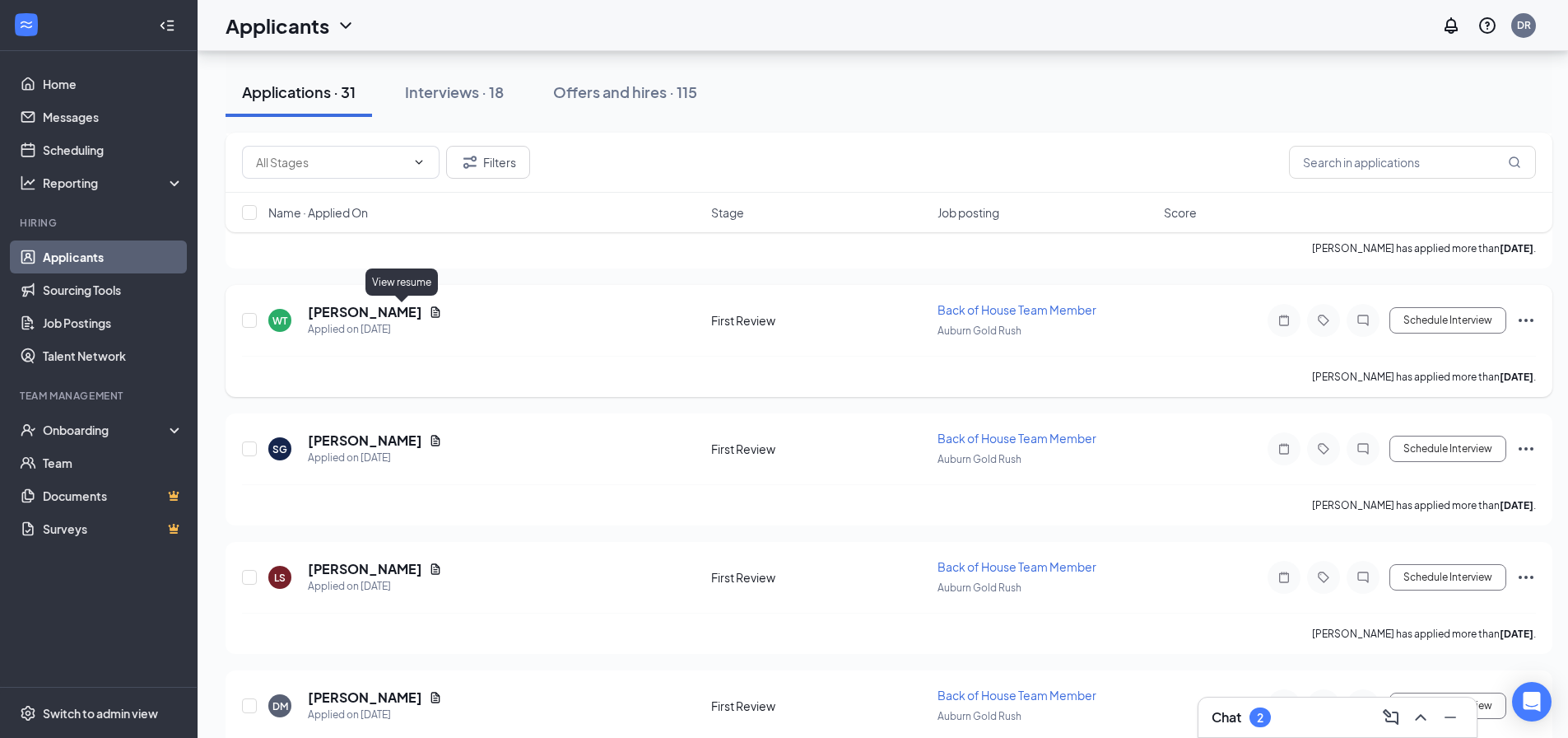
click at [432, 312] on icon "Document" at bounding box center [436, 312] width 9 height 10
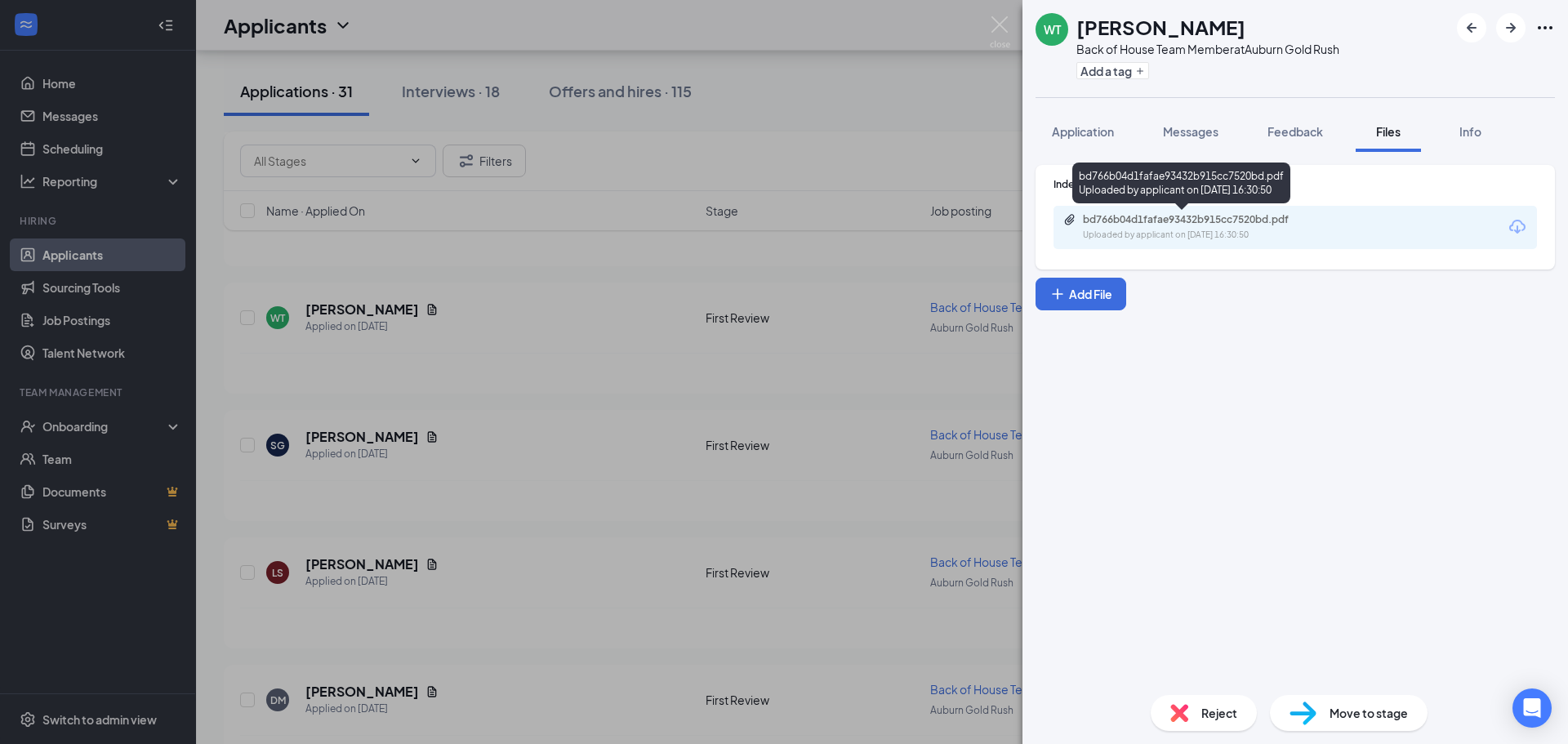
click at [1191, 232] on div "Uploaded by applicant on [DATE] 16:30:50" at bounding box center [1205, 235] width 245 height 13
click at [472, 506] on div "WT [PERSON_NAME] Back of House Team Member at [GEOGRAPHIC_DATA] Gold Rush Add a…" at bounding box center [784, 372] width 1568 height 744
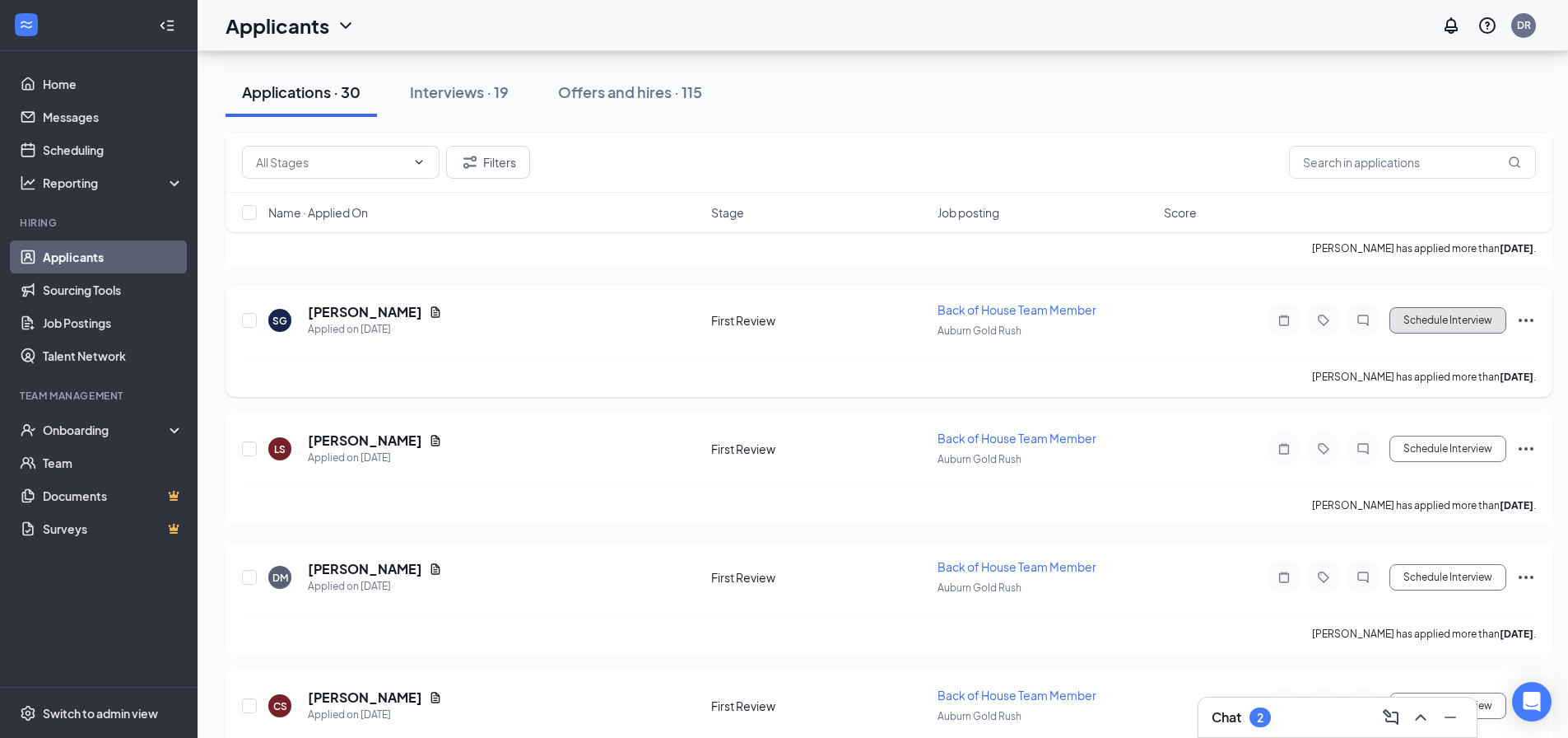
click at [1471, 318] on button "Schedule Interview" at bounding box center [1448, 320] width 117 height 26
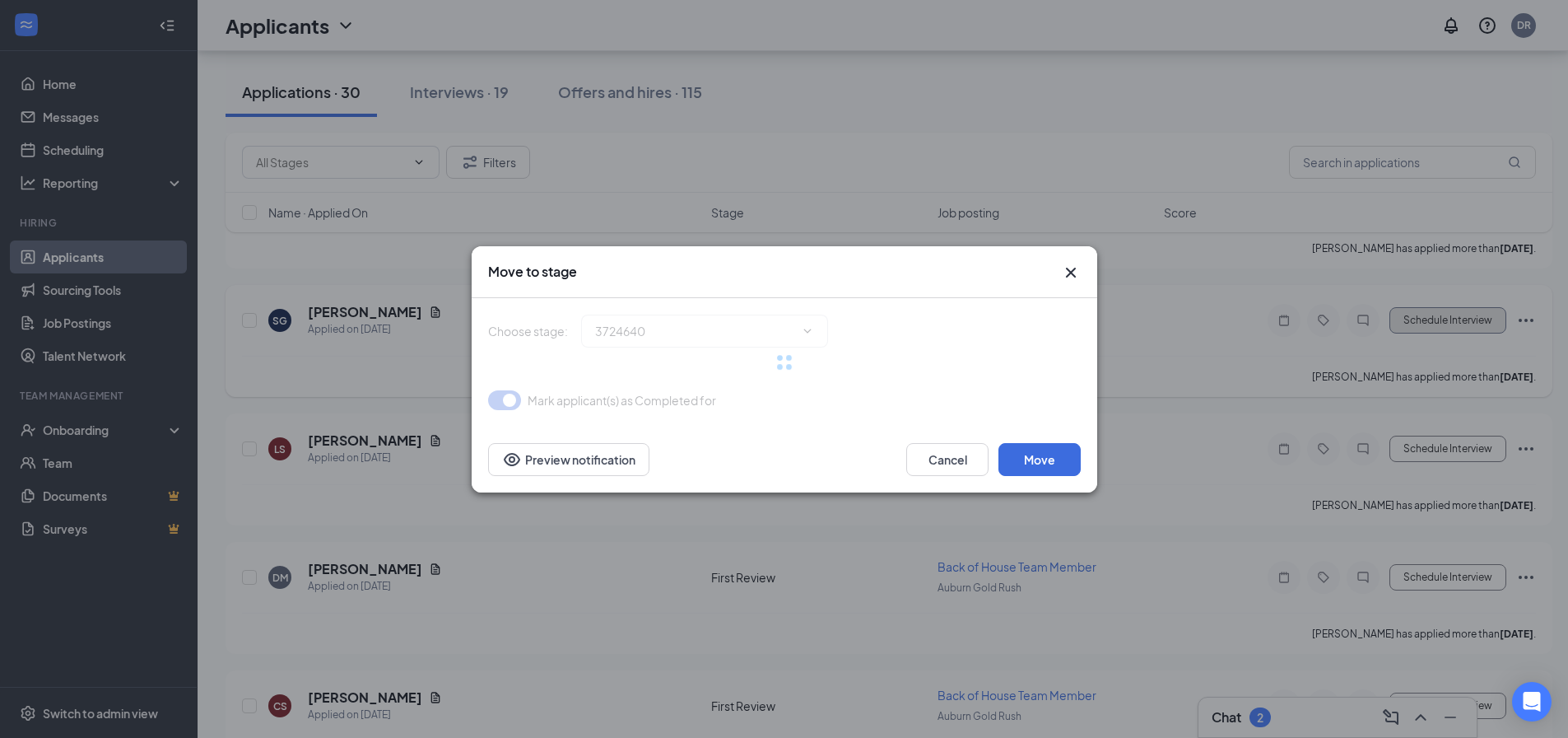
type input "Phone Interview (next stage)"
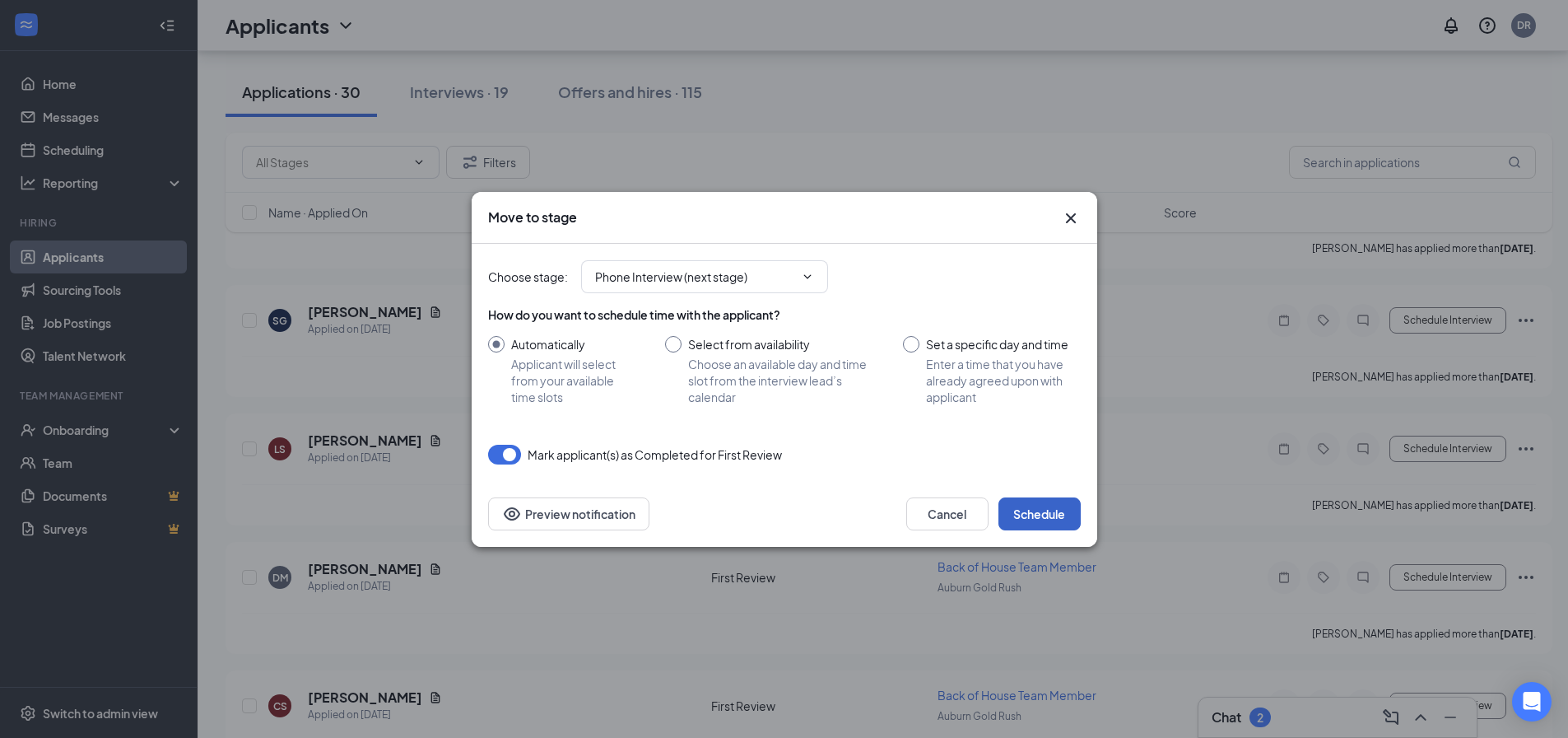
click at [1034, 506] on button "Schedule" at bounding box center [1039, 513] width 83 height 33
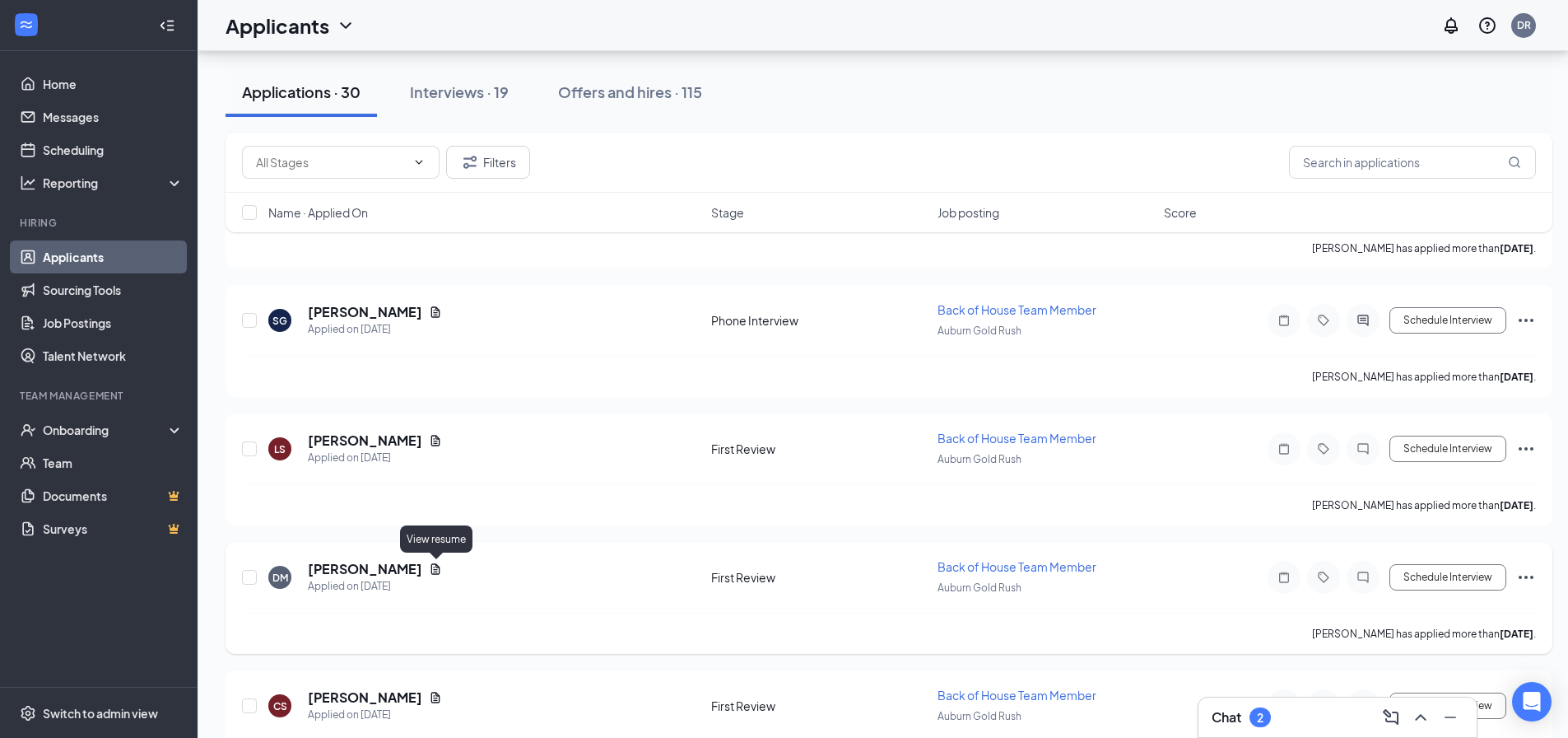
click at [439, 567] on icon "Document" at bounding box center [435, 568] width 13 height 13
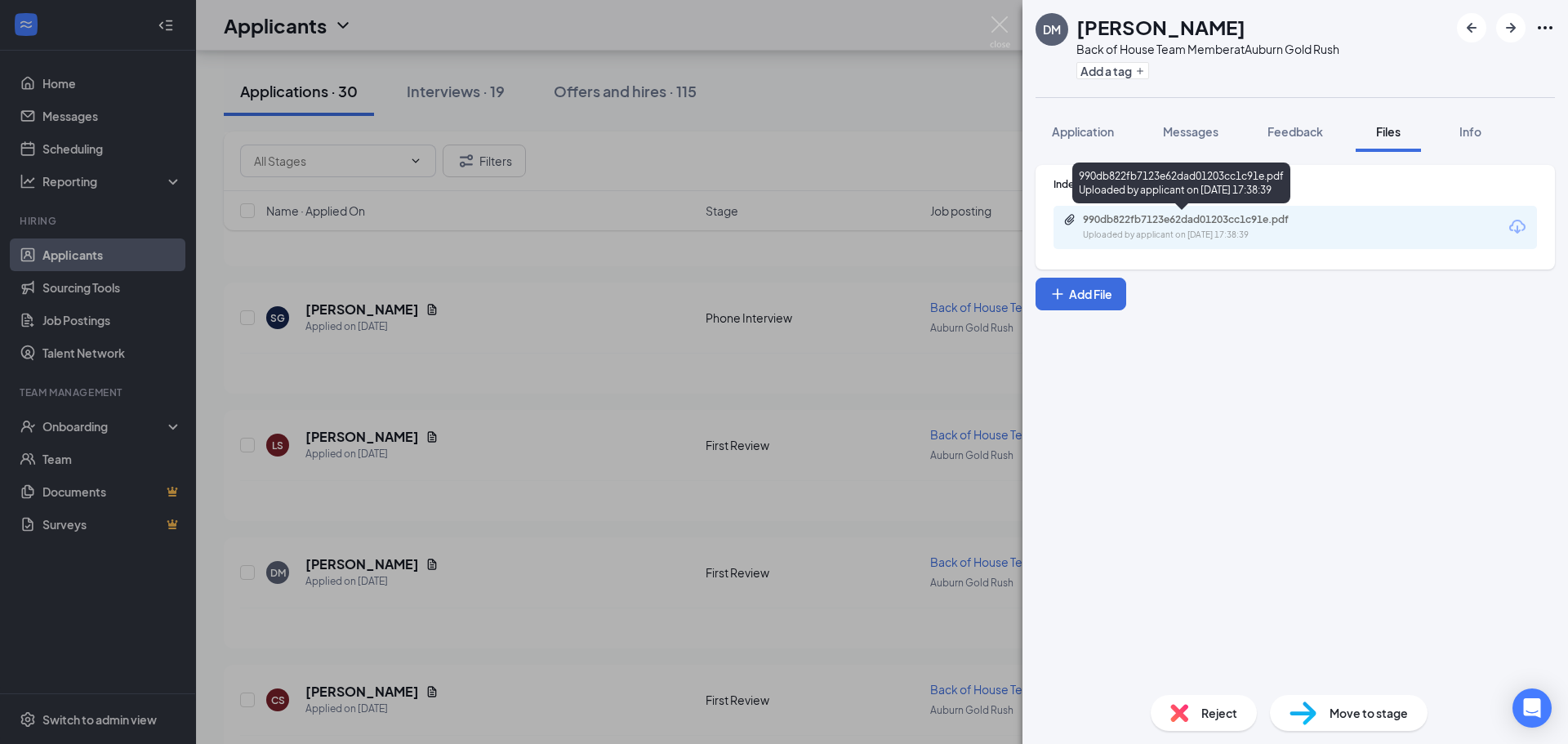
click at [1202, 228] on div "990db822fb7123e62dad01203cc1c91e.pdf Uploaded by applicant on [DATE] 17:38:39" at bounding box center [1196, 227] width 264 height 28
click at [481, 600] on div "DM [PERSON_NAME] Back of House Team Member at [GEOGRAPHIC_DATA] Gold Rush Add a…" at bounding box center [784, 372] width 1568 height 744
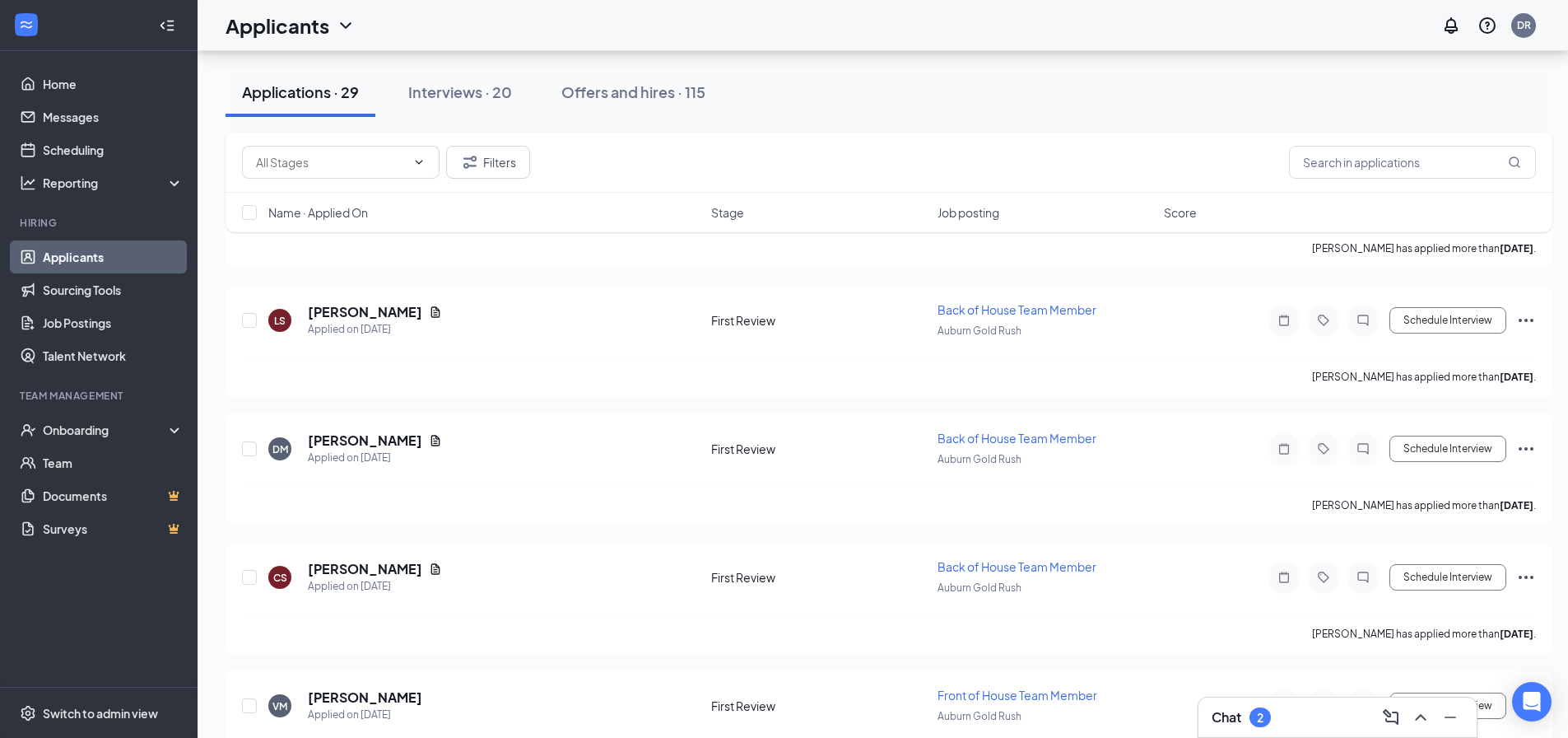
click at [460, 84] on div "Interviews · 20" at bounding box center [459, 92] width 104 height 21
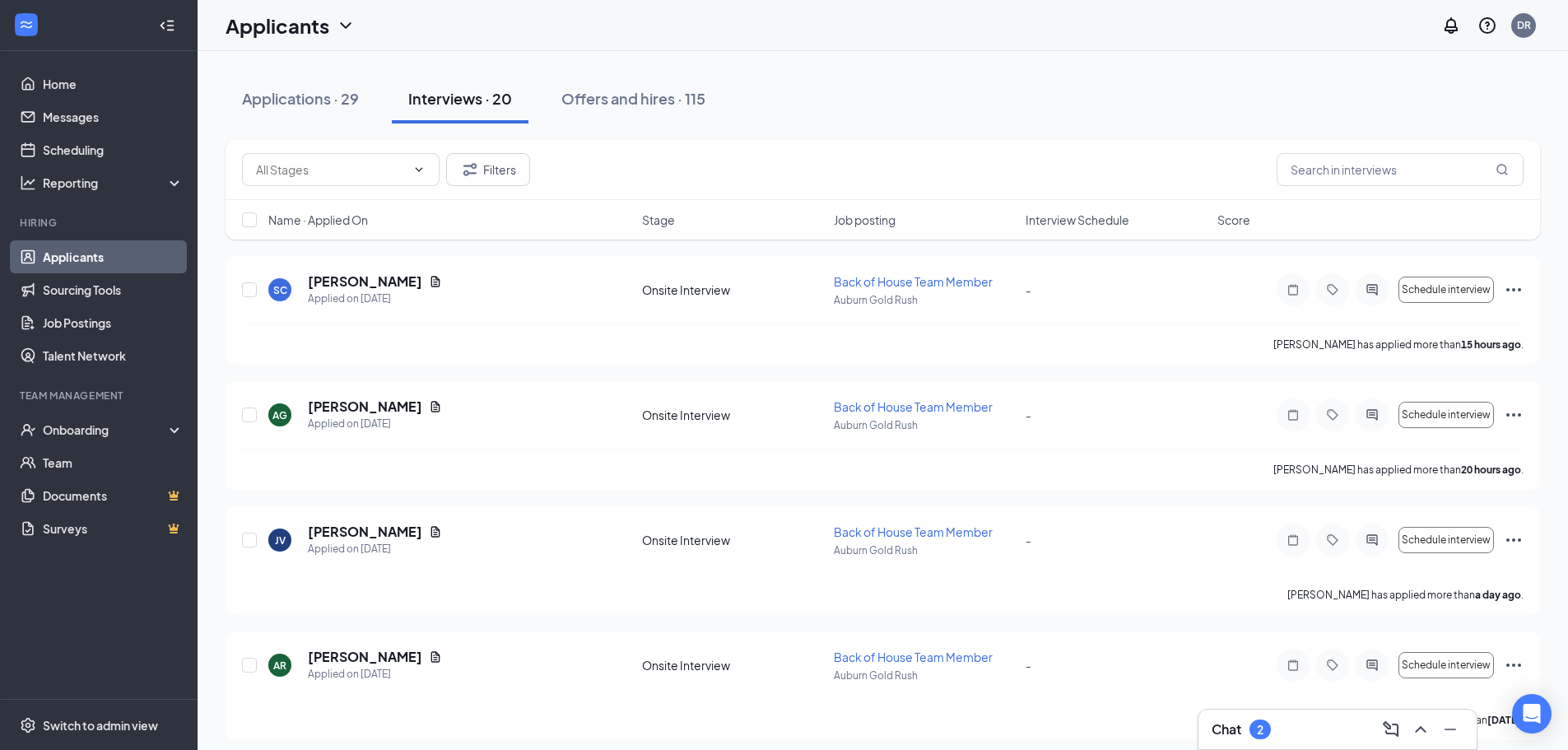
scroll to position [159, 0]
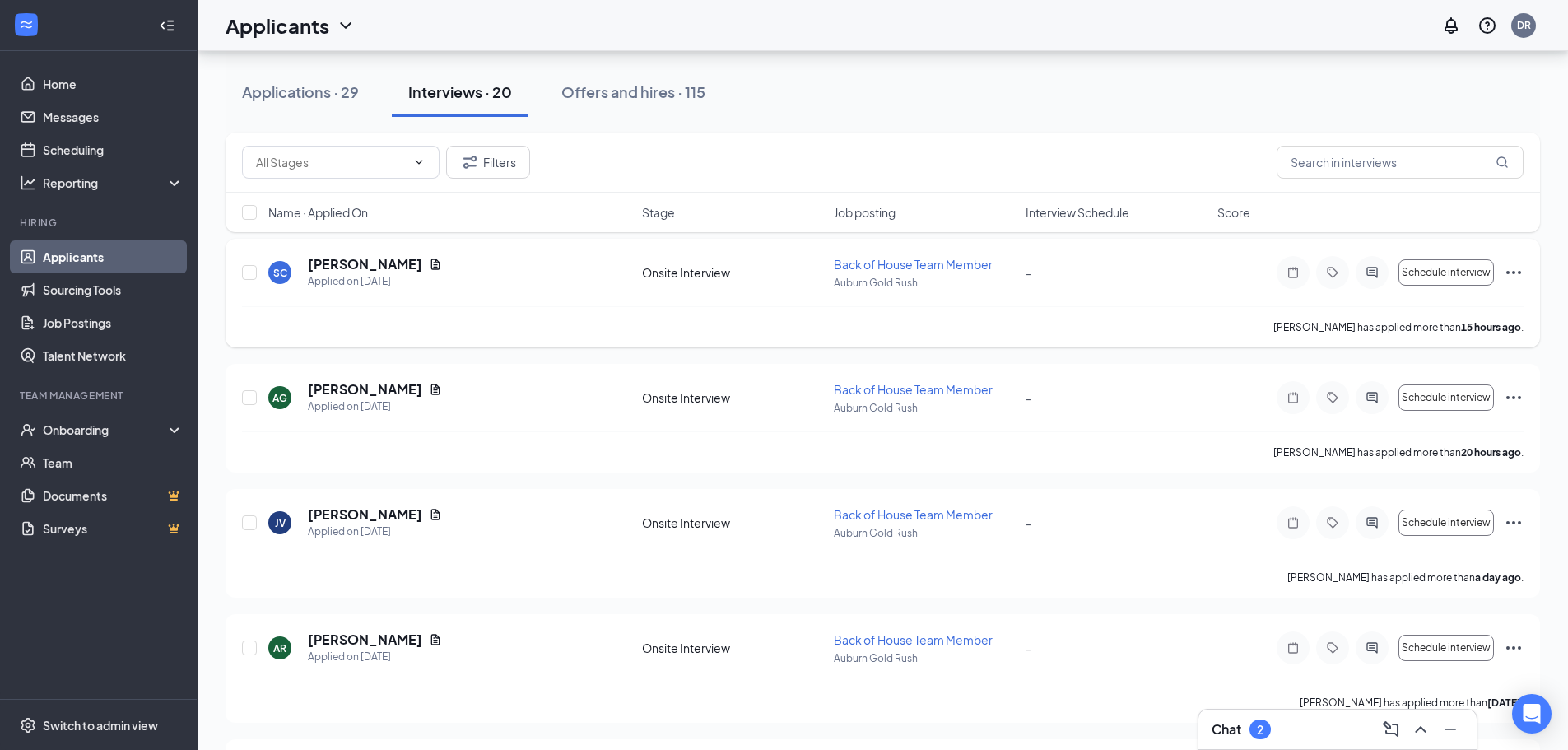
click at [1519, 271] on icon "Ellipses" at bounding box center [1513, 272] width 15 height 3
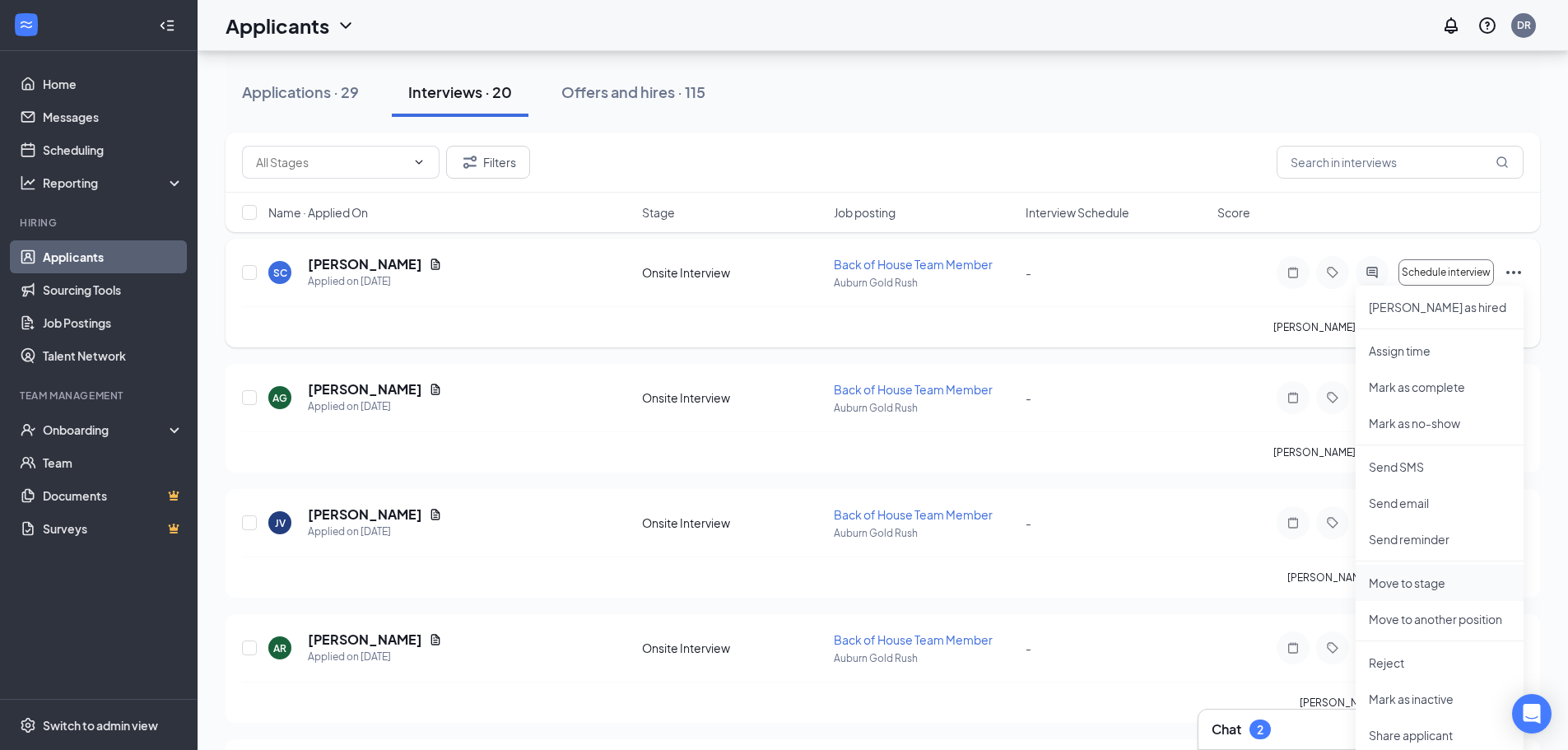
click at [1427, 588] on p "Move to stage" at bounding box center [1439, 582] width 142 height 17
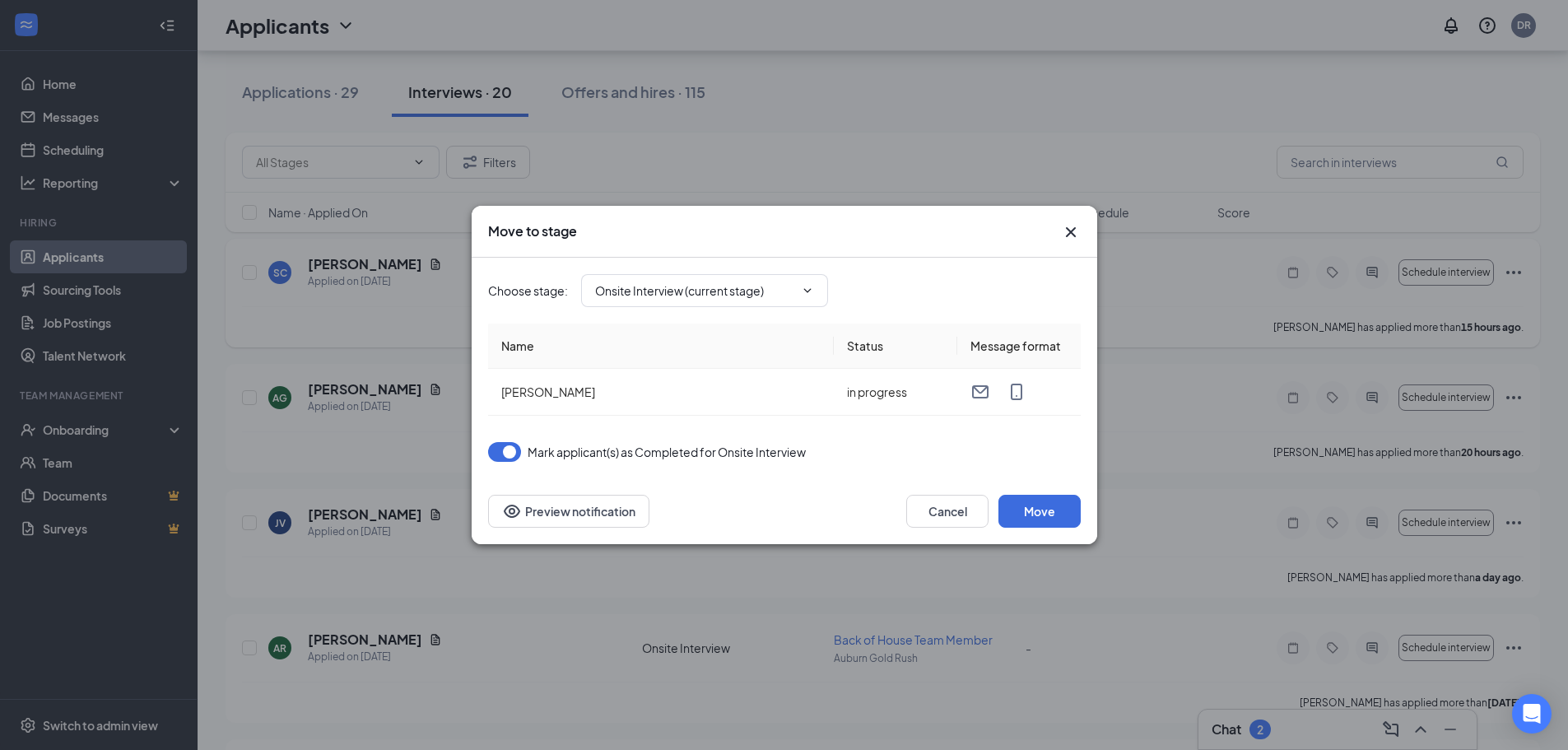
type input "Document Upload (next stage)"
click at [1065, 234] on icon "Cross" at bounding box center [1070, 231] width 20 height 20
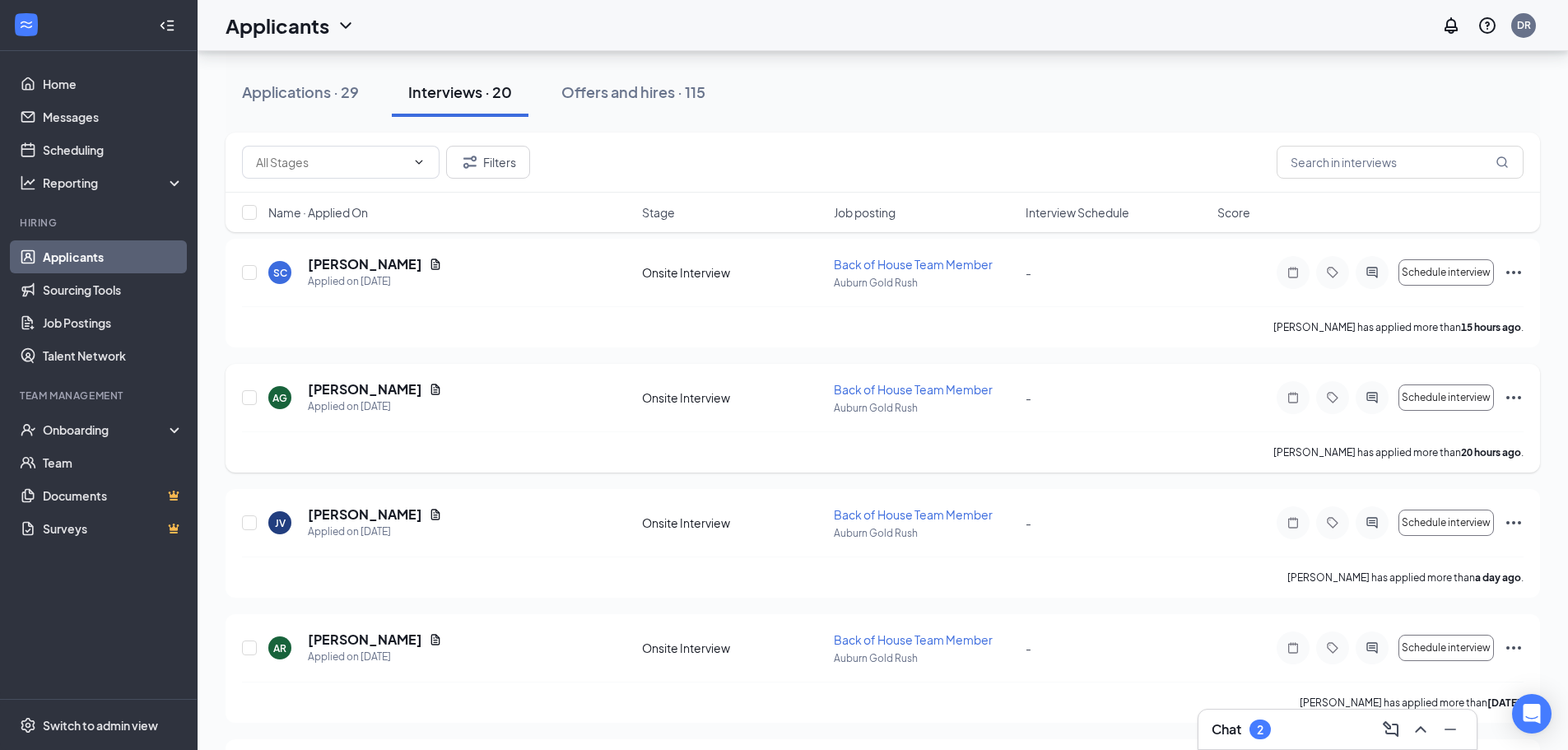
click at [1505, 392] on icon "Ellipses" at bounding box center [1513, 398] width 20 height 20
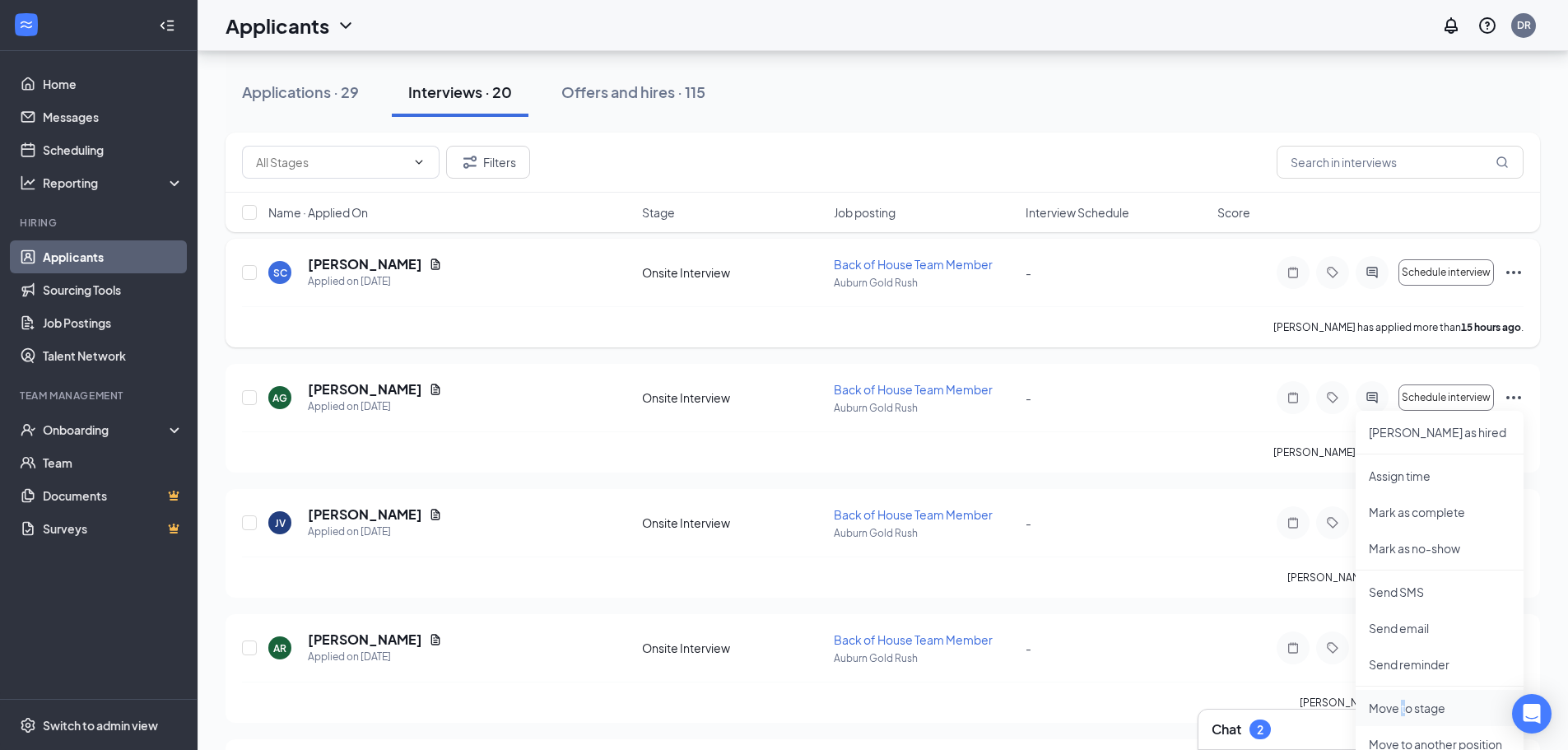
click at [1404, 704] on p "Move to stage" at bounding box center [1439, 707] width 142 height 17
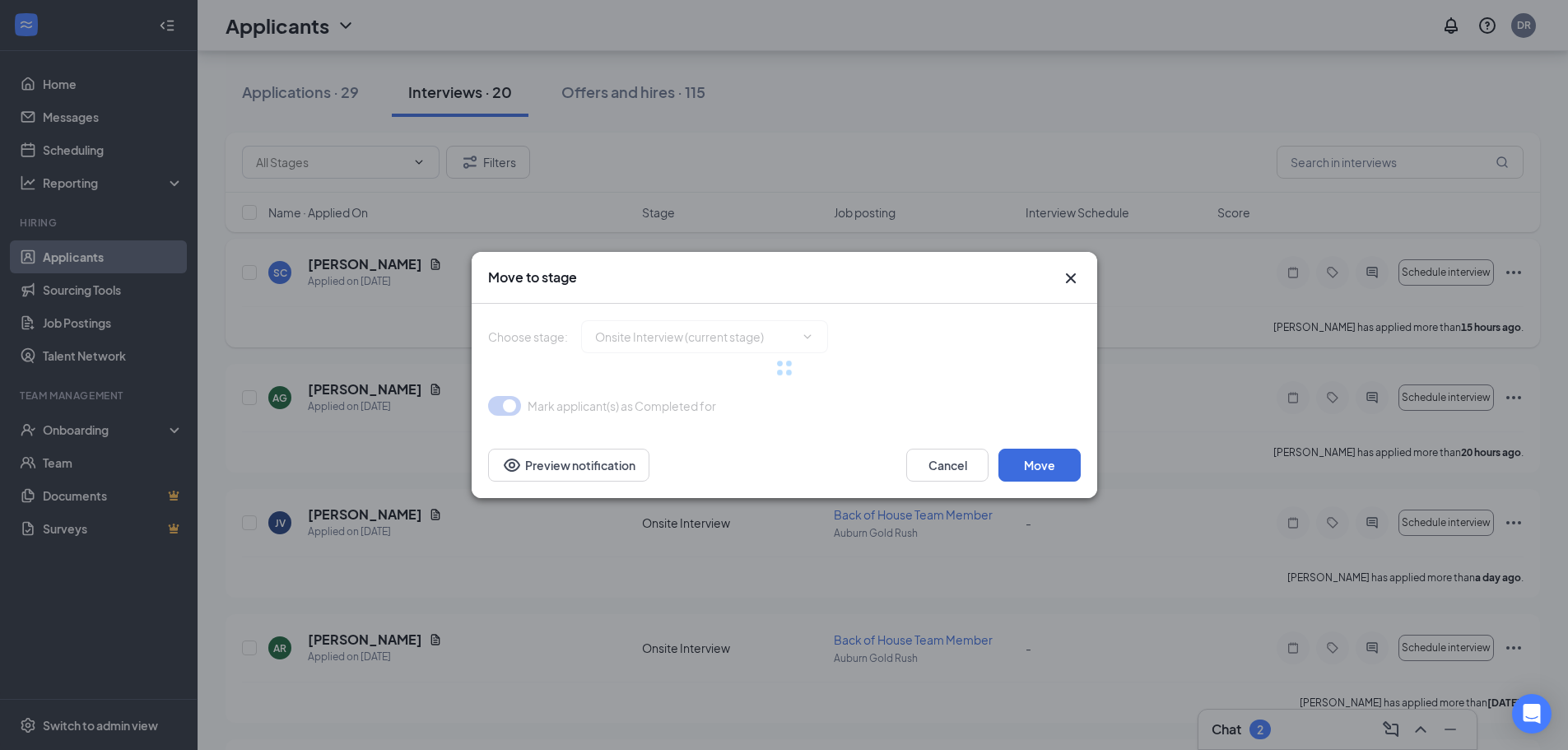
type input "Document Upload (next stage)"
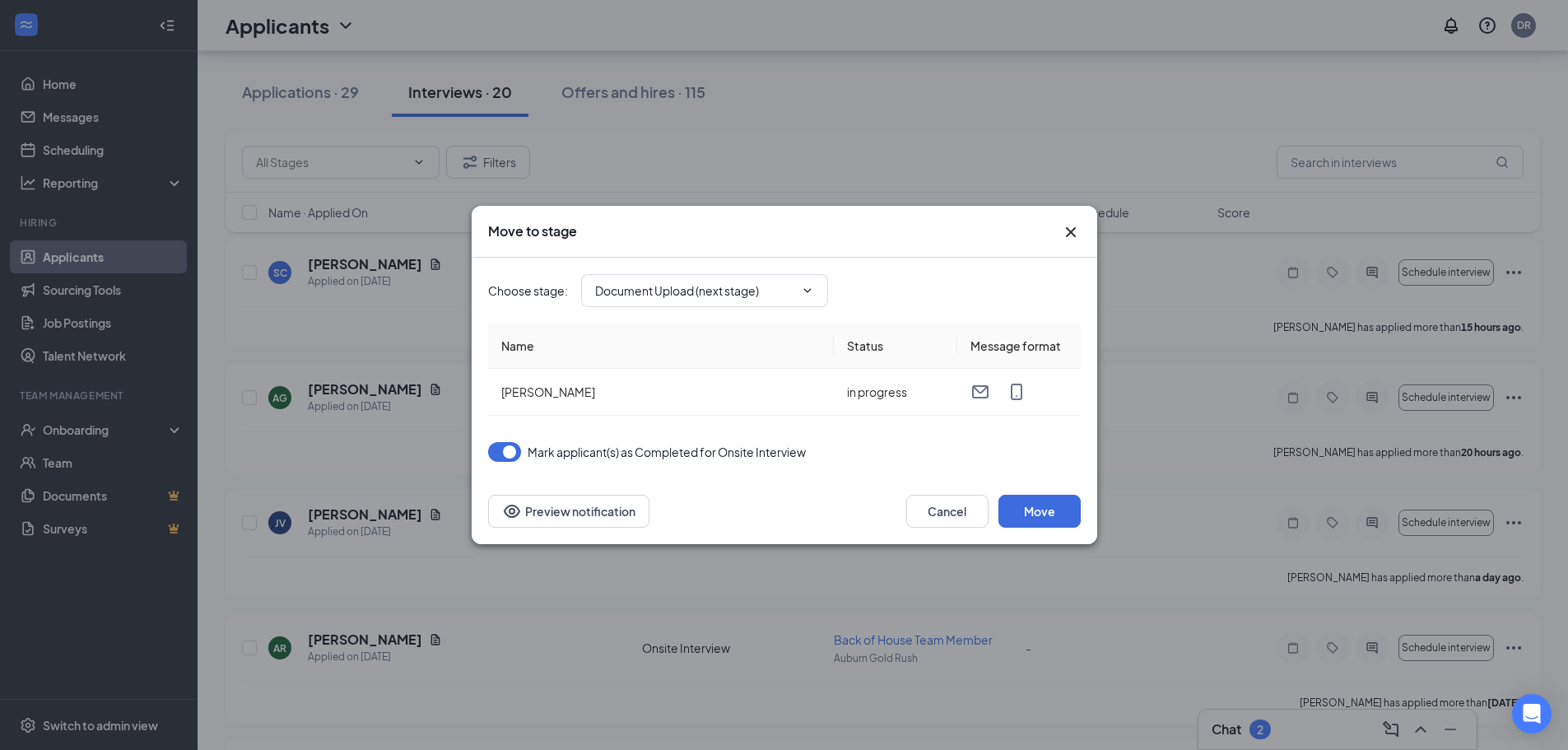
click at [1063, 234] on icon "Cross" at bounding box center [1070, 231] width 20 height 20
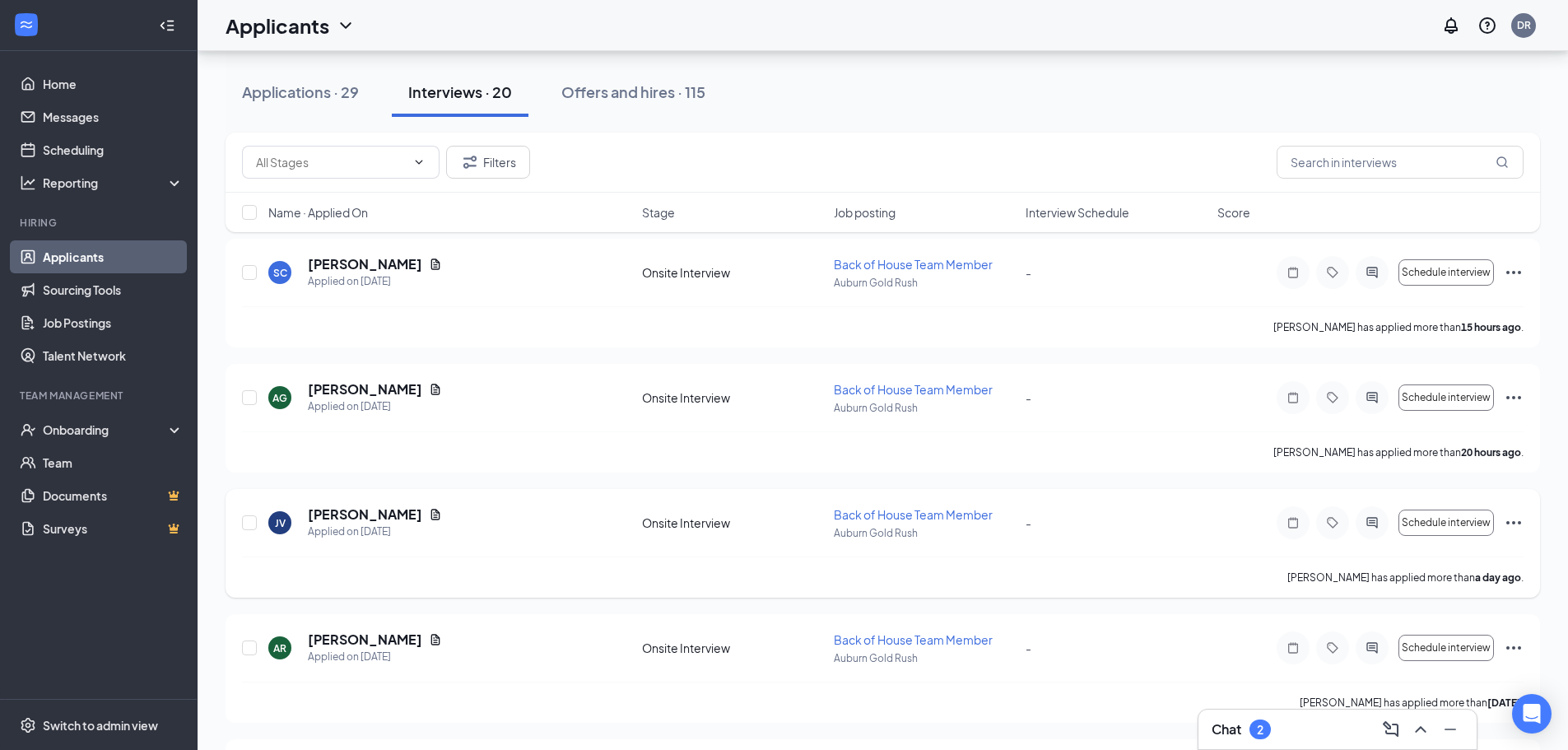
click at [1523, 520] on icon "Ellipses" at bounding box center [1513, 522] width 20 height 20
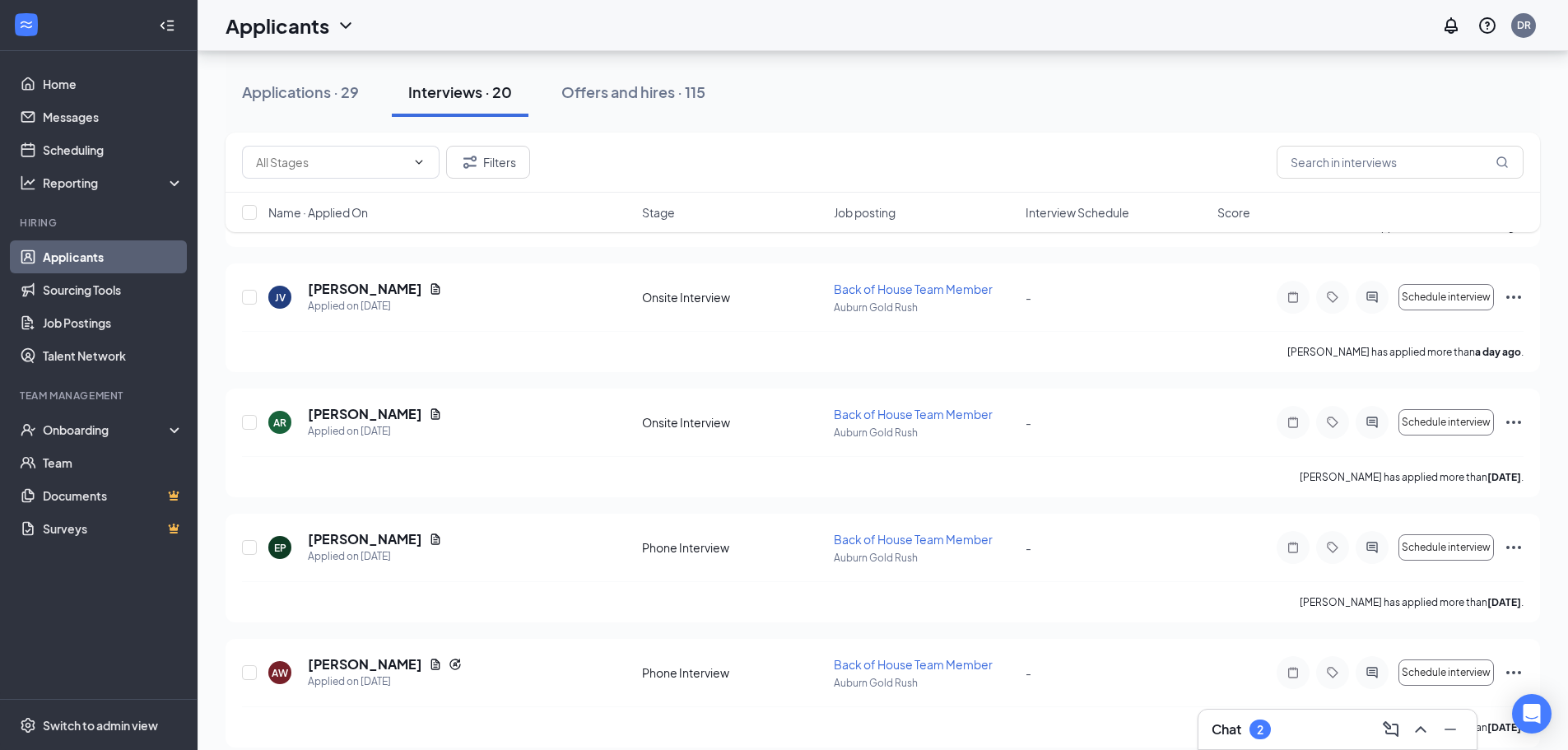
scroll to position [381, 0]
click at [1510, 299] on icon "Ellipses" at bounding box center [1513, 300] width 20 height 20
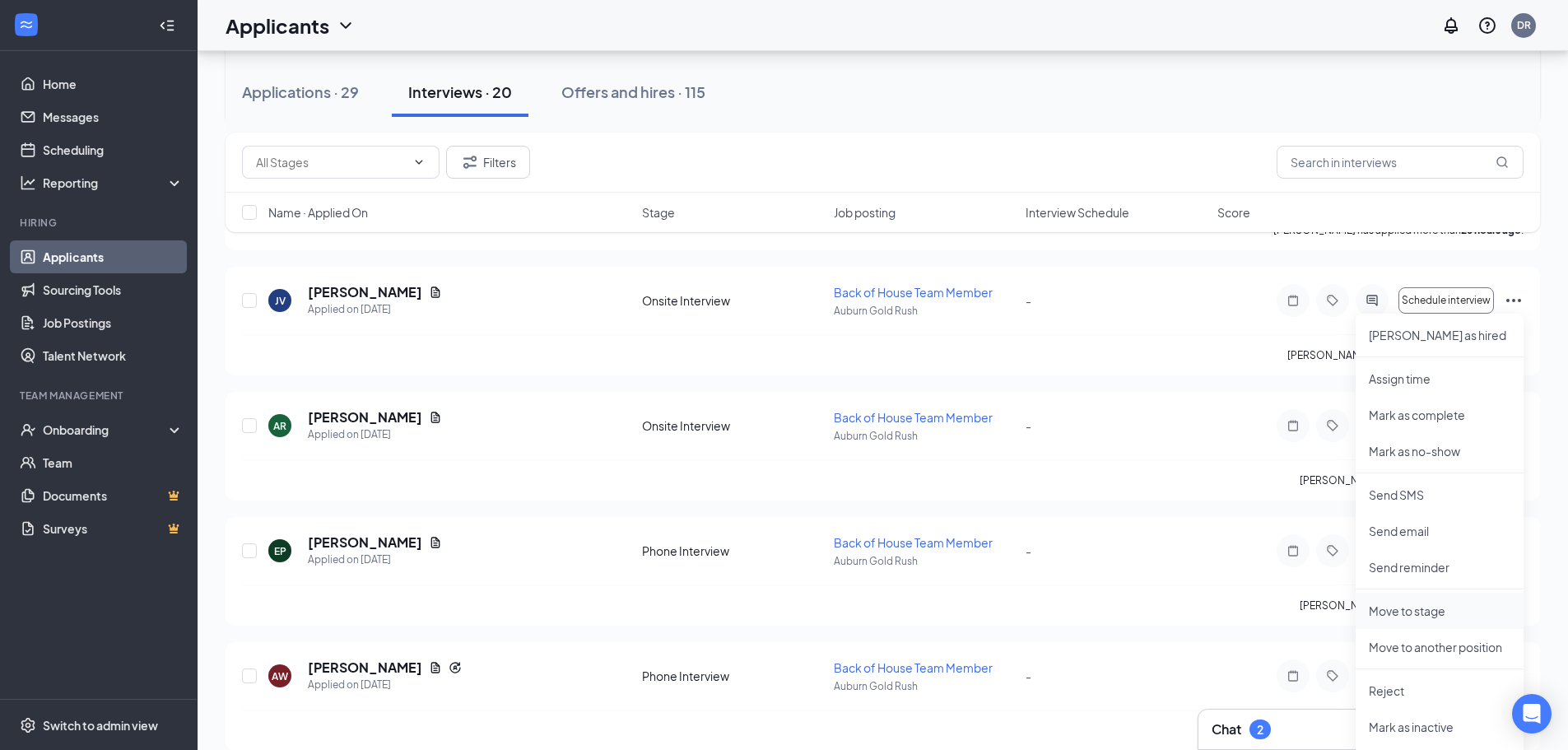
click at [1413, 607] on p "Move to stage" at bounding box center [1439, 610] width 142 height 17
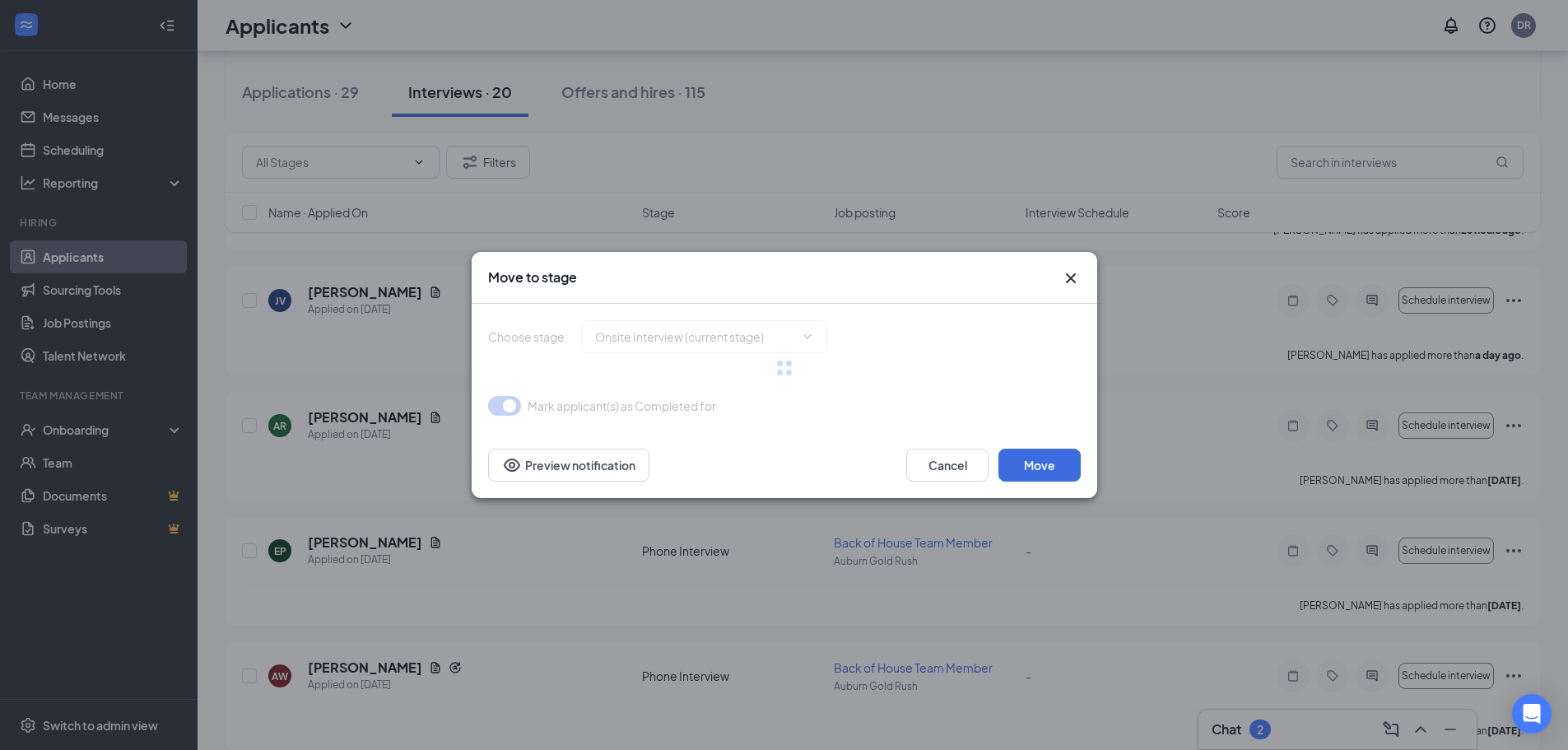
type input "Document Upload (next stage)"
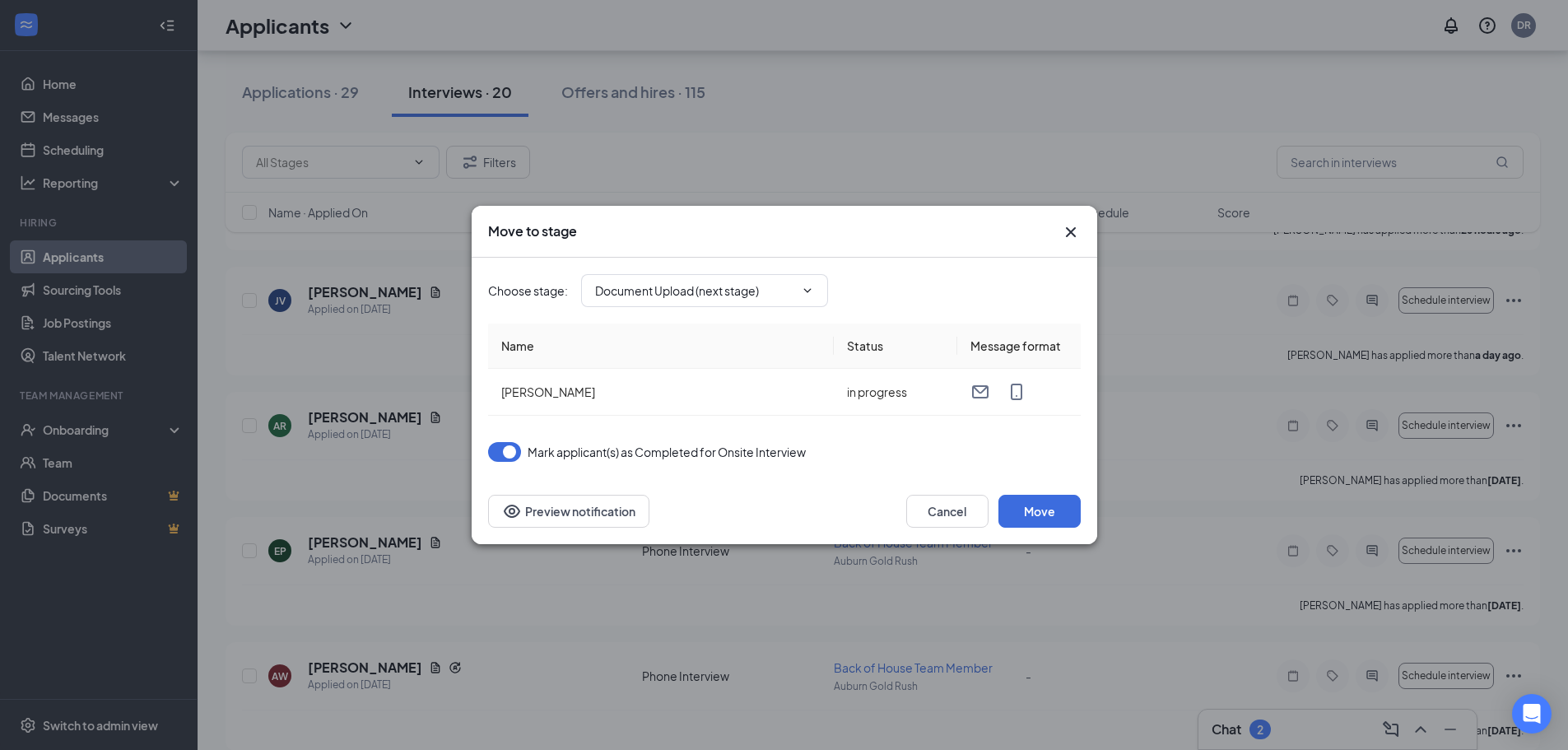
click at [1068, 232] on icon "Cross" at bounding box center [1070, 231] width 20 height 20
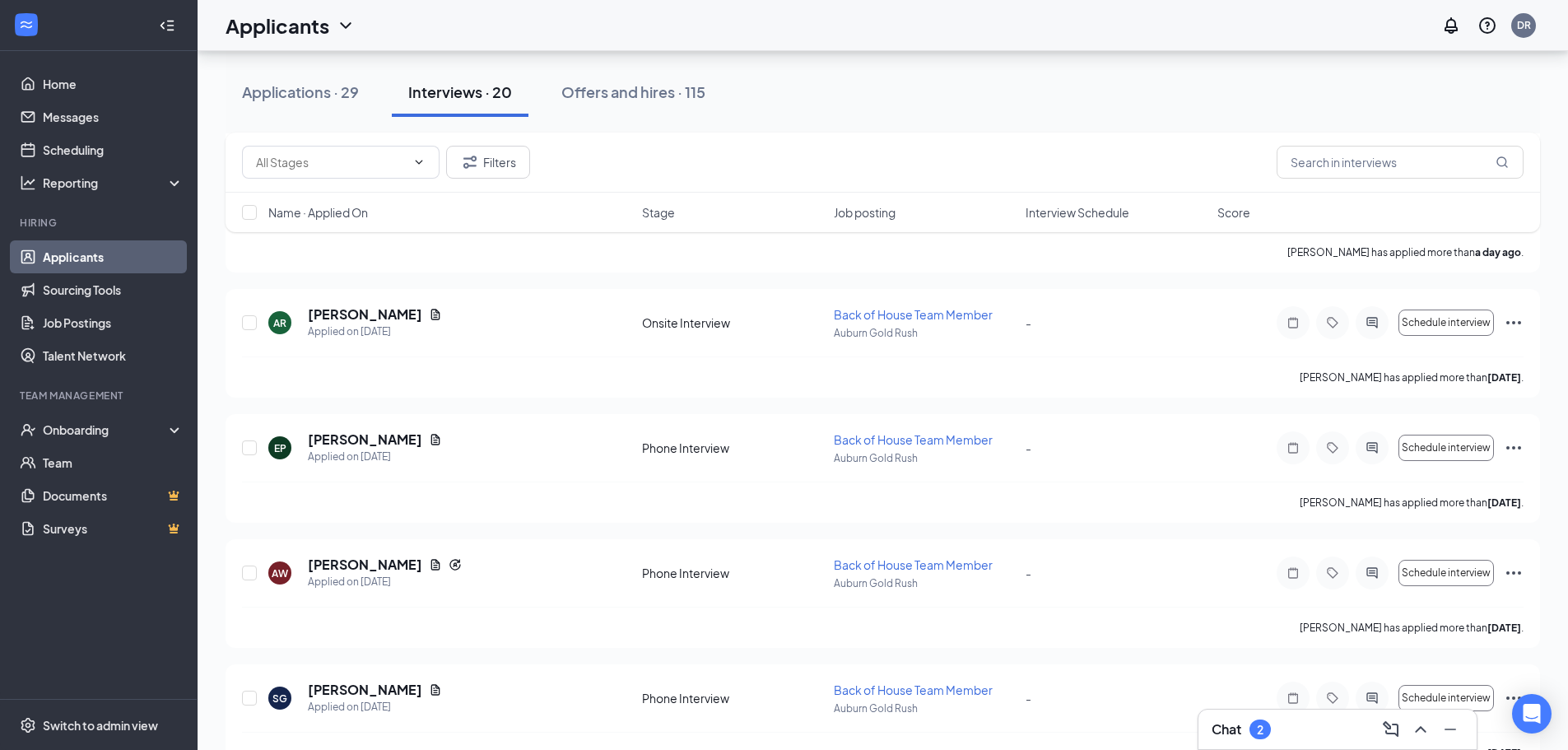
scroll to position [504, 0]
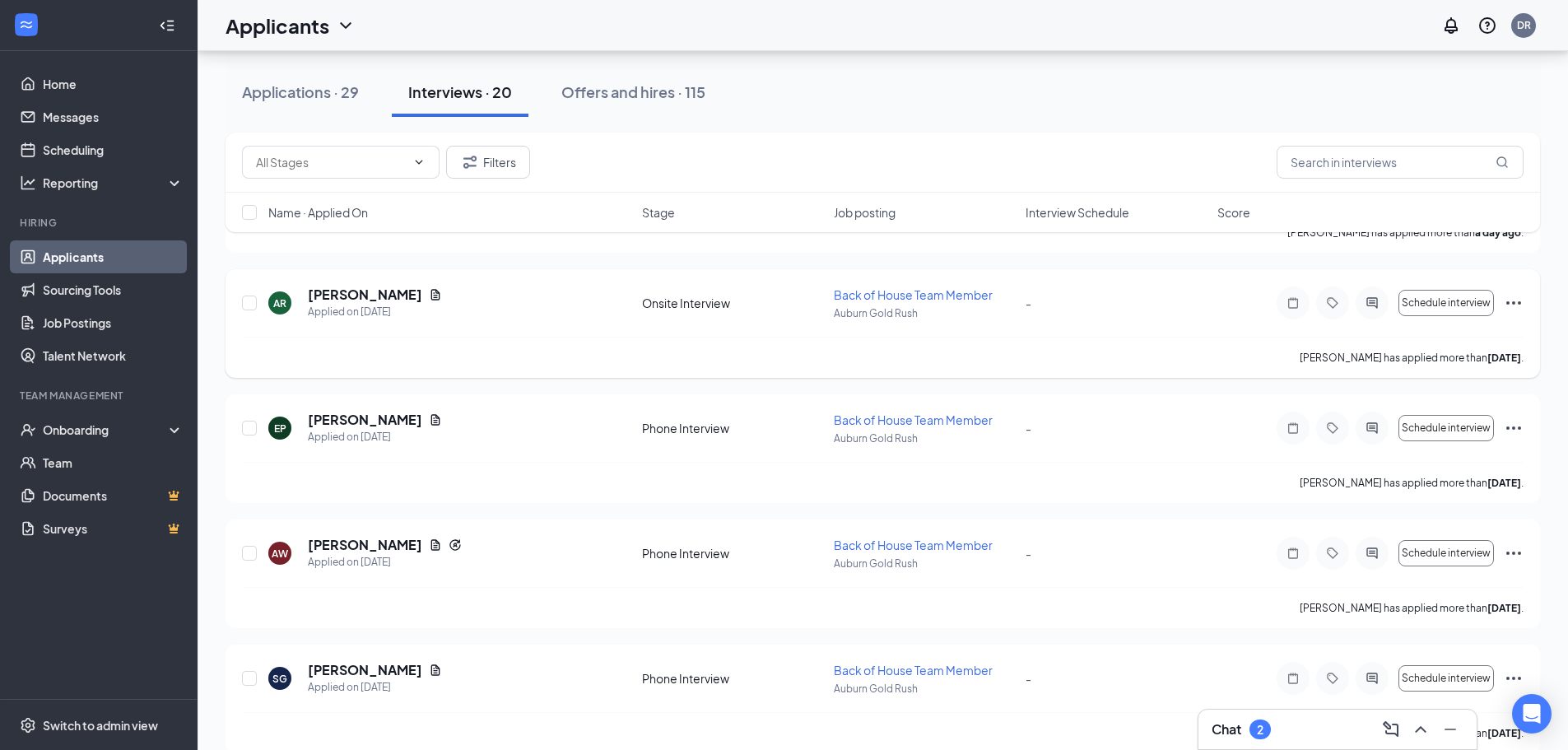
click at [1515, 300] on icon "Ellipses" at bounding box center [1513, 303] width 20 height 20
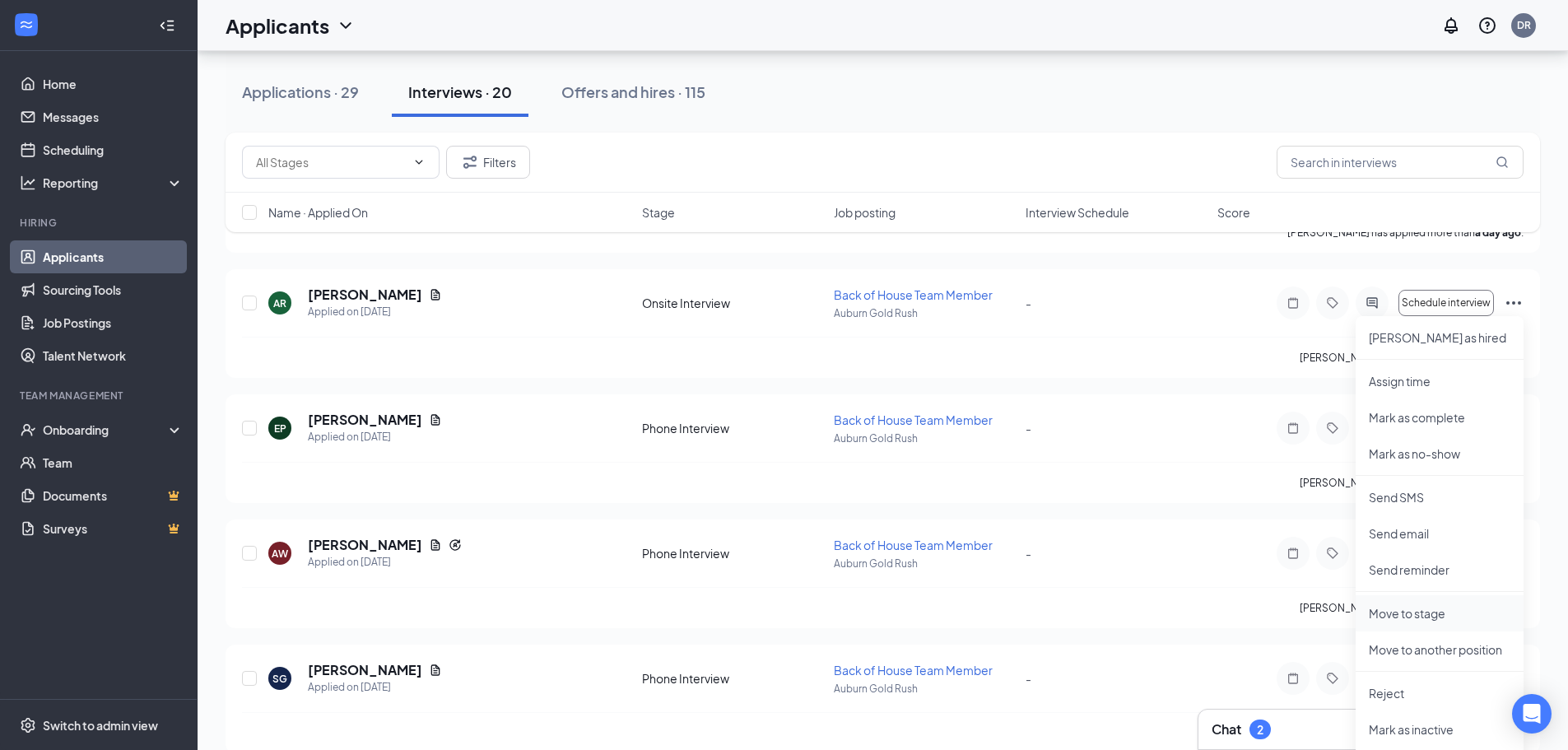
click at [1420, 613] on p "Move to stage" at bounding box center [1439, 613] width 142 height 17
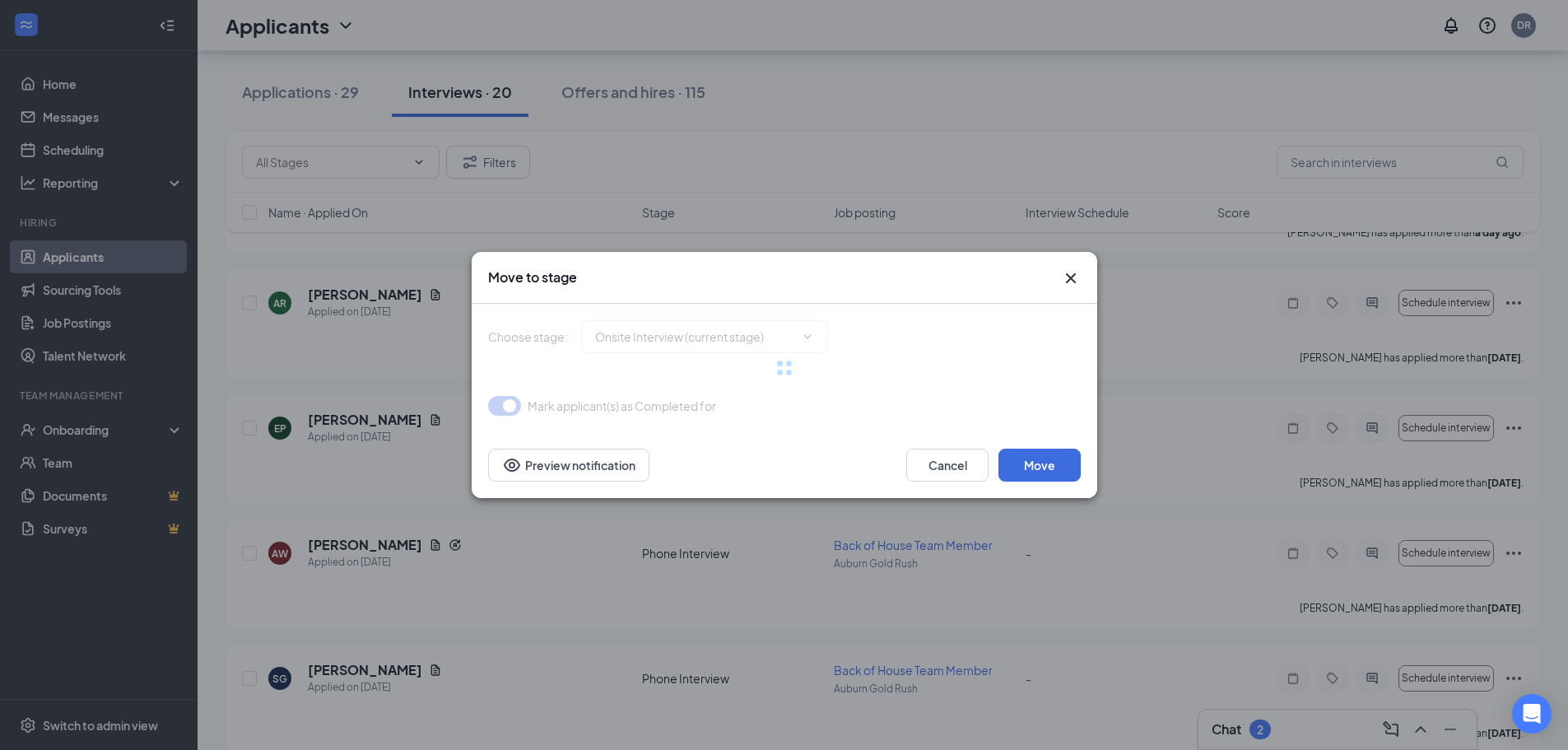
type input "Document Upload (next stage)"
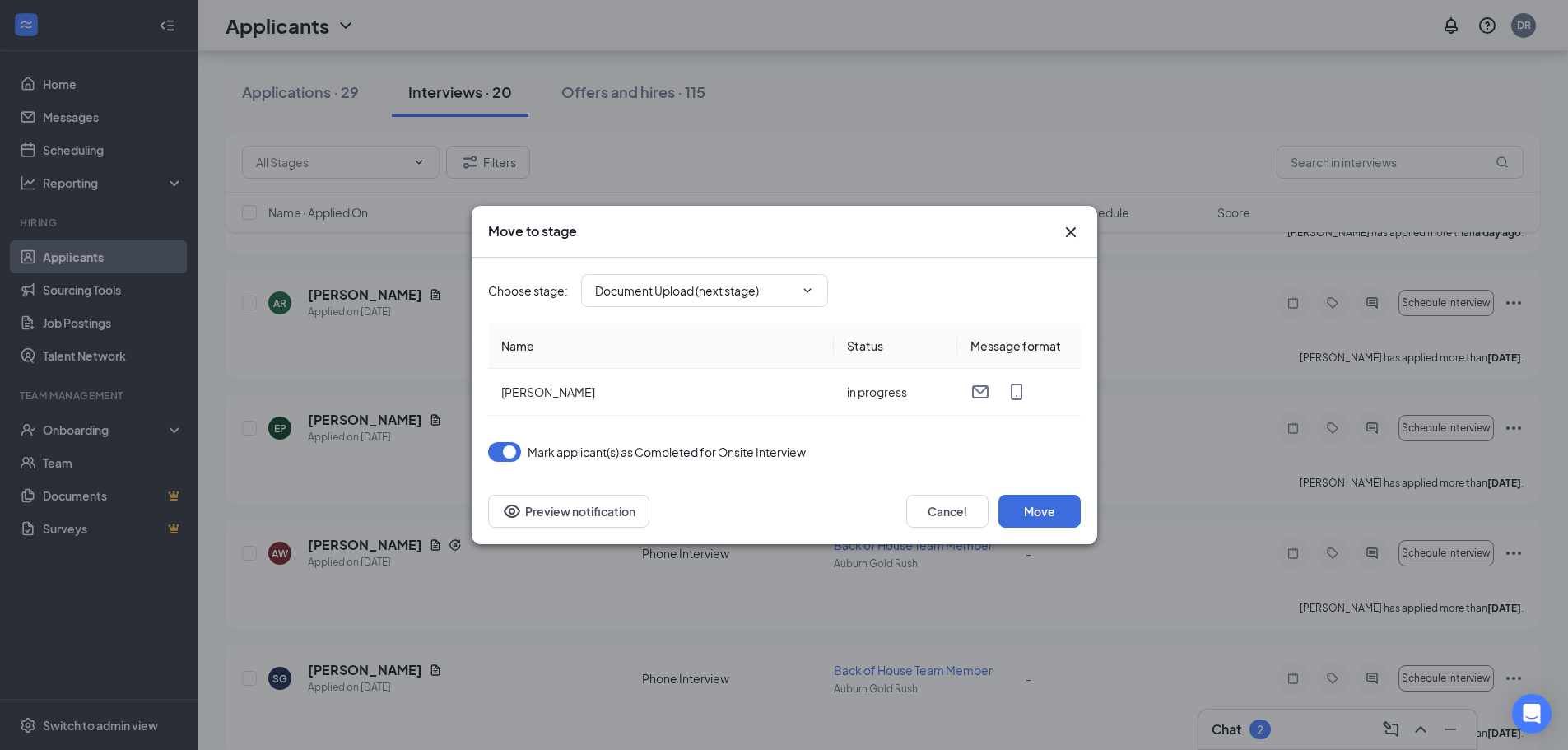
click at [1075, 229] on icon "Cross" at bounding box center [1070, 231] width 20 height 20
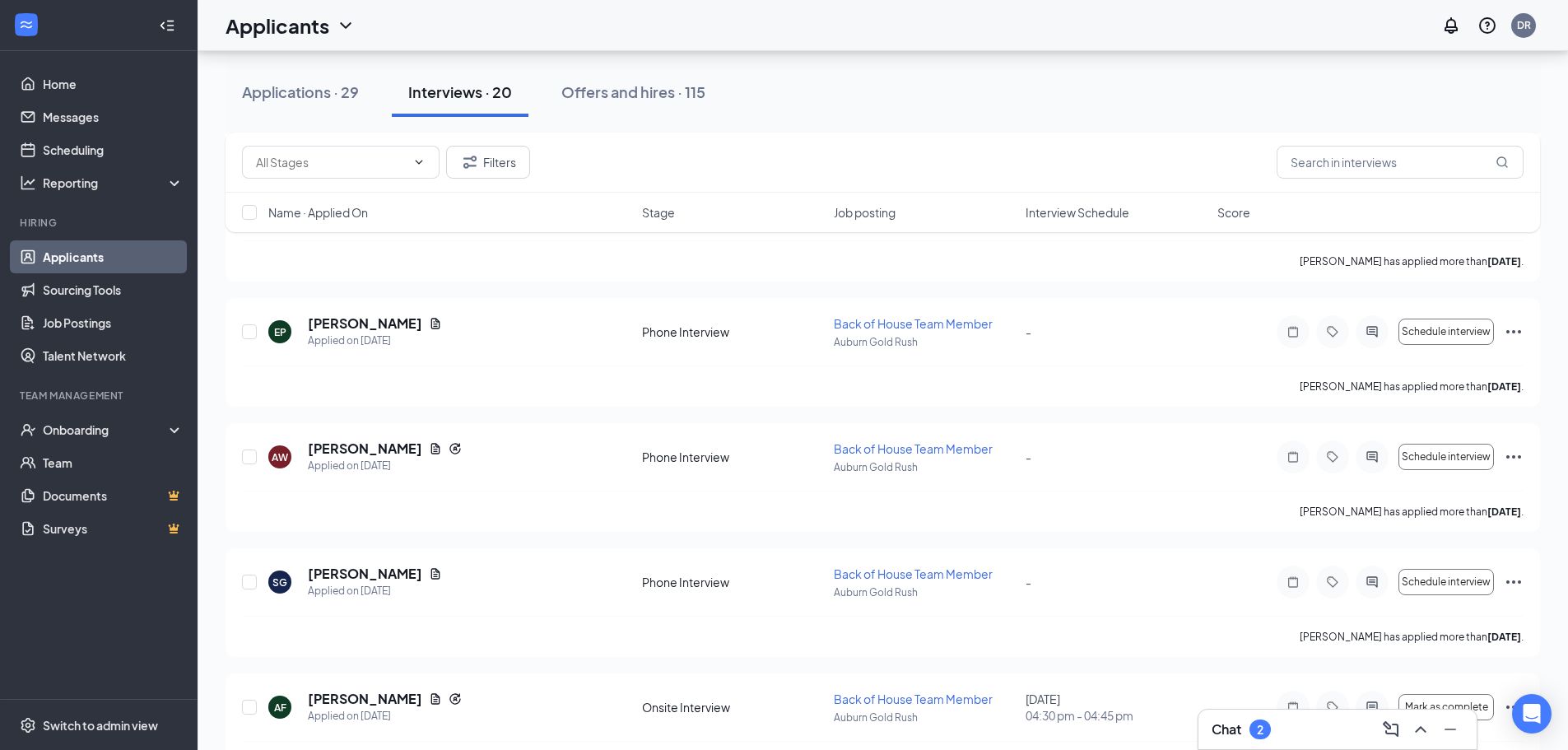
scroll to position [603, 0]
click at [1516, 326] on icon "Ellipses" at bounding box center [1513, 328] width 20 height 20
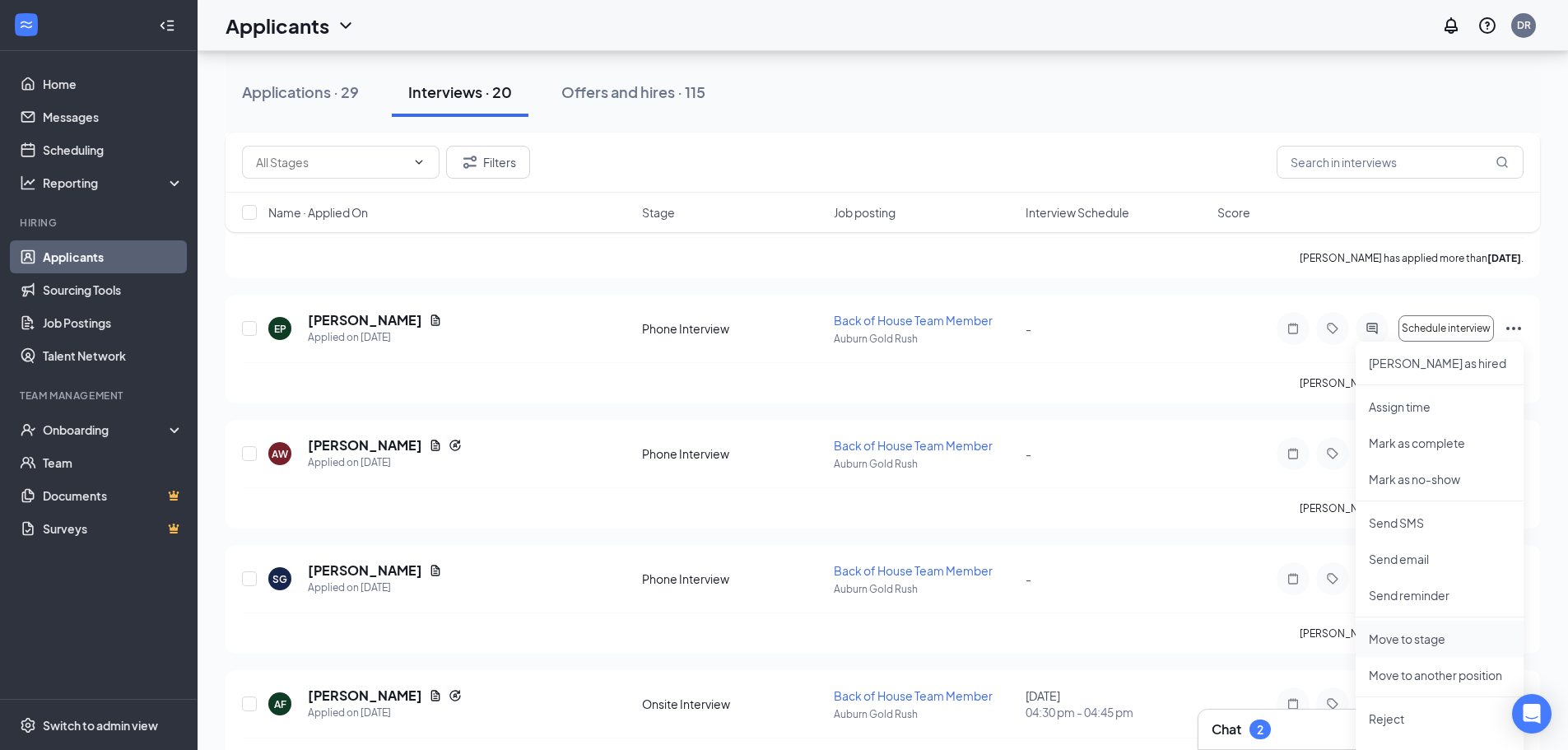
click at [1417, 641] on p "Move to stage" at bounding box center [1439, 639] width 142 height 17
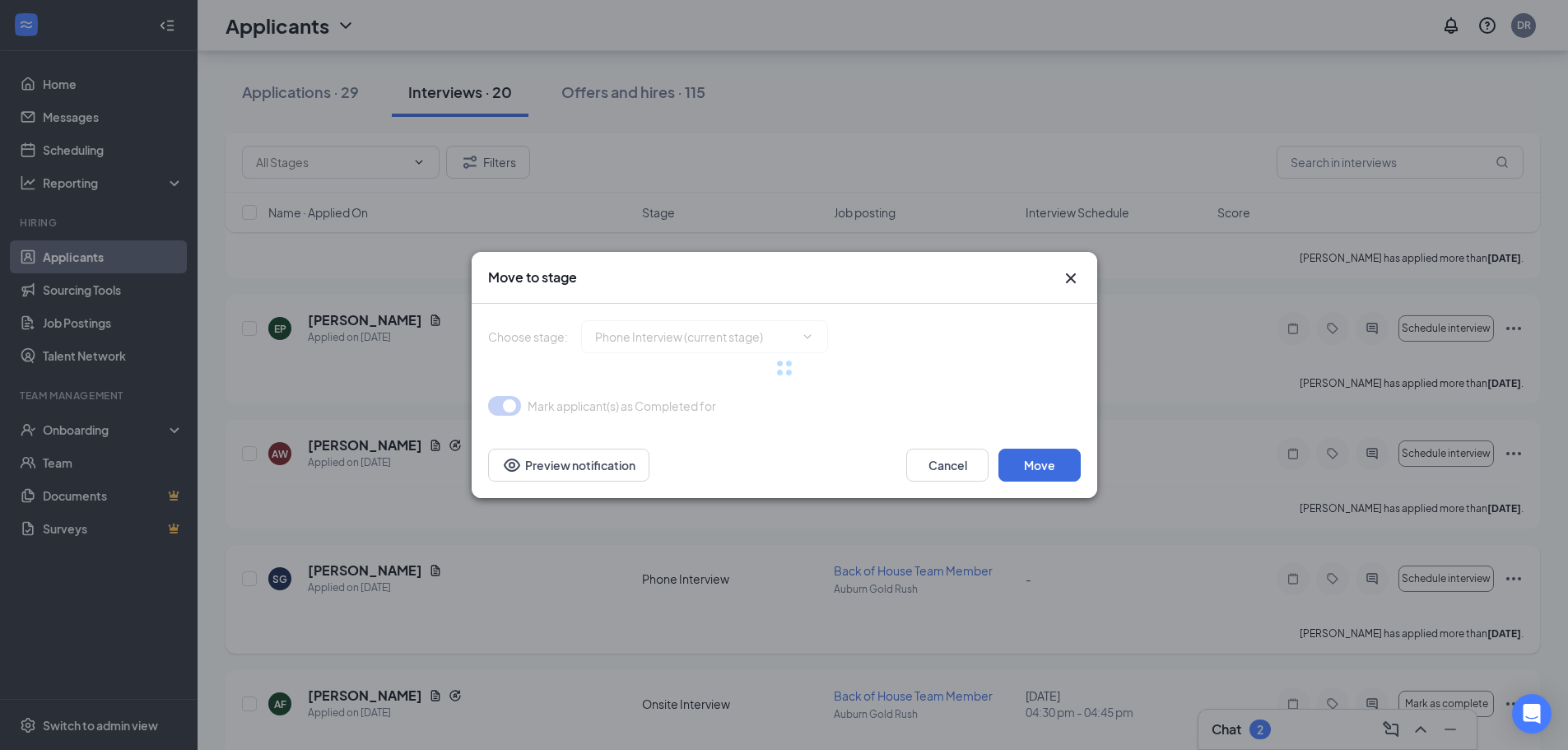
type input "Review Stage (next stage)"
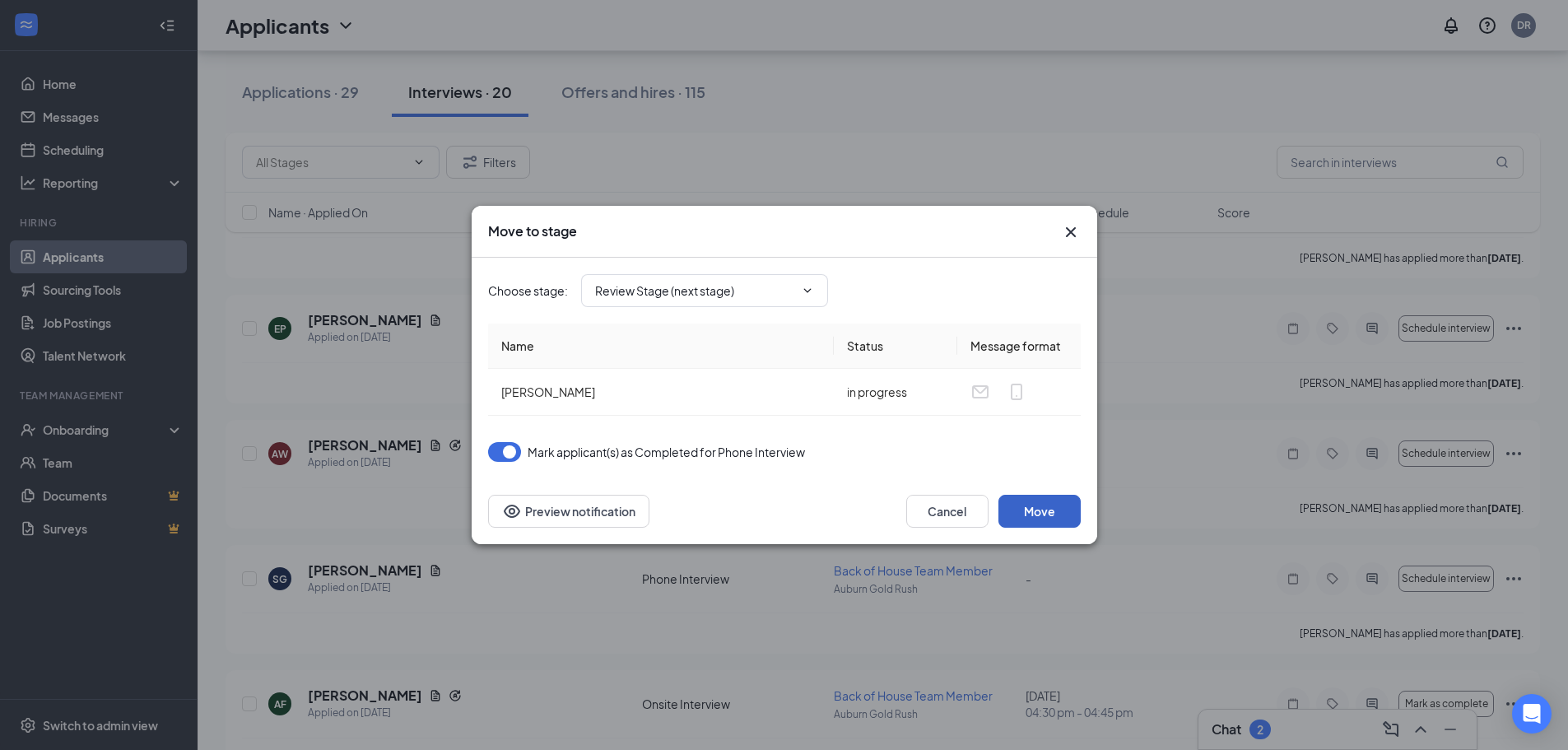
click at [1036, 507] on button "Move" at bounding box center [1039, 512] width 83 height 33
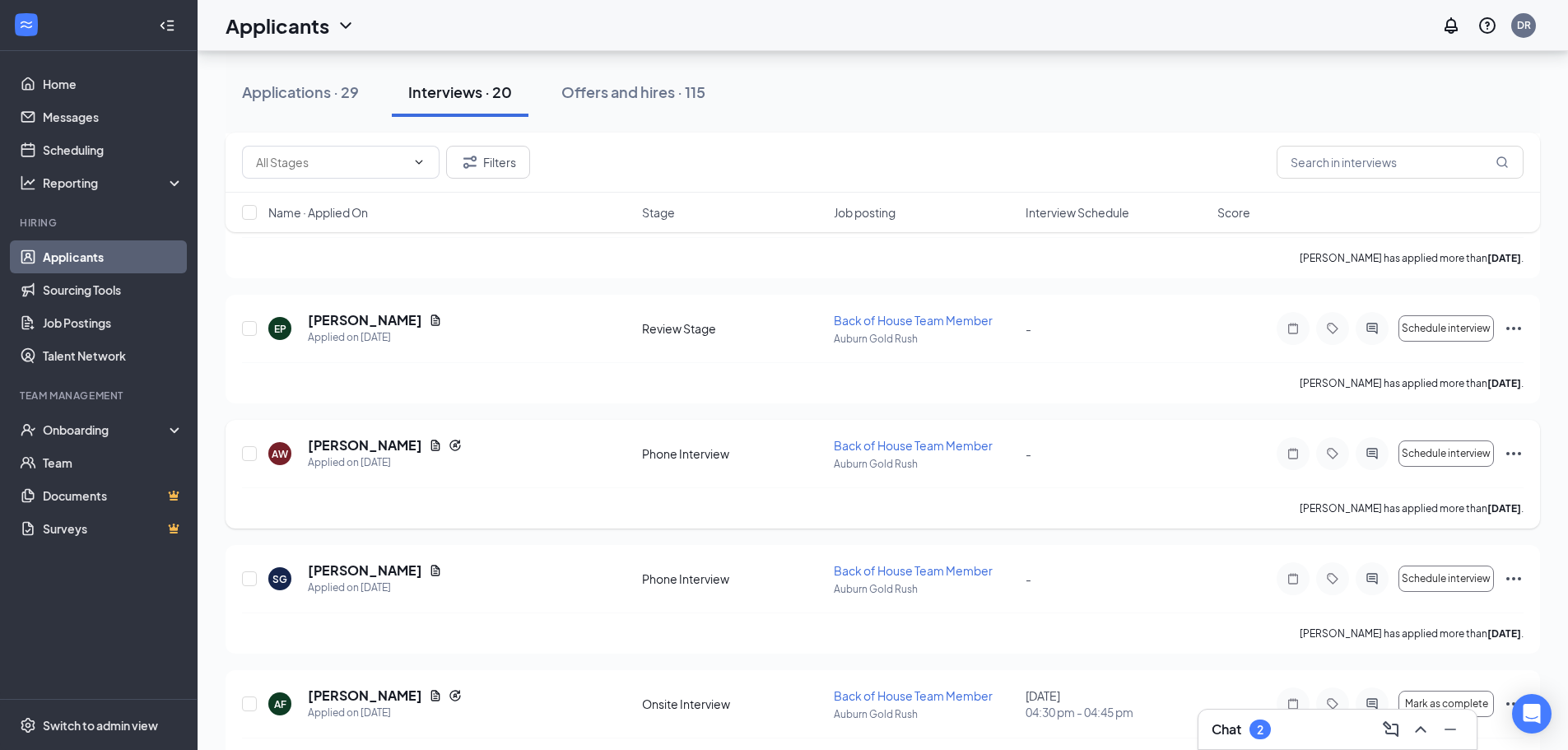
click at [1517, 456] on icon "Ellipses" at bounding box center [1513, 453] width 20 height 20
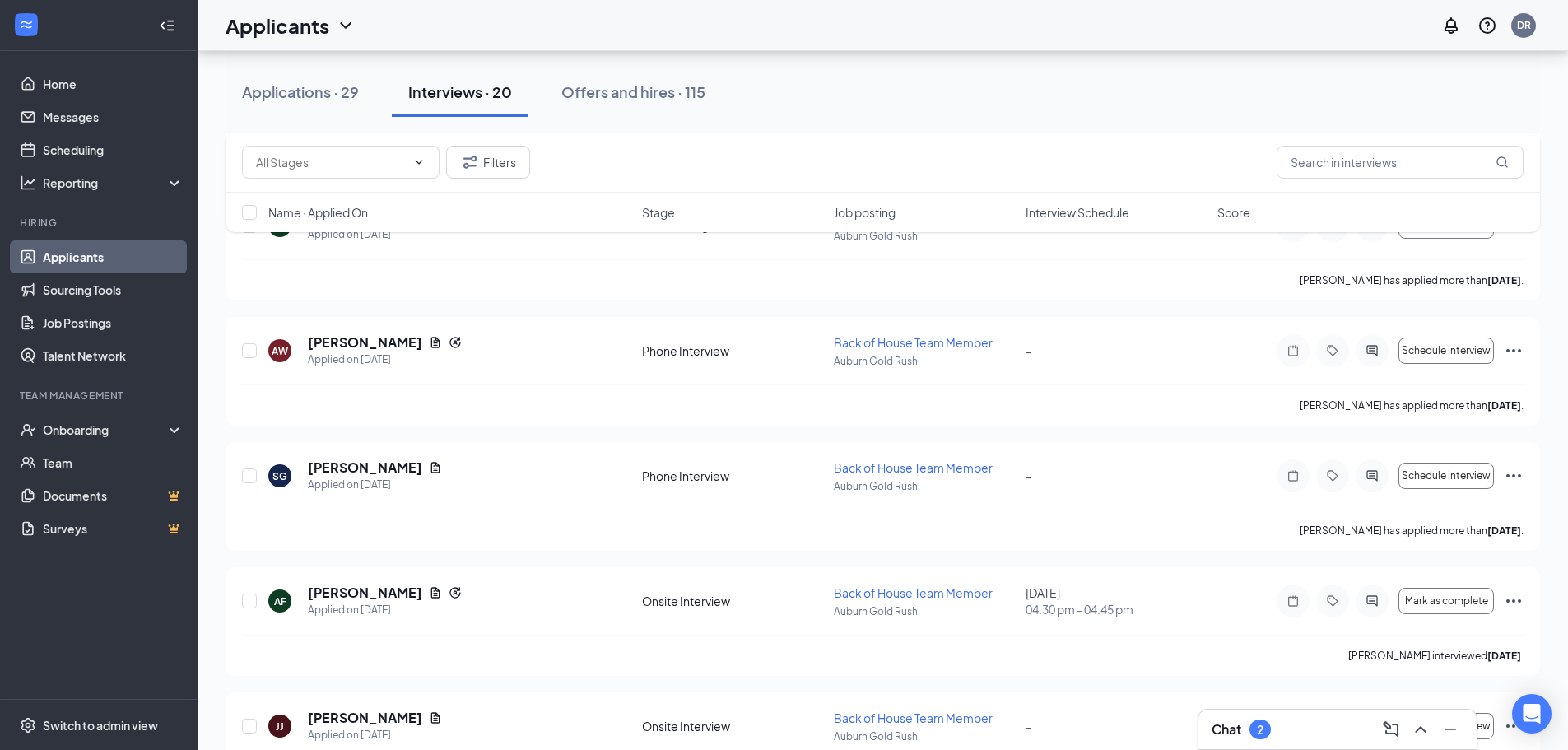
scroll to position [717, 0]
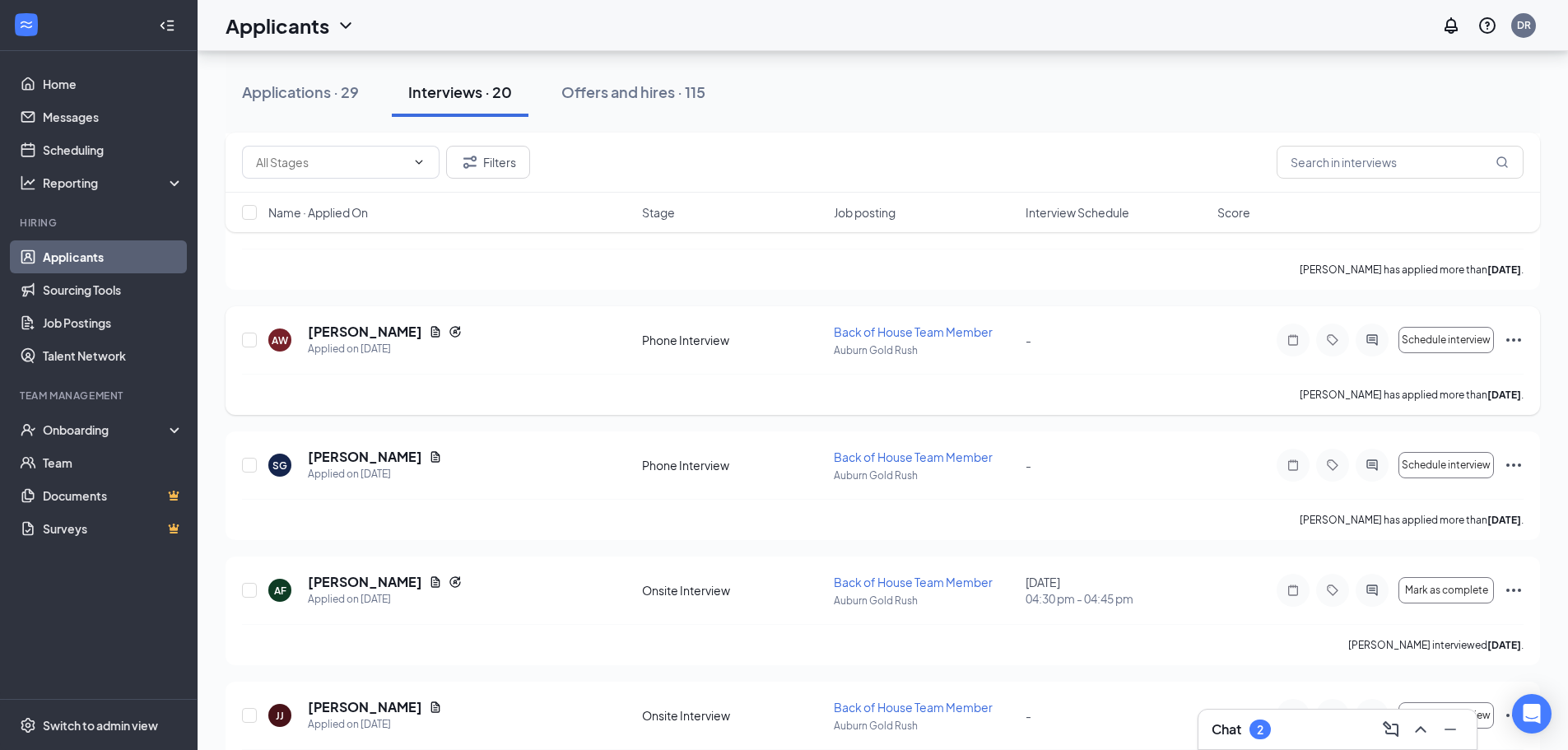
click at [1520, 338] on icon "Ellipses" at bounding box center [1513, 339] width 20 height 20
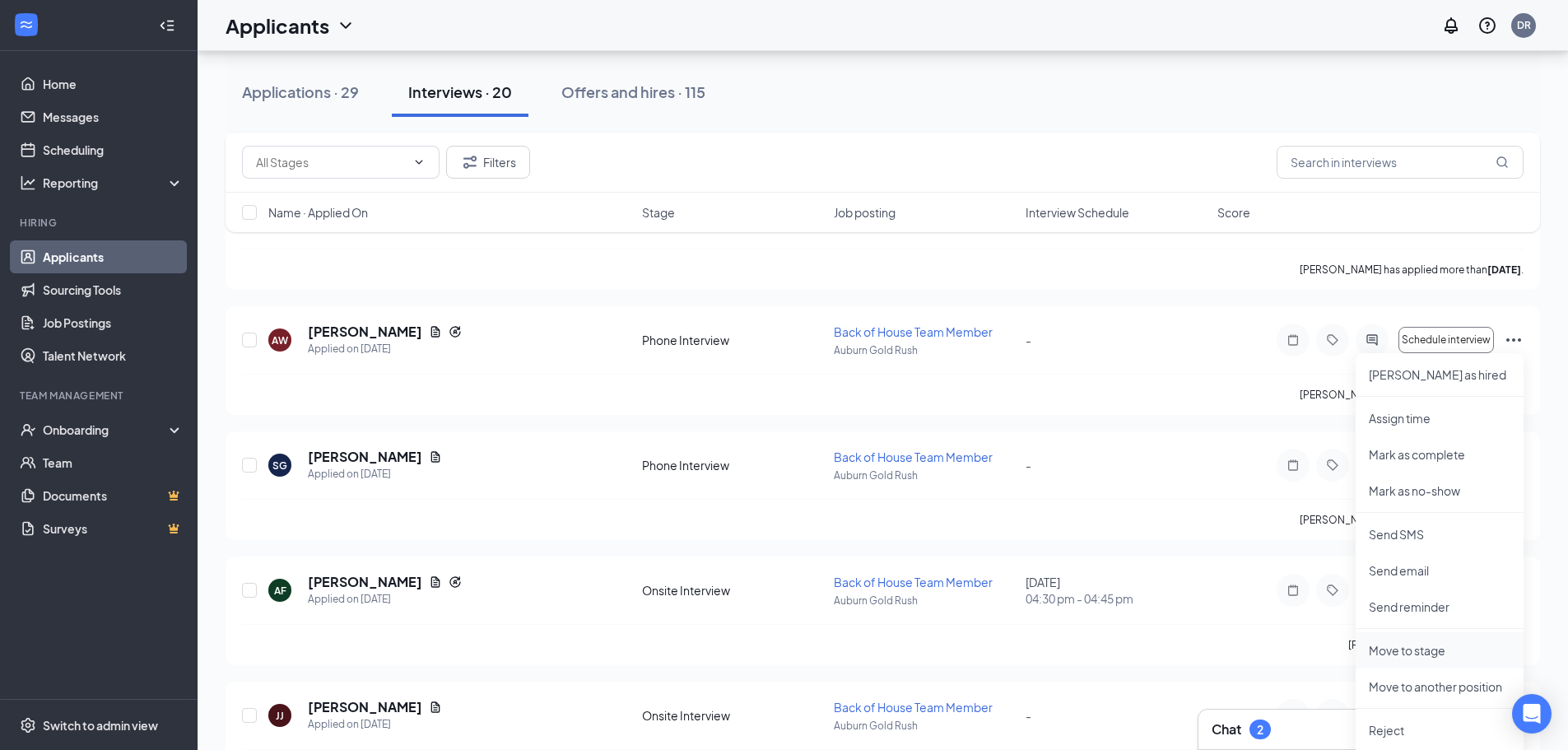
click at [1410, 649] on p "Move to stage" at bounding box center [1439, 650] width 142 height 17
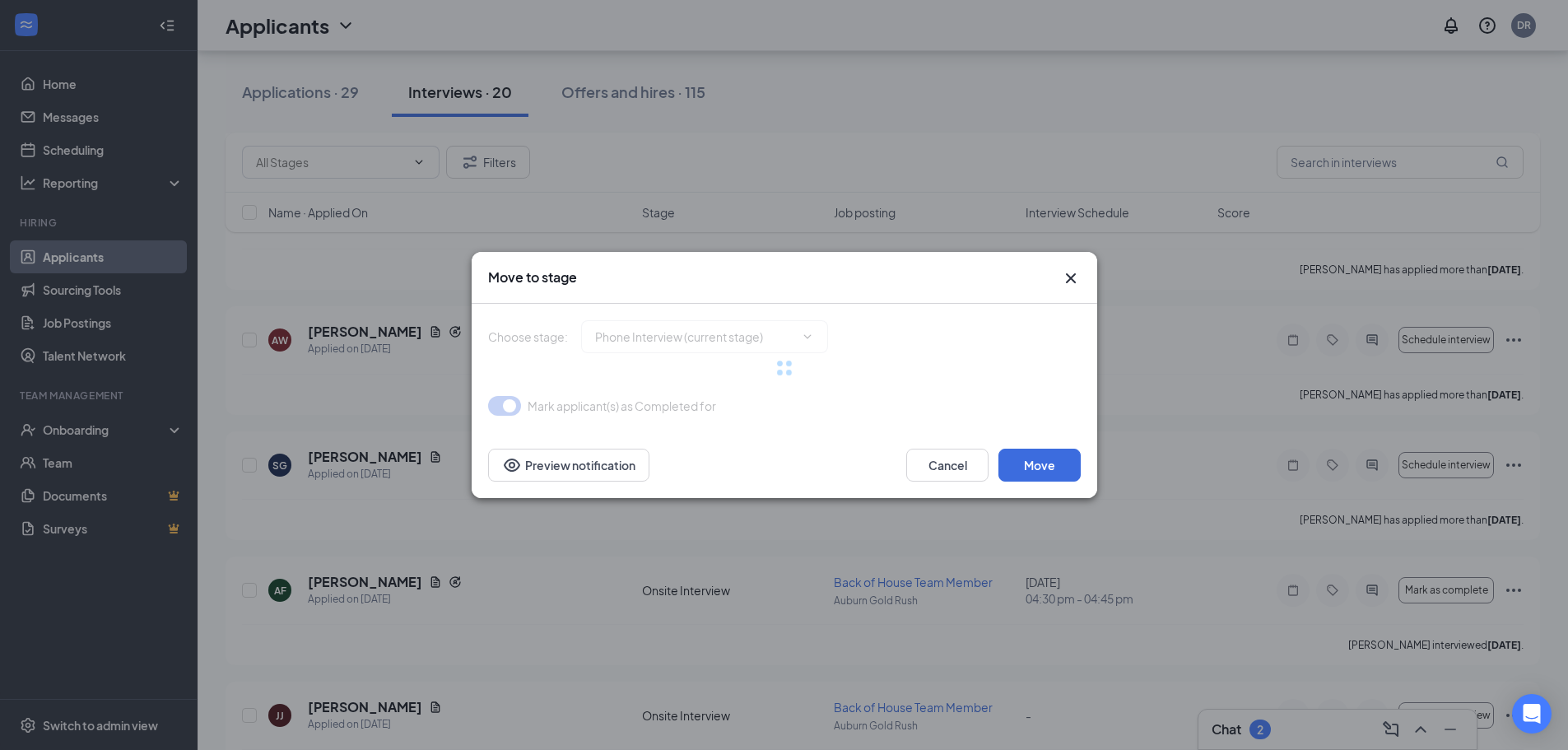
type input "Review Stage (next stage)"
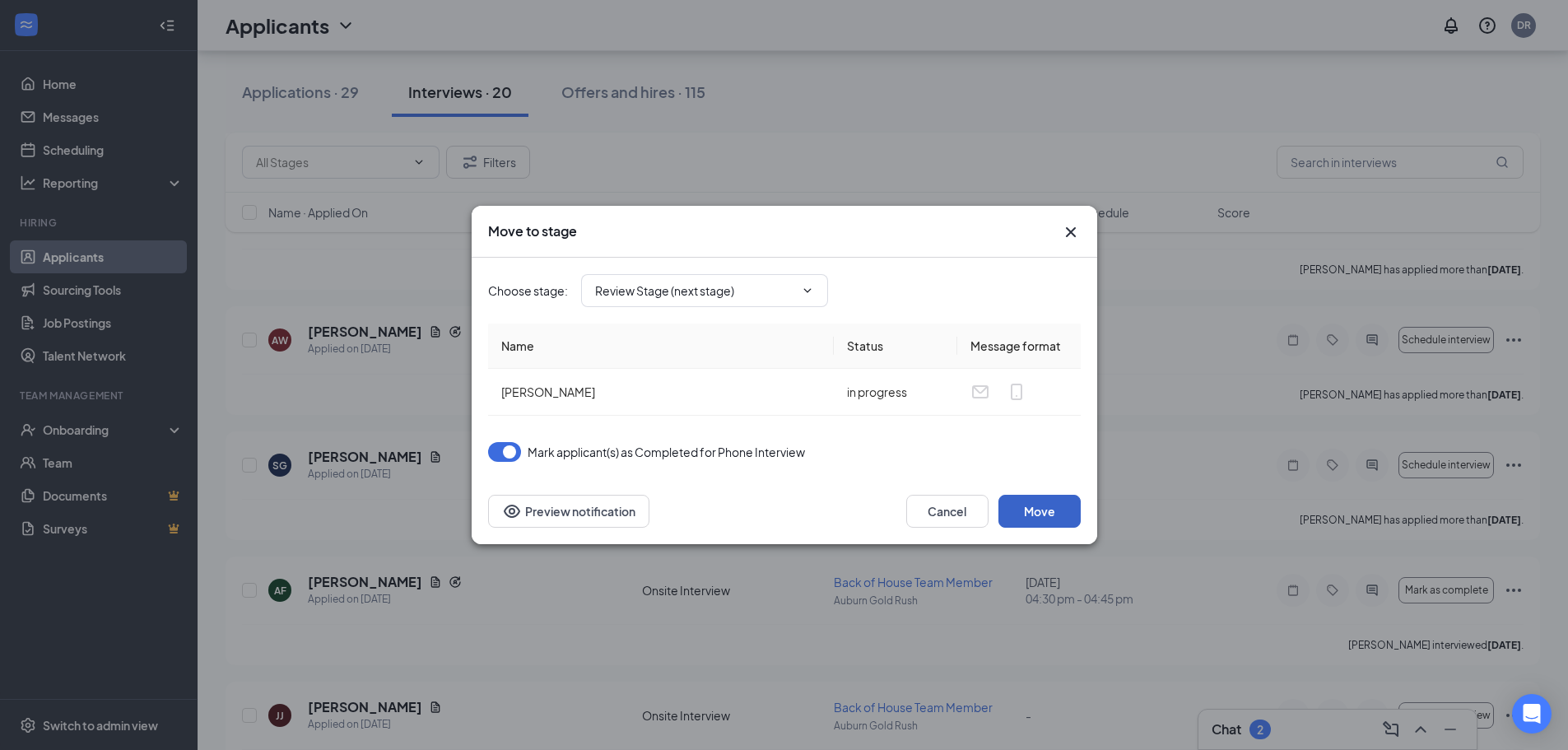
click at [1041, 511] on button "Move" at bounding box center [1039, 512] width 83 height 33
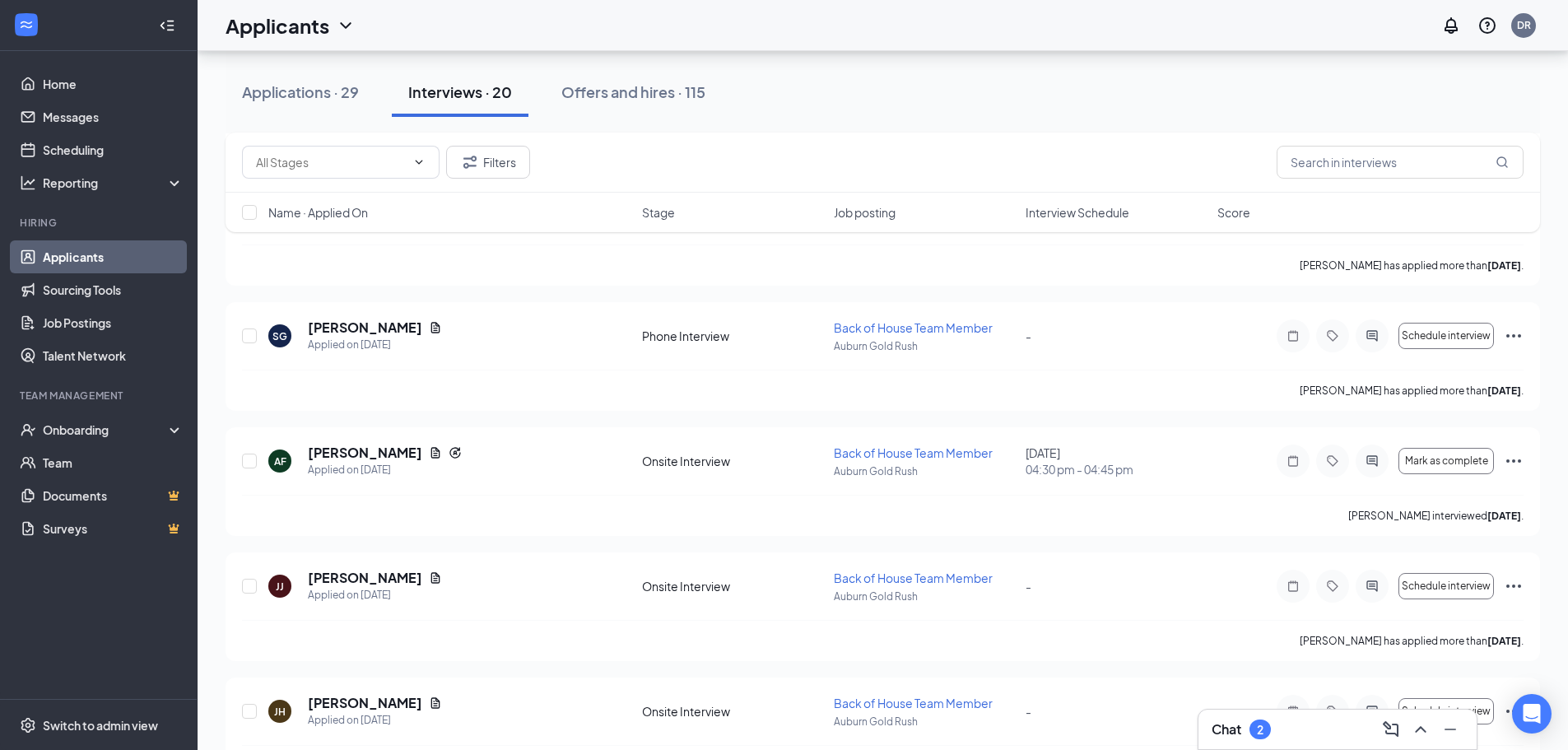
scroll to position [869, 0]
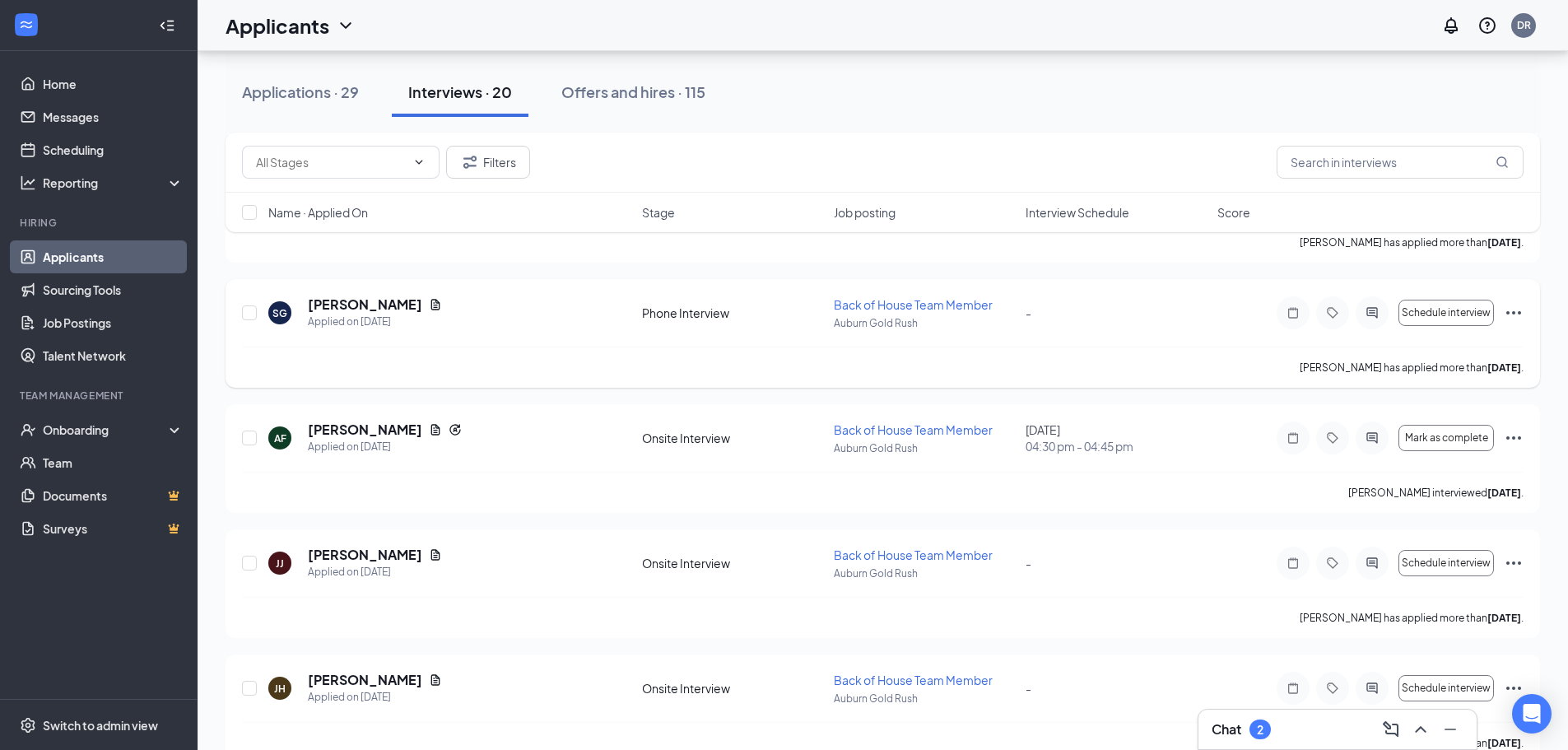
click at [1517, 312] on icon "Ellipses" at bounding box center [1513, 312] width 20 height 20
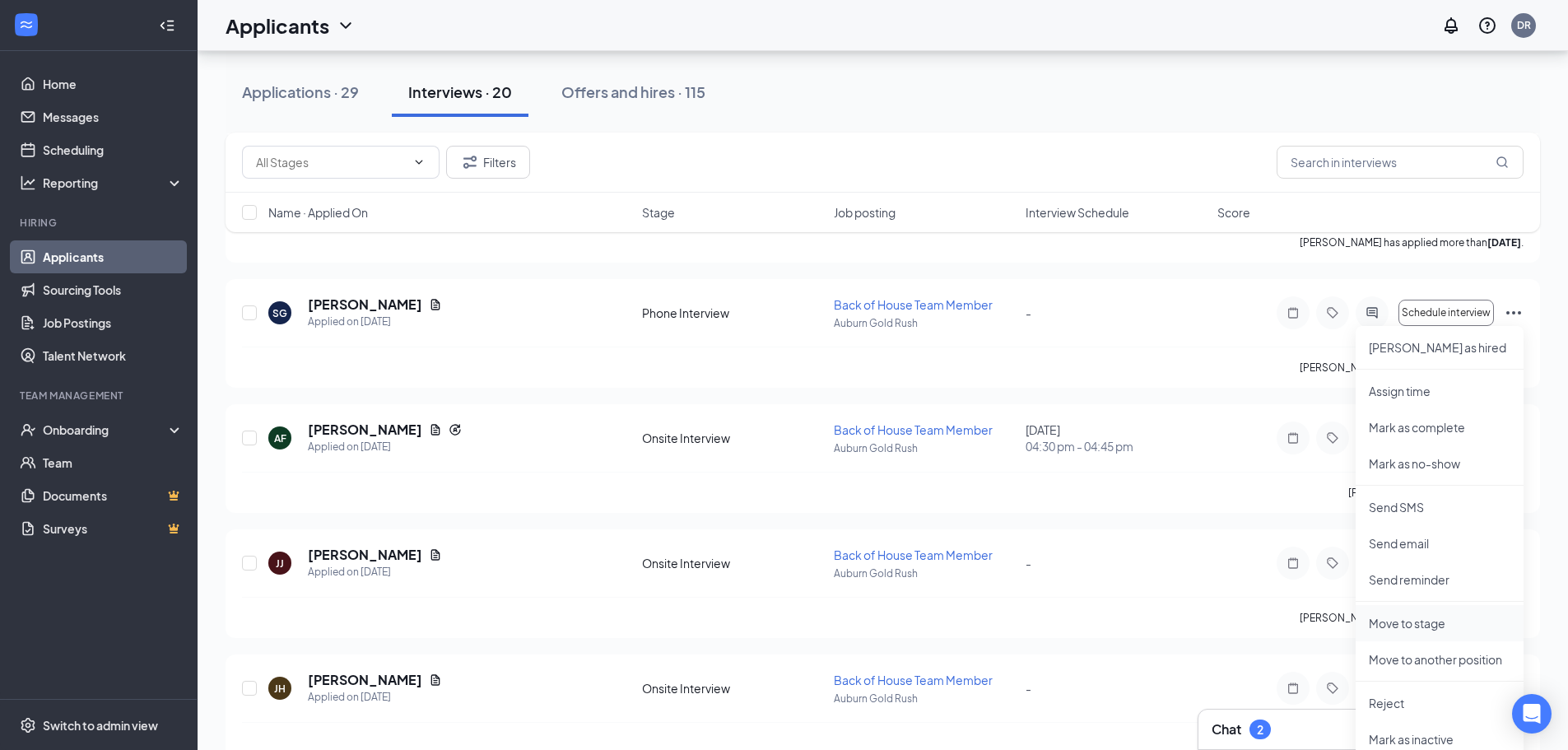
click at [1436, 625] on p "Move to stage" at bounding box center [1439, 623] width 142 height 17
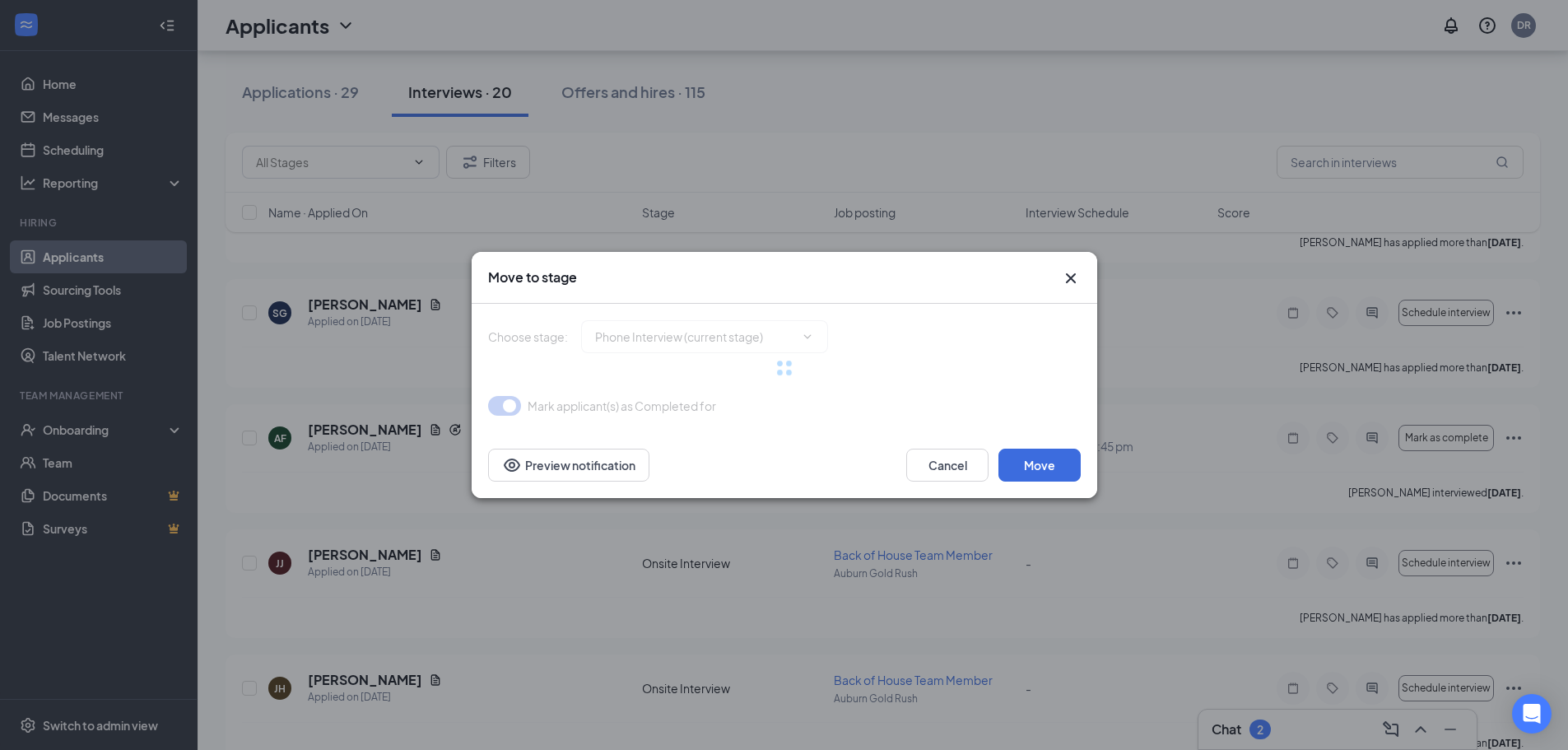
type input "Review Stage (next stage)"
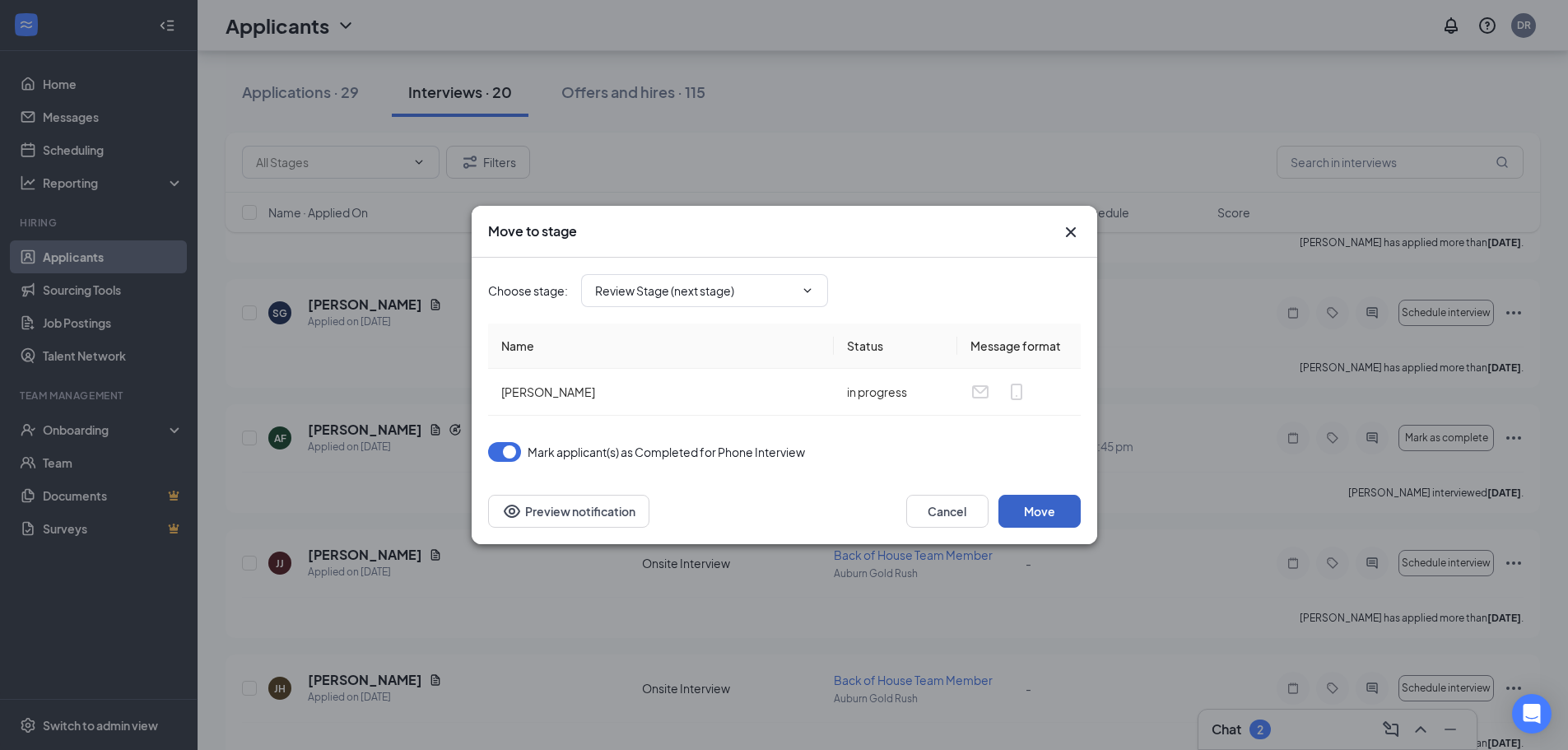
click at [1038, 509] on button "Move" at bounding box center [1039, 512] width 83 height 33
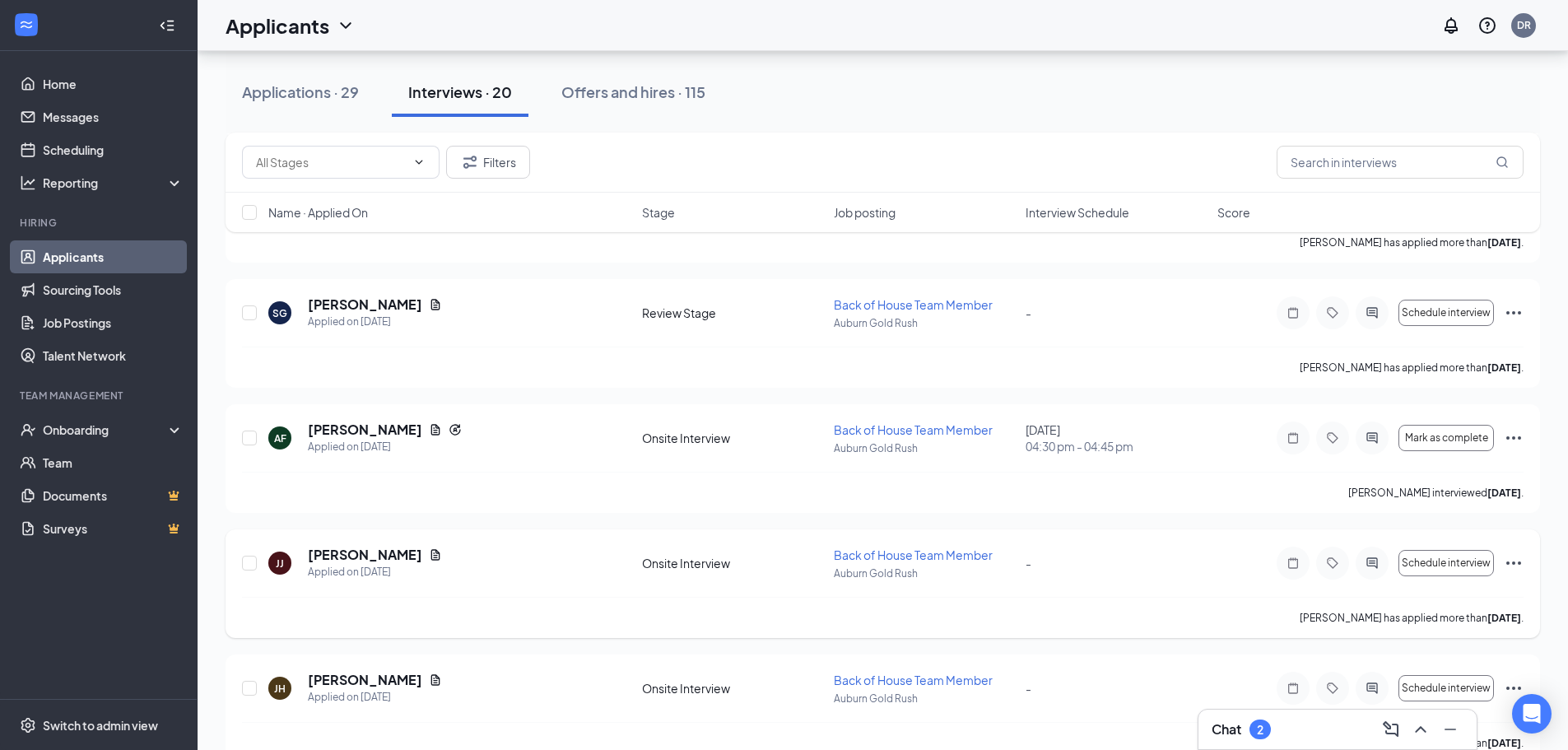
click at [1523, 571] on icon "Ellipses" at bounding box center [1513, 563] width 20 height 20
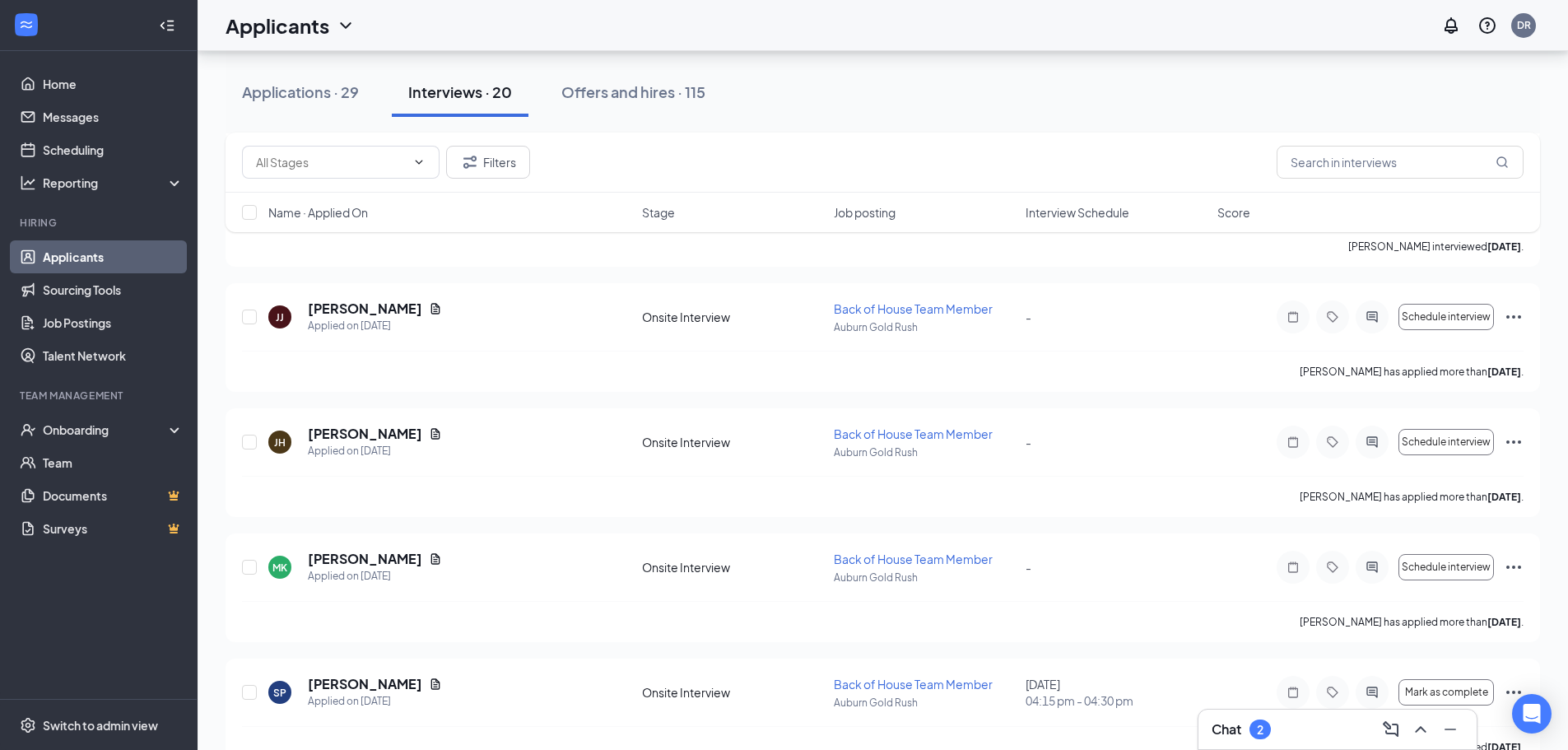
scroll to position [1132, 0]
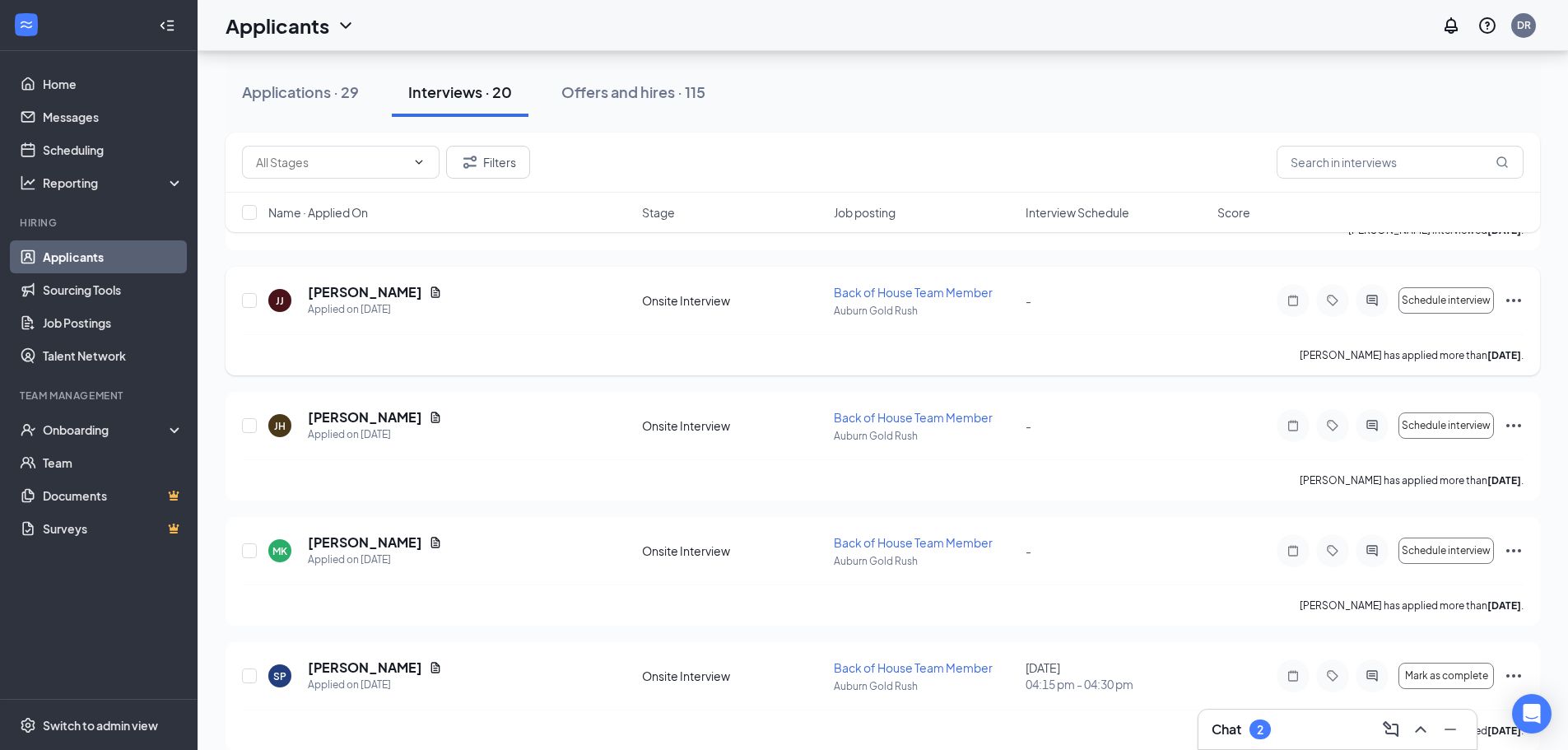
click at [1511, 298] on icon "Ellipses" at bounding box center [1513, 300] width 20 height 20
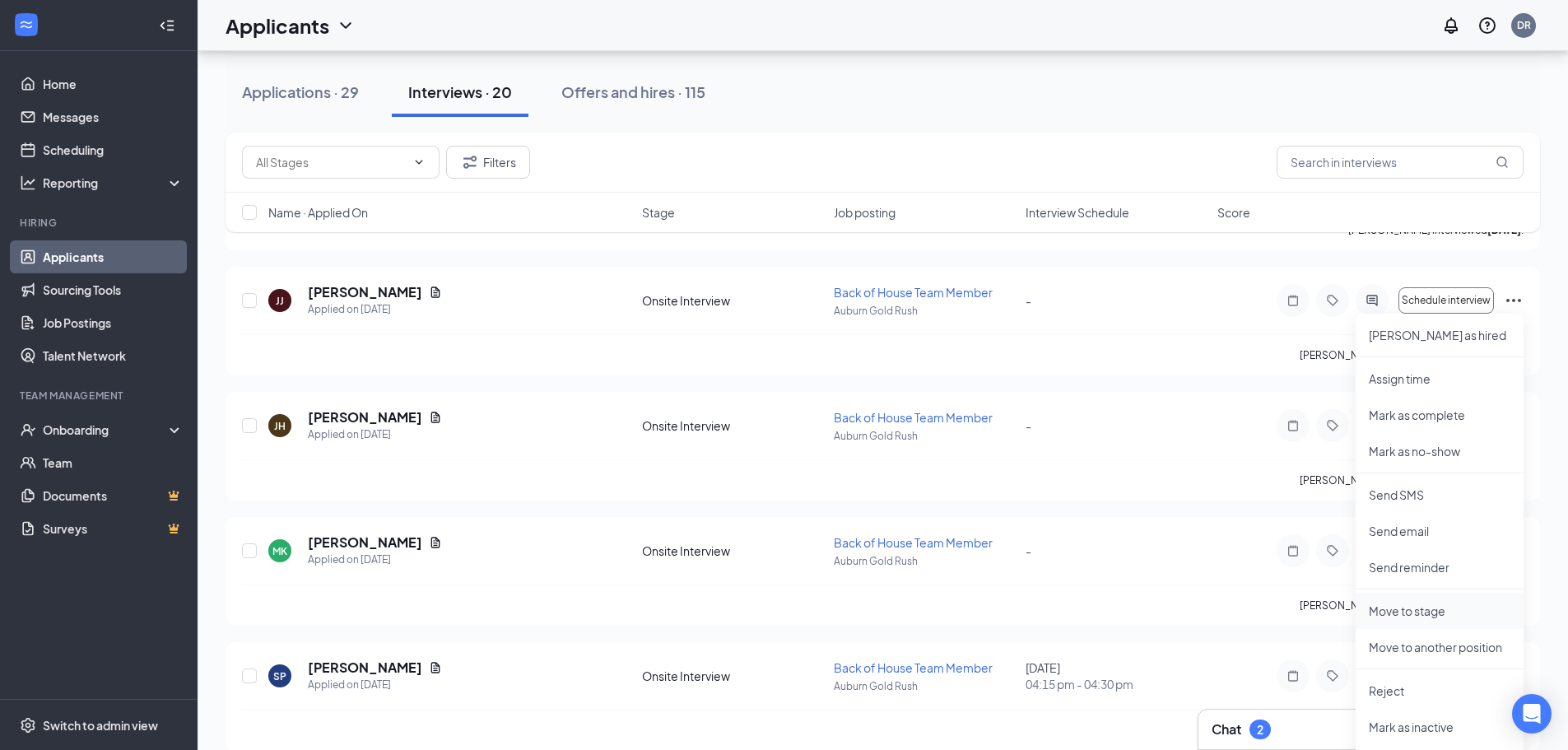
click at [1421, 611] on p "Move to stage" at bounding box center [1439, 610] width 142 height 17
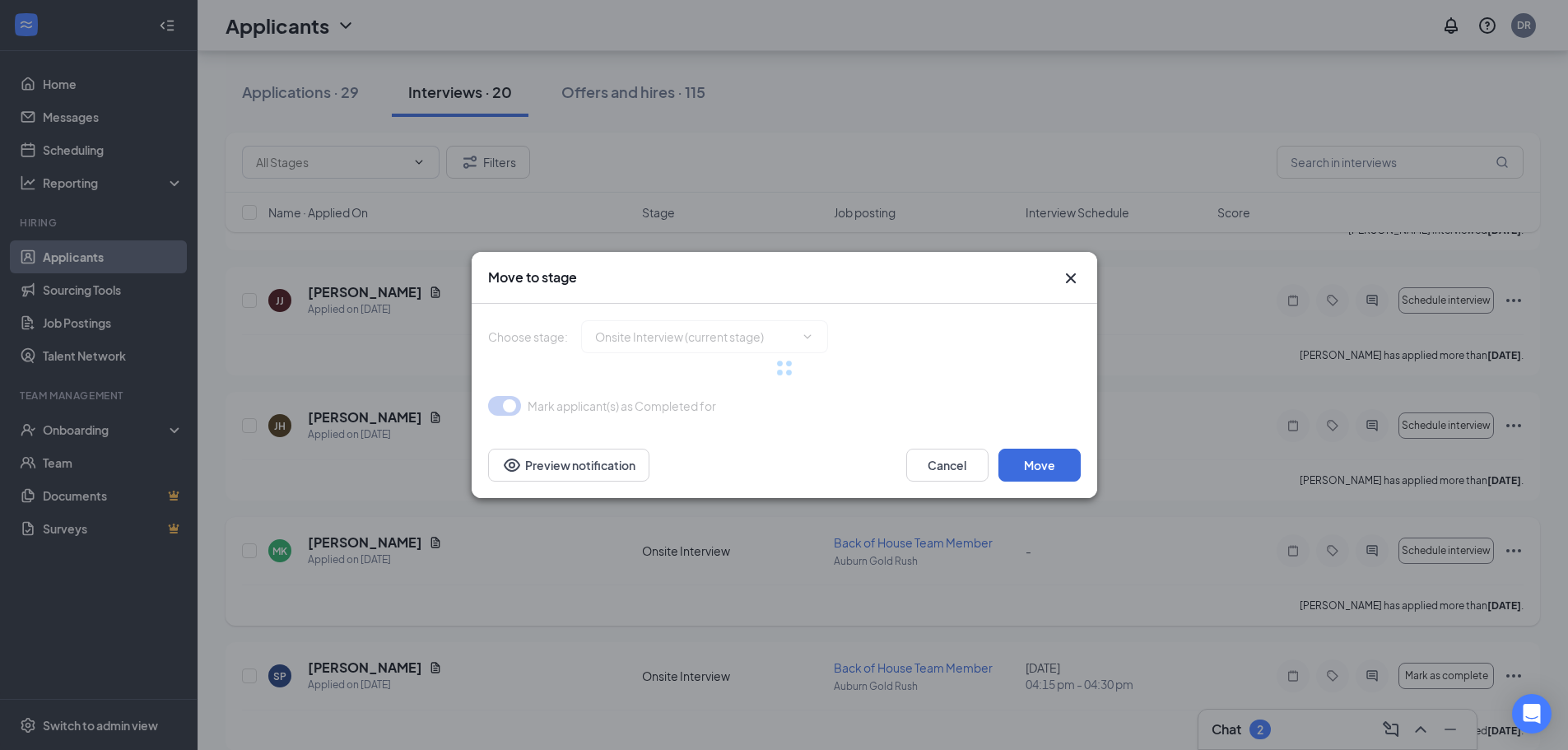
type input "Document Upload (next stage)"
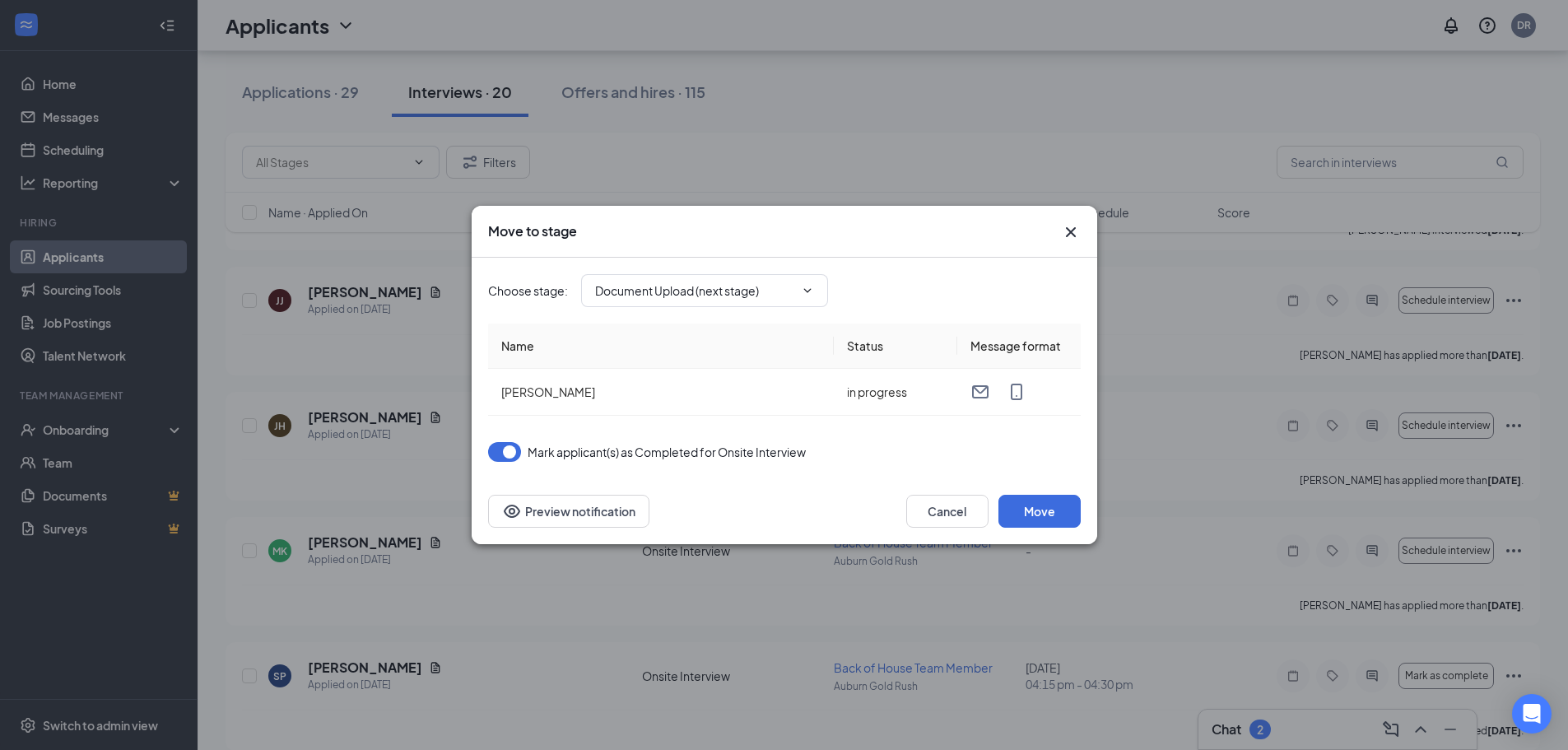
click at [1075, 225] on icon "Cross" at bounding box center [1070, 231] width 20 height 20
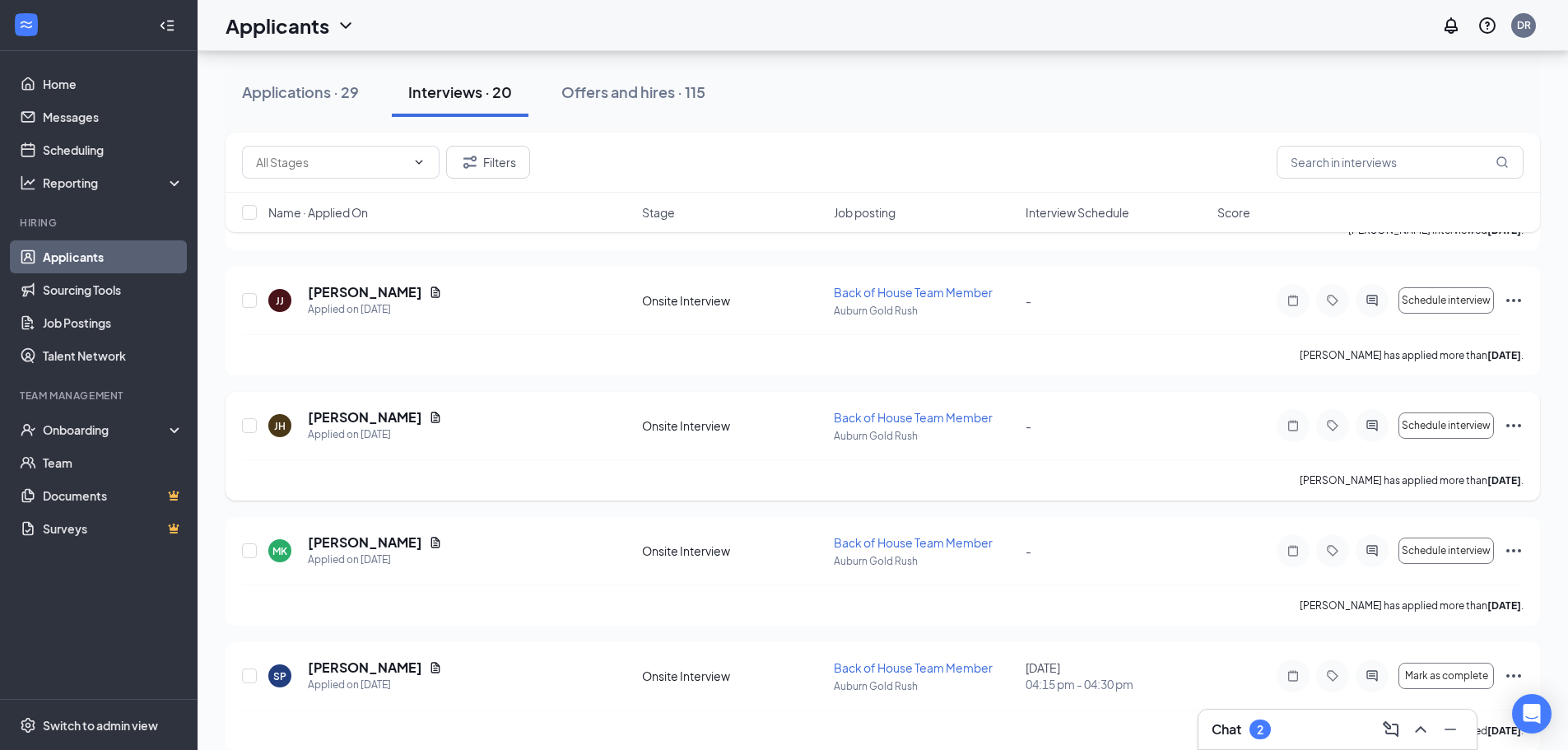
click at [1518, 427] on icon "Ellipses" at bounding box center [1513, 425] width 20 height 20
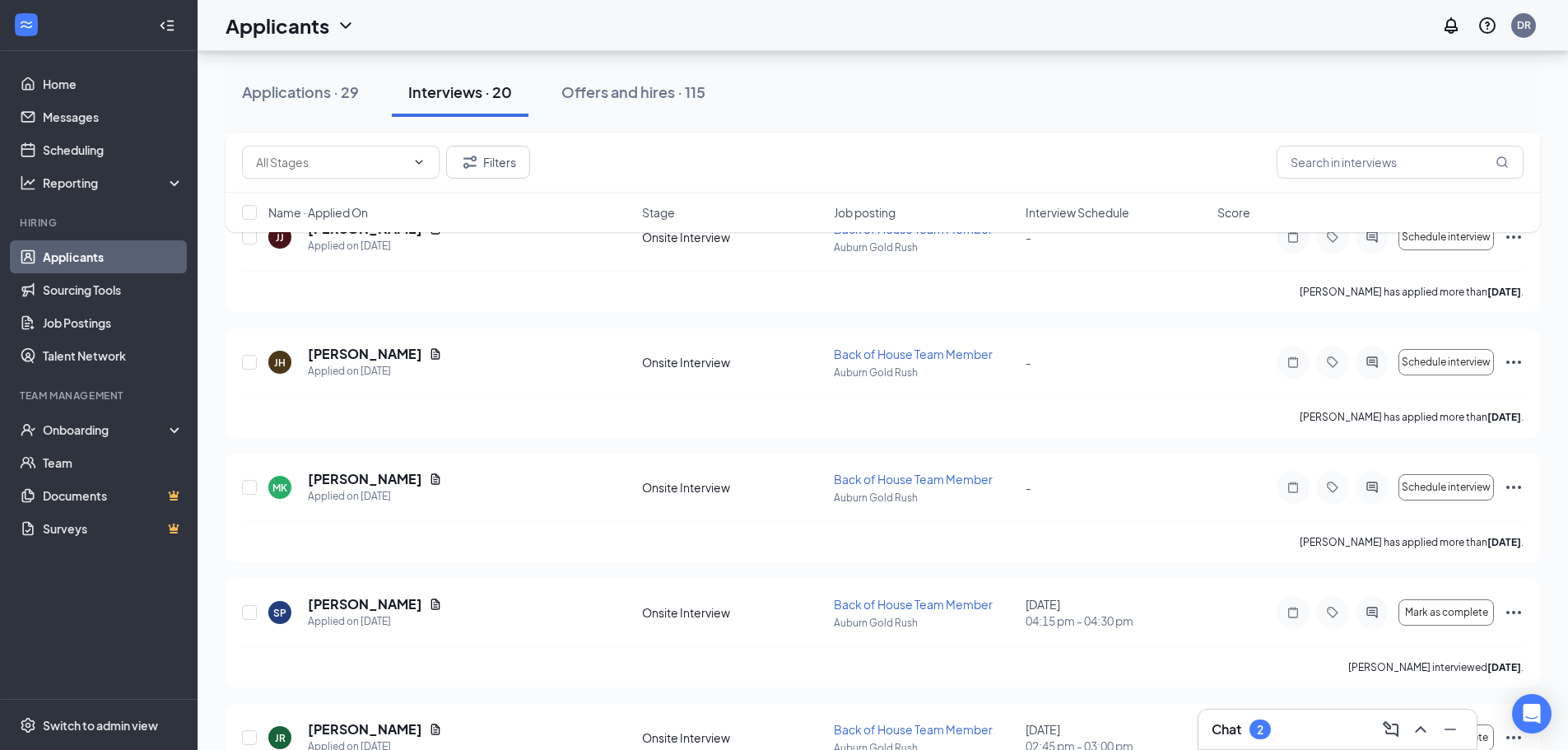
scroll to position [1244, 0]
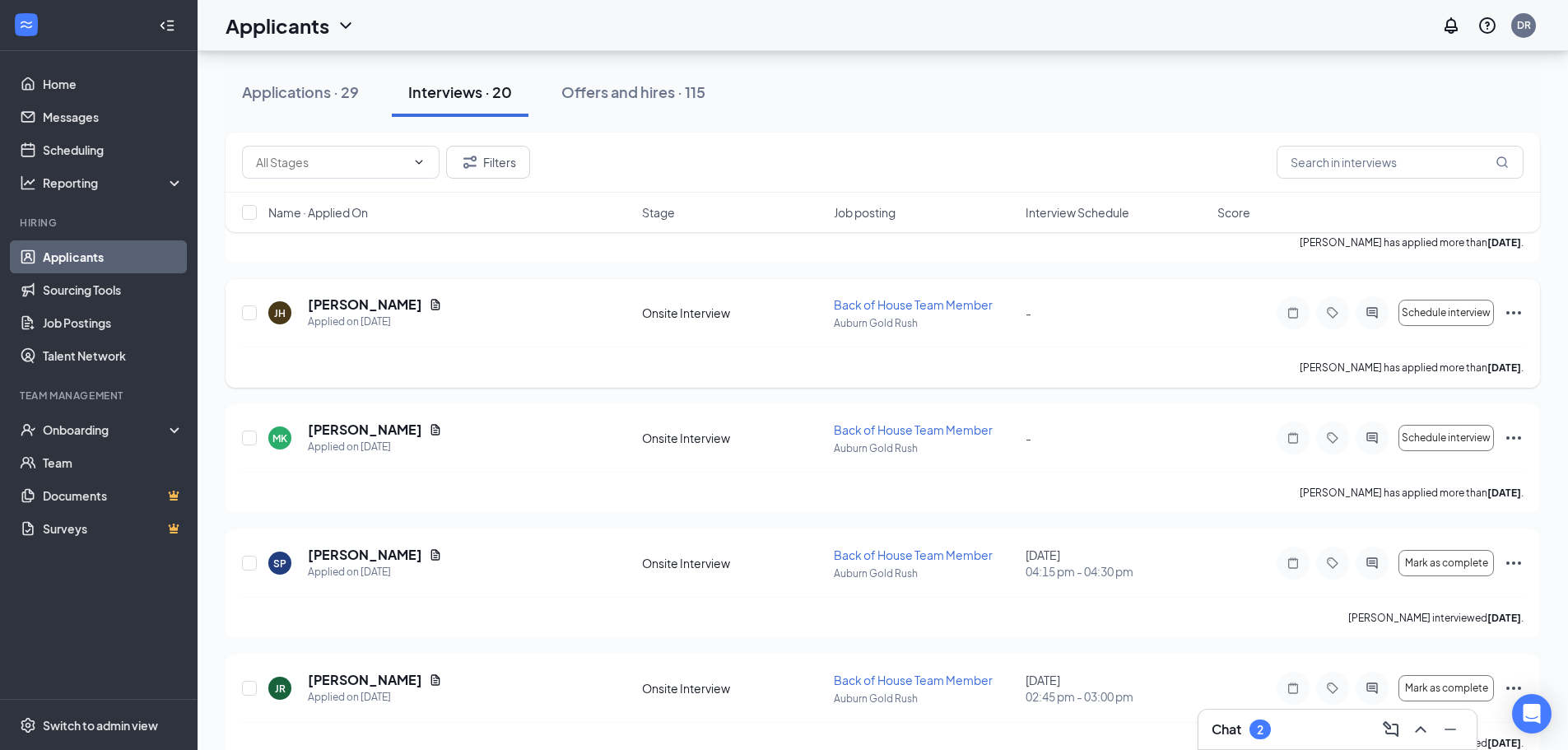
click at [1507, 314] on icon "Ellipses" at bounding box center [1513, 312] width 20 height 20
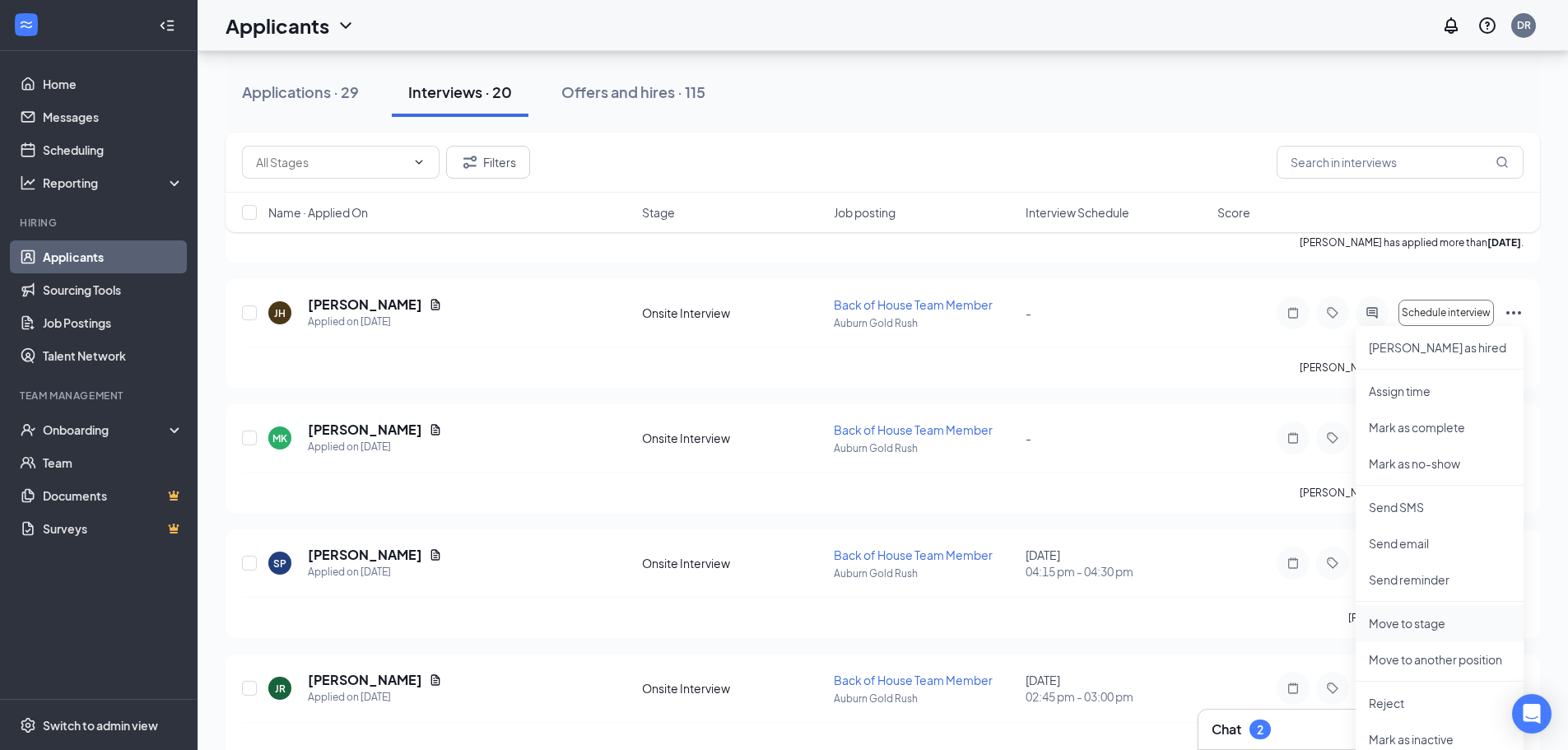
click at [1437, 621] on p "Move to stage" at bounding box center [1439, 623] width 142 height 17
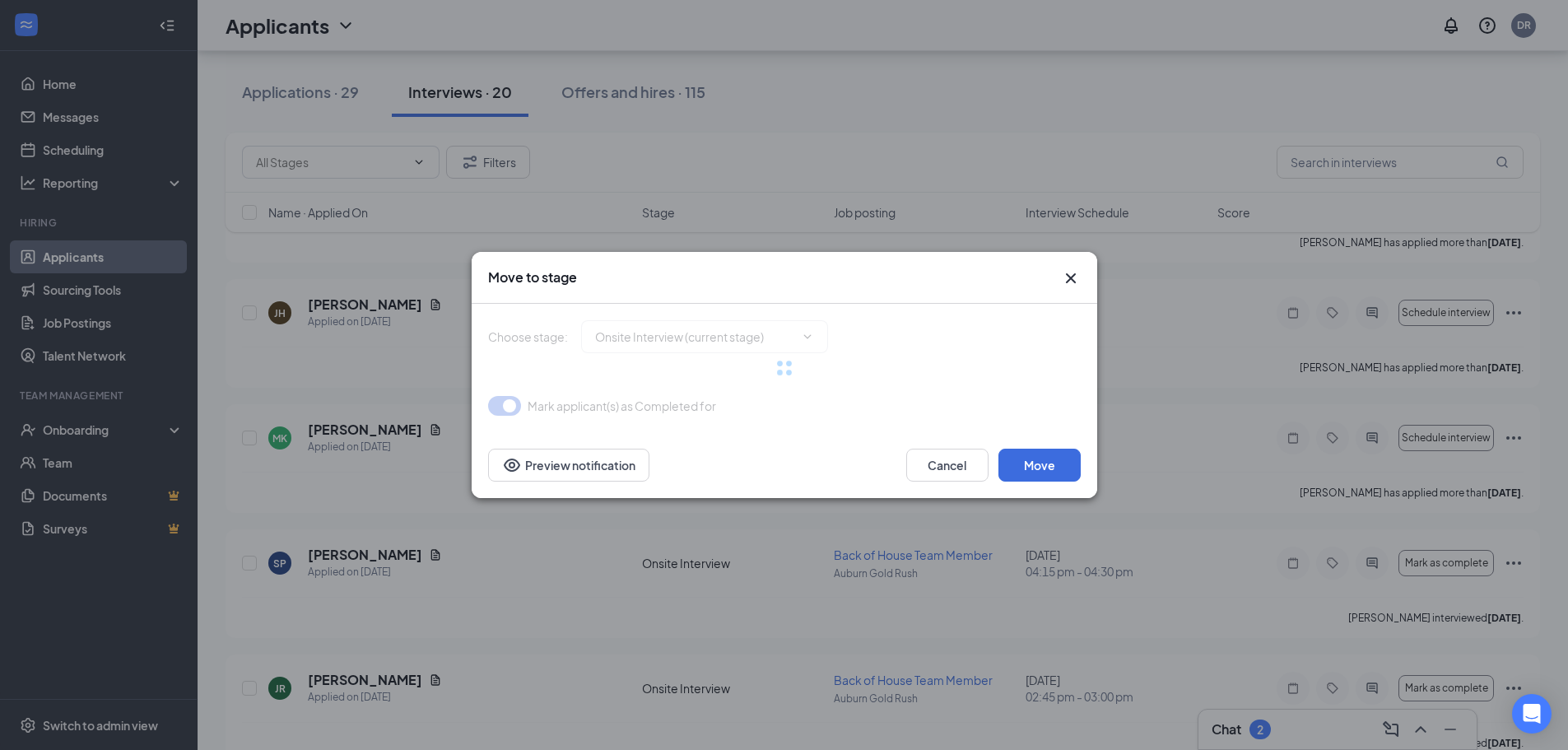
type input "Document Upload (next stage)"
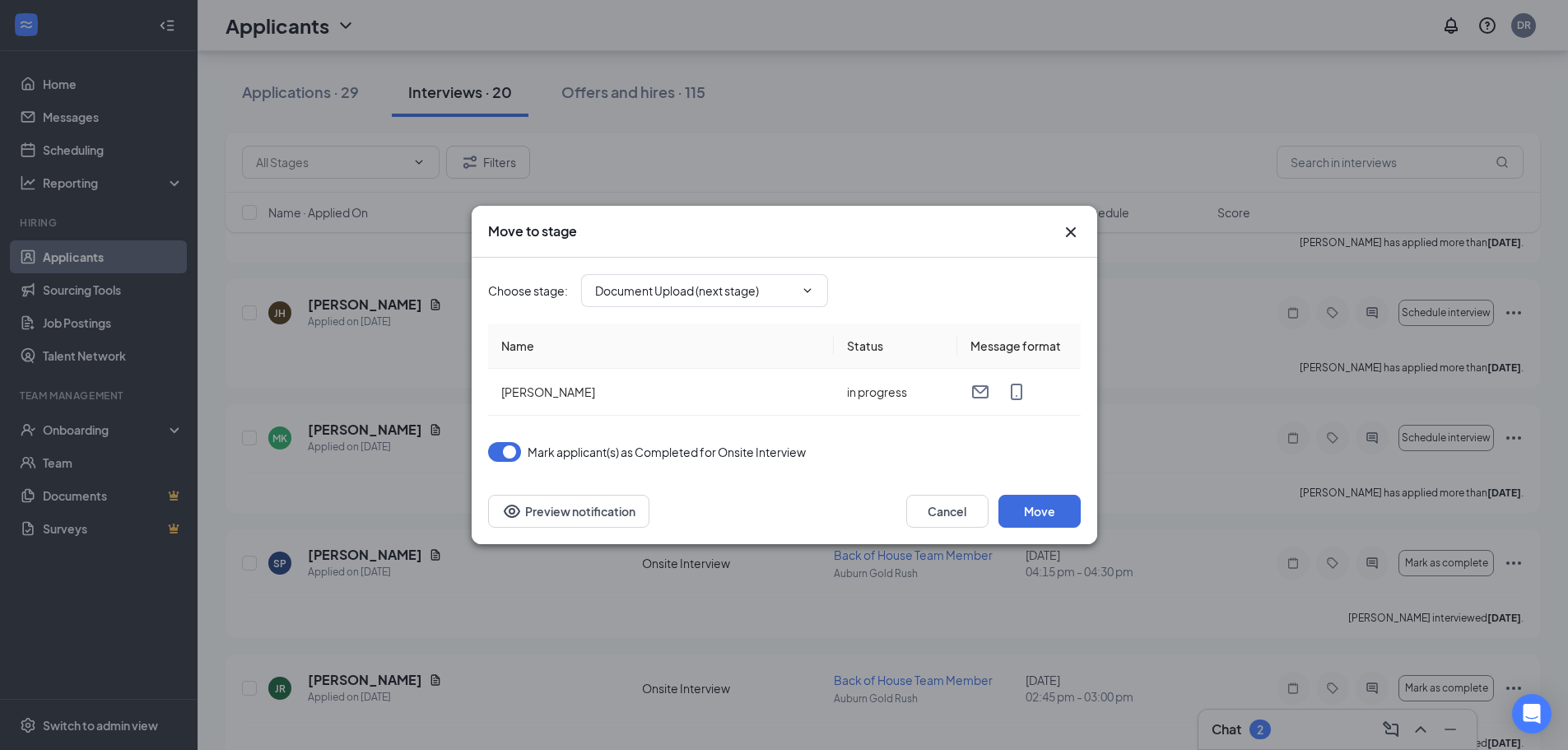
click at [1069, 229] on icon "Cross" at bounding box center [1070, 231] width 20 height 20
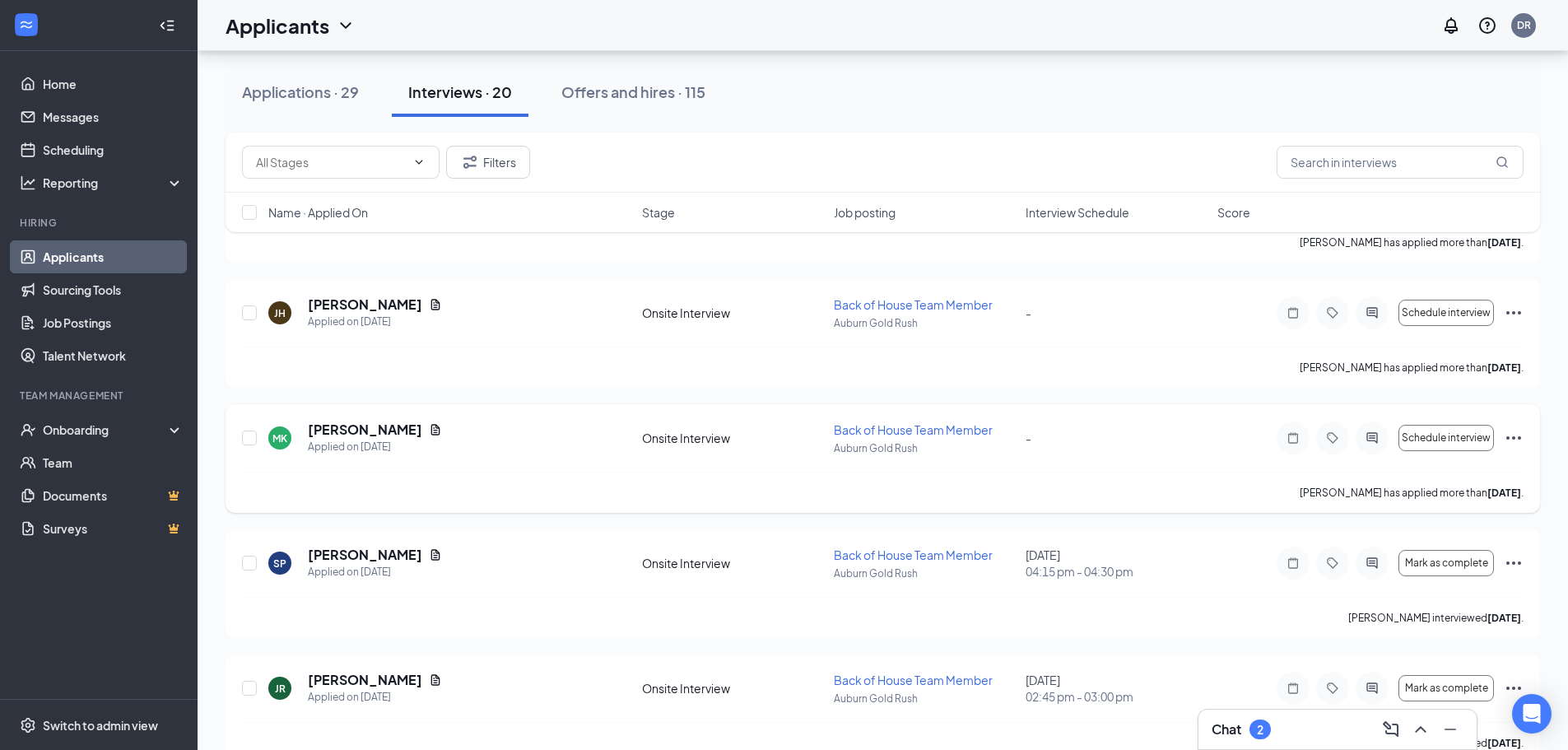
click at [1514, 434] on icon "Ellipses" at bounding box center [1513, 438] width 20 height 20
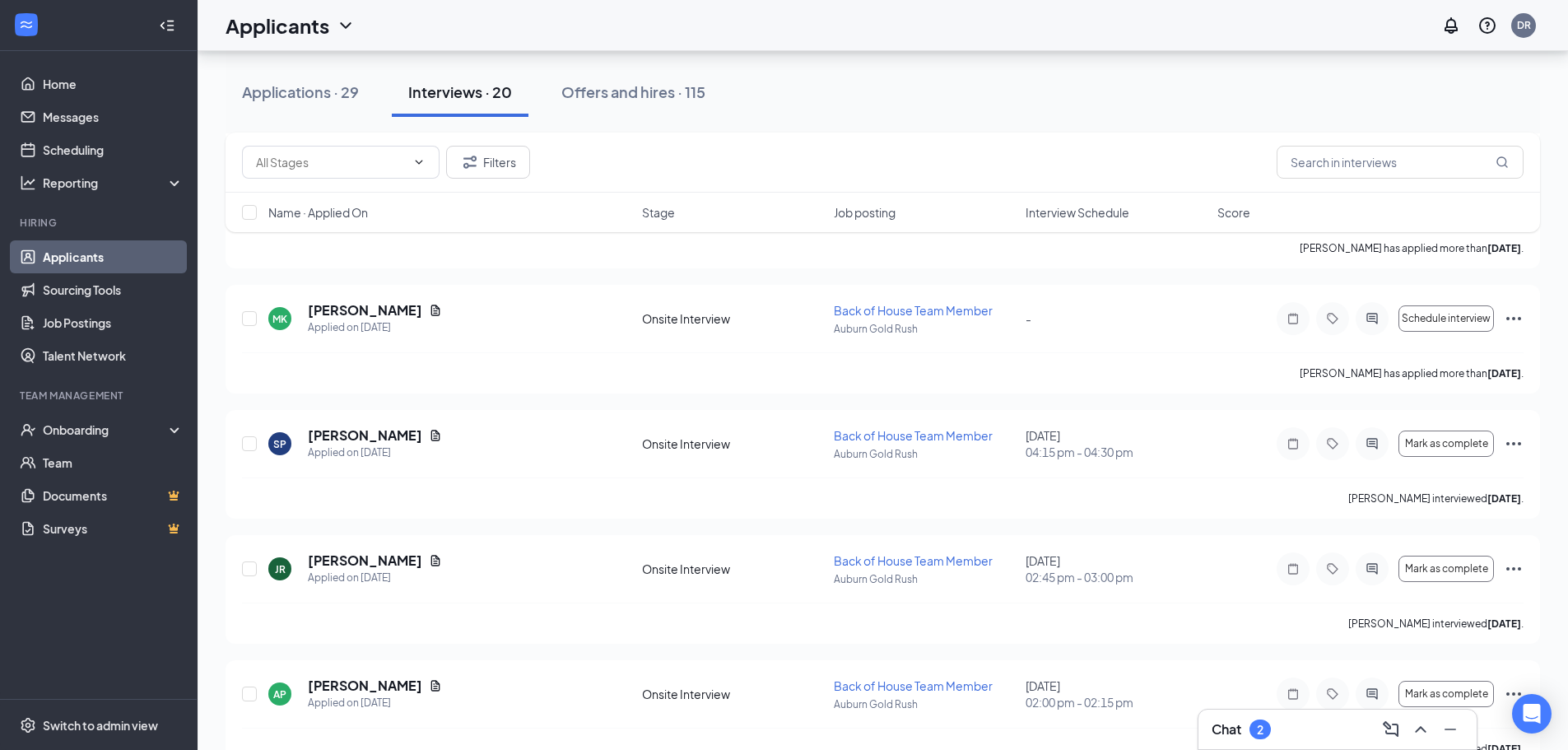
scroll to position [1375, 0]
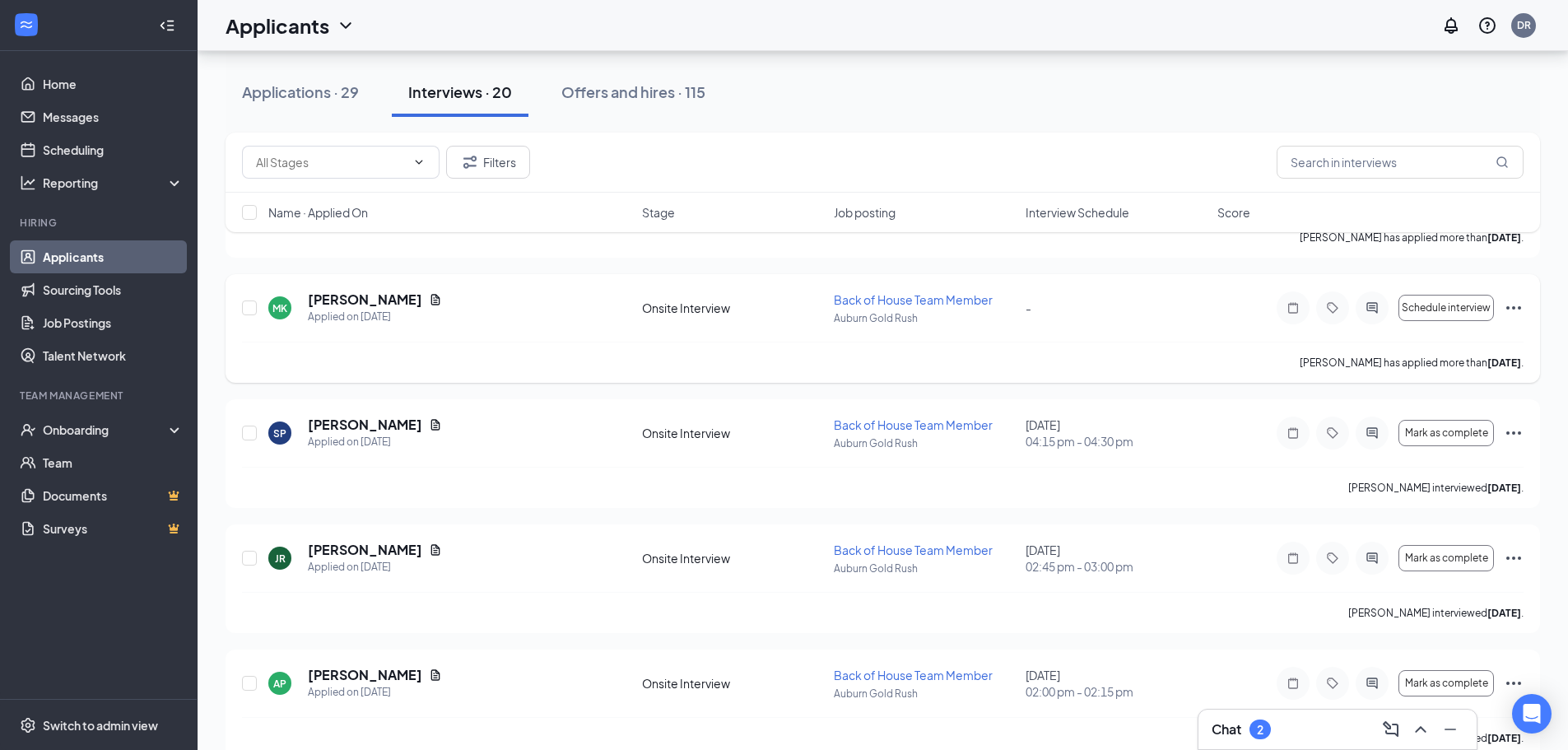
click at [1511, 305] on icon "Ellipses" at bounding box center [1513, 307] width 20 height 20
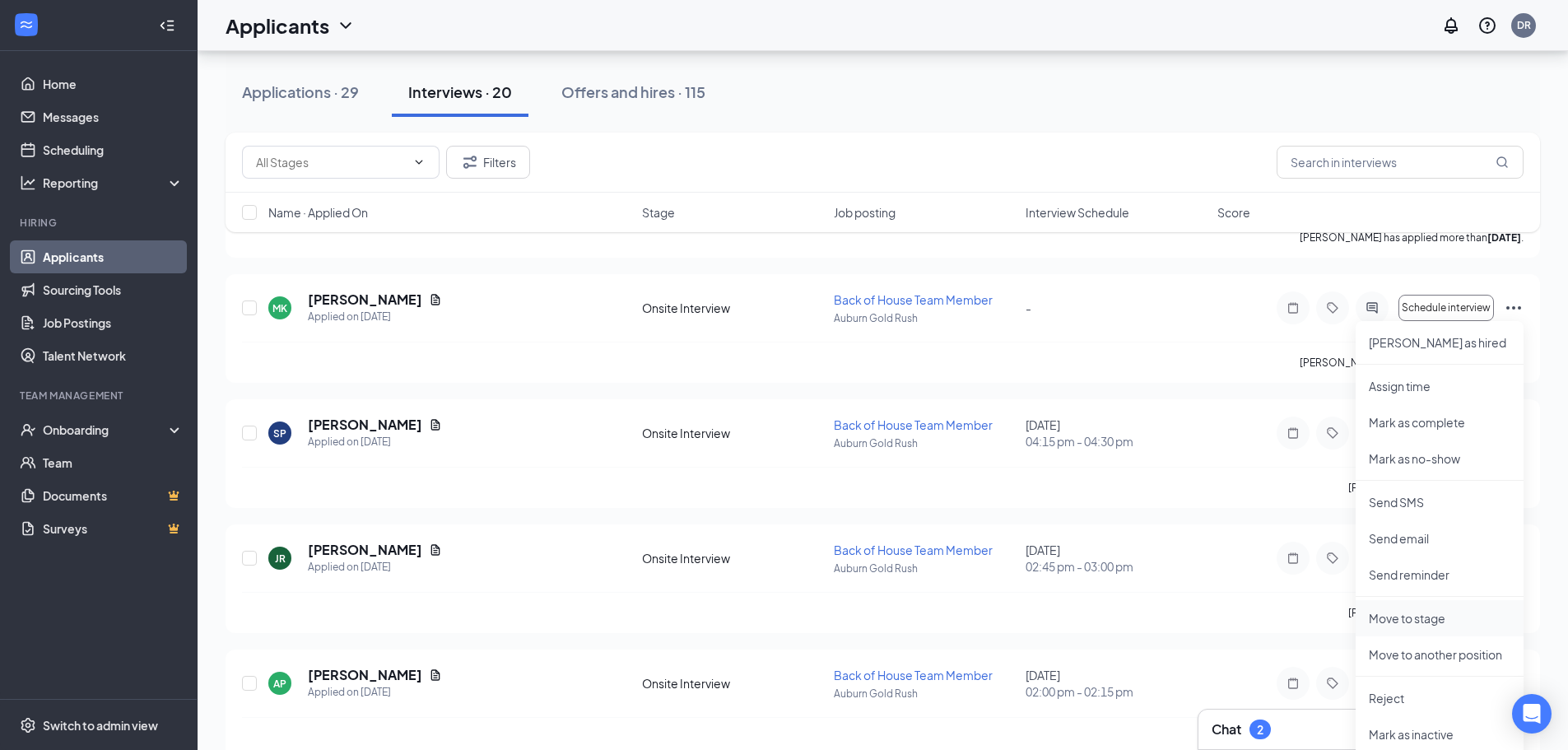
click at [1413, 614] on p "Move to stage" at bounding box center [1439, 618] width 142 height 17
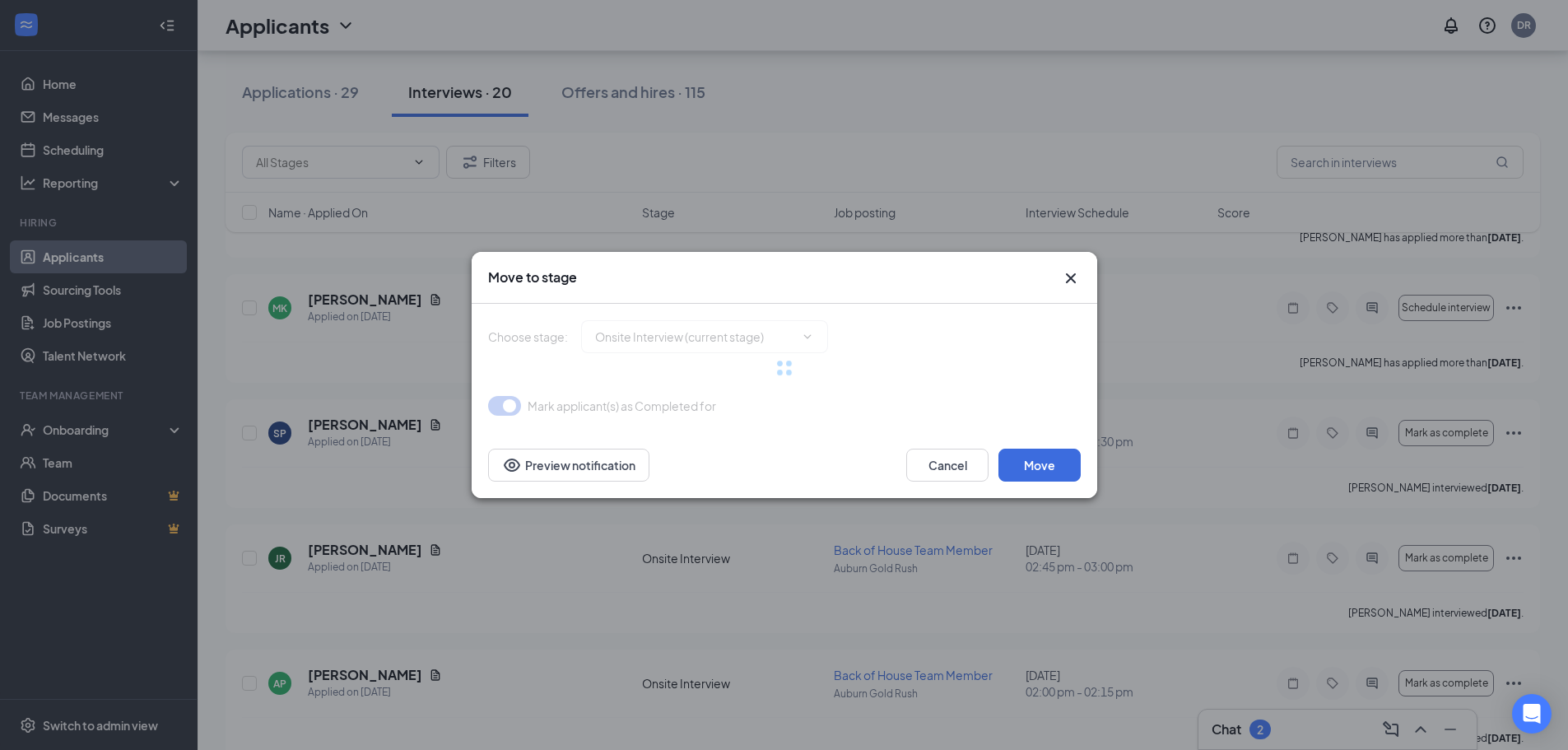
type input "Document Upload (next stage)"
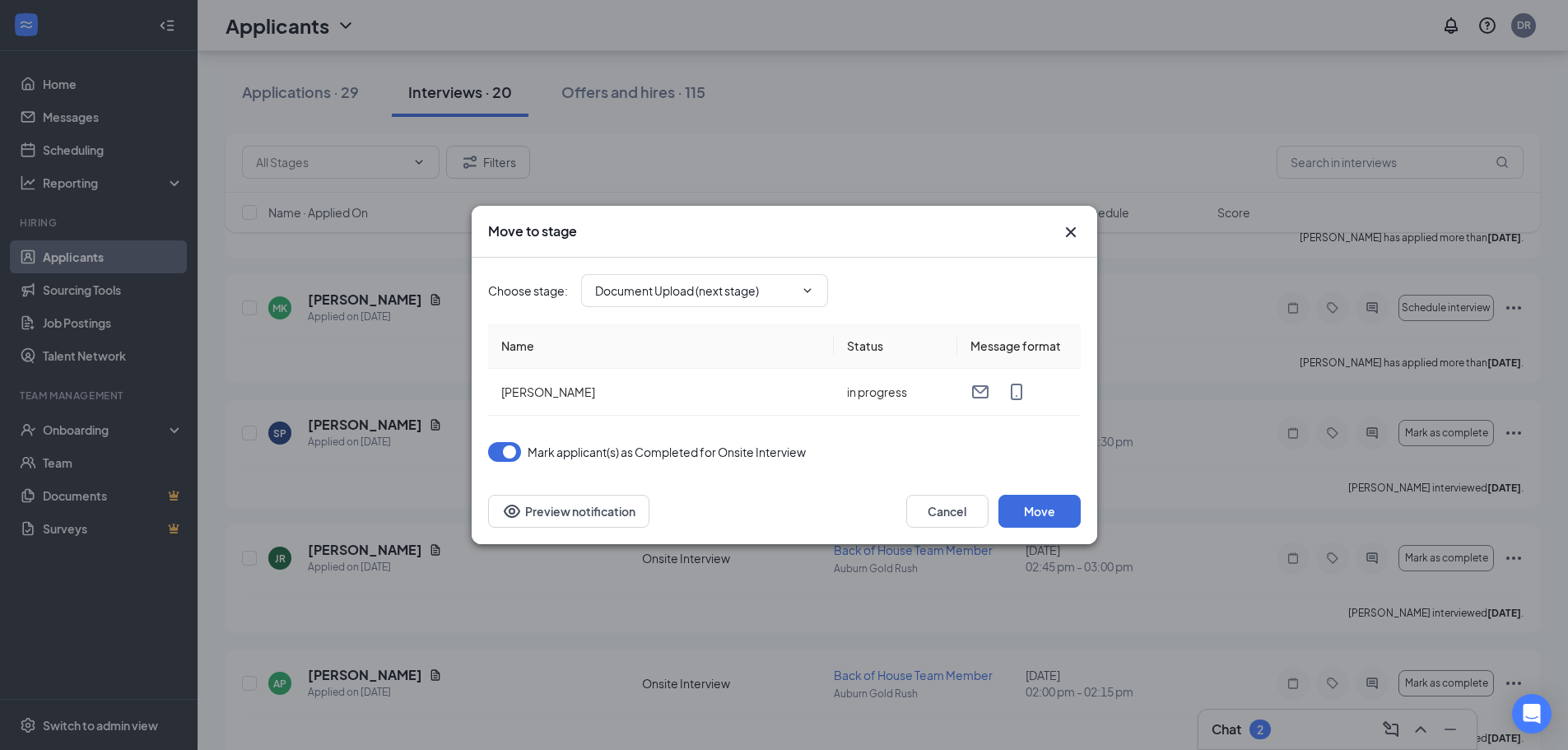
click at [1065, 93] on div "Move to stage Choose stage : Document Upload (next stage) Name Status Message f…" at bounding box center [784, 375] width 1568 height 750
